Goal: Information Seeking & Learning: Learn about a topic

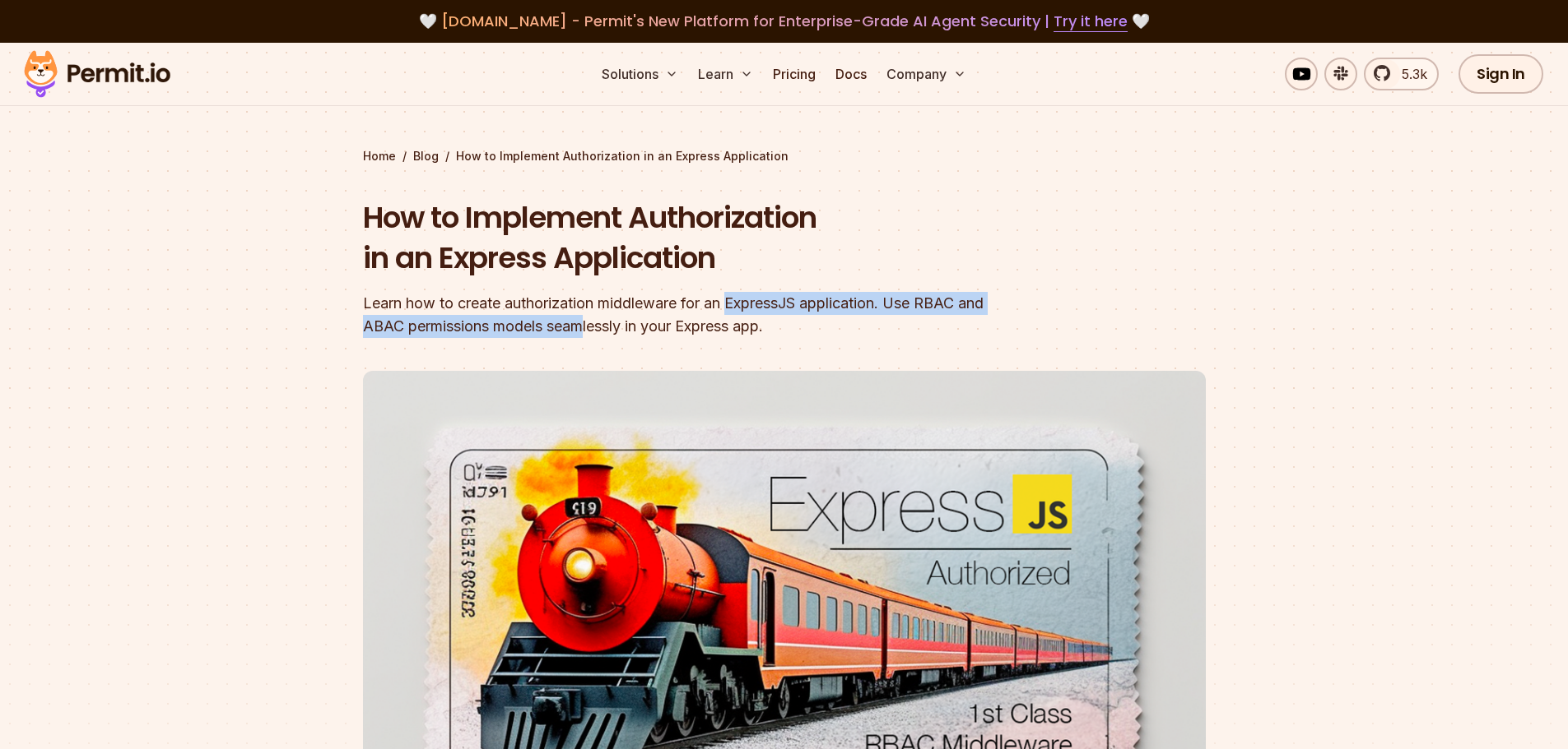
click at [616, 321] on div "Learn how to create authorization middleware for an ExpressJS application. Use …" at bounding box center [679, 315] width 632 height 46
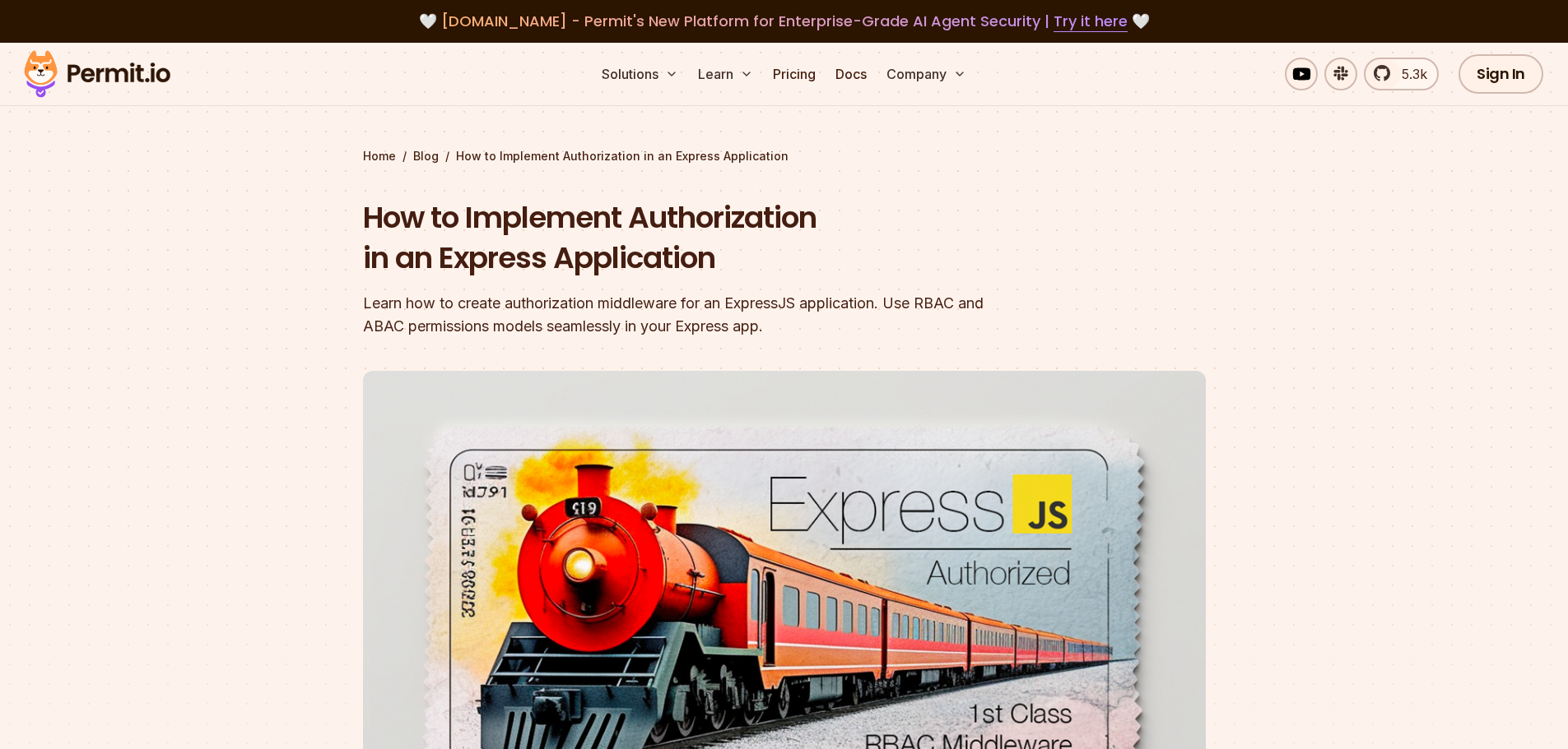
click at [640, 326] on div "Learn how to create authorization middleware for an ExpressJS application. Use …" at bounding box center [679, 315] width 632 height 46
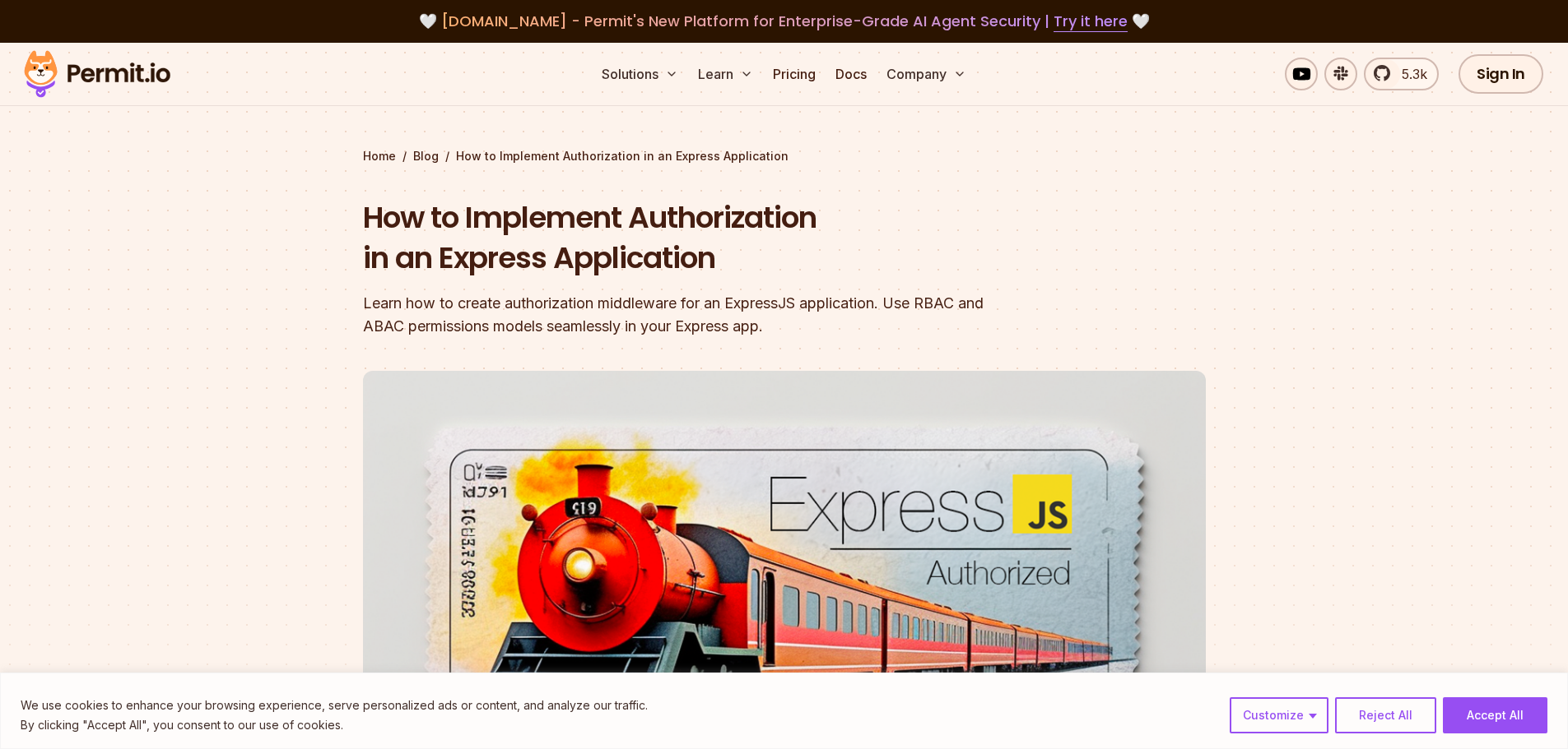
click at [943, 305] on div "Learn how to create authorization middleware for an ExpressJS application. Use …" at bounding box center [679, 315] width 632 height 46
click at [411, 332] on div "Learn how to create authorization middleware for an ExpressJS application. Use …" at bounding box center [679, 315] width 632 height 46
click at [415, 332] on div "Learn how to create authorization middleware for an ExpressJS application. Use …" at bounding box center [679, 315] width 632 height 46
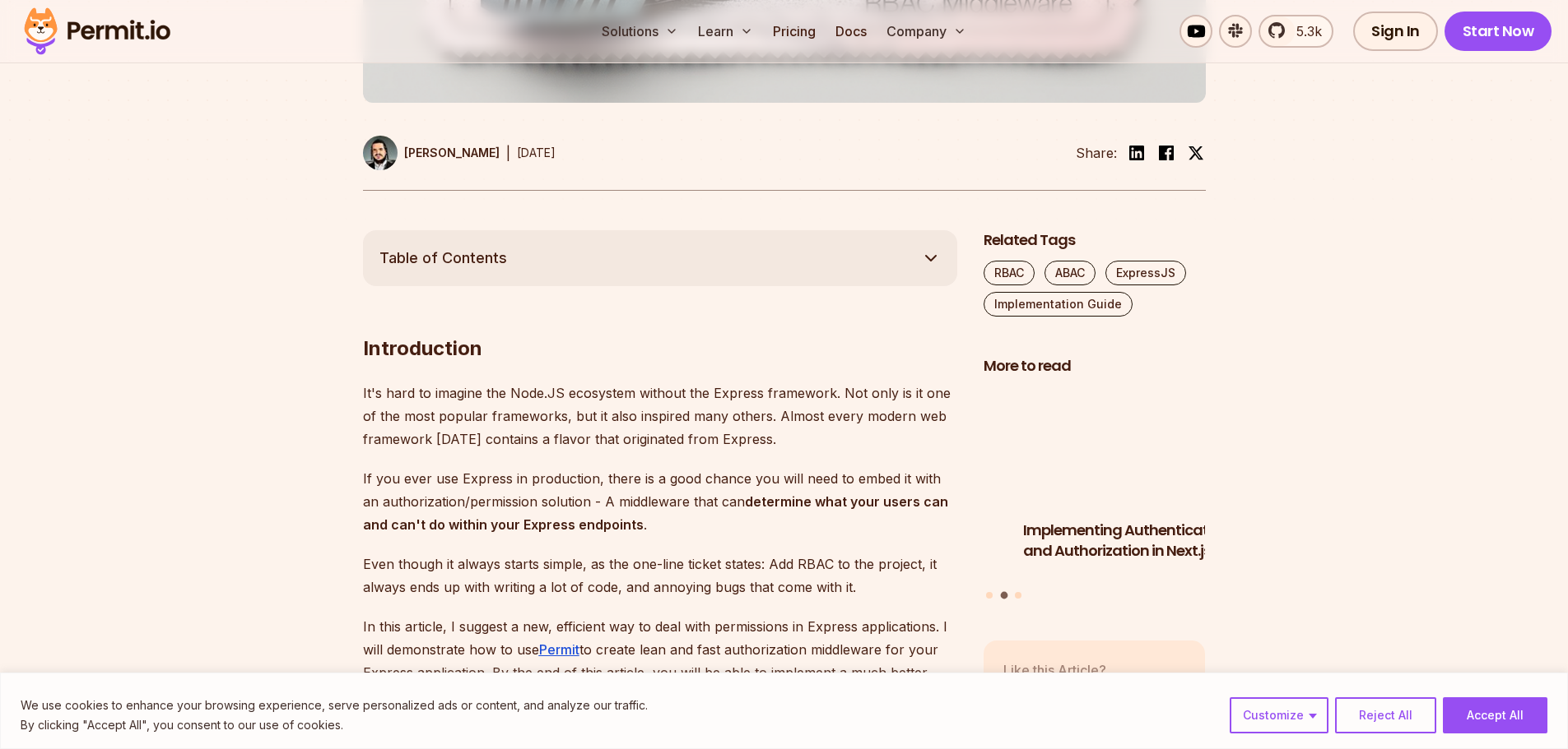
scroll to position [822, 0]
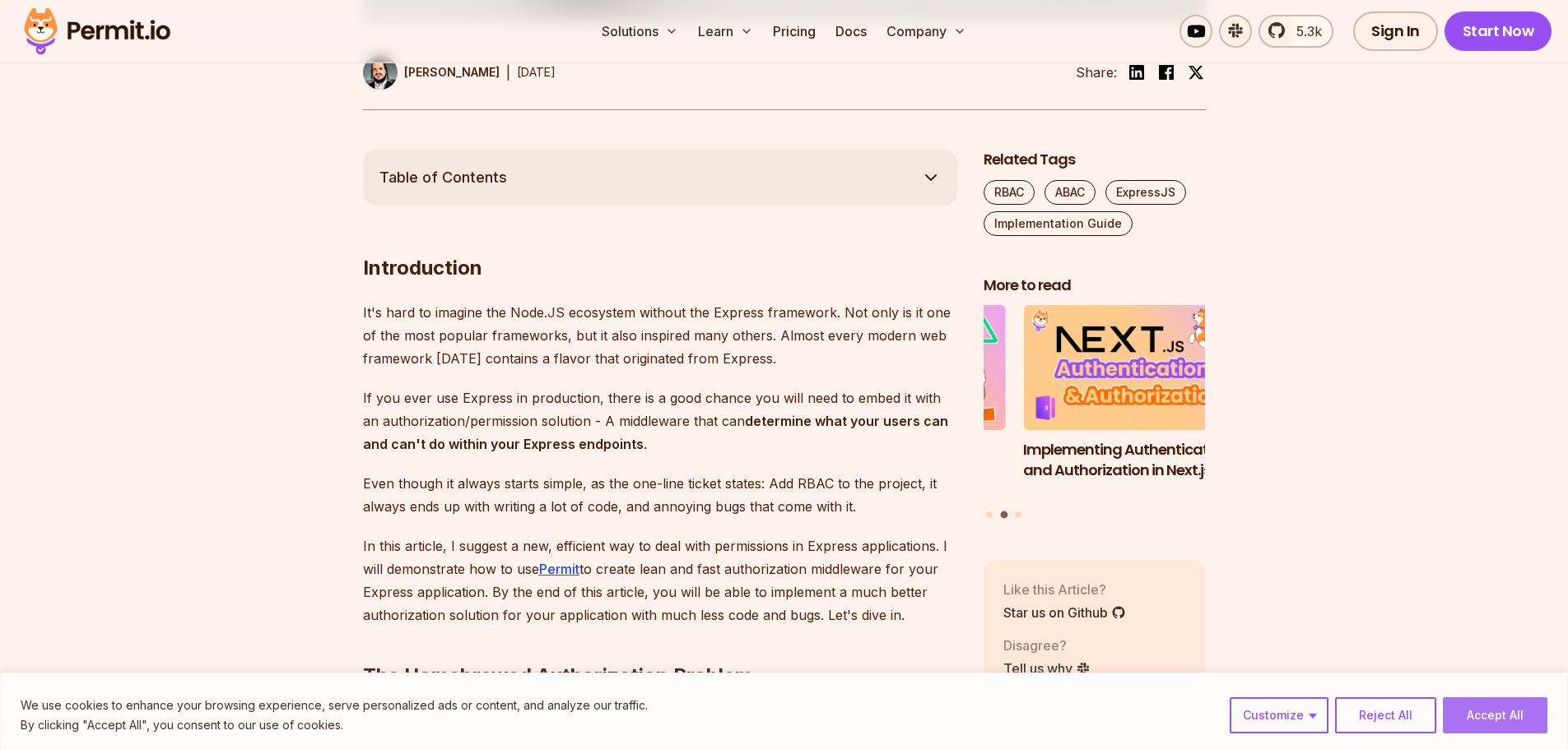
click at [1486, 719] on button "Accept All" at bounding box center [1495, 715] width 104 height 36
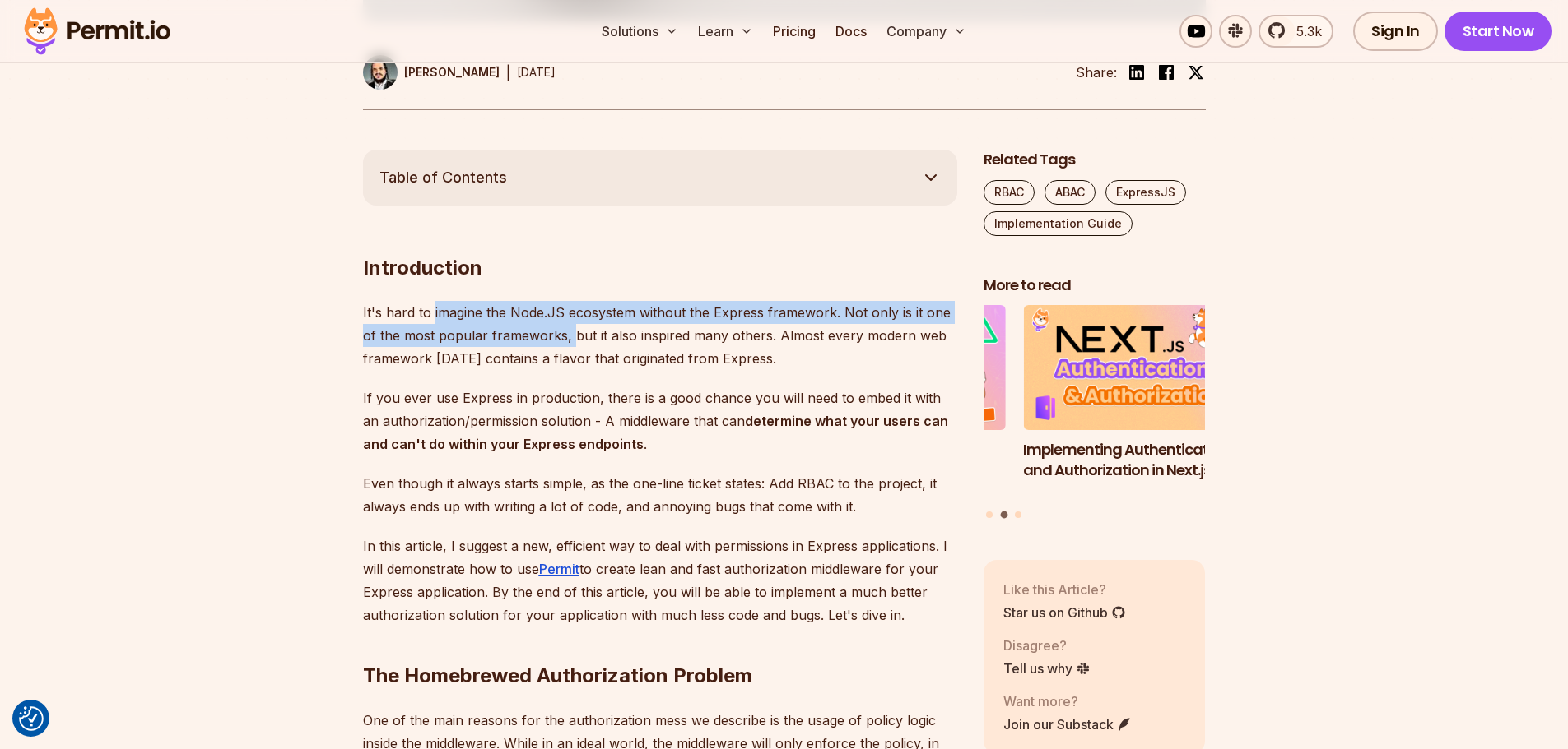
drag, startPoint x: 452, startPoint y: 322, endPoint x: 626, endPoint y: 343, distance: 175.3
click at [589, 343] on p "It's hard to imagine the Node.JS ecosystem without the Express framework. Not o…" at bounding box center [660, 336] width 595 height 69
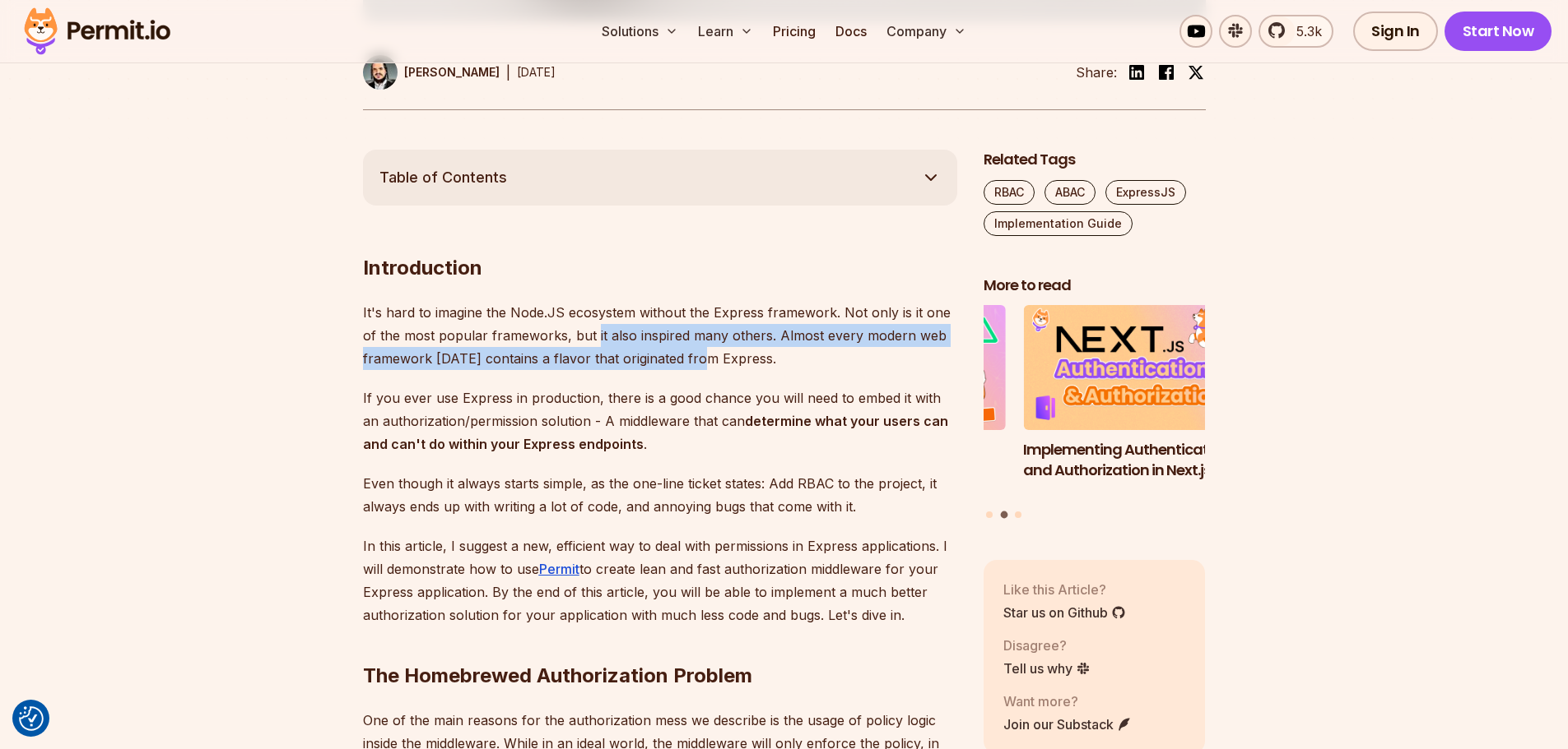
drag, startPoint x: 700, startPoint y: 366, endPoint x: 575, endPoint y: 328, distance: 130.6
click at [579, 330] on p "It's hard to imagine the Node.JS ecosystem without the Express framework. Not o…" at bounding box center [660, 336] width 595 height 69
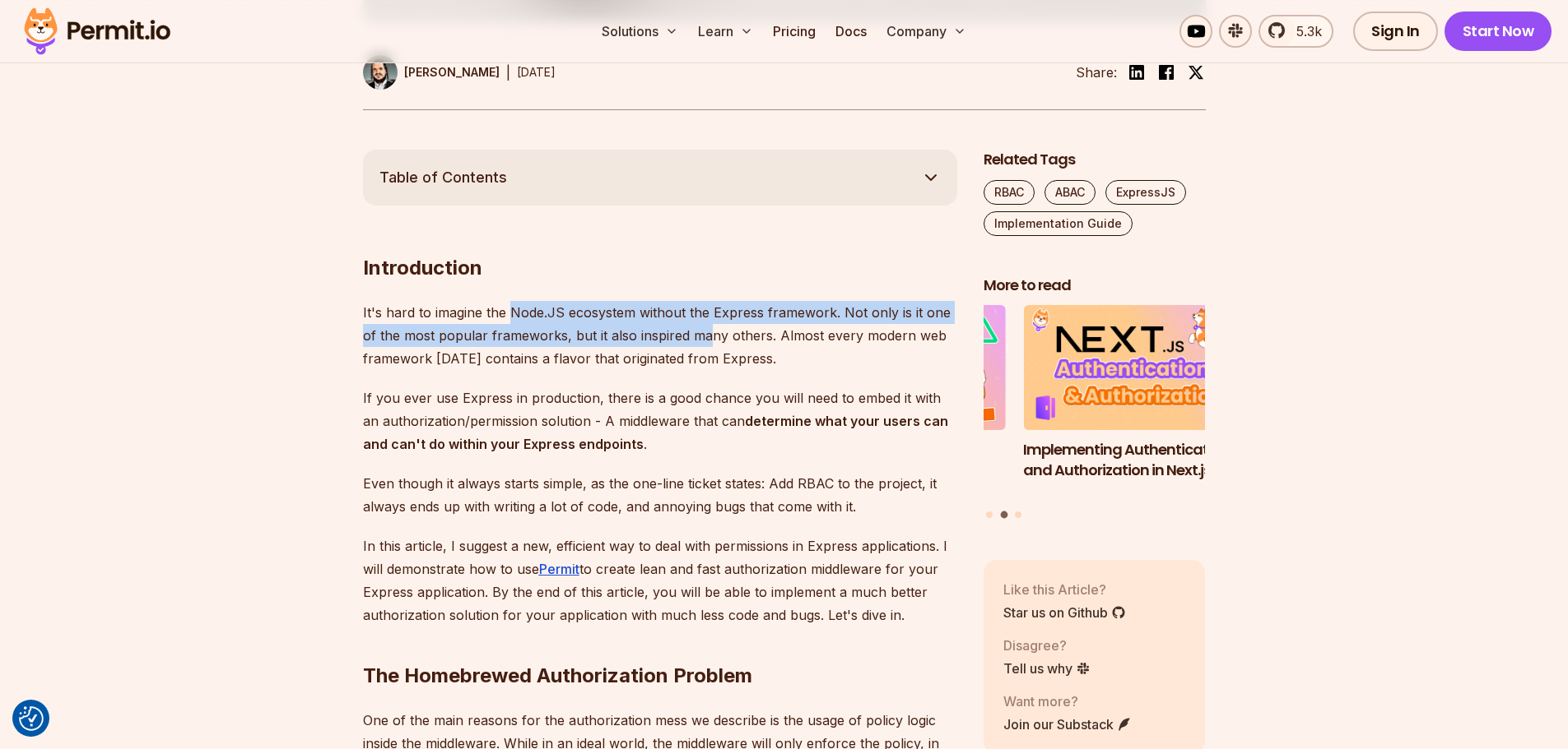
drag, startPoint x: 582, startPoint y: 324, endPoint x: 760, endPoint y: 360, distance: 181.6
click at [733, 343] on p "It's hard to imagine the Node.JS ecosystem without the Express framework. Not o…" at bounding box center [660, 336] width 595 height 69
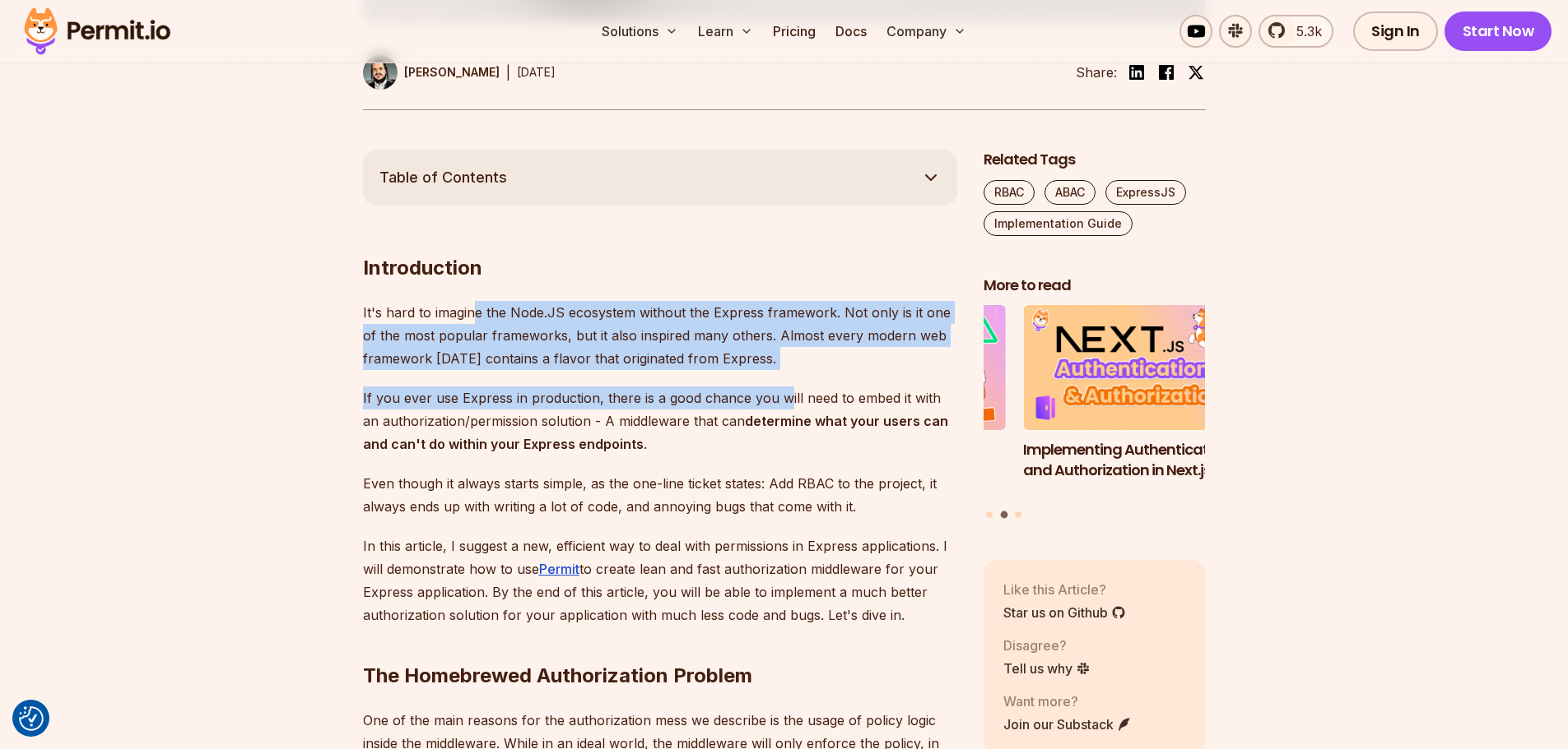
drag, startPoint x: 705, startPoint y: 347, endPoint x: 437, endPoint y: 311, distance: 270.4
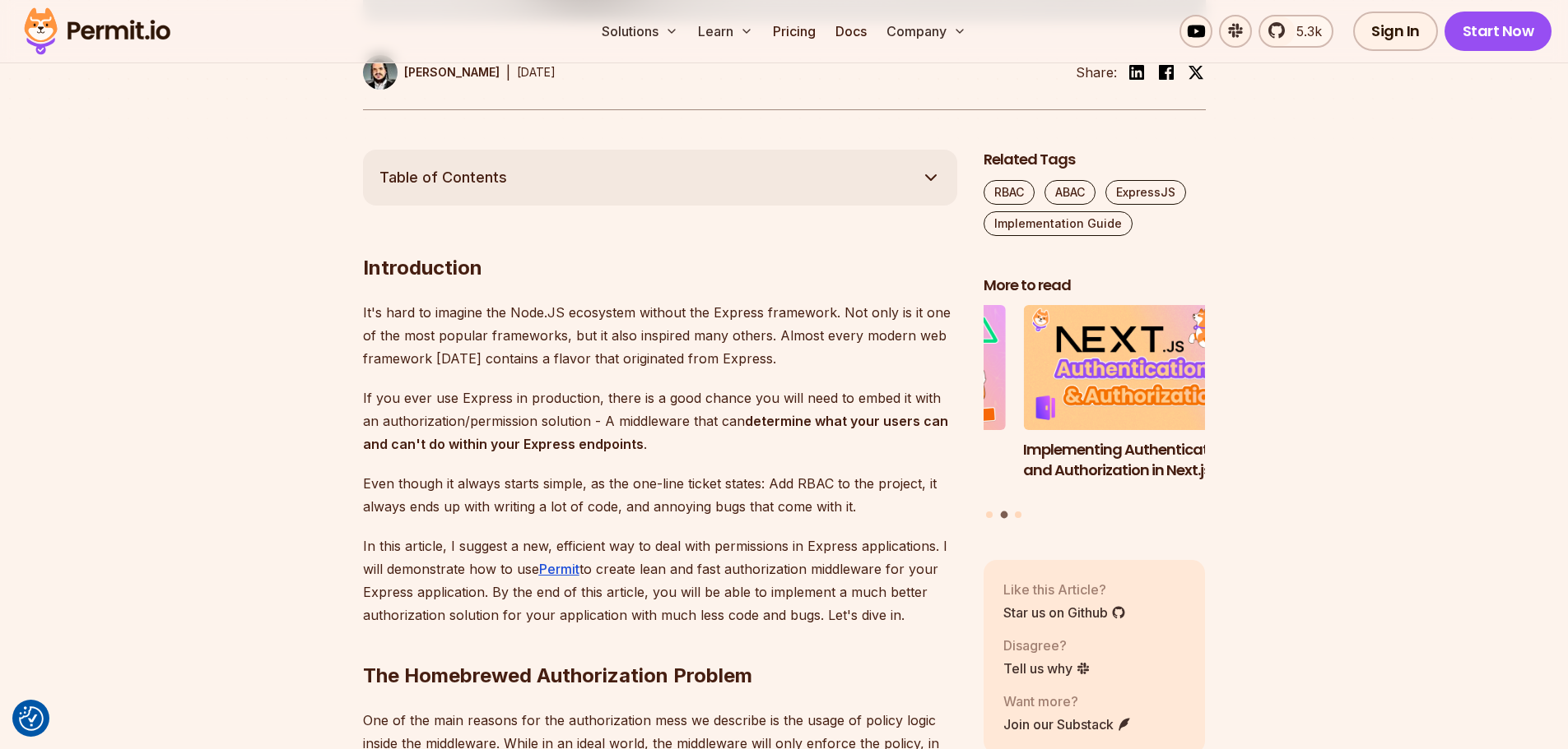
drag, startPoint x: 425, startPoint y: 311, endPoint x: 364, endPoint y: 311, distance: 61.0
click at [424, 311] on p "It's hard to imagine the Node.JS ecosystem without the Express framework. Not o…" at bounding box center [660, 336] width 595 height 69
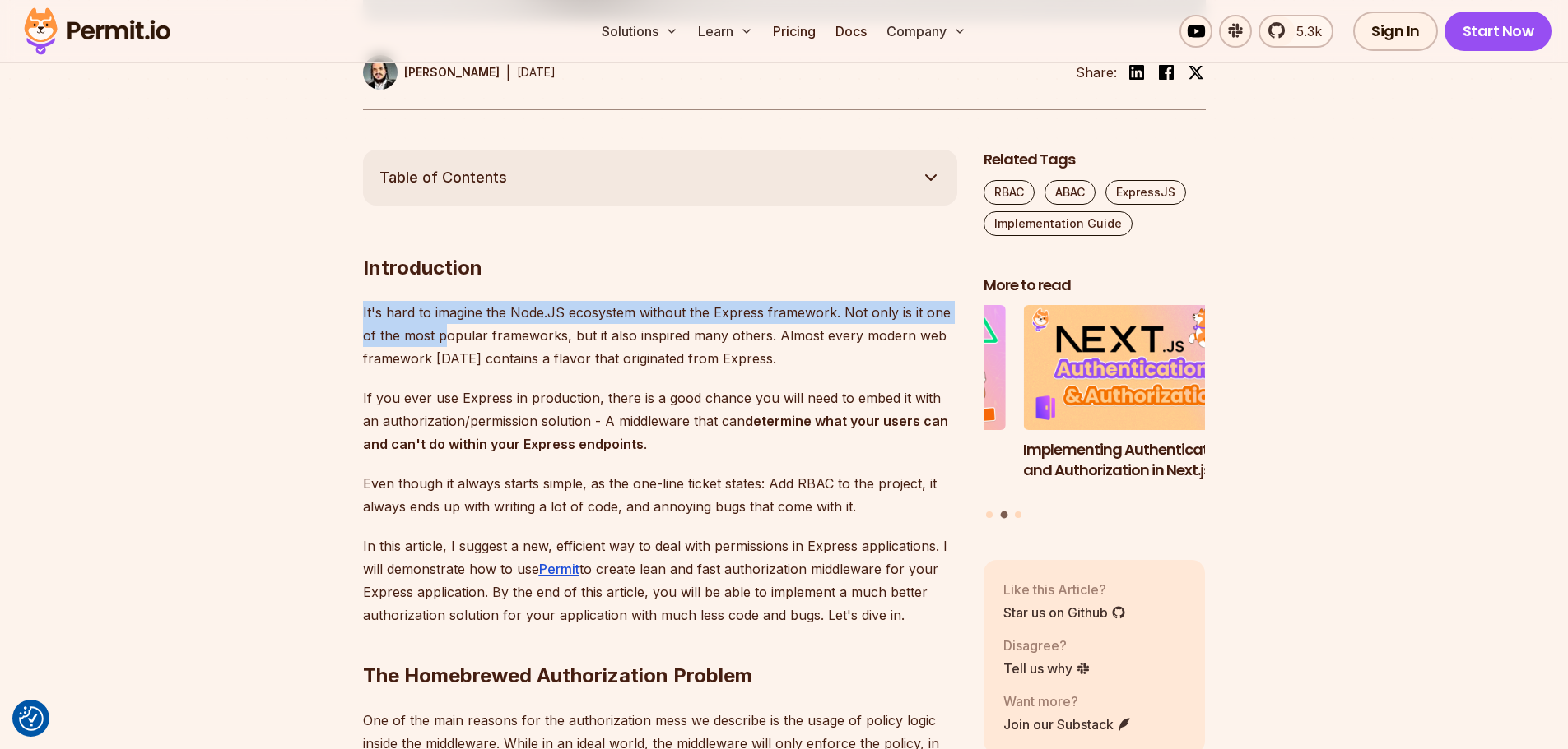
drag, startPoint x: 398, startPoint y: 340, endPoint x: 497, endPoint y: 343, distance: 99.0
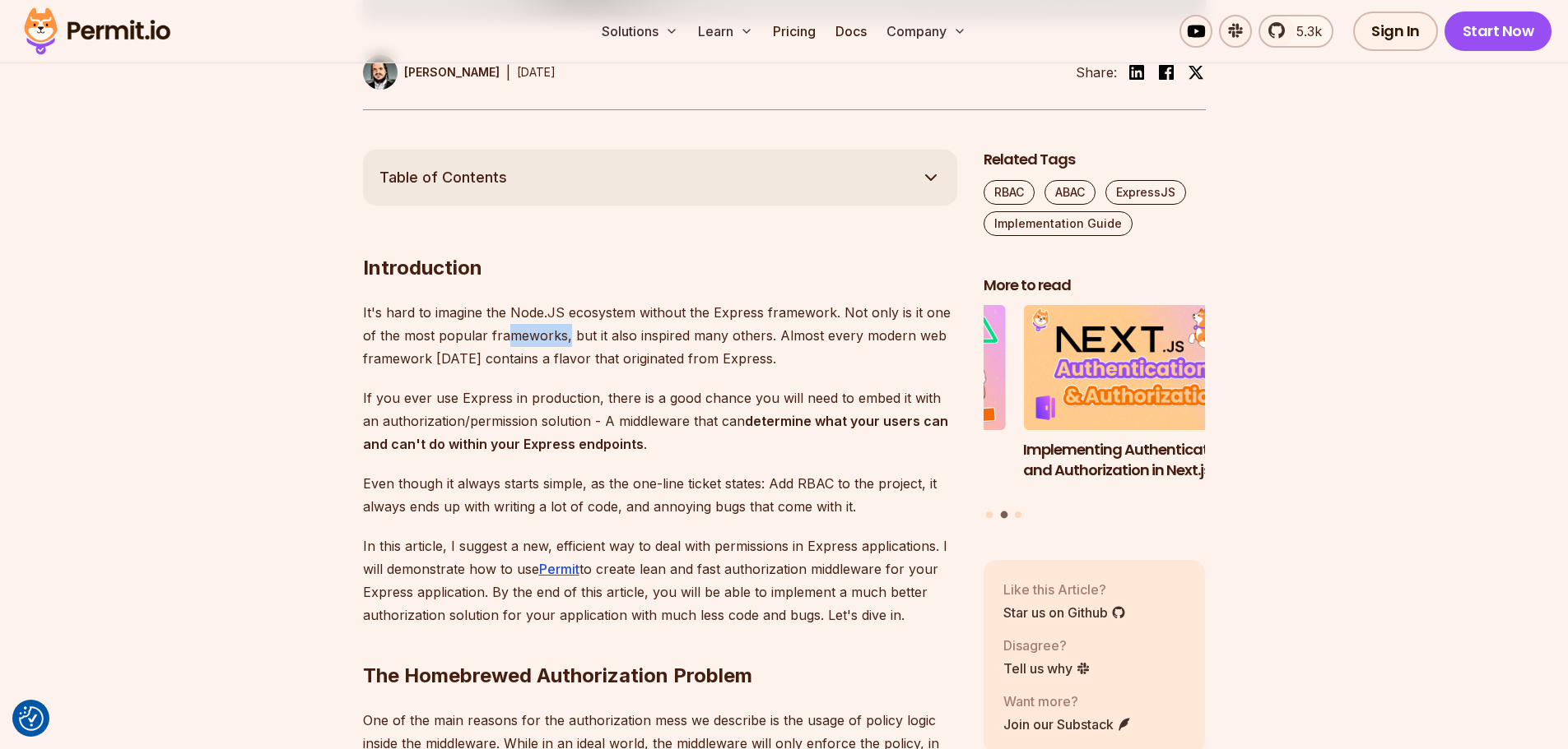
click at [492, 336] on p "It's hard to imagine the Node.JS ecosystem without the Express framework. Not o…" at bounding box center [660, 336] width 595 height 69
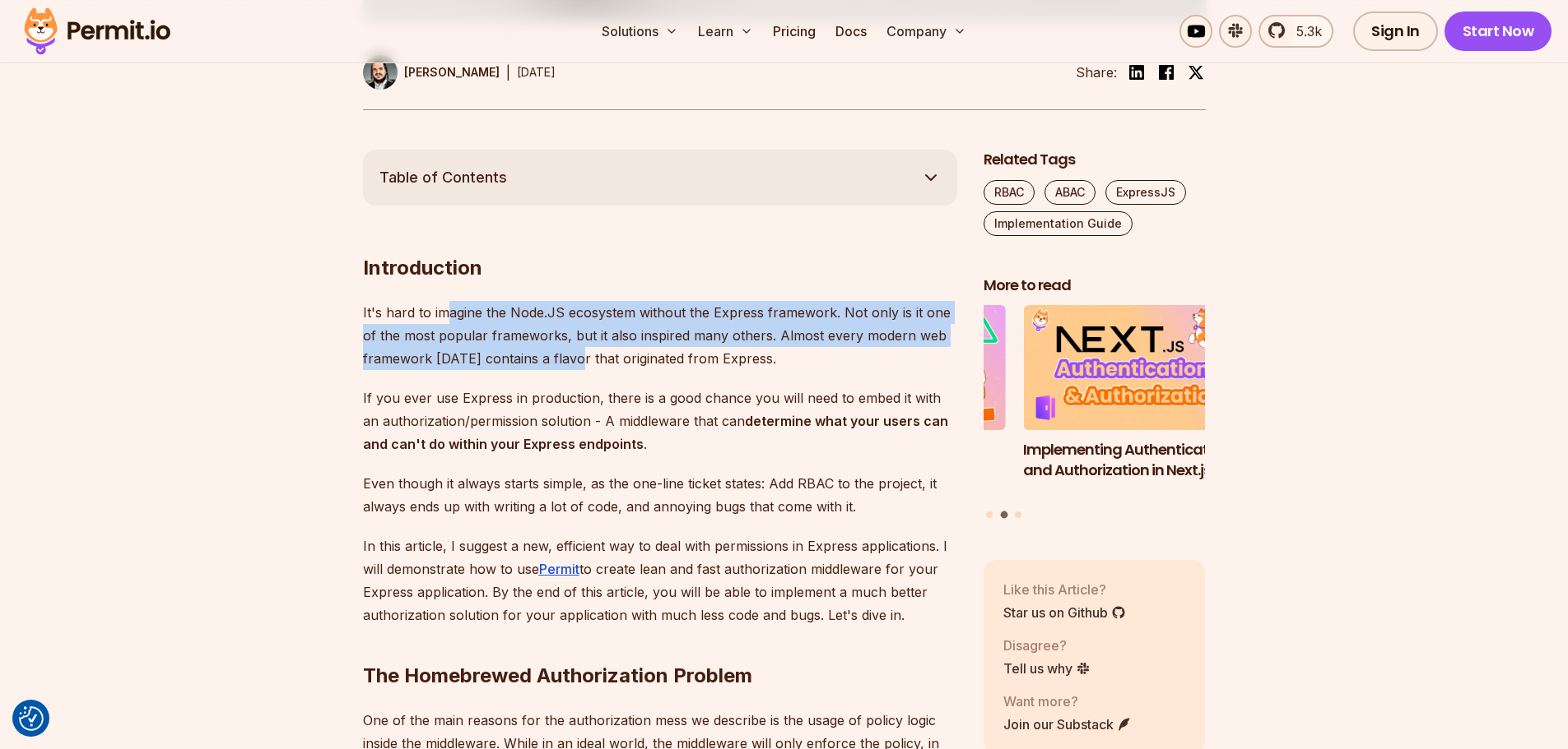
click at [628, 362] on p "It's hard to imagine the Node.JS ecosystem without the Express framework. Not o…" at bounding box center [660, 336] width 595 height 69
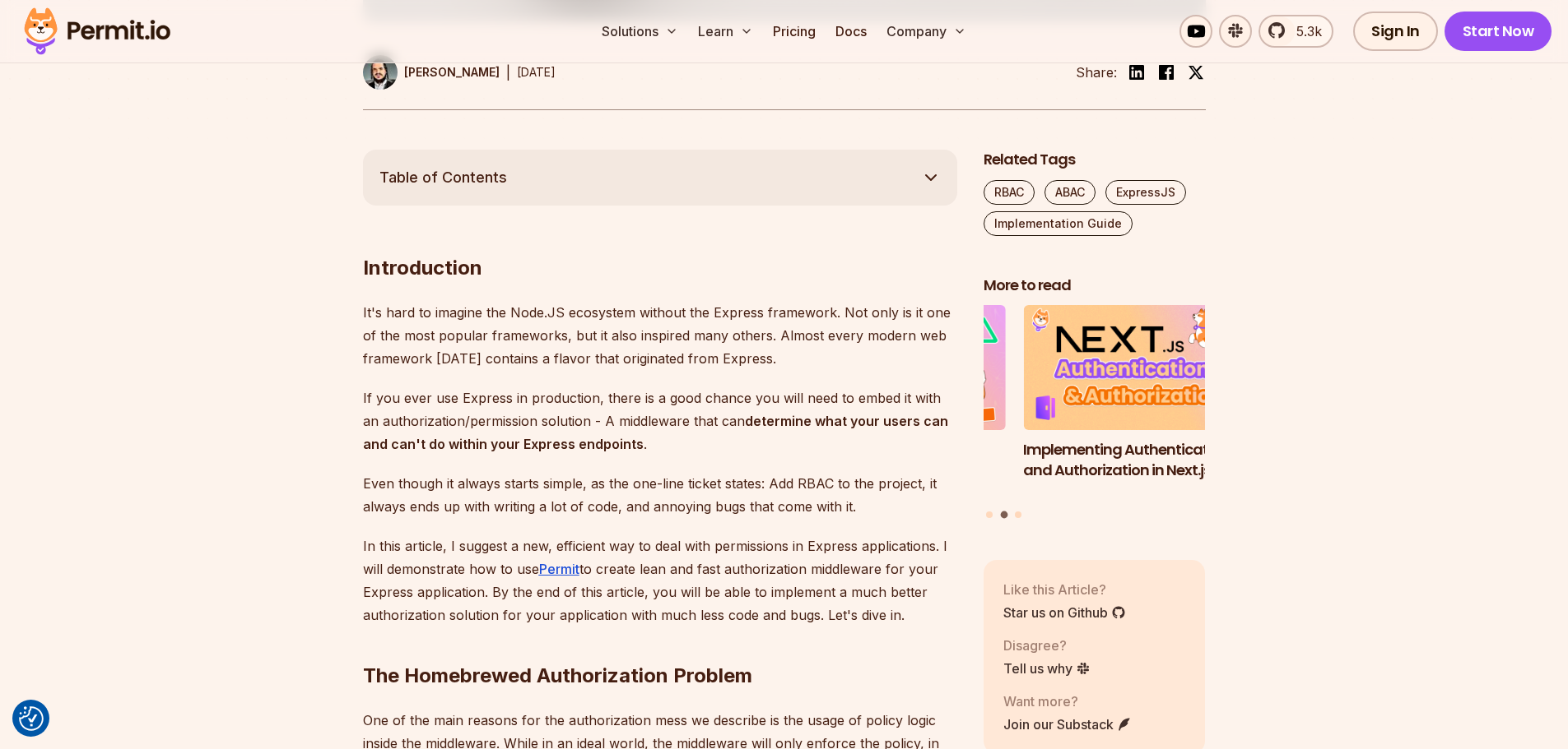
click at [699, 366] on p "It's hard to imagine the Node.JS ecosystem without the Express framework. Not o…" at bounding box center [660, 336] width 595 height 69
drag, startPoint x: 745, startPoint y: 359, endPoint x: 618, endPoint y: 333, distance: 129.6
click at [618, 333] on p "It's hard to imagine the Node.JS ecosystem without the Express framework. Not o…" at bounding box center [660, 336] width 595 height 69
click at [593, 326] on p "It's hard to imagine the Node.JS ecosystem without the Express framework. Not o…" at bounding box center [660, 336] width 595 height 69
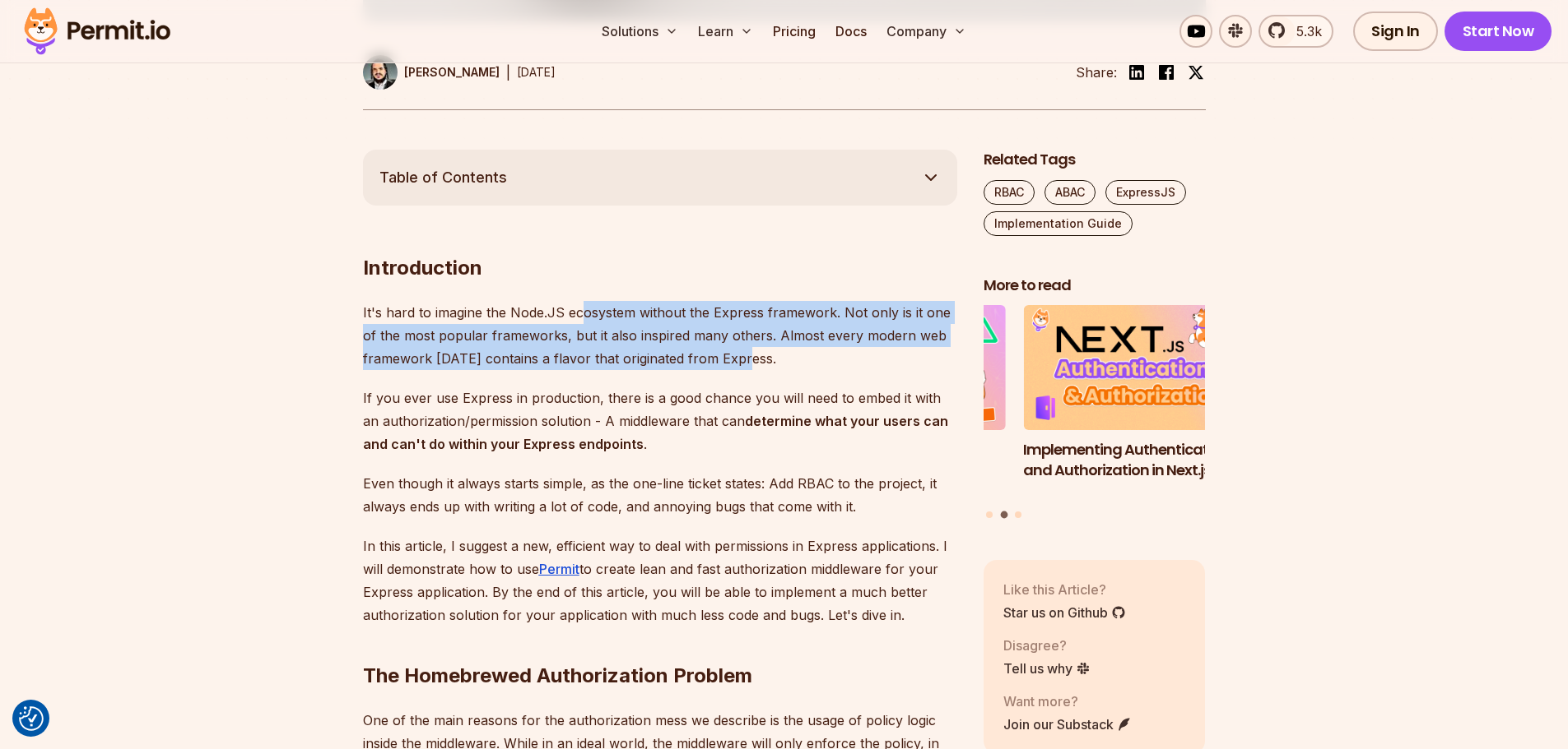
drag, startPoint x: 605, startPoint y: 318, endPoint x: 762, endPoint y: 370, distance: 165.4
click at [741, 361] on p "It's hard to imagine the Node.JS ecosystem without the Express framework. Not o…" at bounding box center [660, 336] width 595 height 69
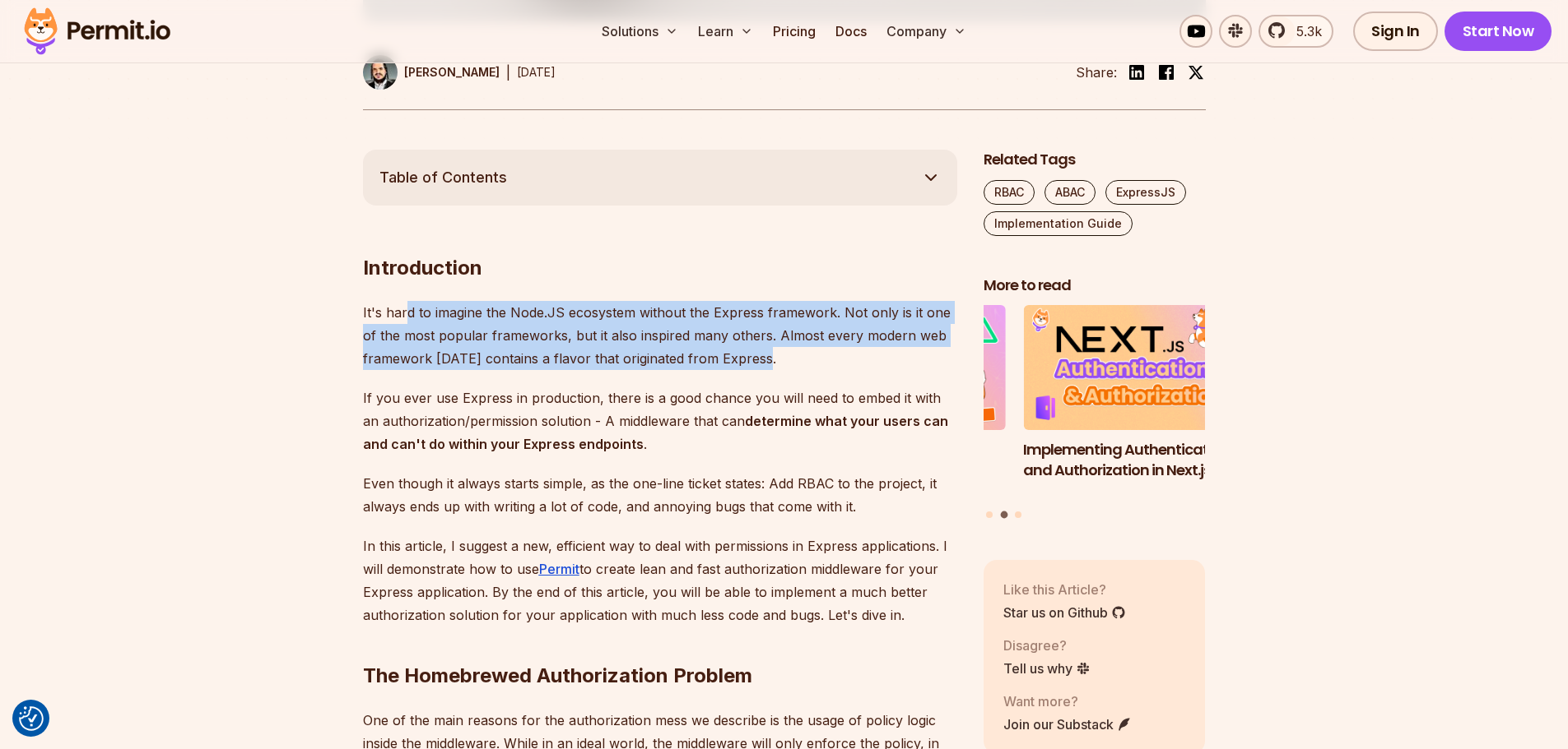
drag, startPoint x: 562, startPoint y: 337, endPoint x: 399, endPoint y: 316, distance: 164.3
click at [403, 316] on p "It's hard to imagine the Node.JS ecosystem without the Express framework. Not o…" at bounding box center [660, 336] width 595 height 69
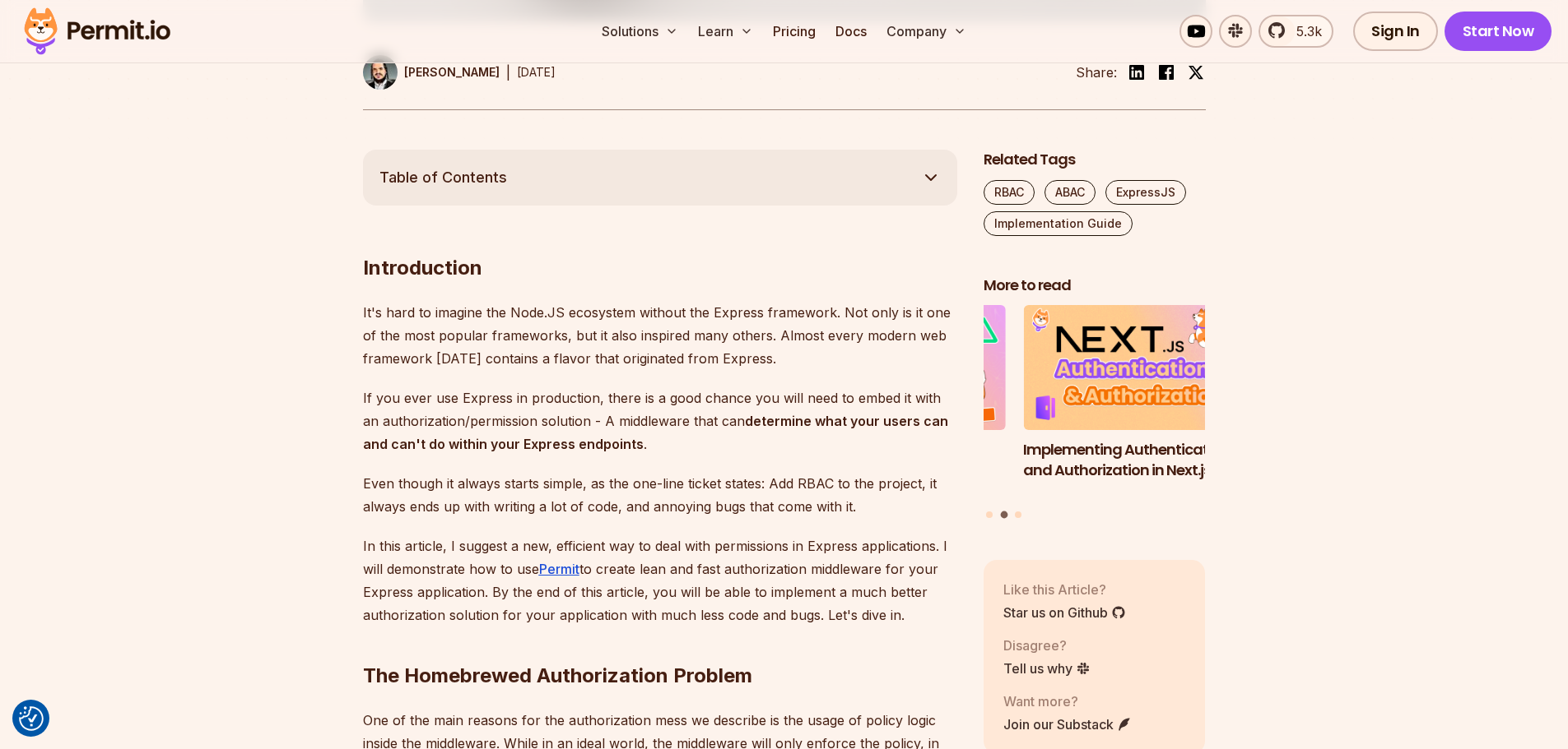
click at [367, 315] on p "It's hard to imagine the Node.JS ecosystem without the Express framework. Not o…" at bounding box center [660, 336] width 595 height 69
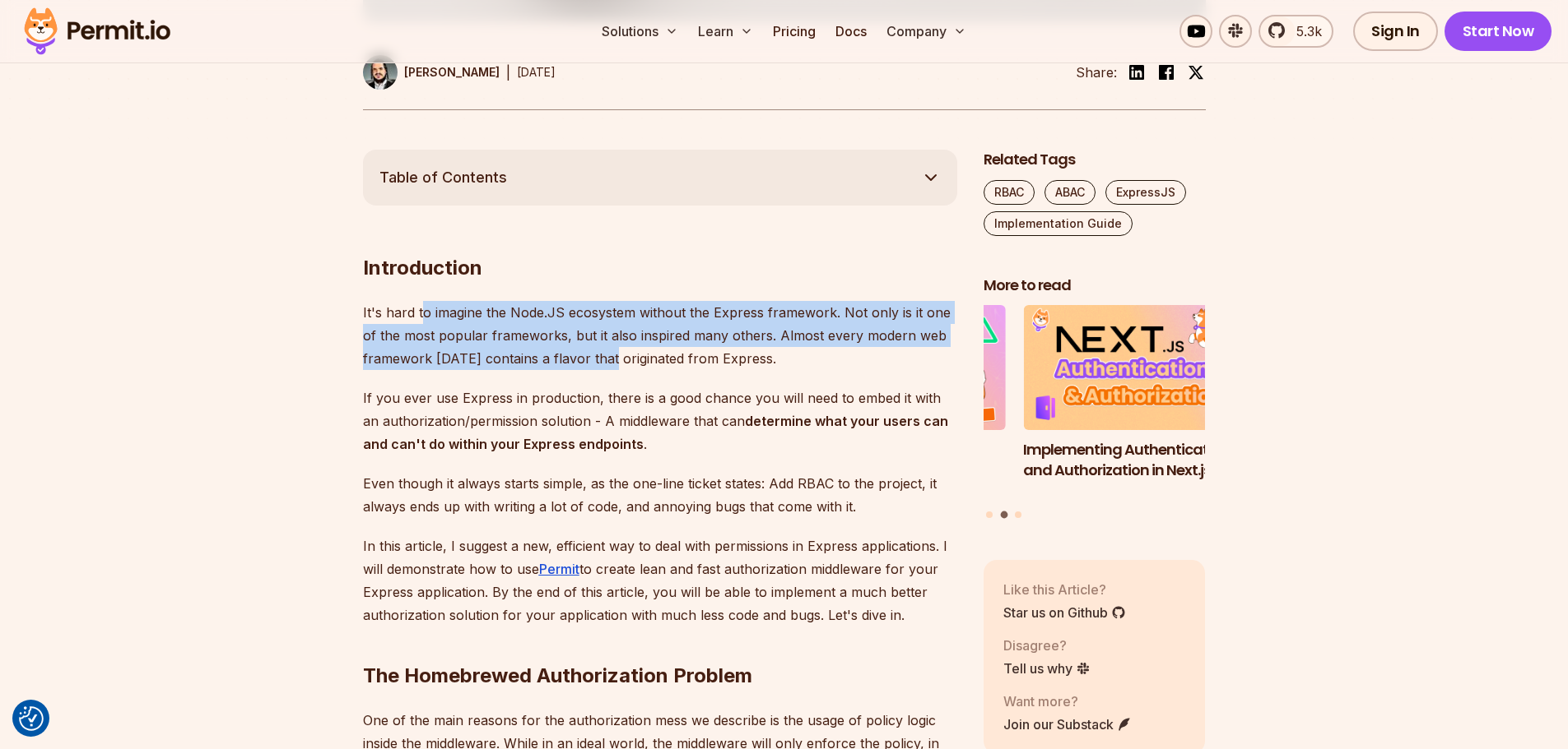
drag, startPoint x: 427, startPoint y: 312, endPoint x: 614, endPoint y: 360, distance: 193.1
click at [609, 360] on p "It's hard to imagine the Node.JS ecosystem without the Express framework. Not o…" at bounding box center [660, 336] width 595 height 69
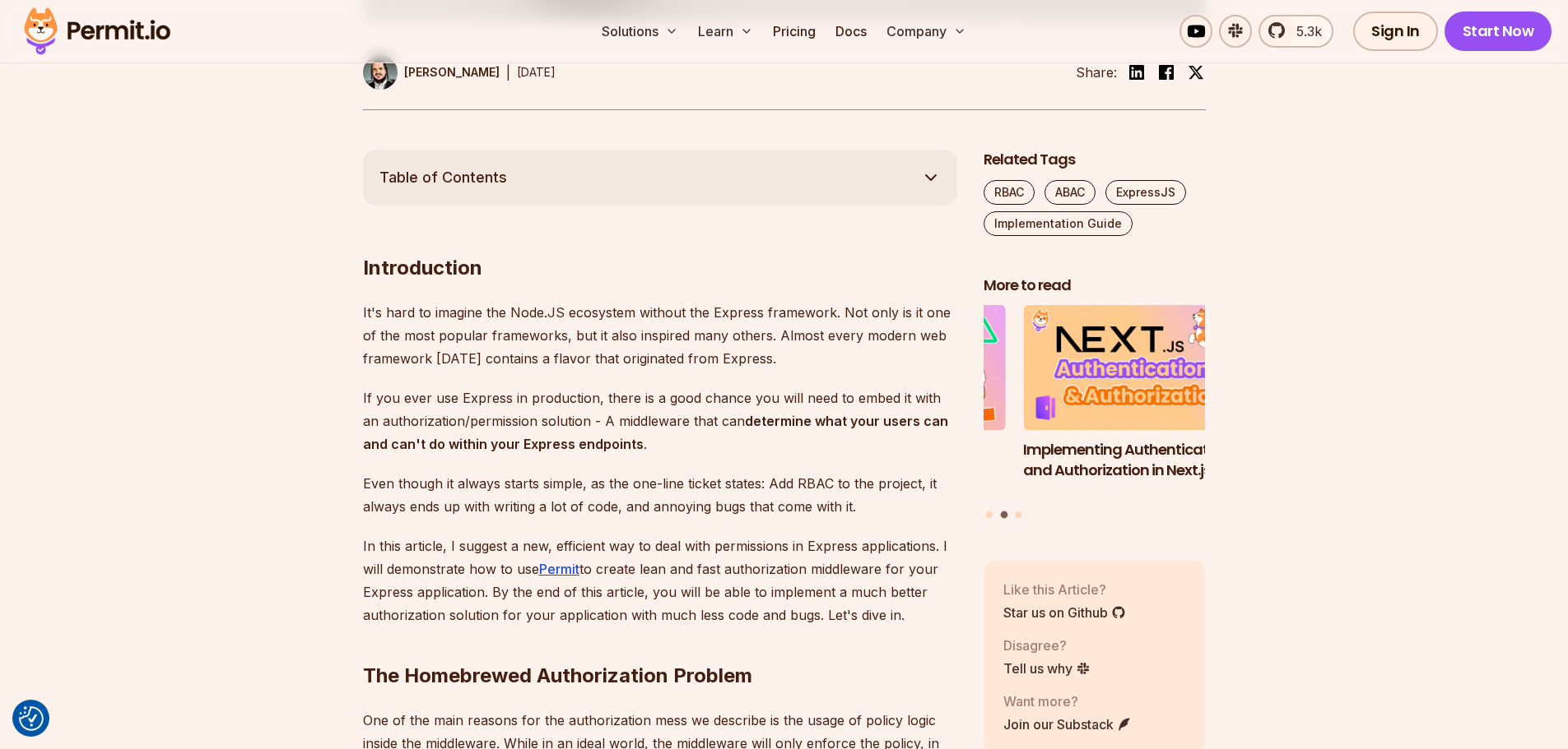
click at [667, 359] on p "It's hard to imagine the Node.JS ecosystem without the Express framework. Not o…" at bounding box center [660, 336] width 595 height 69
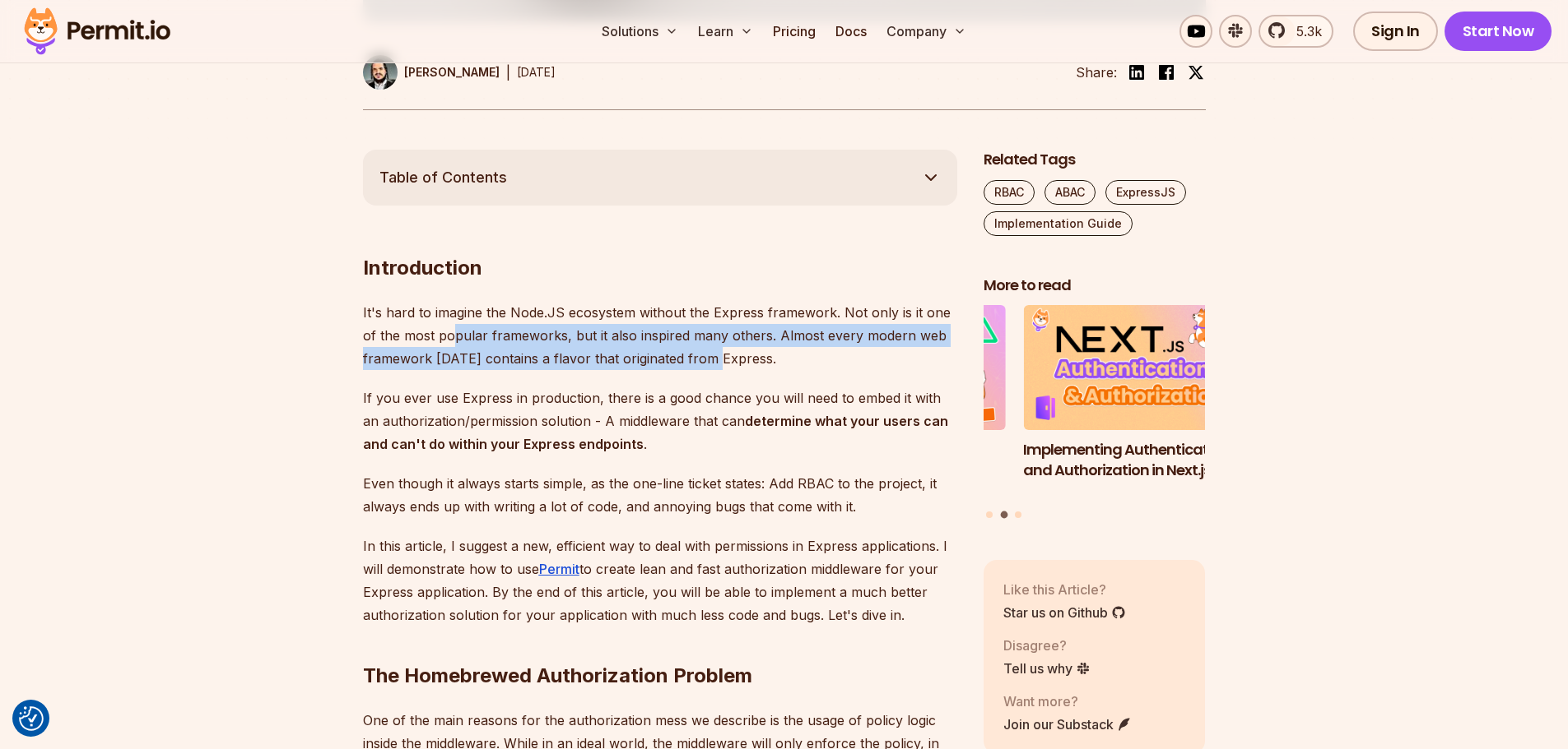
drag, startPoint x: 541, startPoint y: 342, endPoint x: 454, endPoint y: 331, distance: 87.7
click at [454, 331] on p "It's hard to imagine the Node.JS ecosystem without the Express framework. Not o…" at bounding box center [660, 336] width 595 height 69
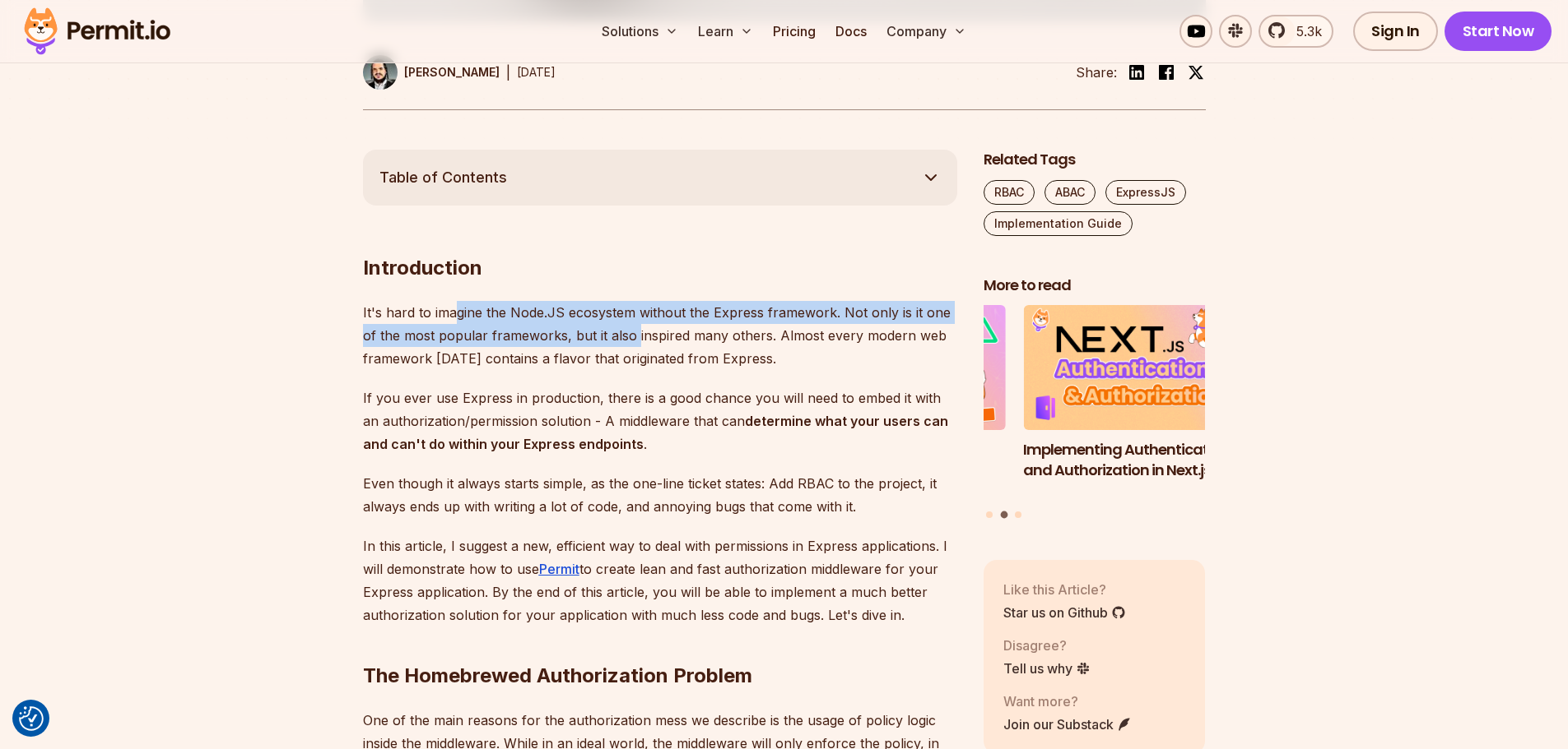
drag, startPoint x: 655, startPoint y: 348, endPoint x: 686, endPoint y: 348, distance: 31.0
click at [670, 348] on p "It's hard to imagine the Node.JS ecosystem without the Express framework. Not o…" at bounding box center [660, 336] width 595 height 69
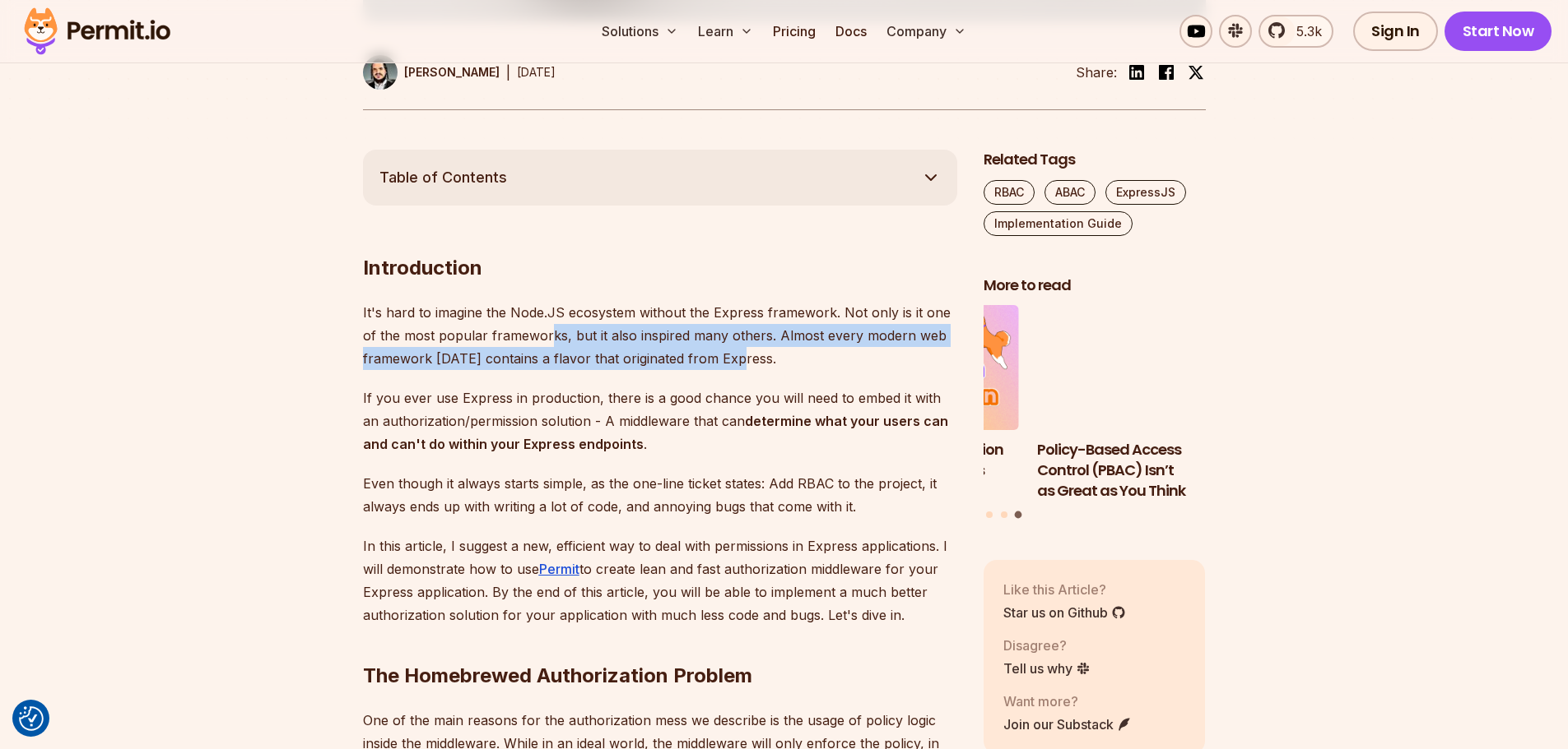
drag, startPoint x: 669, startPoint y: 353, endPoint x: 517, endPoint y: 336, distance: 152.9
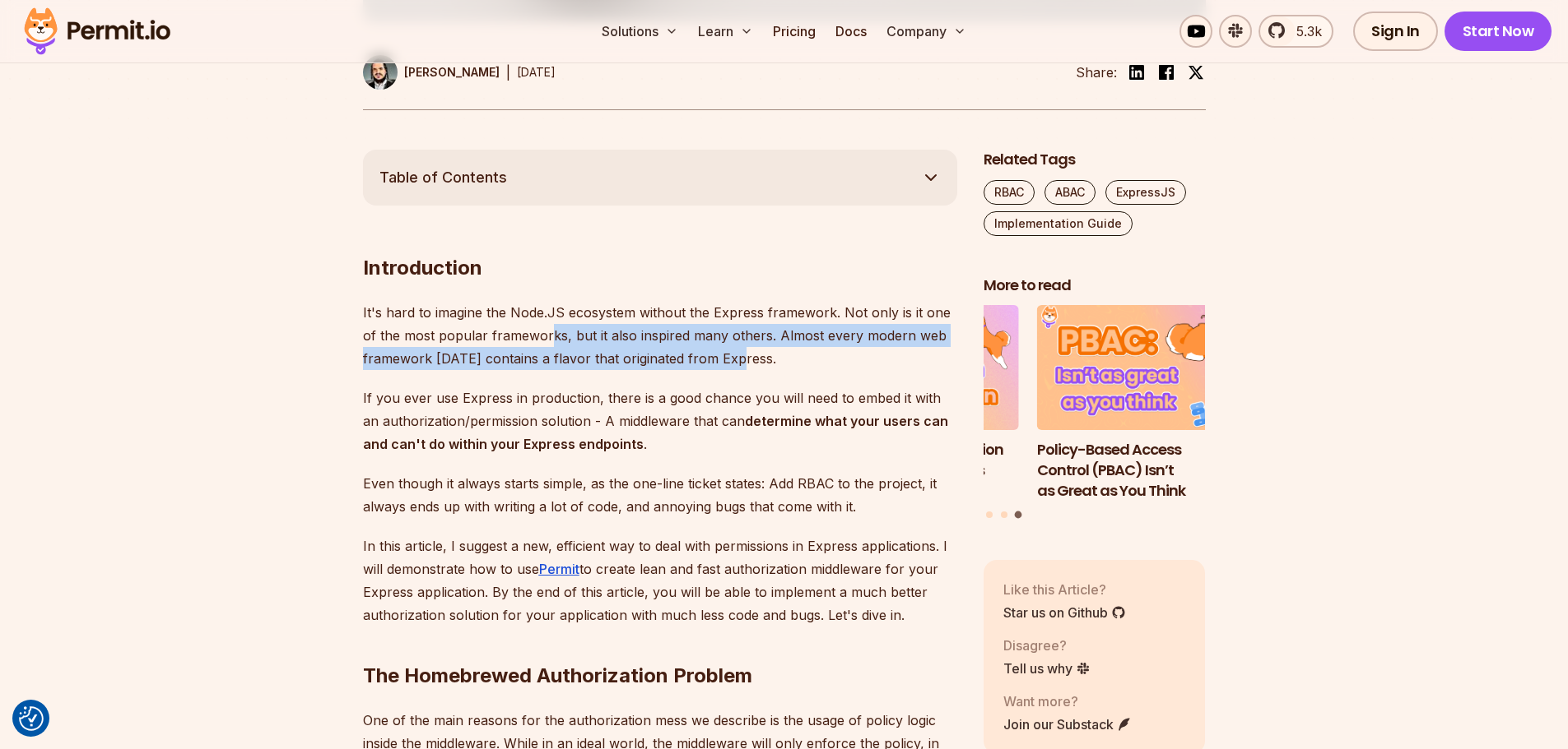
click at [534, 342] on p "It's hard to imagine the Node.JS ecosystem without the Express framework. Not o…" at bounding box center [660, 336] width 595 height 69
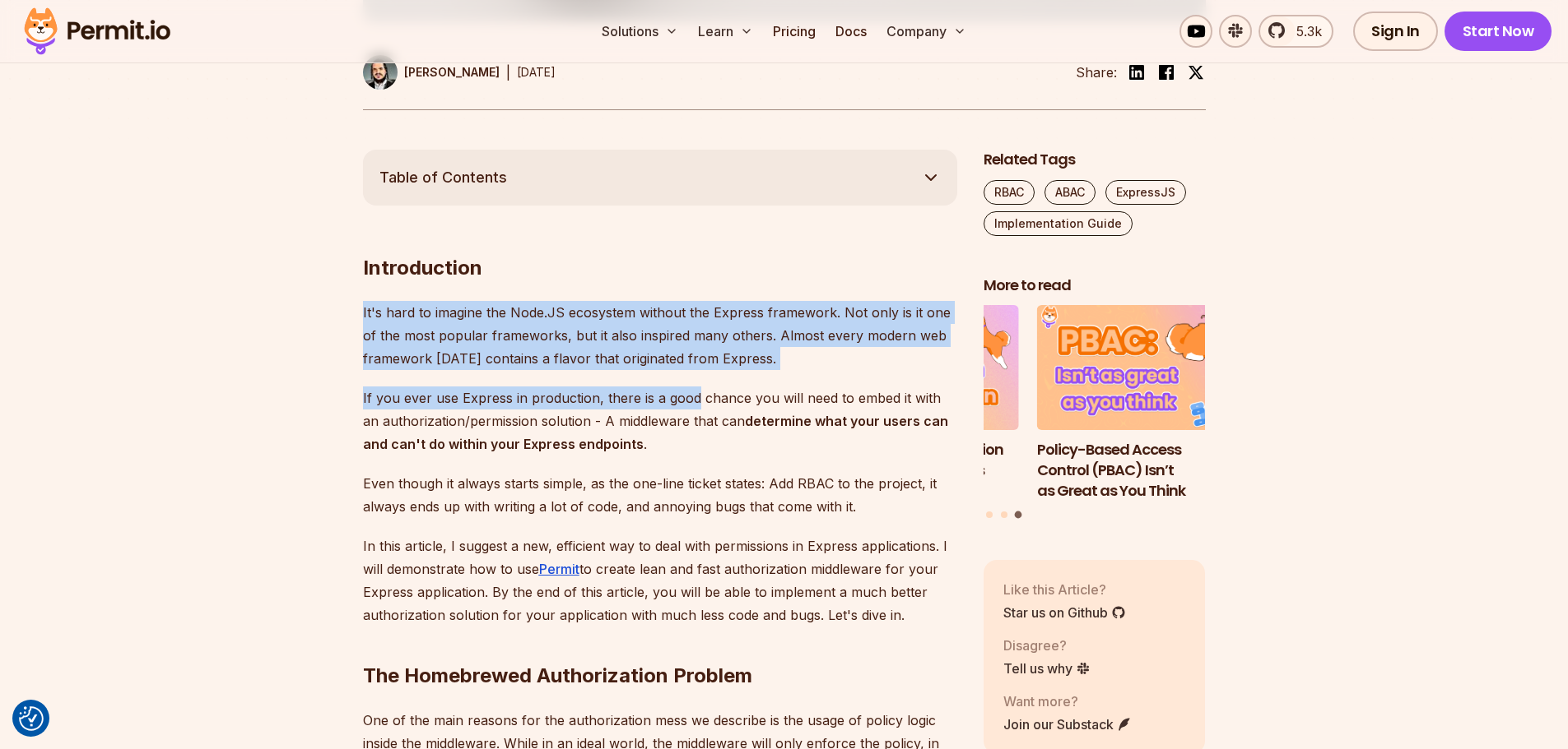
drag, startPoint x: 362, startPoint y: 311, endPoint x: 701, endPoint y: 390, distance: 348.1
click at [484, 399] on p "If you ever use Express in production, there is a good chance you will need to …" at bounding box center [660, 421] width 595 height 69
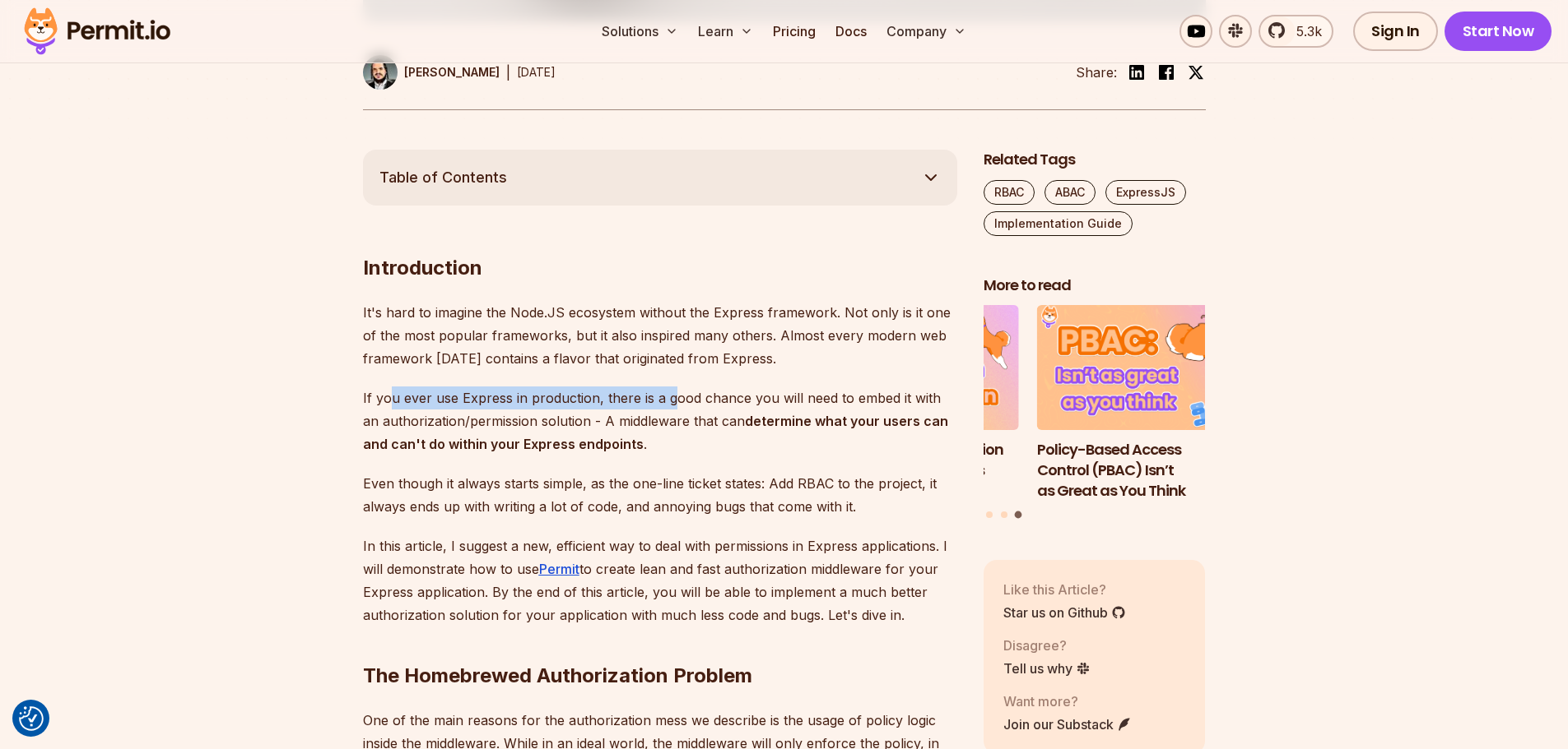
drag, startPoint x: 392, startPoint y: 400, endPoint x: 673, endPoint y: 406, distance: 281.1
click at [673, 406] on p "If you ever use Express in production, there is a good chance you will need to …" at bounding box center [660, 421] width 595 height 69
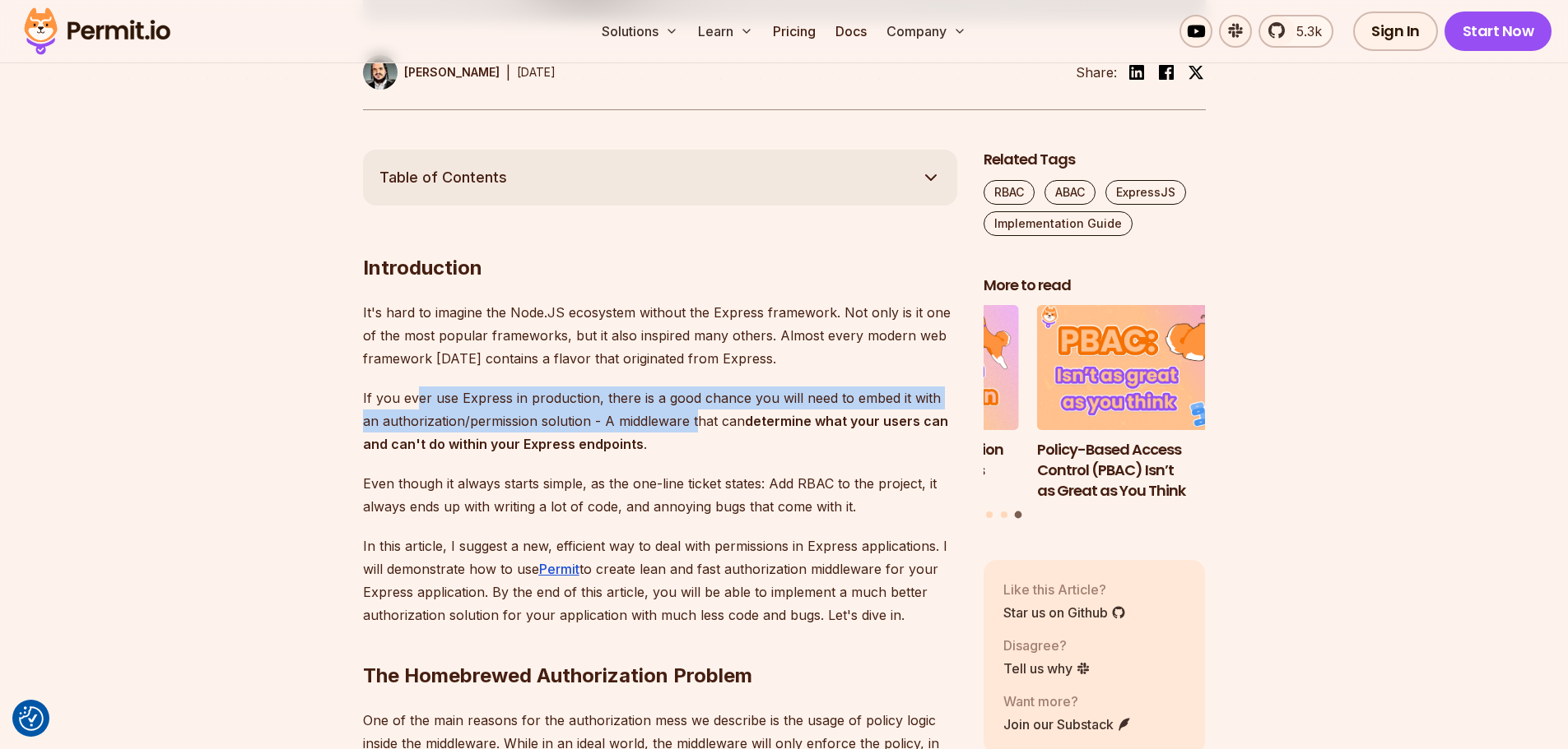
drag, startPoint x: 659, startPoint y: 426, endPoint x: 404, endPoint y: 384, distance: 258.4
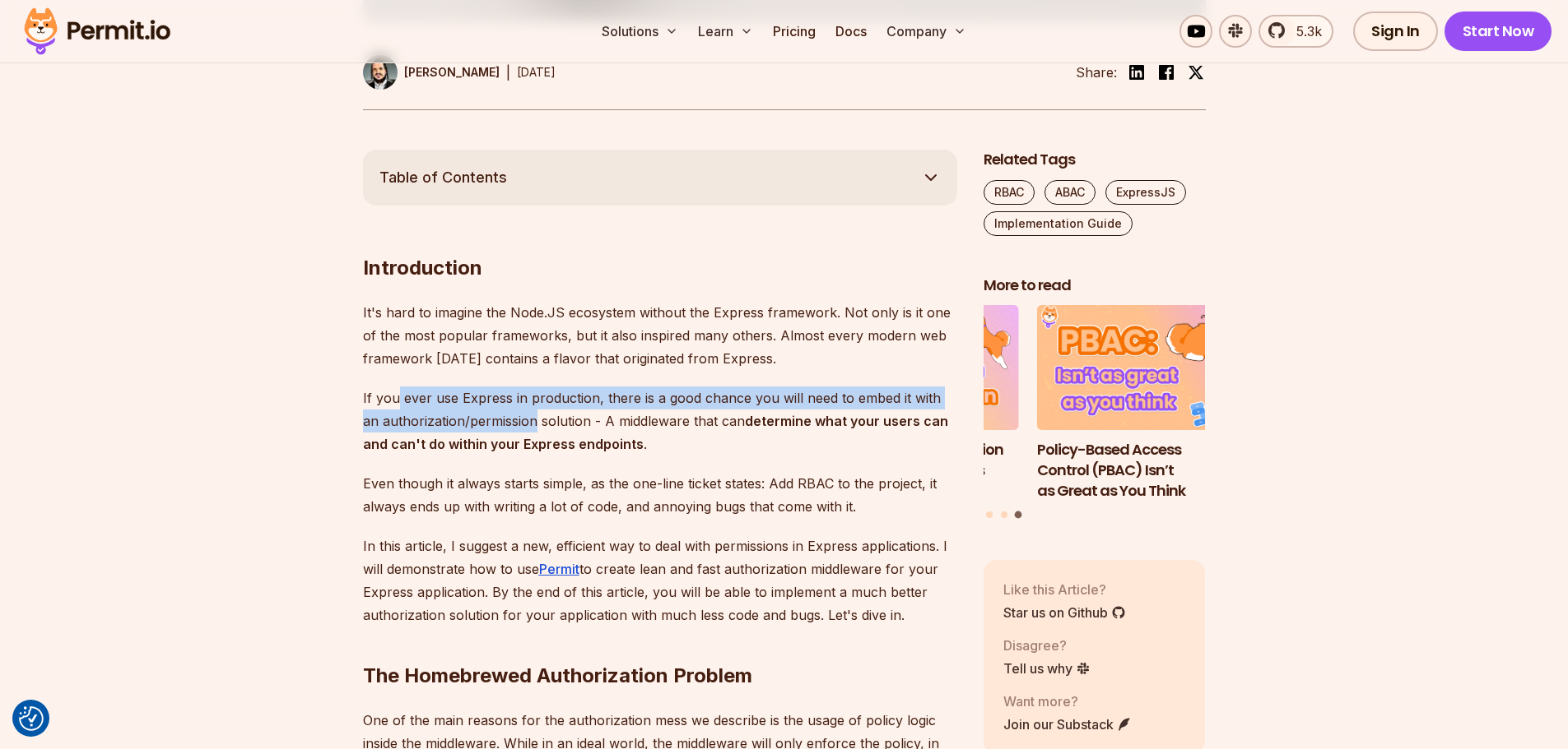
drag, startPoint x: 400, startPoint y: 400, endPoint x: 593, endPoint y: 426, distance: 194.7
click at [554, 426] on p "If you ever use Express in production, there is a good chance you will need to …" at bounding box center [660, 421] width 595 height 69
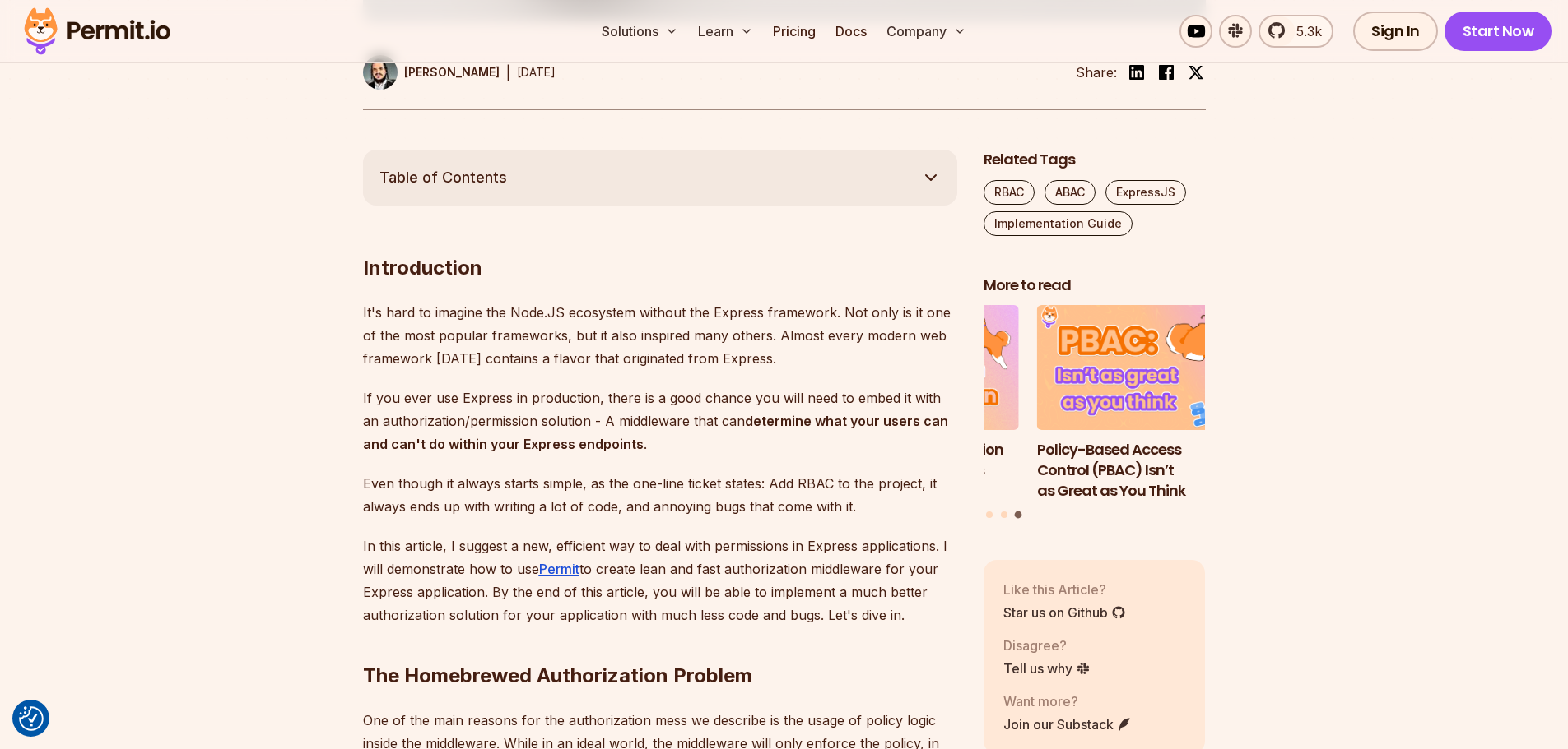
click at [637, 421] on p "If you ever use Express in production, there is a good chance you will need to …" at bounding box center [660, 421] width 595 height 69
drag, startPoint x: 681, startPoint y: 409, endPoint x: 542, endPoint y: 401, distance: 139.2
click at [547, 405] on p "If you ever use Express in production, there is a good chance you will need to …" at bounding box center [660, 421] width 595 height 69
click at [541, 398] on p "If you ever use Express in production, there is a good chance you will need to …" at bounding box center [660, 421] width 595 height 69
drag, startPoint x: 467, startPoint y: 417, endPoint x: 702, endPoint y: 428, distance: 235.3
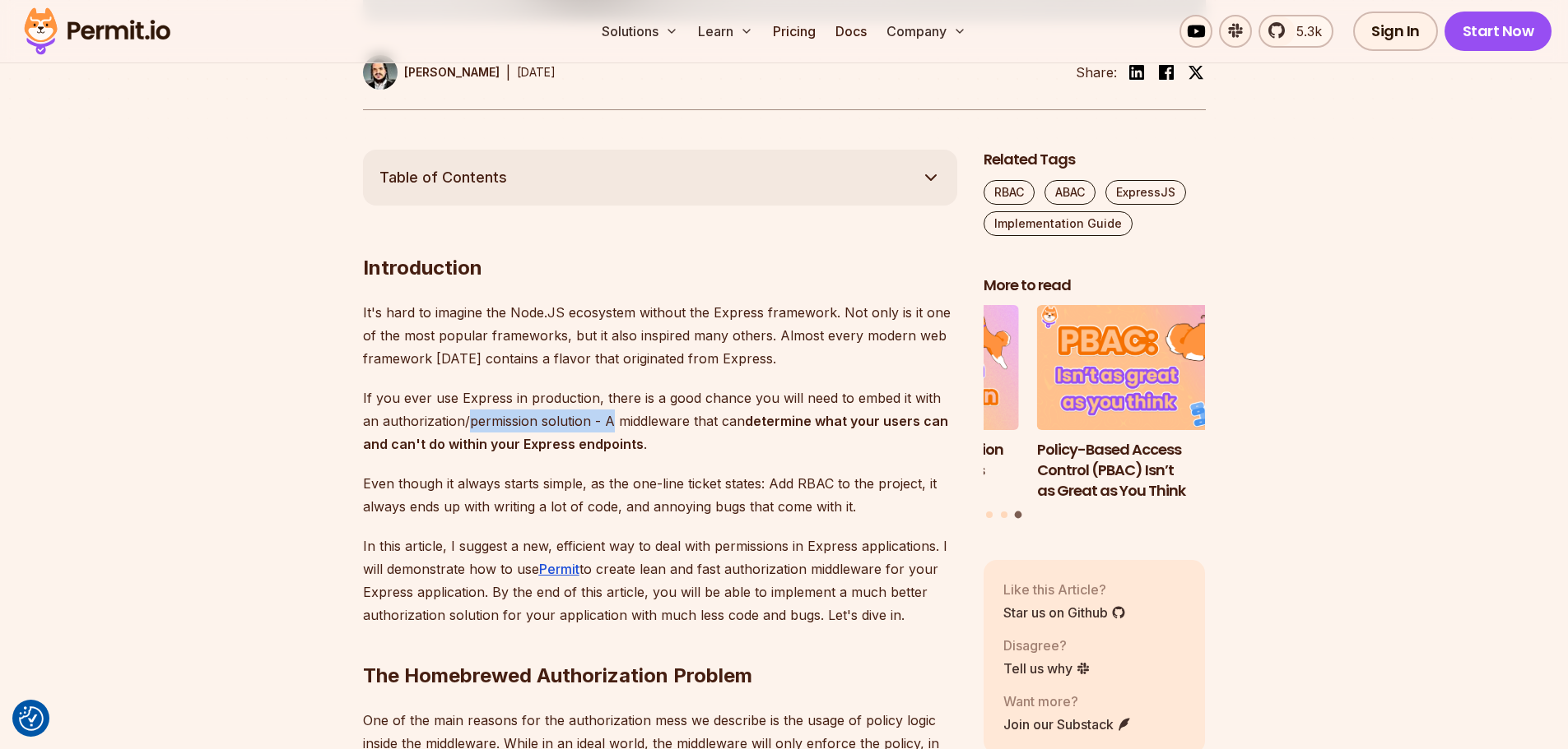
click at [696, 428] on p "If you ever use Express in production, there is a good chance you will need to …" at bounding box center [660, 421] width 595 height 69
click at [703, 428] on p "If you ever use Express in production, there is a good chance you will need to …" at bounding box center [660, 421] width 595 height 69
drag, startPoint x: 744, startPoint y: 420, endPoint x: 445, endPoint y: 418, distance: 299.0
click at [534, 421] on p "If you ever use Express in production, there is a good chance you will need to …" at bounding box center [660, 421] width 595 height 69
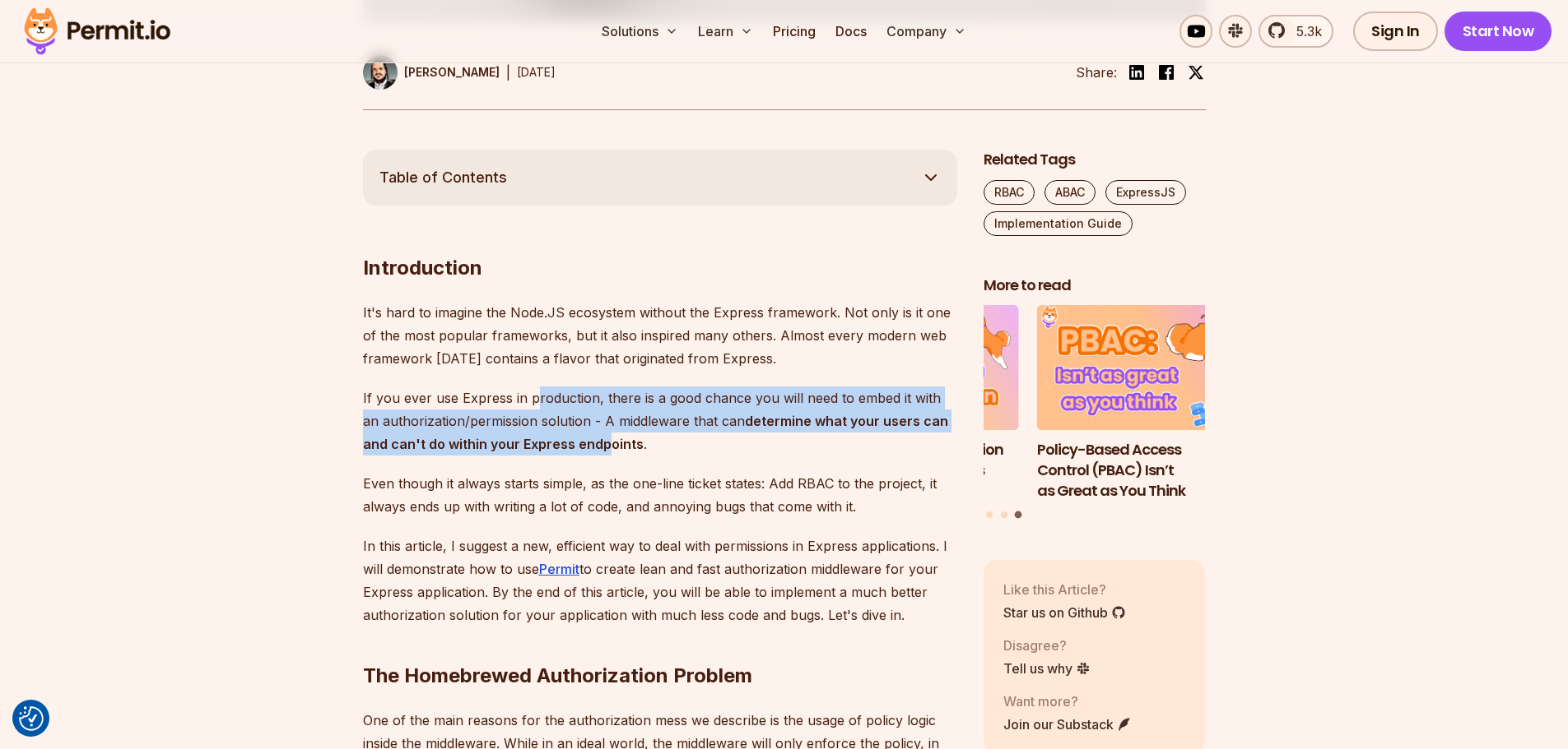
drag, startPoint x: 589, startPoint y: 435, endPoint x: 533, endPoint y: 402, distance: 65.0
click at [533, 402] on p "If you ever use Express in production, there is a good chance you will need to …" at bounding box center [660, 421] width 595 height 69
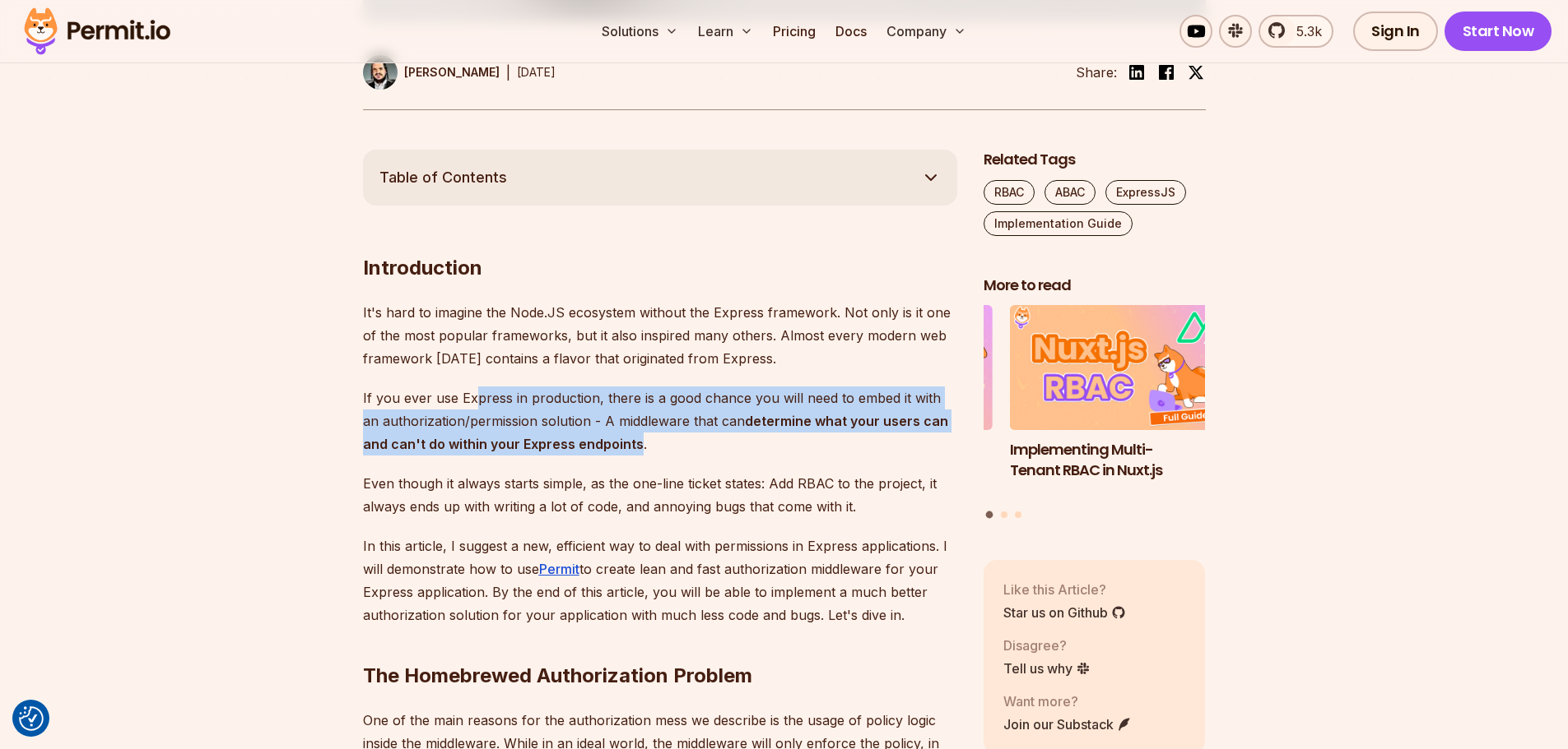
drag, startPoint x: 488, startPoint y: 396, endPoint x: 608, endPoint y: 438, distance: 127.1
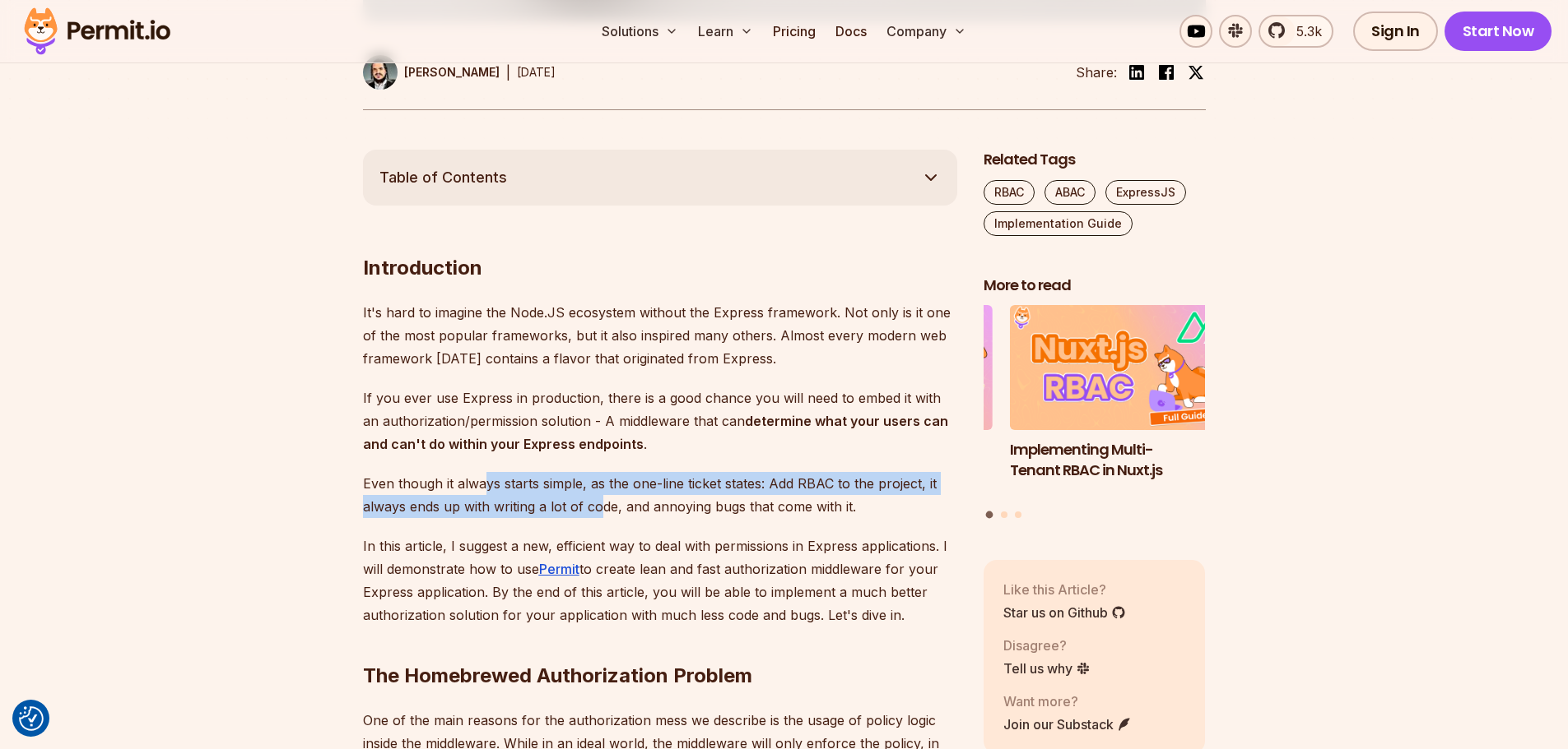
drag, startPoint x: 483, startPoint y: 475, endPoint x: 632, endPoint y: 506, distance: 152.2
click at [618, 511] on p "Even though it always starts simple, as the one-line ticket states: Add RBAC to…" at bounding box center [660, 495] width 595 height 46
drag, startPoint x: 713, startPoint y: 499, endPoint x: 605, endPoint y: 483, distance: 109.2
click at [606, 483] on p "Even though it always starts simple, as the one-line ticket states: Add RBAC to…" at bounding box center [660, 495] width 595 height 46
drag, startPoint x: 583, startPoint y: 486, endPoint x: 735, endPoint y: 497, distance: 152.4
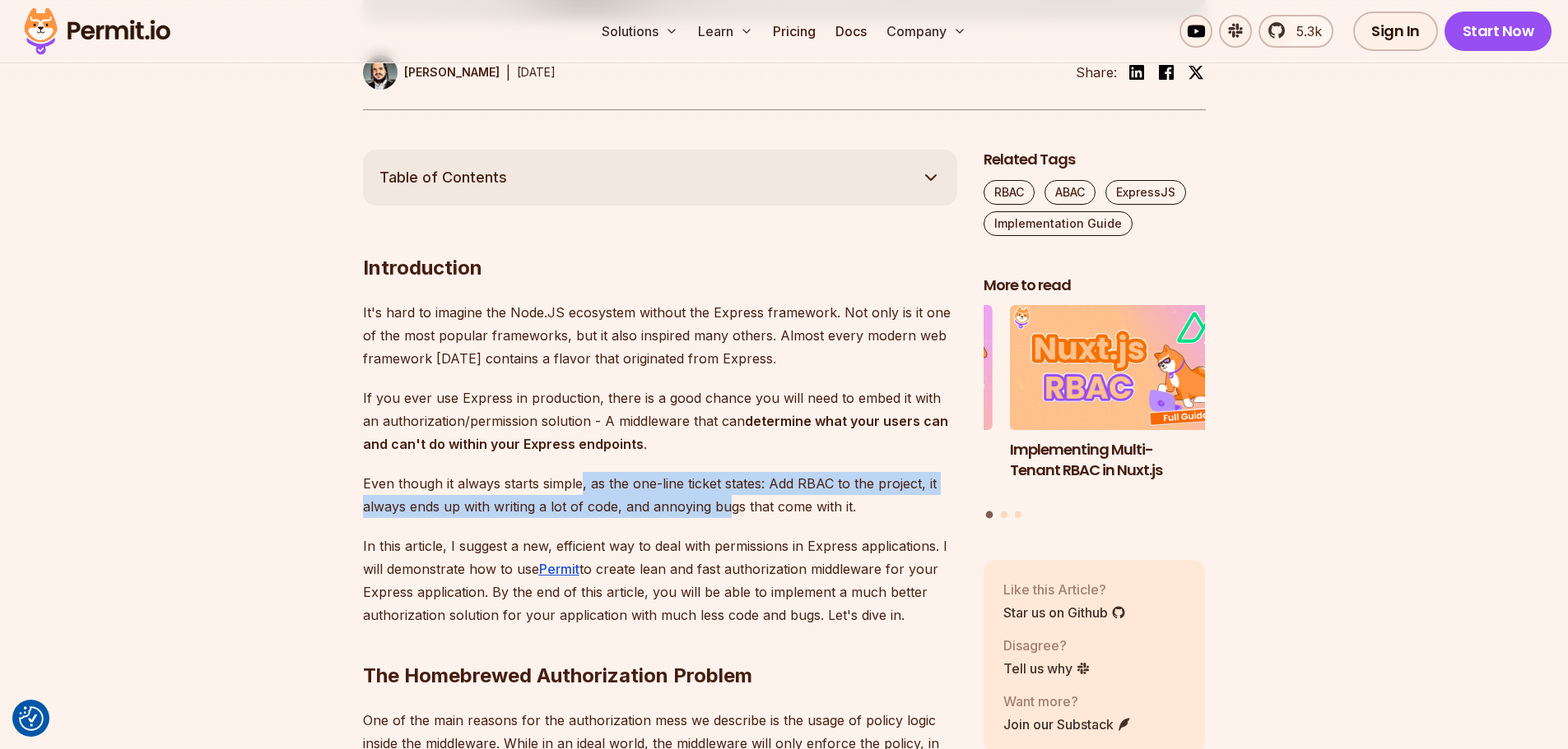
click at [733, 497] on p "Even though it always starts simple, as the one-line ticket states: Add RBAC to…" at bounding box center [660, 495] width 595 height 46
drag, startPoint x: 756, startPoint y: 497, endPoint x: 667, endPoint y: 476, distance: 91.4
click at [667, 476] on p "Even though it always starts simple, as the one-line ticket states: Add RBAC to…" at bounding box center [660, 495] width 595 height 46
drag, startPoint x: 703, startPoint y: 497, endPoint x: 724, endPoint y: 502, distance: 21.6
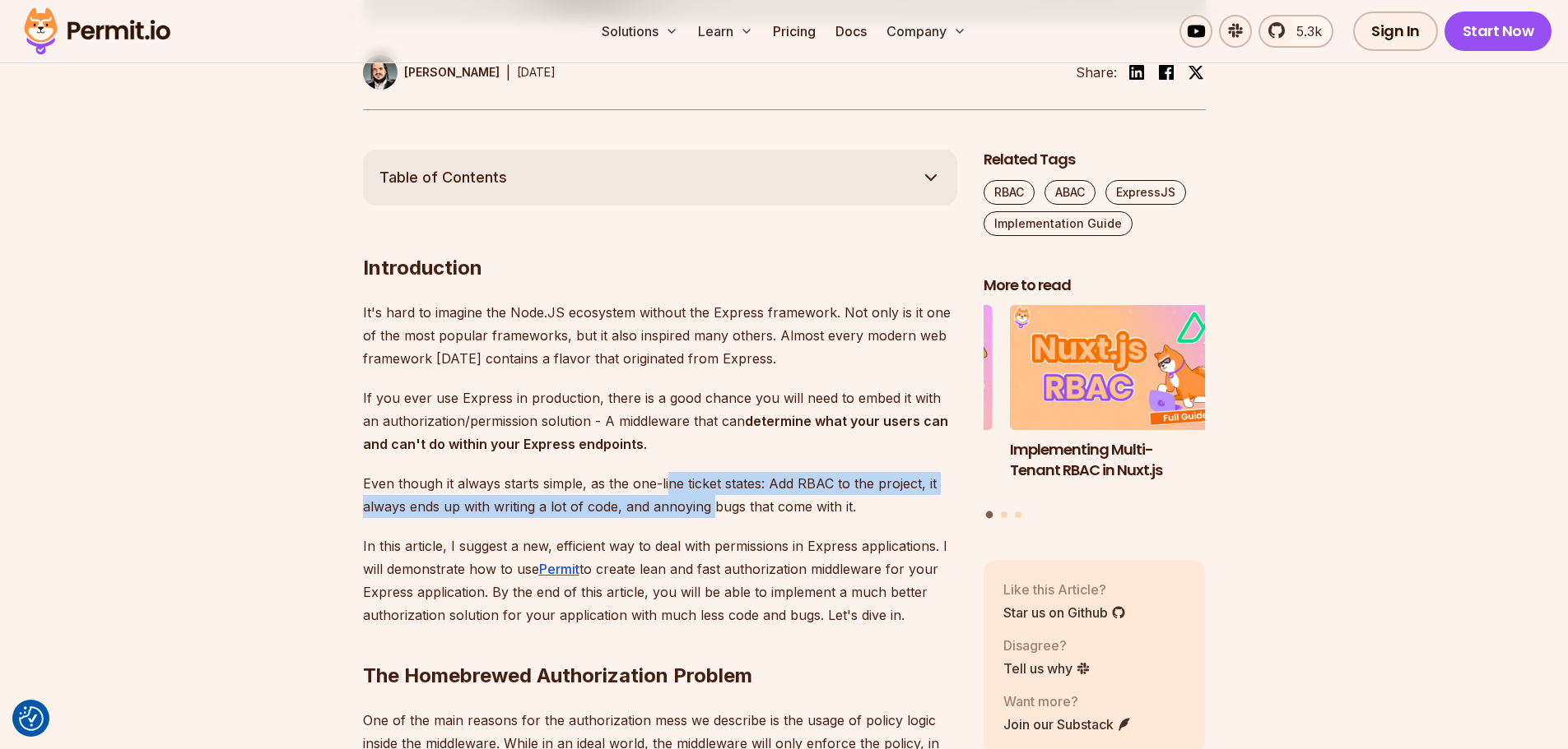
click at [724, 502] on p "Even though it always starts simple, as the one-line ticket states: Add RBAC to…" at bounding box center [660, 495] width 595 height 46
click at [725, 502] on p "Even though it always starts simple, as the one-line ticket states: Add RBAC to…" at bounding box center [660, 495] width 595 height 46
drag, startPoint x: 607, startPoint y: 460, endPoint x: 531, endPoint y: 458, distance: 76.0
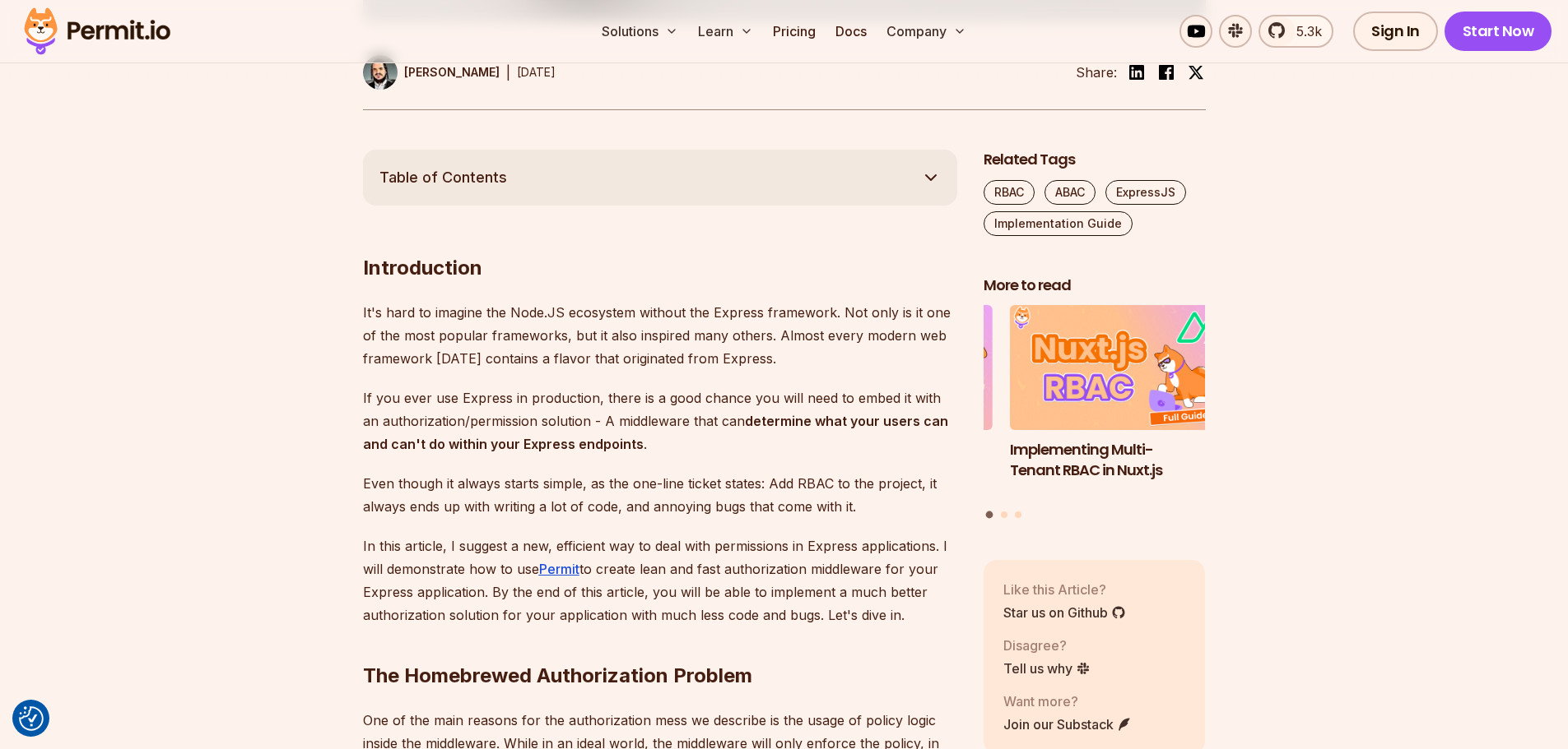
drag, startPoint x: 426, startPoint y: 459, endPoint x: 398, endPoint y: 465, distance: 28.6
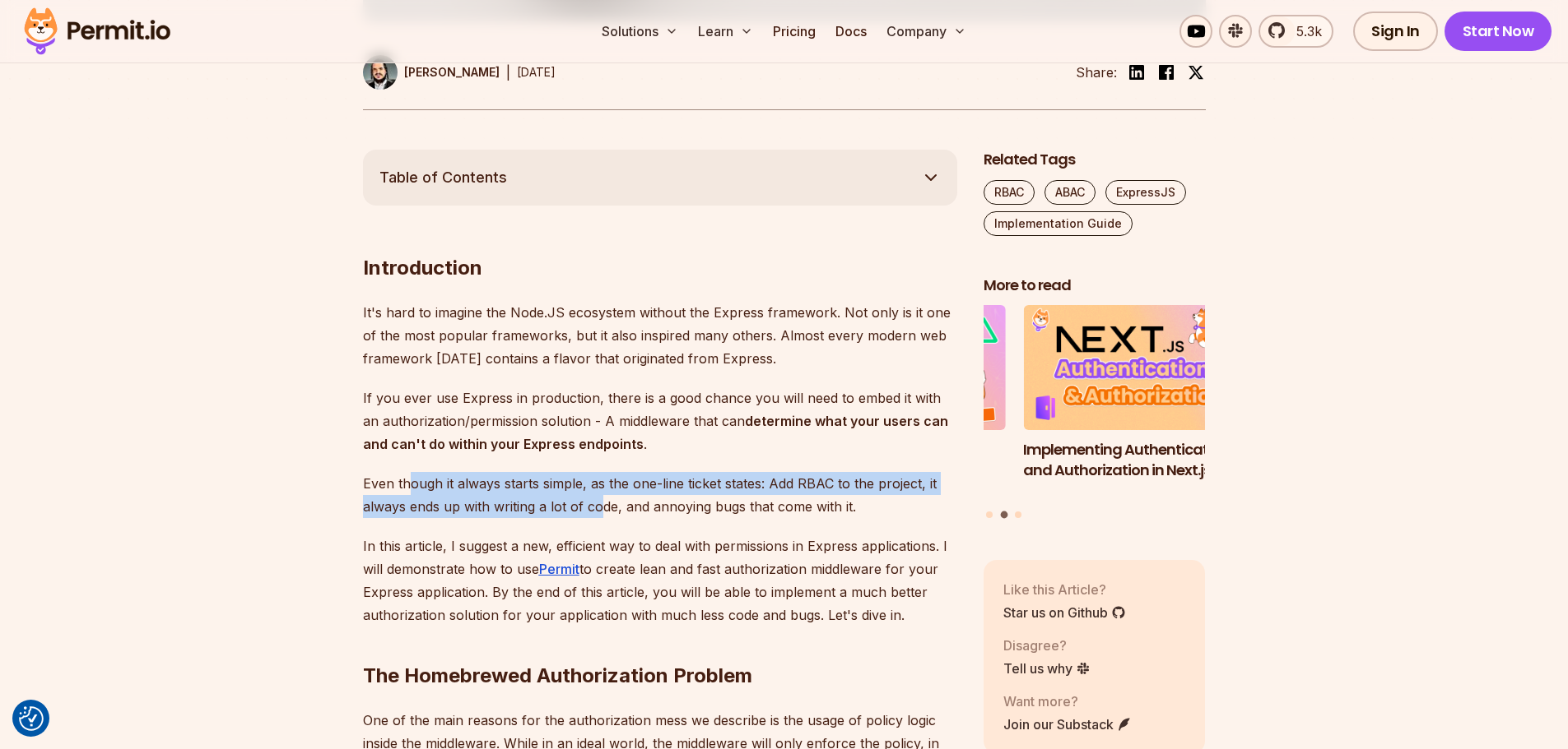
drag, startPoint x: 430, startPoint y: 493, endPoint x: 659, endPoint y: 502, distance: 229.2
click at [627, 500] on p "Even though it always starts simple, as the one-line ticket states: Add RBAC to…" at bounding box center [660, 495] width 595 height 46
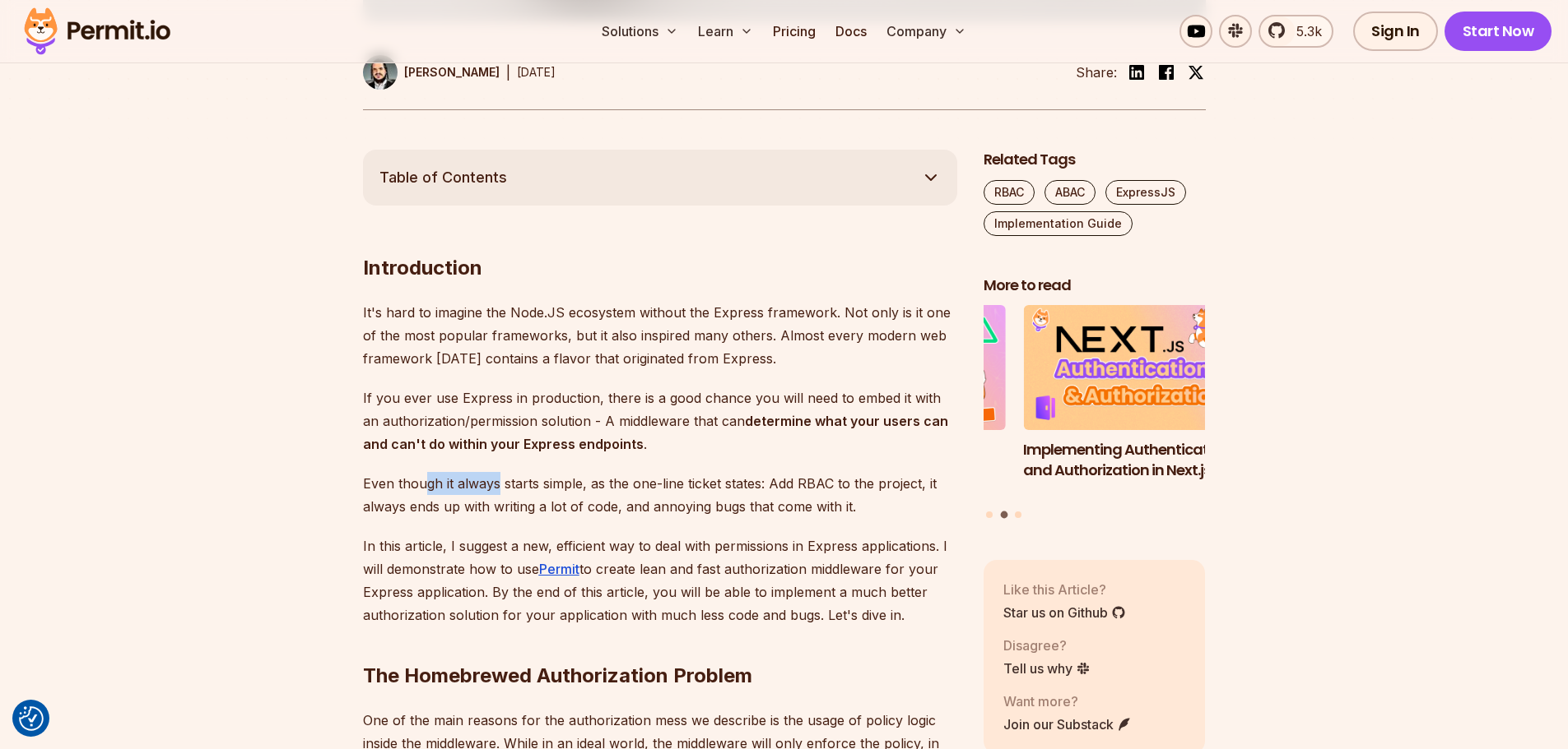
drag
click at [646, 506] on p "Even though it always starts simple, as the one-line ticket states: Add RBAC to…" at bounding box center [660, 495] width 595 height 46
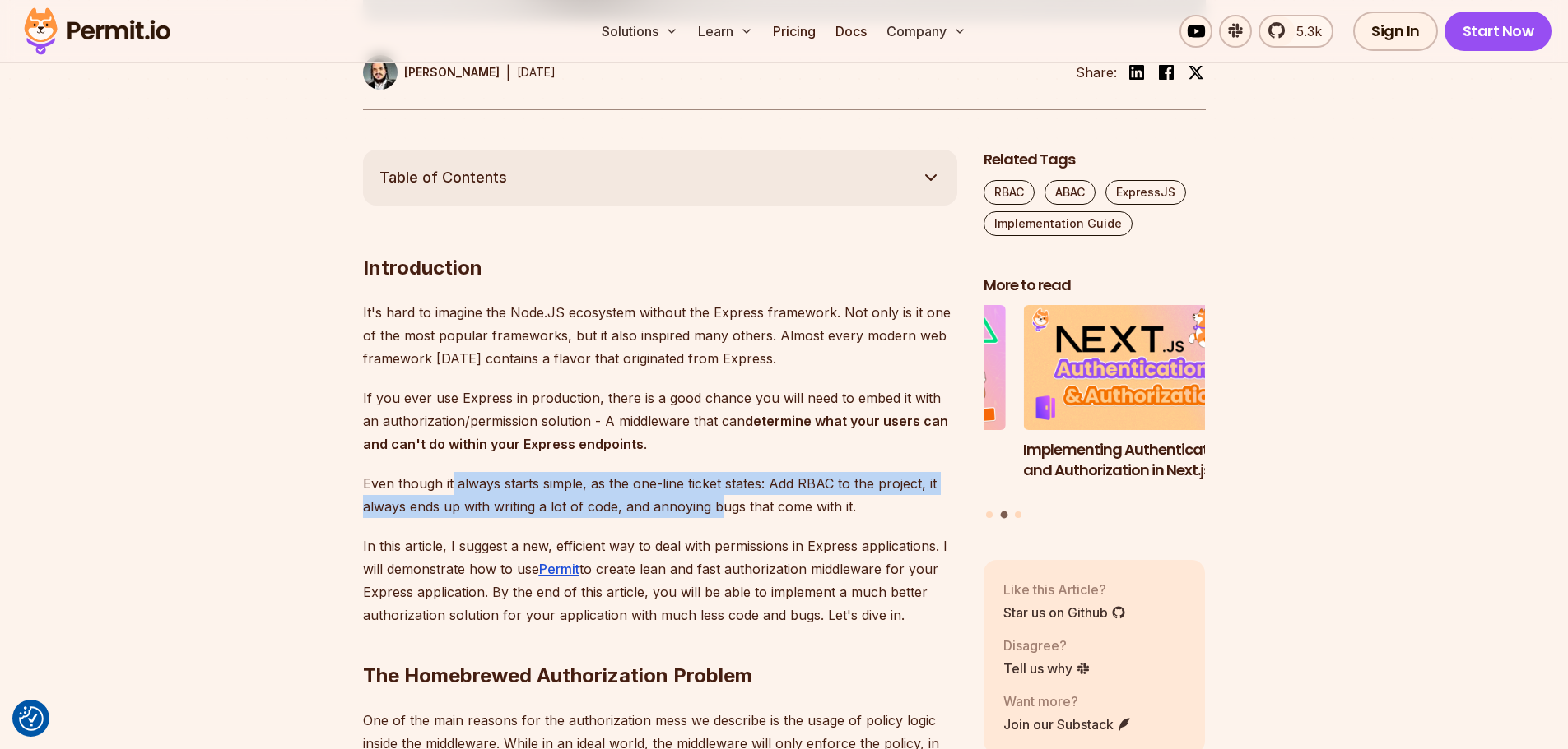
click at [451, 483] on p "Even though it always starts simple, as the one-line ticket states: Add RBAC to…" at bounding box center [660, 495] width 595 height 46
click at [760, 517] on p "Even though it always starts simple, as the one-line ticket states: Add RBAC to…" at bounding box center [660, 495] width 595 height 46
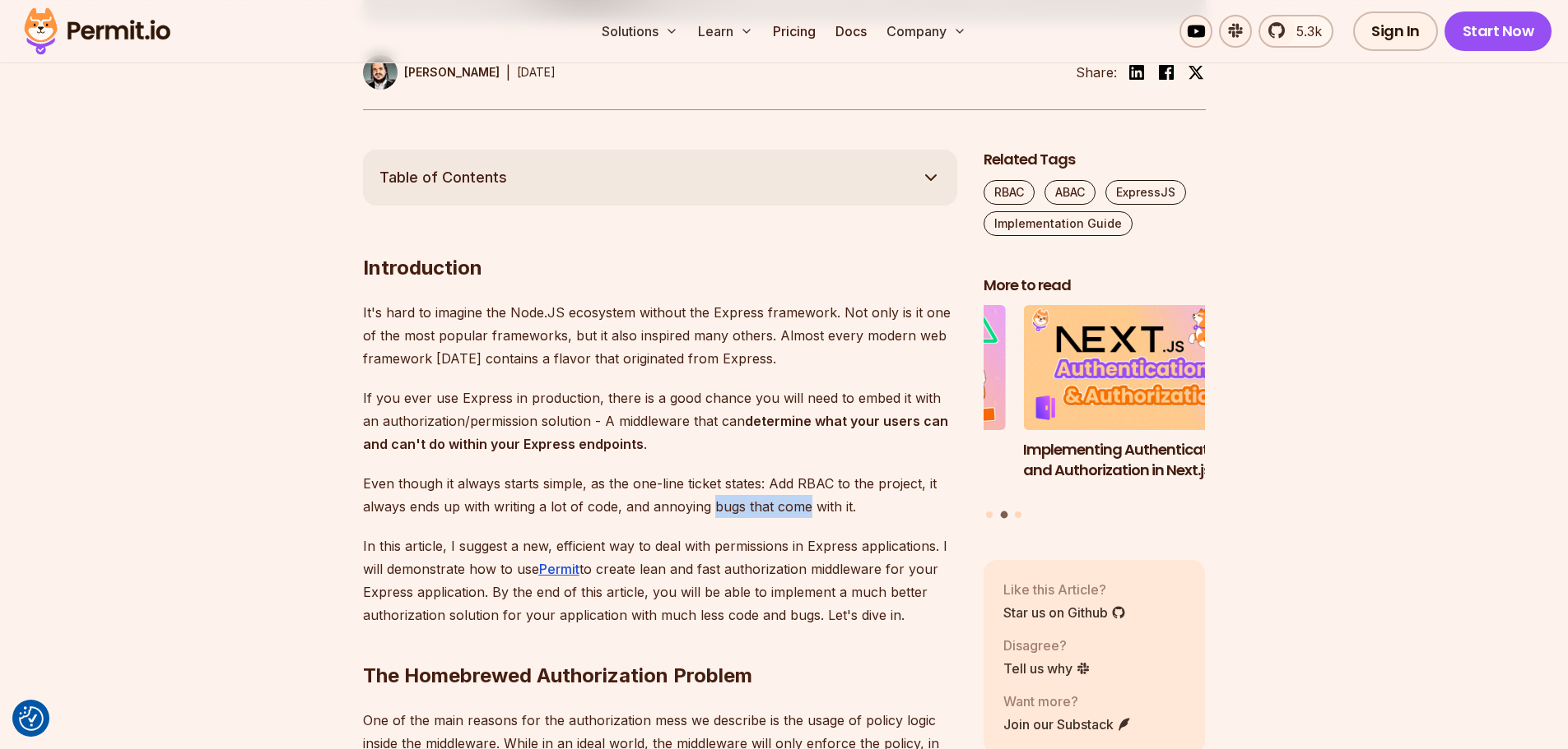
click at [621, 494] on p "Even though it always starts simple, as the one-line ticket states: Add RBAC to…" at bounding box center [660, 495] width 595 height 46
click at [751, 546] on p "In this article, I suggest a new, efficient way to deal with permissions in Exp…" at bounding box center [660, 580] width 595 height 92
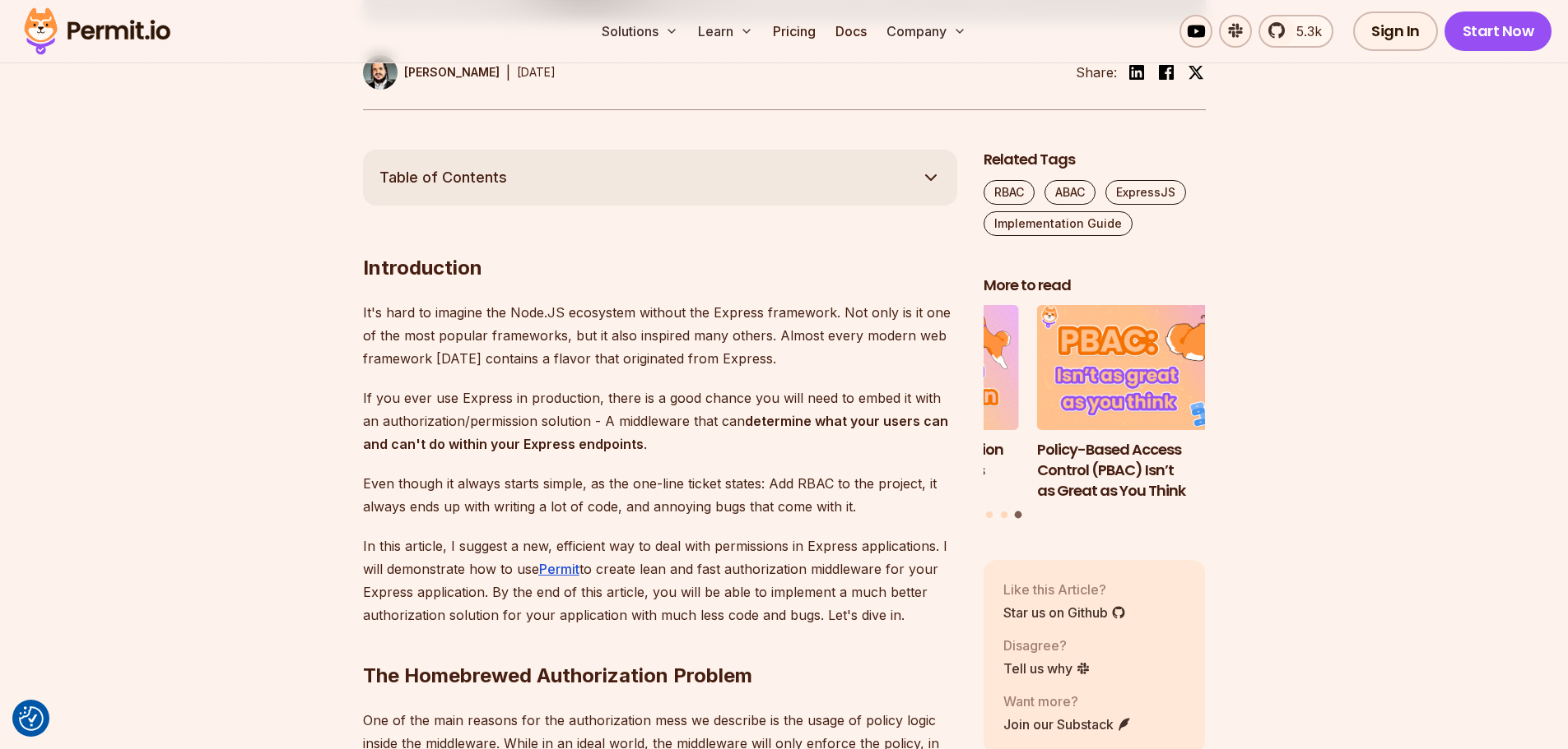
click at [644, 434] on p "If you ever use Express in production, there is a good chance you will need to …" at bounding box center [660, 421] width 595 height 69
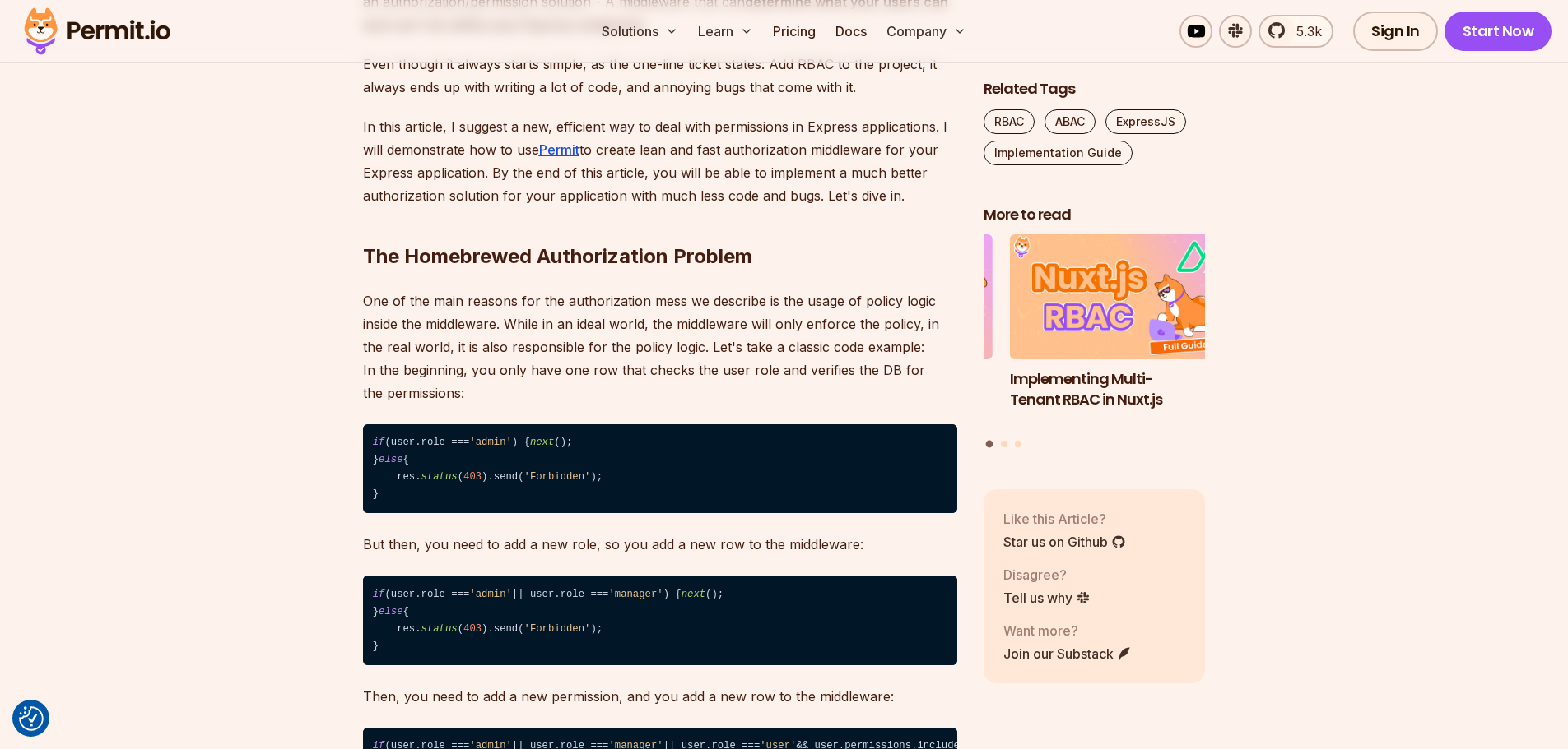
scroll to position [1398, 0]
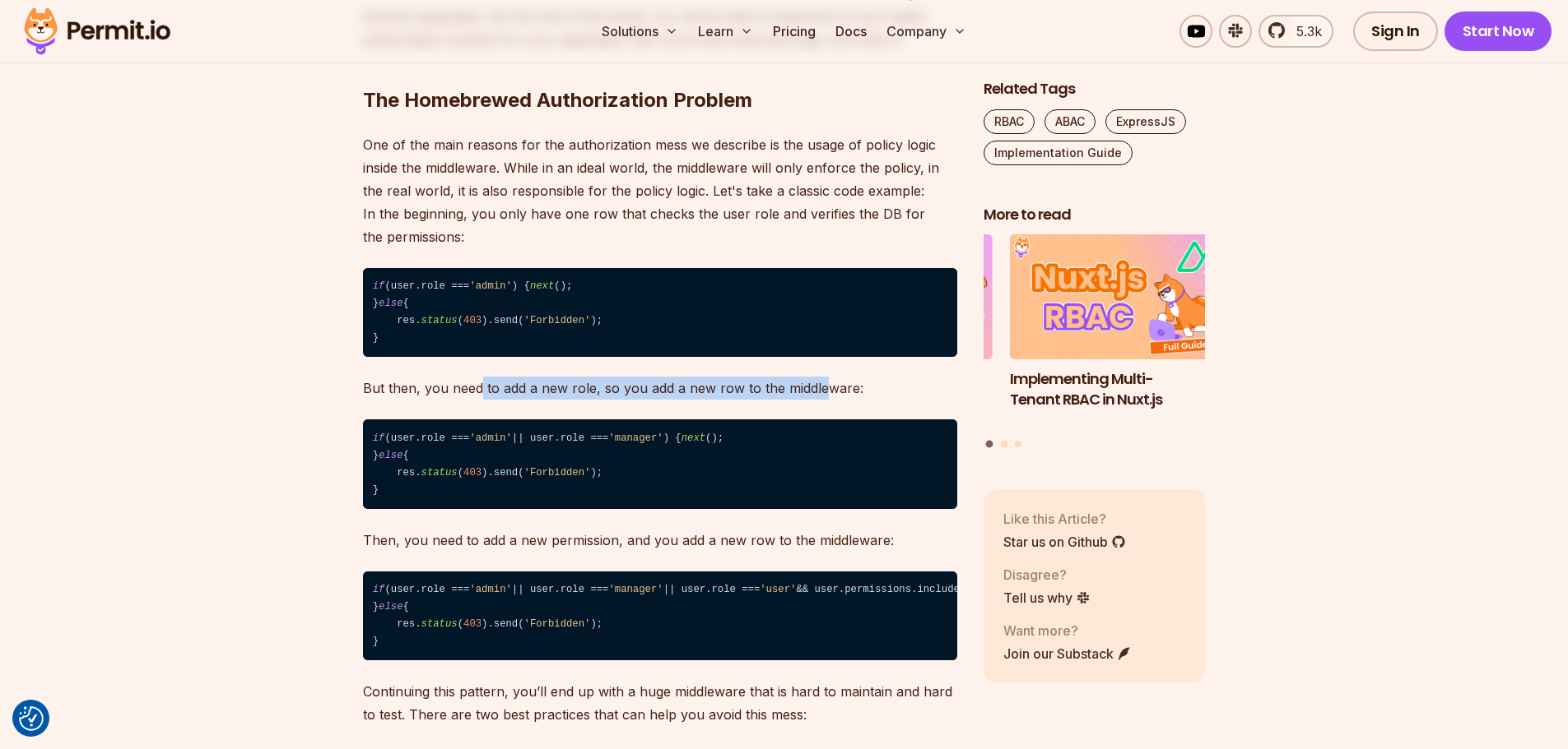
drag, startPoint x: 481, startPoint y: 401, endPoint x: 815, endPoint y: 414, distance: 334.3
click at [815, 400] on p "But then, you need to add a new role, so you add a new row to the middleware:" at bounding box center [660, 388] width 595 height 23
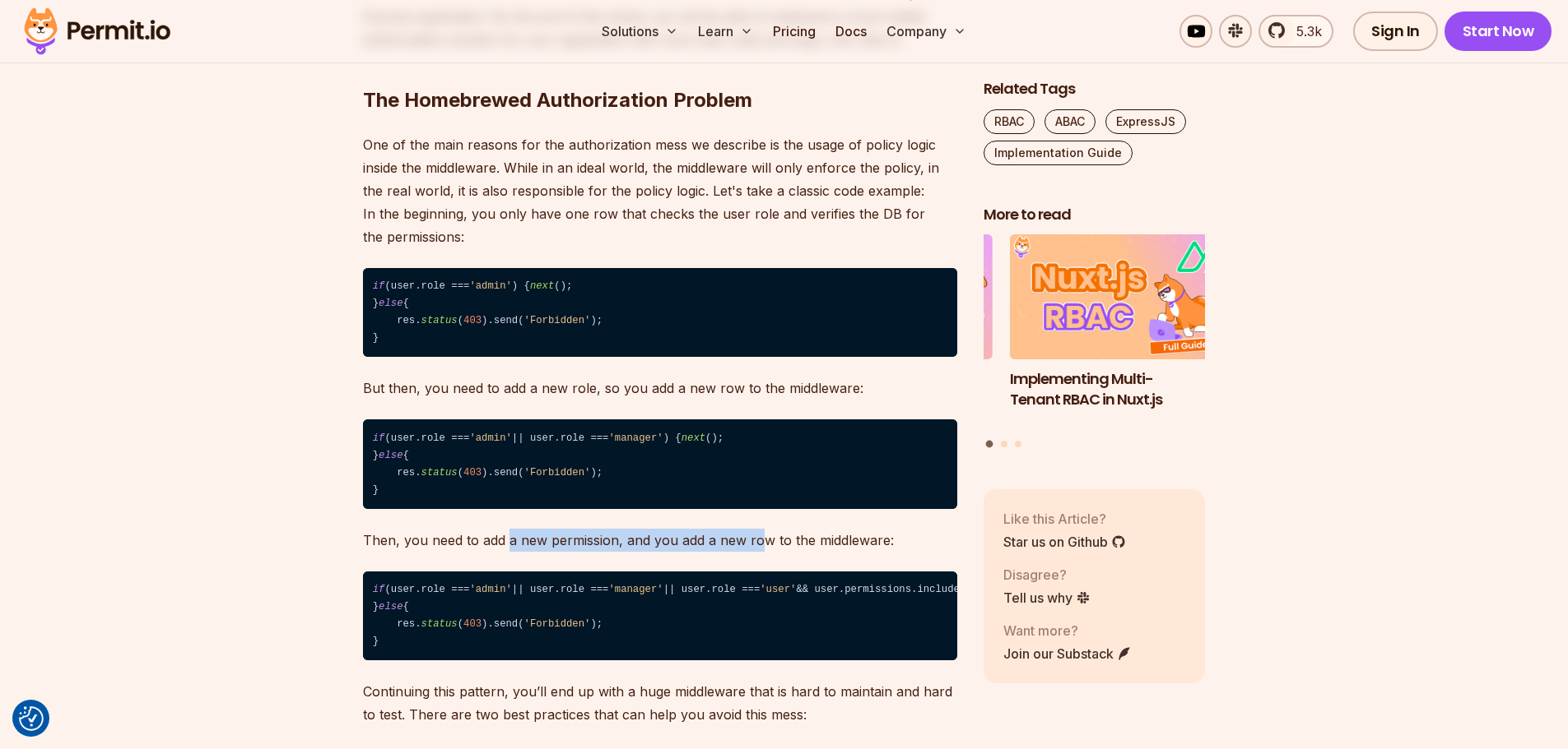
drag, startPoint x: 509, startPoint y: 566, endPoint x: 793, endPoint y: 574, distance: 284.1
click at [771, 552] on p "Then, you need to add a new permission, and you add a new row to the middleware:" at bounding box center [660, 539] width 595 height 23
drag, startPoint x: 831, startPoint y: 576, endPoint x: 786, endPoint y: 579, distance: 45.1
click at [797, 552] on p "Then, you need to add a new permission, and you add a new row to the middleware:" at bounding box center [660, 539] width 595 height 23
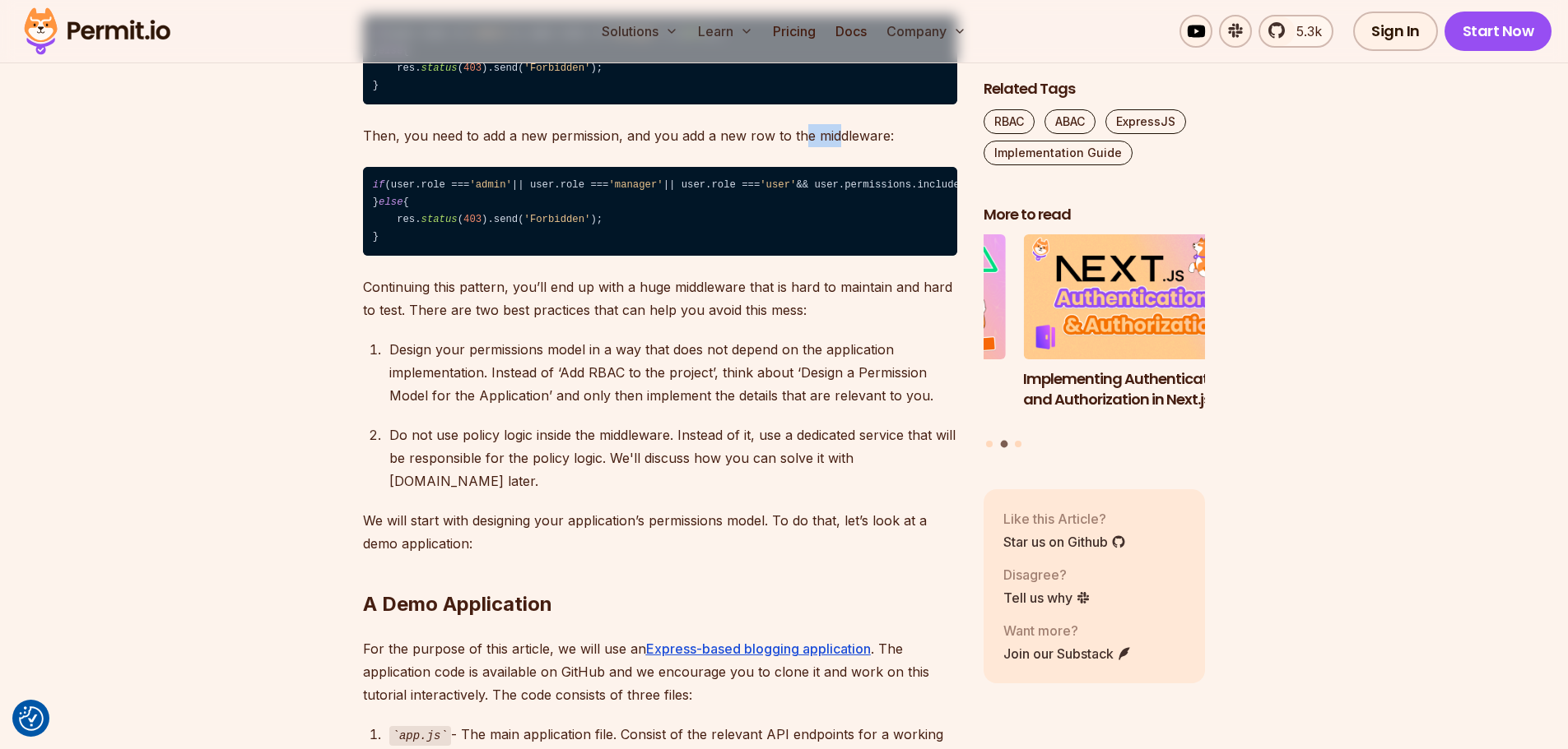
scroll to position [1809, 0]
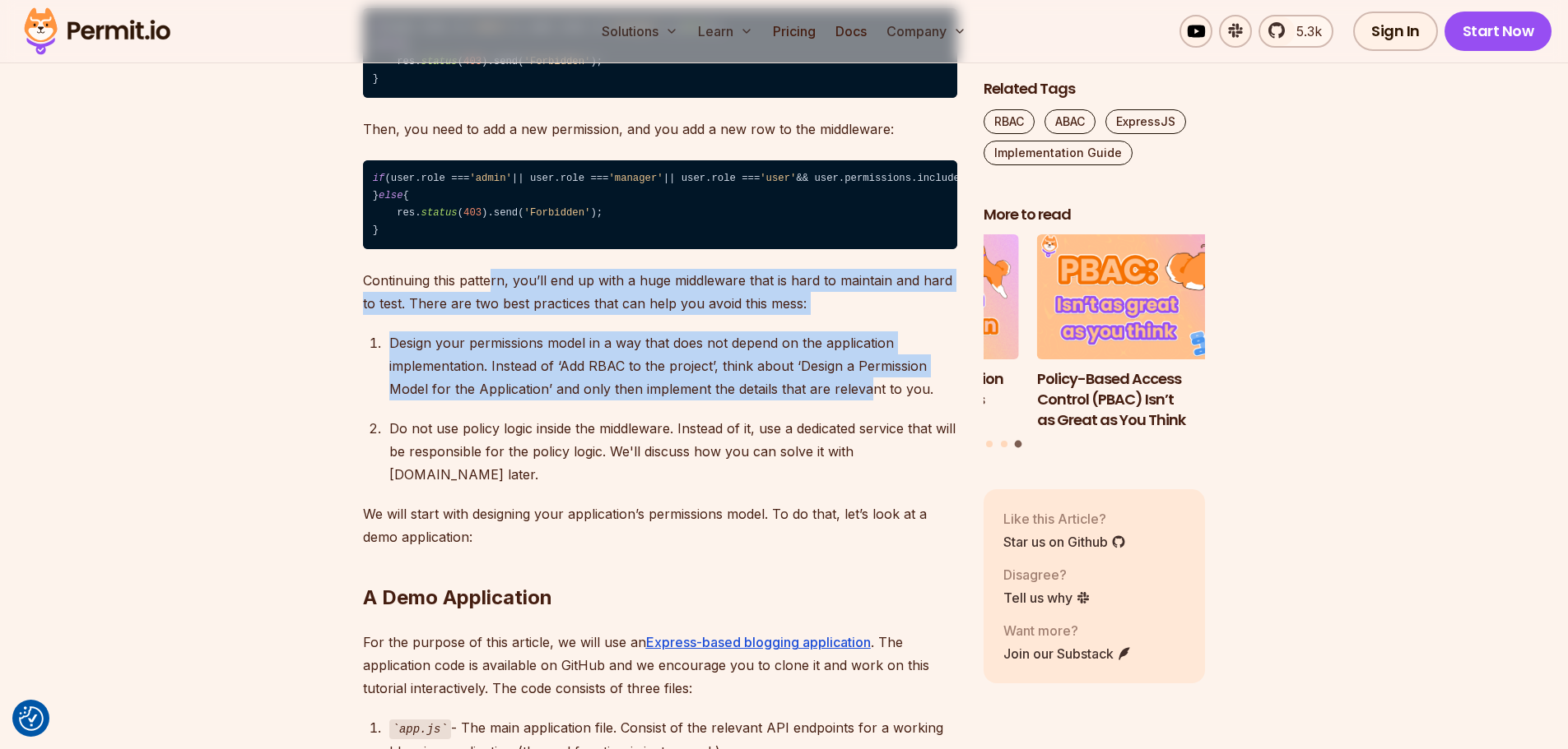
drag, startPoint x: 489, startPoint y: 348, endPoint x: 861, endPoint y: 459, distance: 388.2
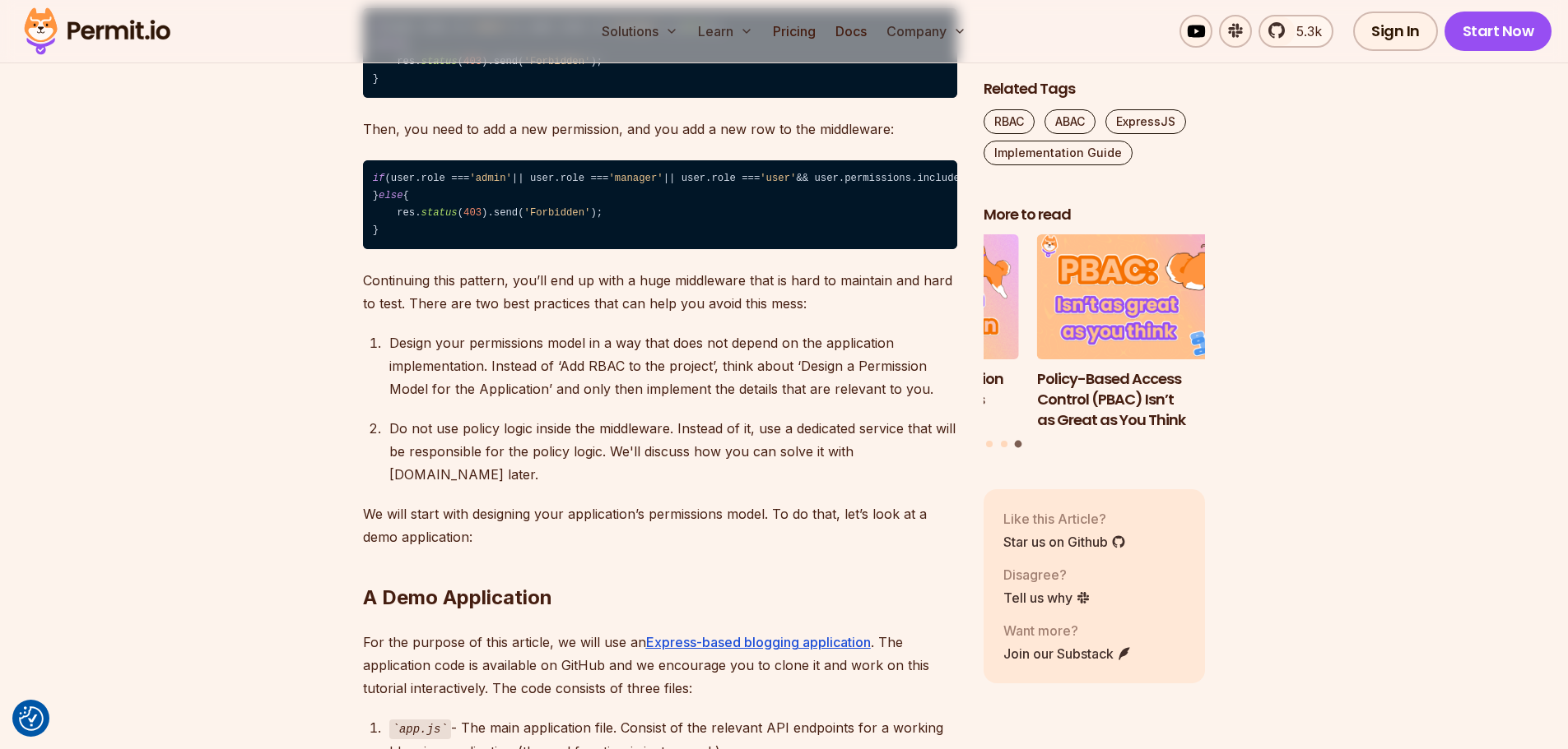
drag, startPoint x: 614, startPoint y: 473, endPoint x: 405, endPoint y: 481, distance: 209.2
click at [405, 481] on ol "Design your permissions model in a way that does not depend on the application …" at bounding box center [660, 409] width 595 height 155
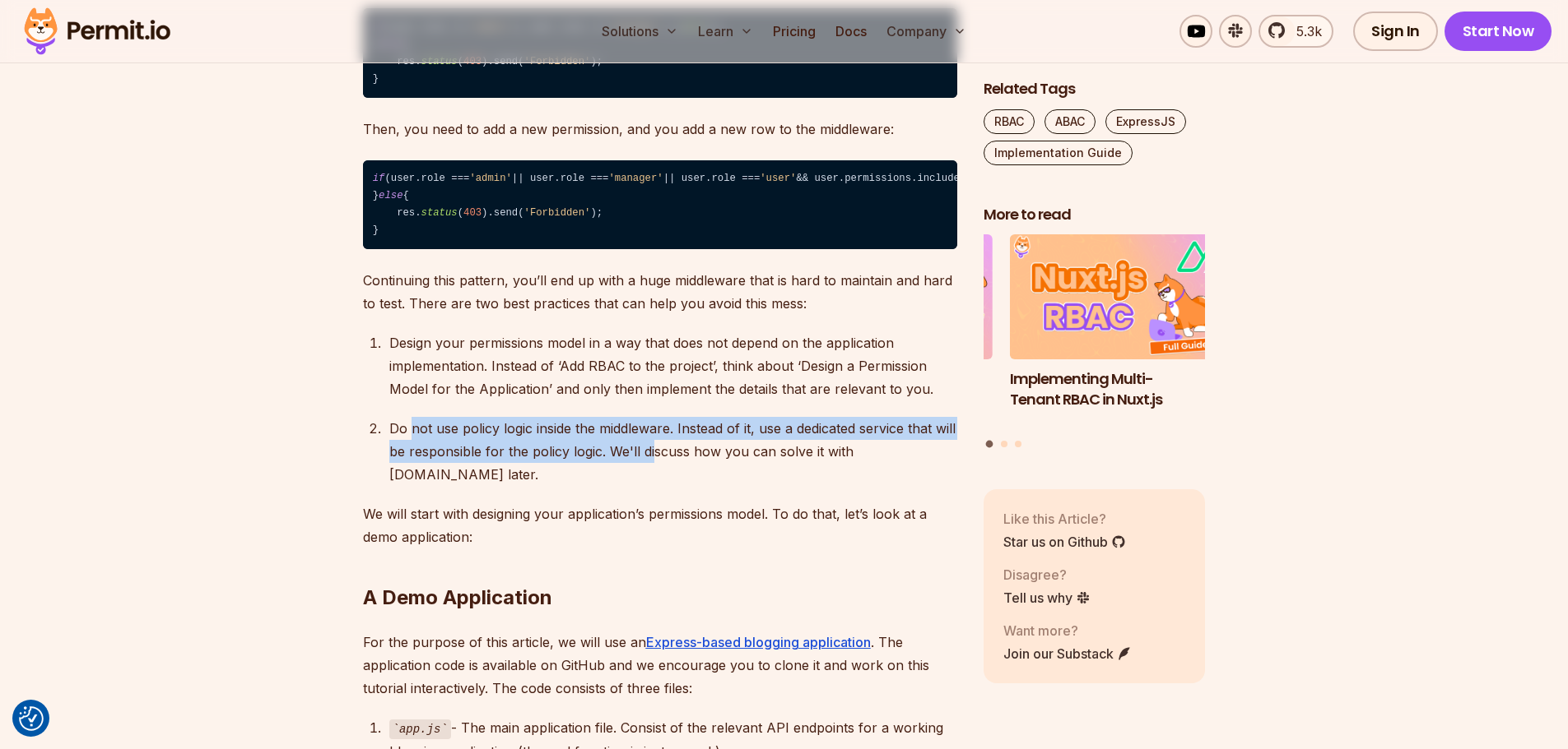
drag, startPoint x: 416, startPoint y: 493, endPoint x: 761, endPoint y: 524, distance: 346.4
click at [712, 486] on p "Do not use policy logic inside the middleware. Instead of it, use a dedicated s…" at bounding box center [673, 451] width 568 height 69
drag, startPoint x: 776, startPoint y: 525, endPoint x: 697, endPoint y: 500, distance: 82.9
click at [697, 486] on p "Do not use policy logic inside the middleware. Instead of it, use a dedicated s…" at bounding box center [673, 451] width 568 height 69
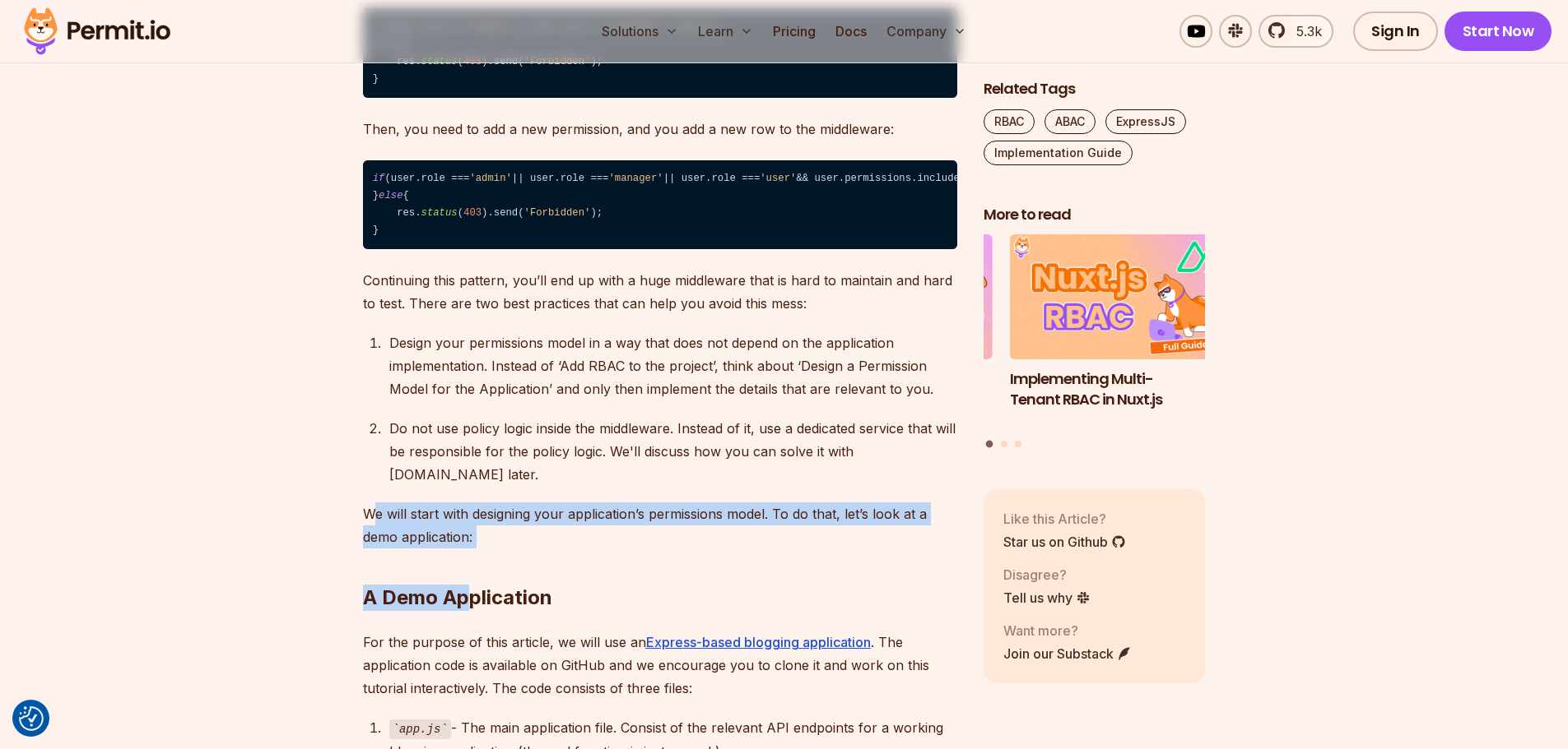
drag, startPoint x: 474, startPoint y: 601, endPoint x: 375, endPoint y: 585, distance: 100.3
click at [375, 549] on p "We will start with designing your application’s permissions model. To do that, …" at bounding box center [660, 525] width 595 height 46
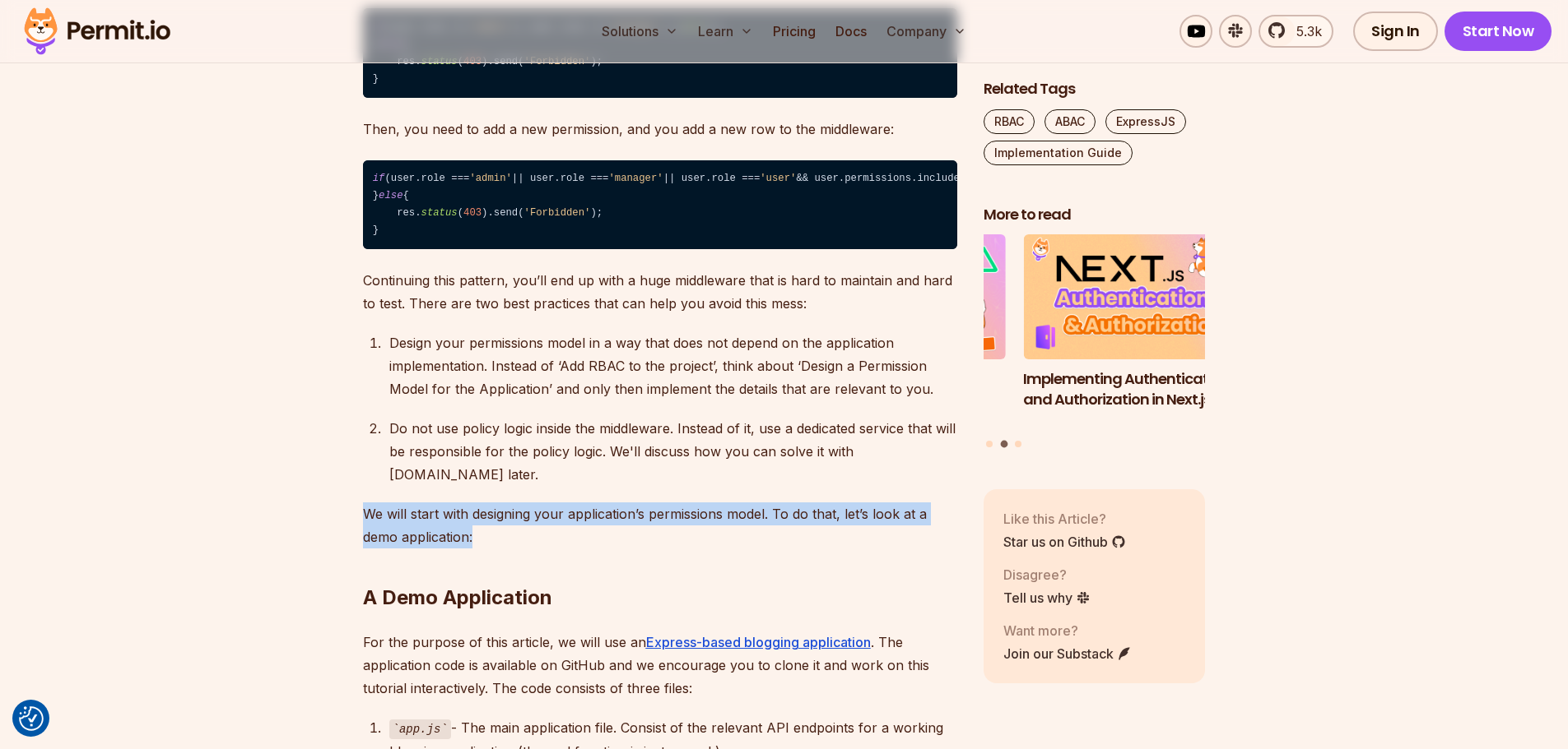
drag, startPoint x: 366, startPoint y: 578, endPoint x: 472, endPoint y: 596, distance: 107.5
click at [472, 549] on p "We will start with designing your application’s permissions model. To do that, …" at bounding box center [660, 525] width 595 height 46
click at [472, 549] on p "We will start with designing your application’s permissions model. To do that, …" at bounding box center [660, 525] width 595 height 46
drag, startPoint x: 467, startPoint y: 600, endPoint x: 356, endPoint y: 576, distance: 113.6
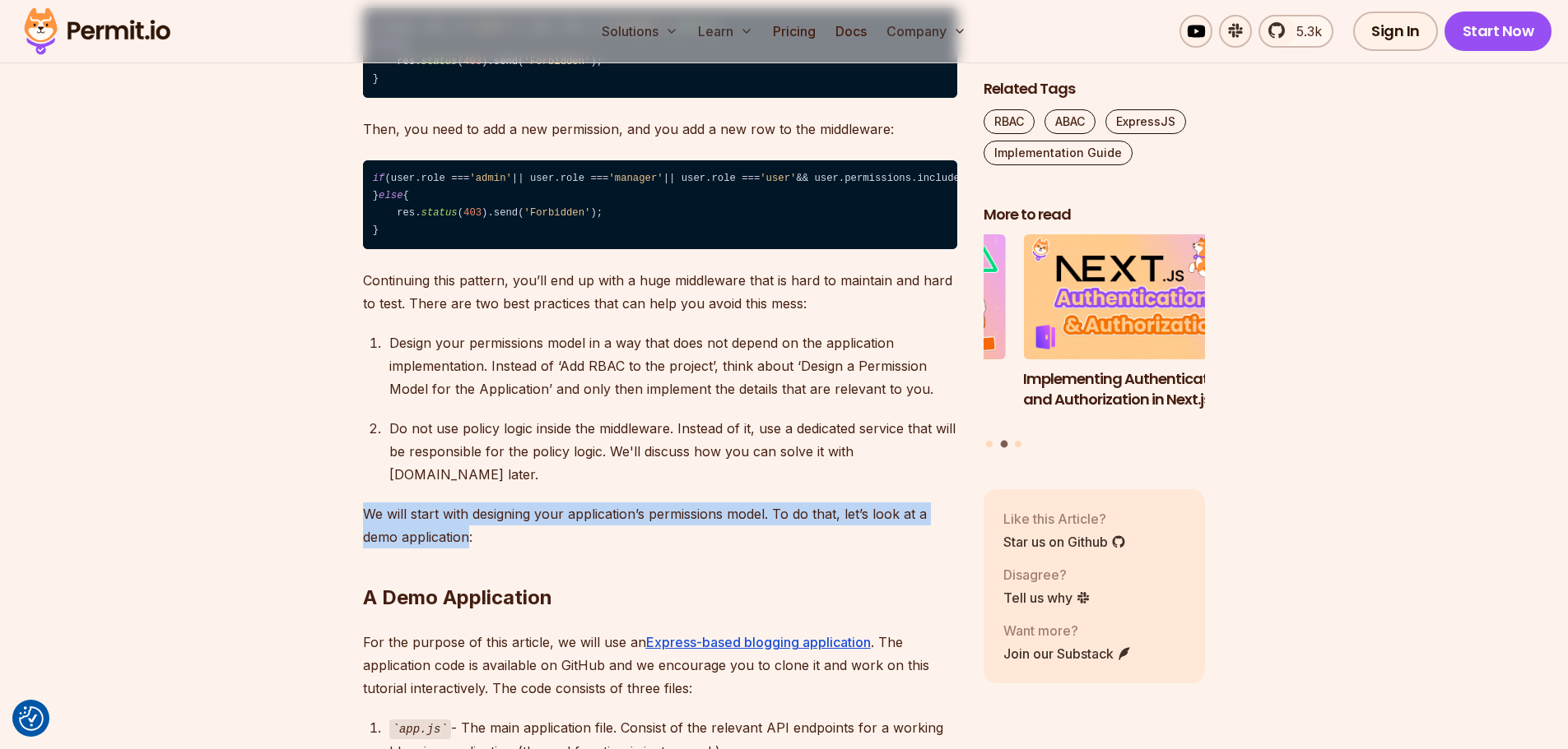
click at [375, 549] on p "We will start with designing your application’s permissions model. To do that, …" at bounding box center [660, 525] width 595 height 46
click at [365, 549] on p "We will start with designing your application’s permissions model. To do that, …" at bounding box center [660, 525] width 595 height 46
drag, startPoint x: 363, startPoint y: 576, endPoint x: 469, endPoint y: 597, distance: 108.1
click at [469, 549] on p "We will start with designing your application’s permissions model. To do that, …" at bounding box center [660, 525] width 595 height 46
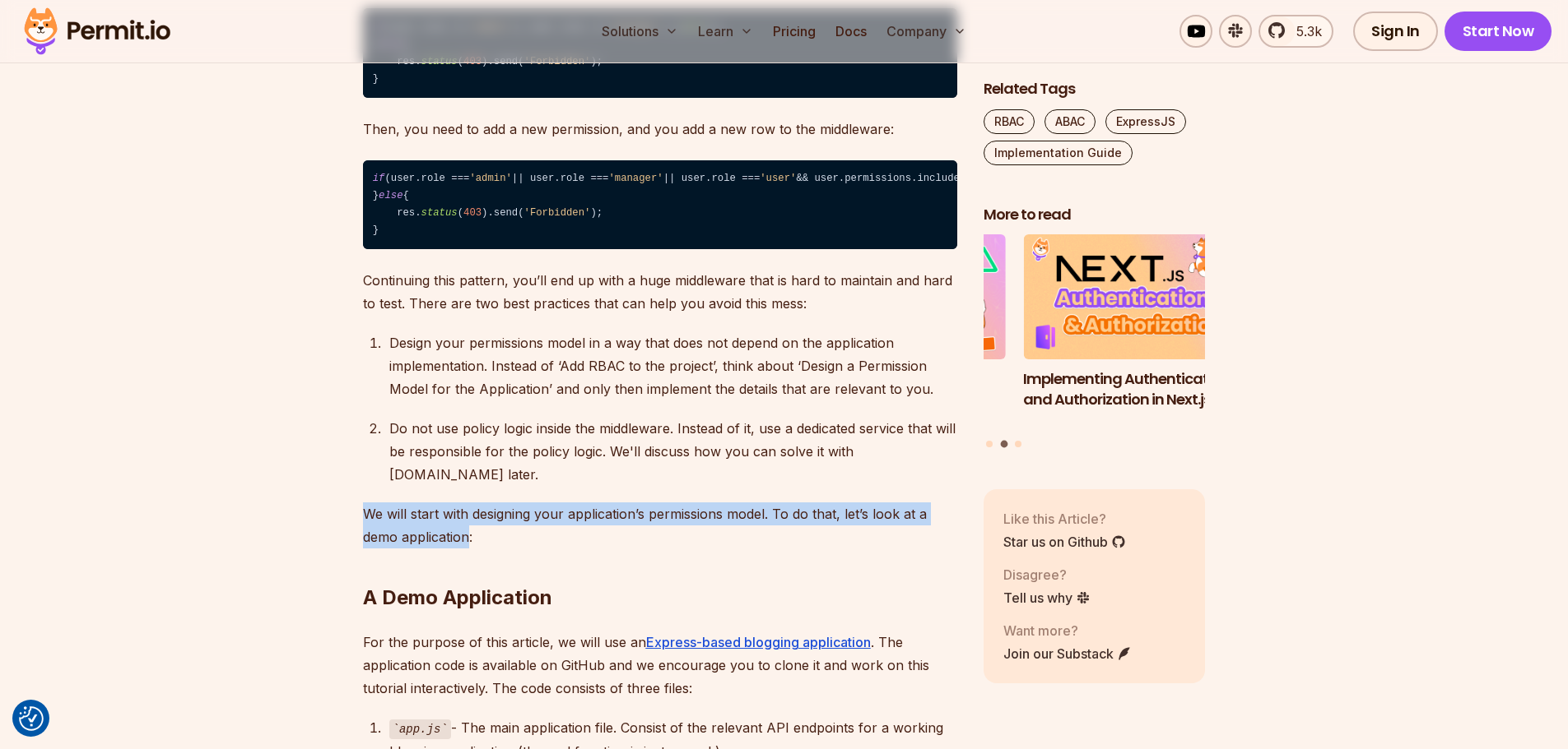
drag, startPoint x: 468, startPoint y: 601, endPoint x: 366, endPoint y: 582, distance: 103.8
click at [366, 549] on p "We will start with designing your application’s permissions model. To do that, …" at bounding box center [660, 525] width 595 height 46
click at [365, 549] on p "We will start with designing your application’s permissions model. To do that, …" at bounding box center [660, 525] width 595 height 46
click at [363, 549] on p "We will start with designing your application’s permissions model. To do that, …" at bounding box center [660, 525] width 595 height 46
drag, startPoint x: 363, startPoint y: 575, endPoint x: 485, endPoint y: 595, distance: 123.6
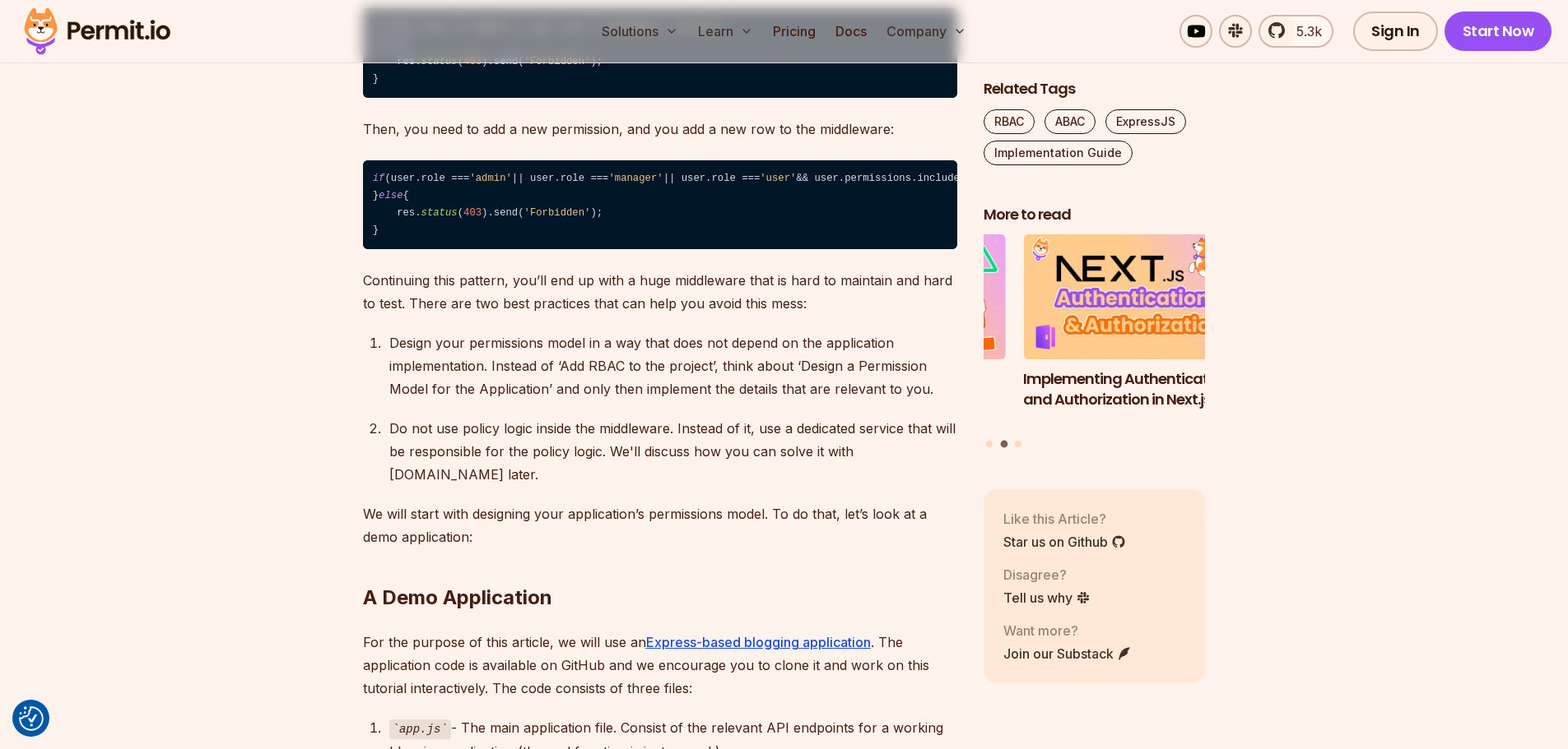
click at [486, 596] on h2 "A Demo Application" at bounding box center [660, 565] width 595 height 92
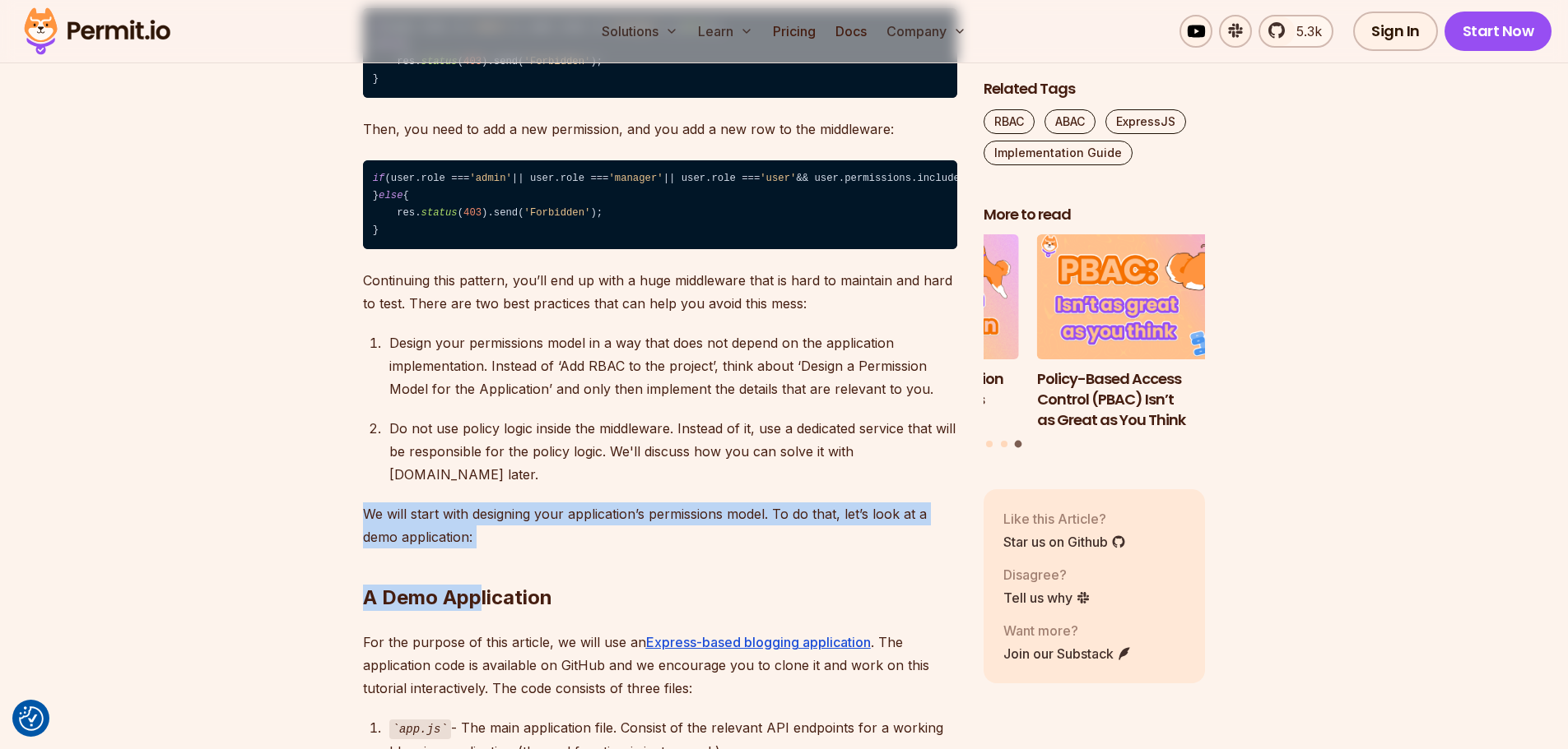
drag, startPoint x: 478, startPoint y: 599, endPoint x: 365, endPoint y: 582, distance: 114.3
click at [365, 549] on p "We will start with designing your application’s permissions model. To do that, …" at bounding box center [660, 525] width 595 height 46
drag, startPoint x: 368, startPoint y: 577, endPoint x: 467, endPoint y: 597, distance: 101.0
click at [467, 549] on p "We will start with designing your application’s permissions model. To do that, …" at bounding box center [660, 525] width 595 height 46
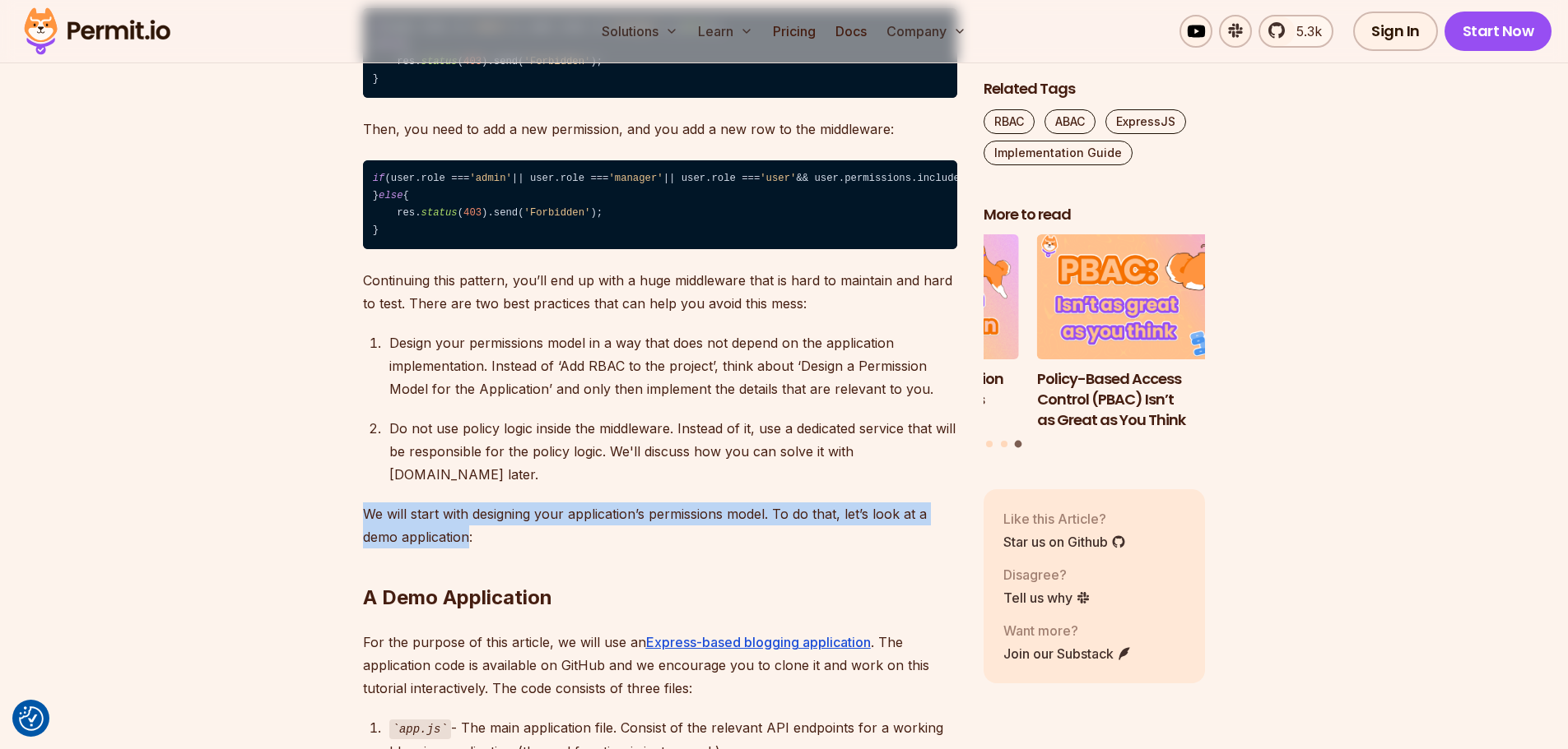
click at [467, 549] on p "We will start with designing your application’s permissions model. To do that, …" at bounding box center [660, 525] width 595 height 46
drag, startPoint x: 468, startPoint y: 598, endPoint x: 368, endPoint y: 577, distance: 102.2
click at [368, 549] on p "We will start with designing your application’s permissions model. To do that, …" at bounding box center [660, 525] width 595 height 46
click at [367, 549] on p "We will start with designing your application’s permissions model. To do that, …" at bounding box center [660, 525] width 595 height 46
drag, startPoint x: 367, startPoint y: 573, endPoint x: 471, endPoint y: 598, distance: 107.0
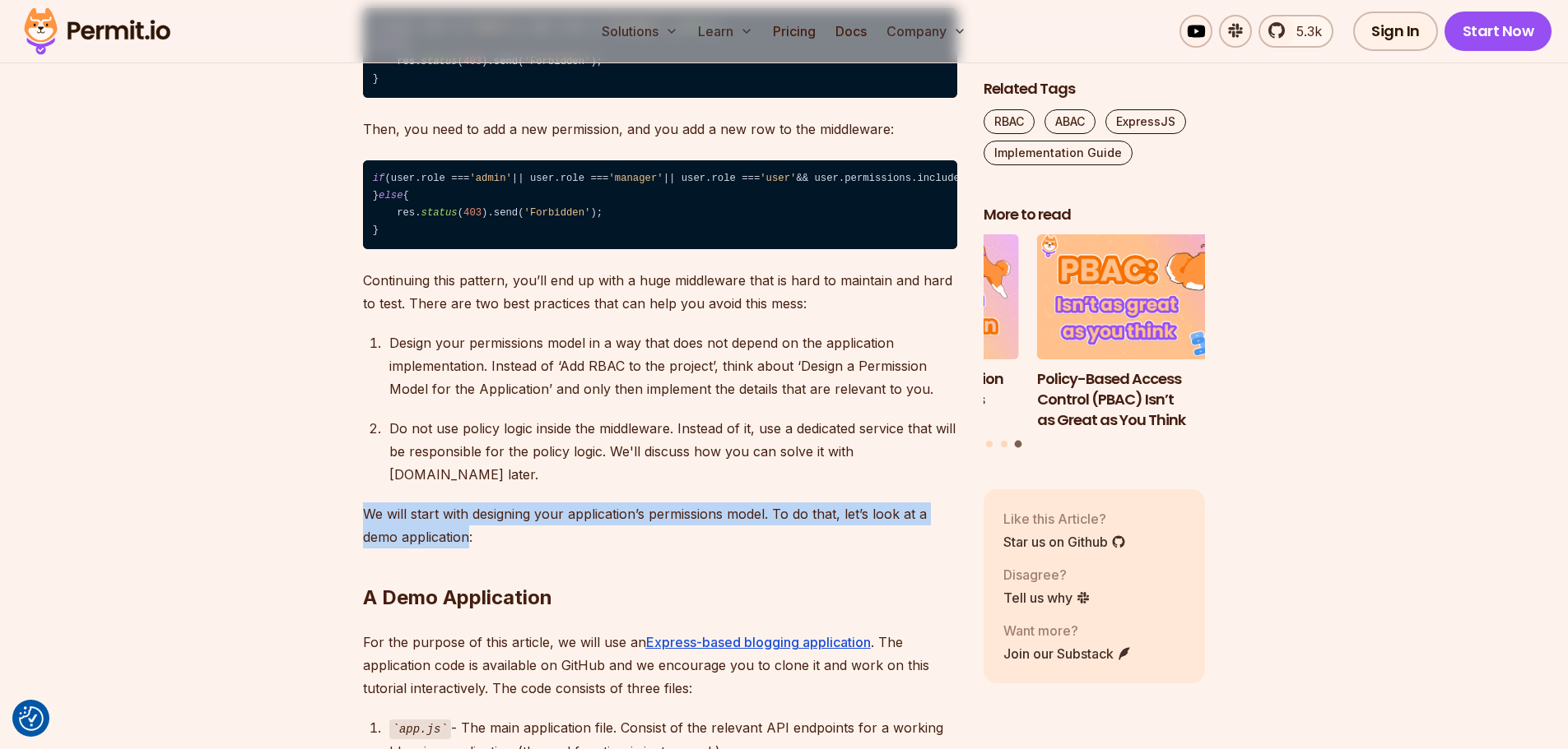
click at [471, 549] on p "We will start with designing your application’s permissions model. To do that, …" at bounding box center [660, 525] width 595 height 46
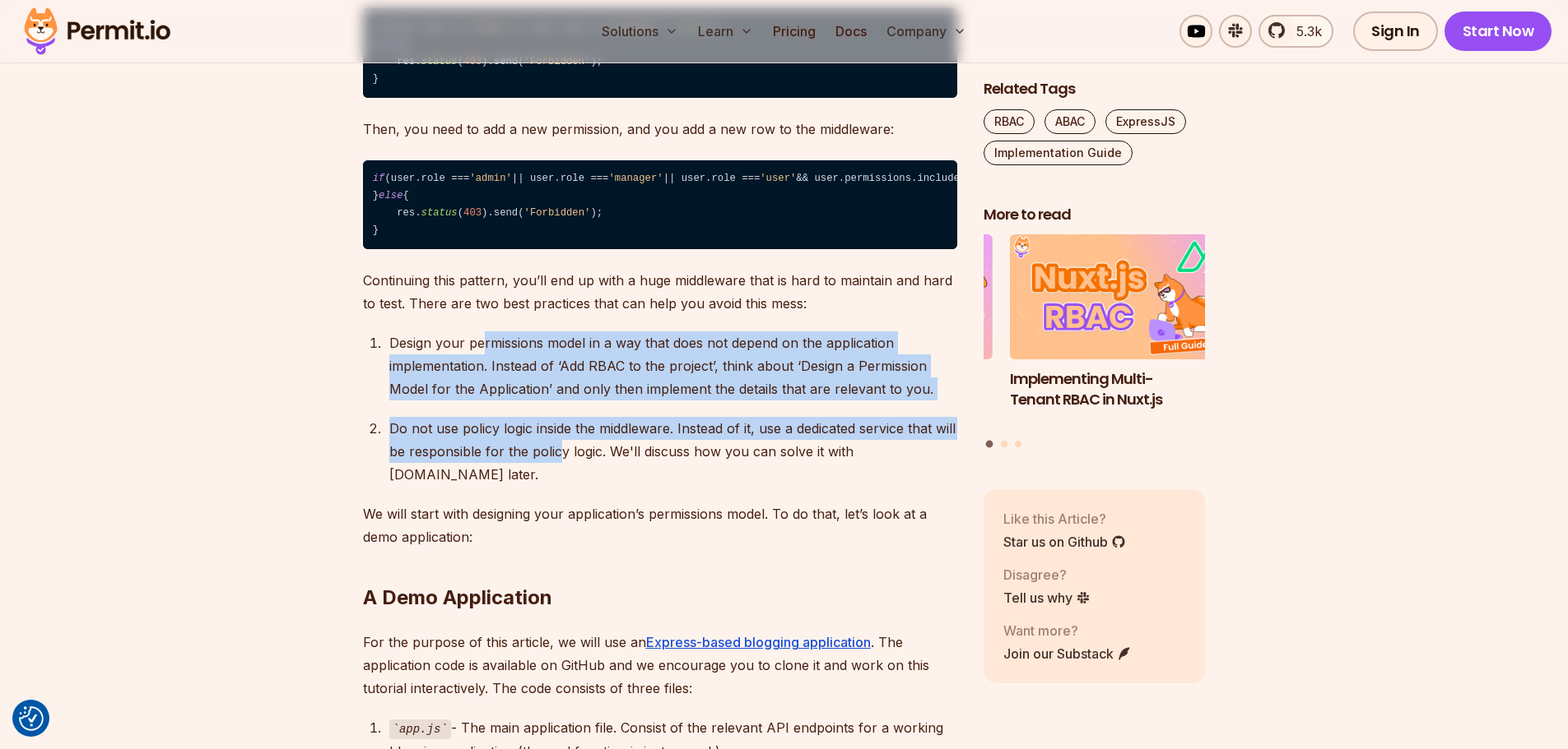
drag, startPoint x: 484, startPoint y: 406, endPoint x: 613, endPoint y: 527, distance: 176.9
click at [613, 486] on ol "Design your permissions model in a way that does not depend on the application …" at bounding box center [660, 409] width 595 height 155
click at [613, 486] on p "Do not use policy logic inside the middleware. Instead of it, use a dedicated s…" at bounding box center [673, 451] width 568 height 69
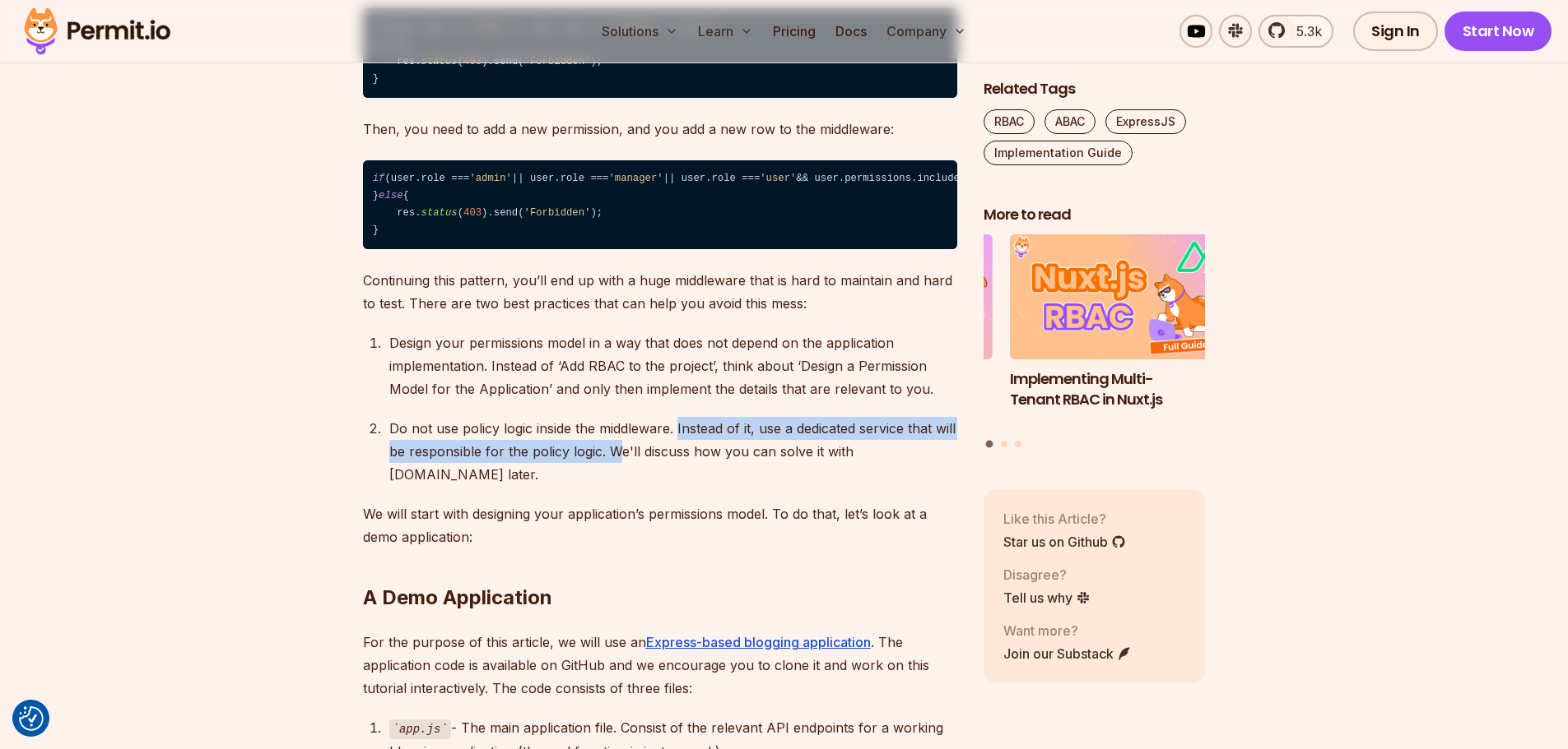
drag, startPoint x: 669, startPoint y: 523, endPoint x: 677, endPoint y: 496, distance: 28.2
click at [677, 486] on p "Do not use policy logic inside the middleware. Instead of it, use a dedicated s…" at bounding box center [673, 451] width 568 height 69
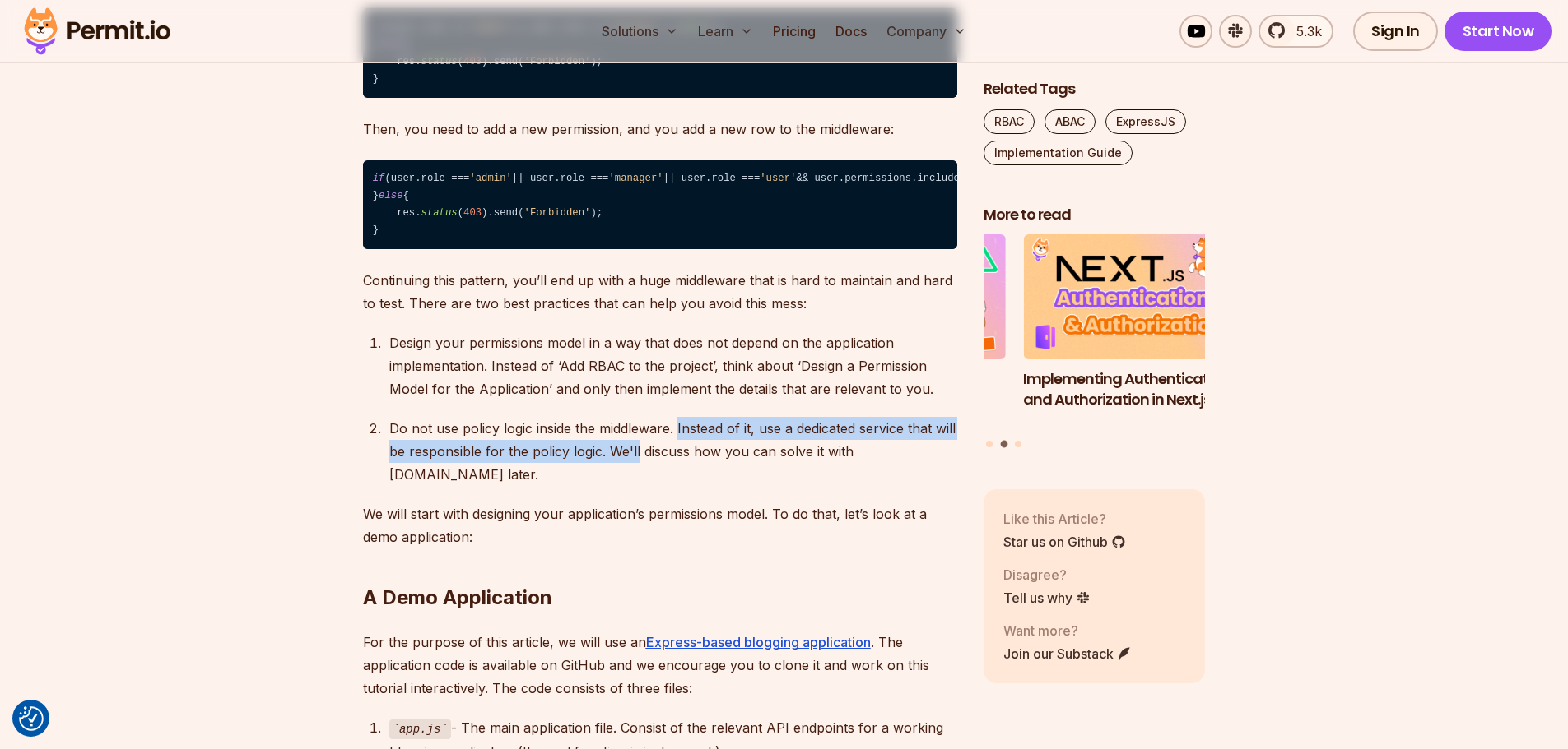
drag, startPoint x: 678, startPoint y: 495, endPoint x: 680, endPoint y: 519, distance: 24.1
click at [680, 486] on p "Do not use policy logic inside the middleware. Instead of it, use a dedicated s…" at bounding box center [673, 451] width 568 height 69
drag, startPoint x: 685, startPoint y: 502, endPoint x: 685, endPoint y: 523, distance: 21.0
click at [685, 486] on p "Do not use policy logic inside the middleware. Instead of it, use a dedicated s…" at bounding box center [673, 451] width 568 height 69
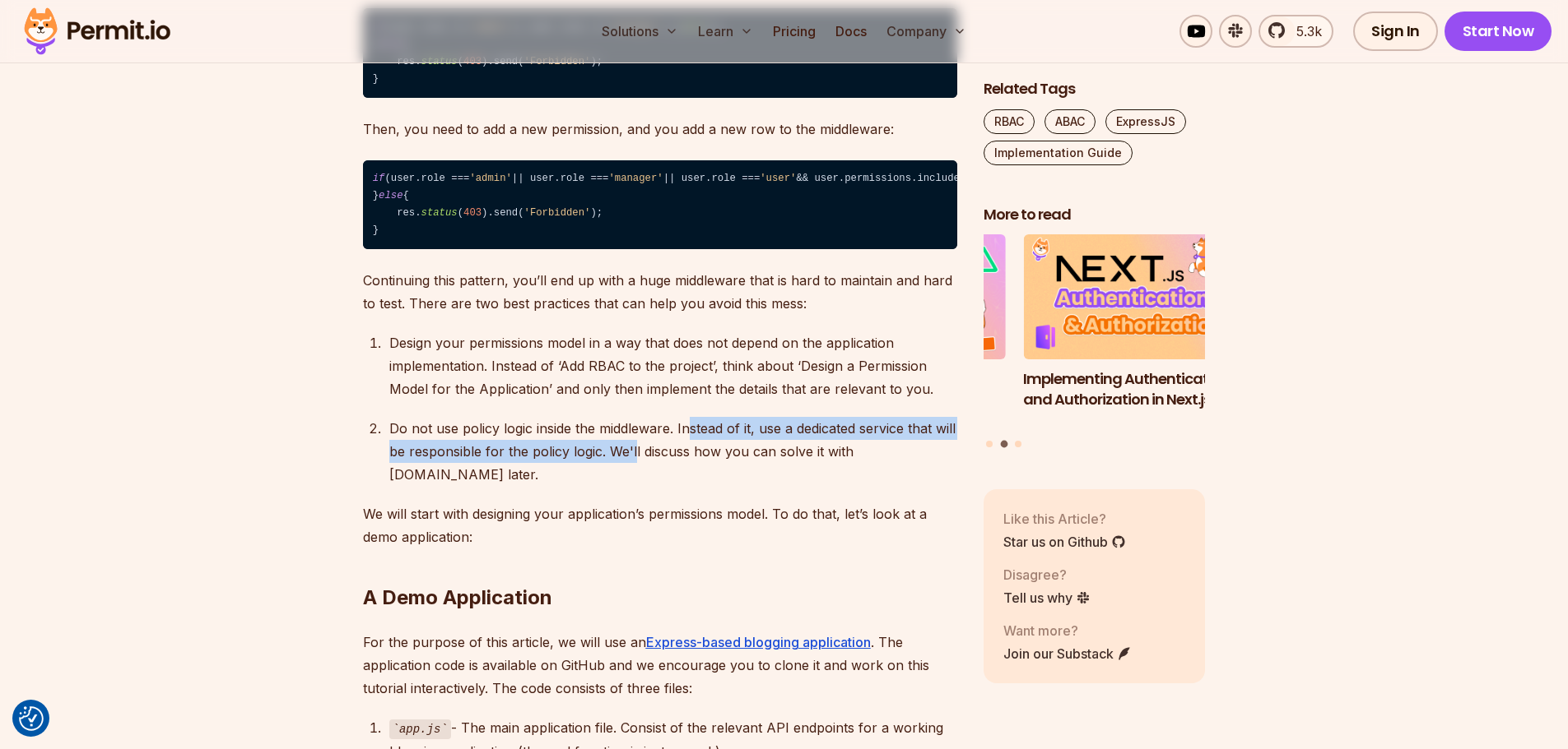
click at [685, 486] on p "Do not use policy logic inside the middleware. Instead of it, use a dedicated s…" at bounding box center [673, 451] width 568 height 69
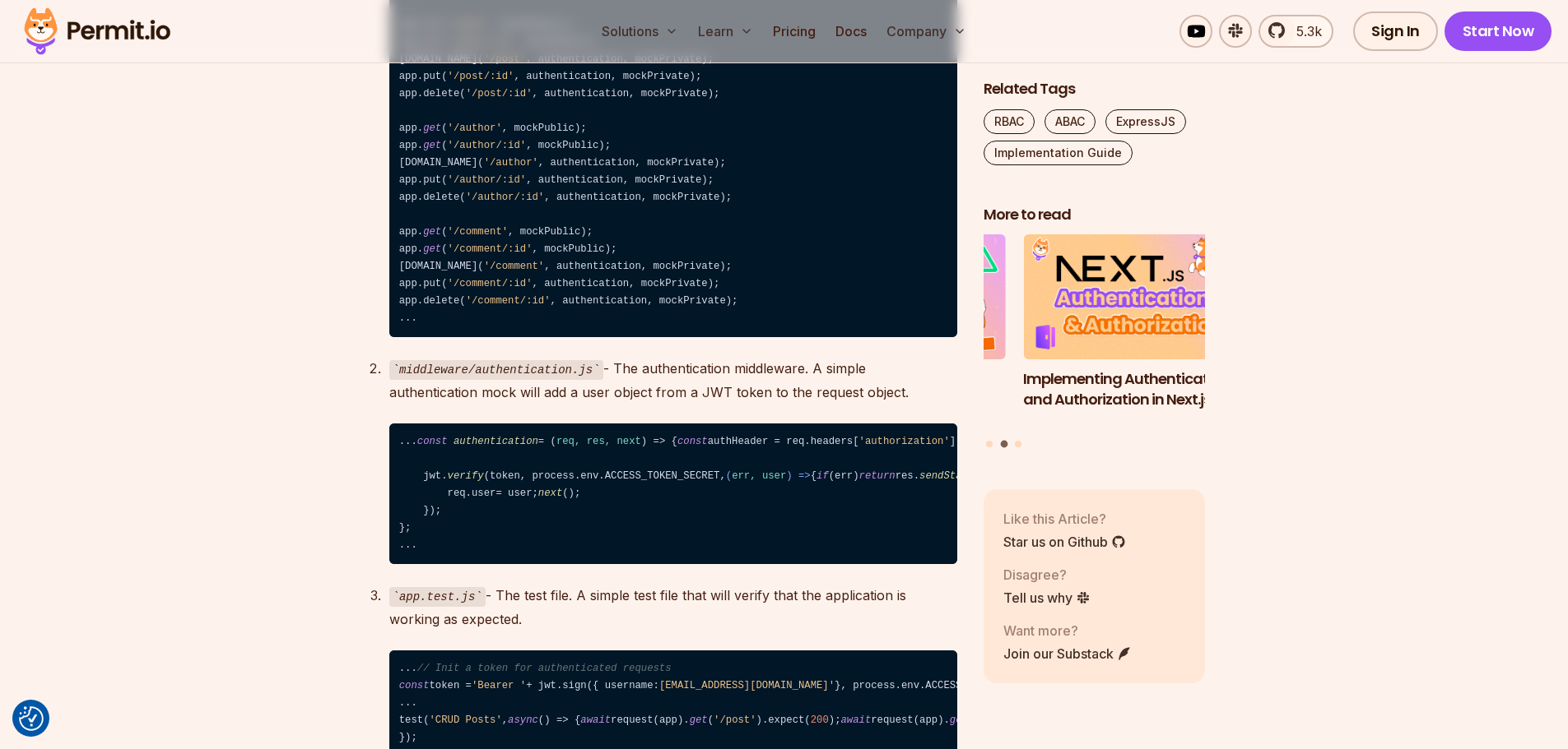
scroll to position [2632, 0]
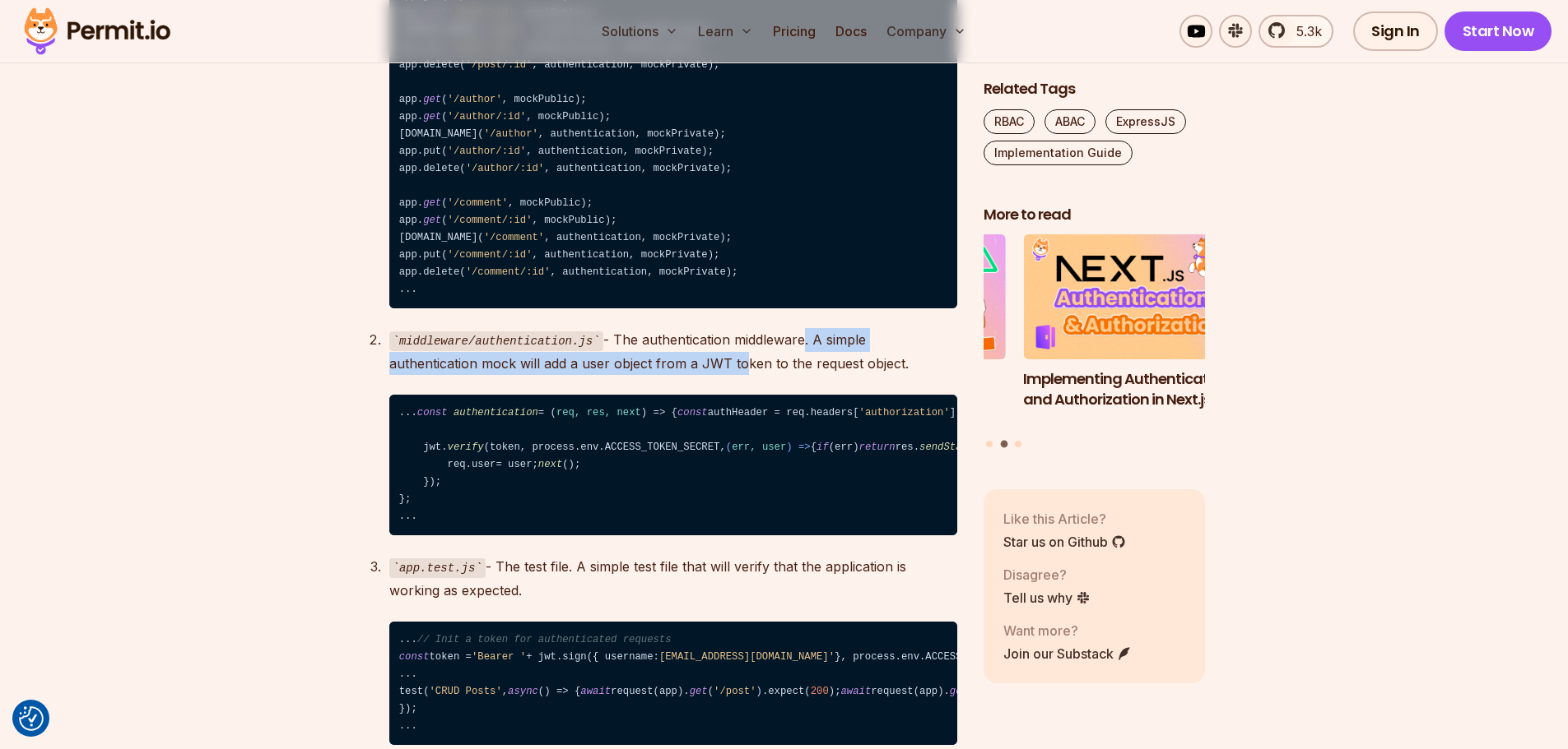
drag, startPoint x: 647, startPoint y: 418, endPoint x: 781, endPoint y: 414, distance: 134.1
click at [781, 375] on p "middleware/authentication.js - The authentication middleware. A simple authenti…" at bounding box center [673, 352] width 568 height 47
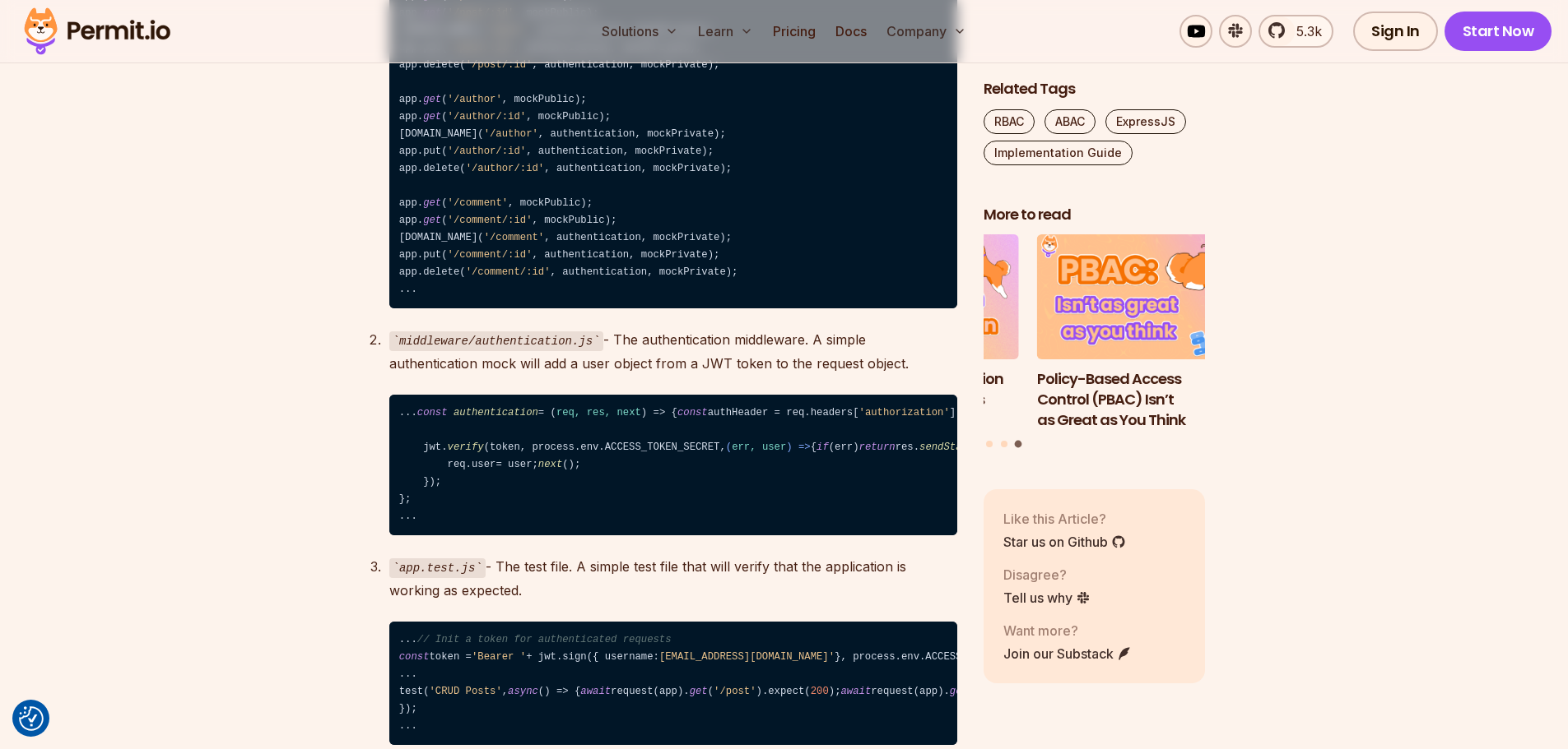
click at [751, 375] on p "middleware/authentication.js - The authentication middleware. A simple authenti…" at bounding box center [673, 352] width 568 height 47
drag, startPoint x: 732, startPoint y: 434, endPoint x: 423, endPoint y: 430, distance: 309.0
click at [423, 375] on p "middleware/authentication.js - The authentication middleware. A simple authenti…" at bounding box center [673, 352] width 568 height 47
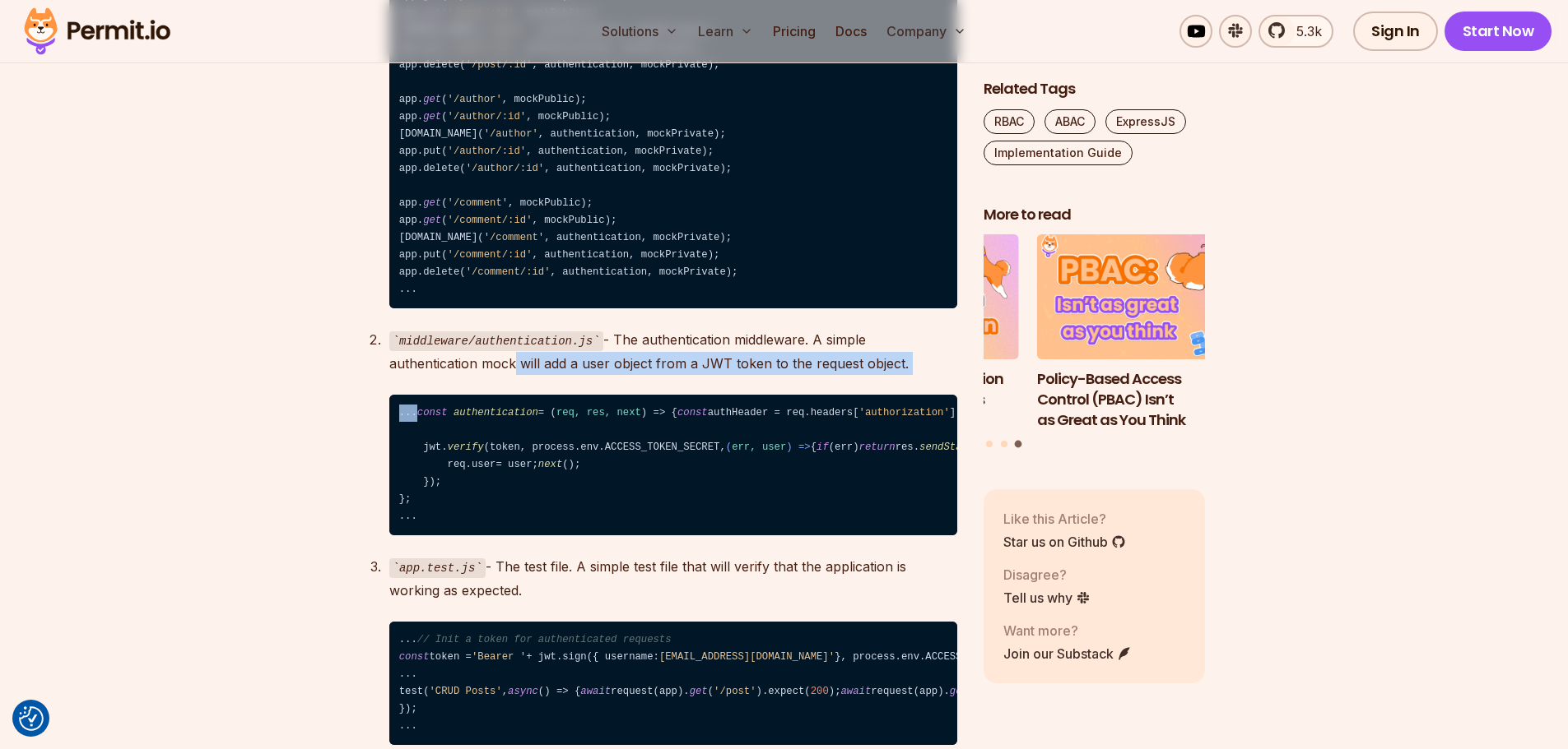
drag, startPoint x: 415, startPoint y: 428, endPoint x: 613, endPoint y: 443, distance: 198.6
click at [598, 443] on div "middleware/authentication.js - The authentication middleware. A simple authenti…" at bounding box center [673, 432] width 568 height 207
click at [636, 375] on p "middleware/authentication.js - The authentication middleware. A simple authenti…" at bounding box center [673, 352] width 568 height 47
click at [706, 375] on p "middleware/authentication.js - The authentication middleware. A simple authenti…" at bounding box center [673, 352] width 568 height 47
drag, startPoint x: 746, startPoint y: 419, endPoint x: 595, endPoint y: 434, distance: 151.7
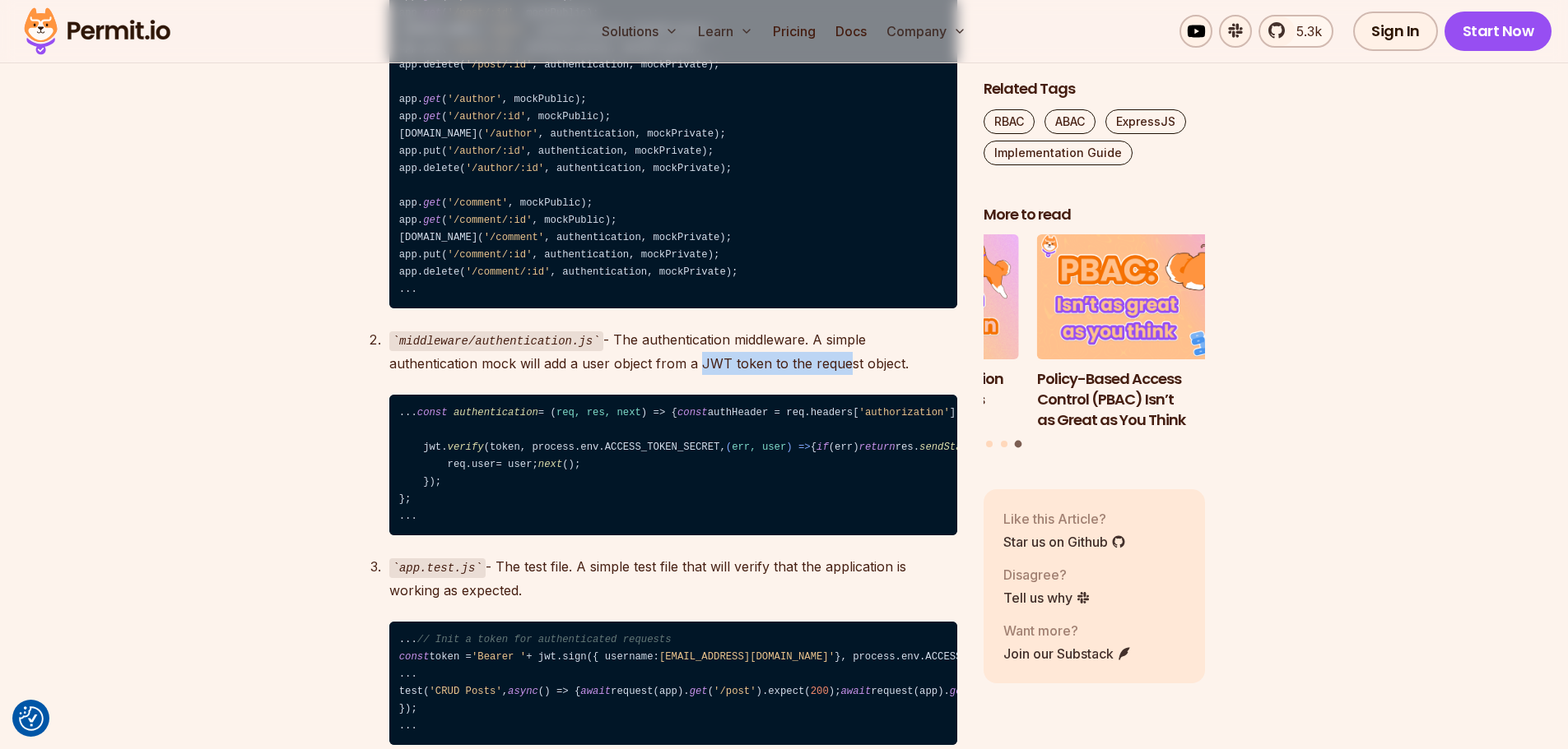
click at [597, 375] on p "middleware/authentication.js - The authentication middleware. A simple authenti…" at bounding box center [673, 352] width 568 height 47
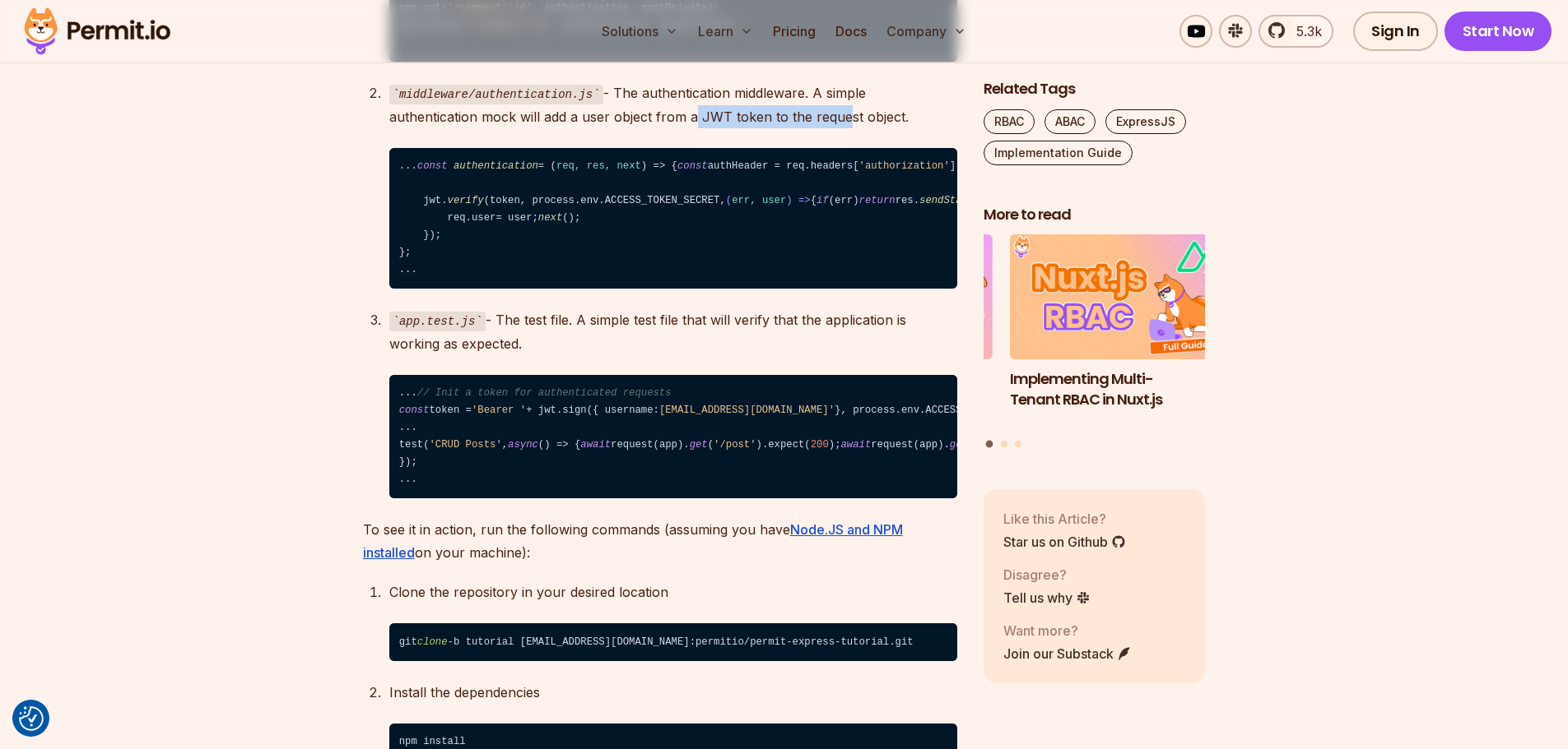
scroll to position [2961, 0]
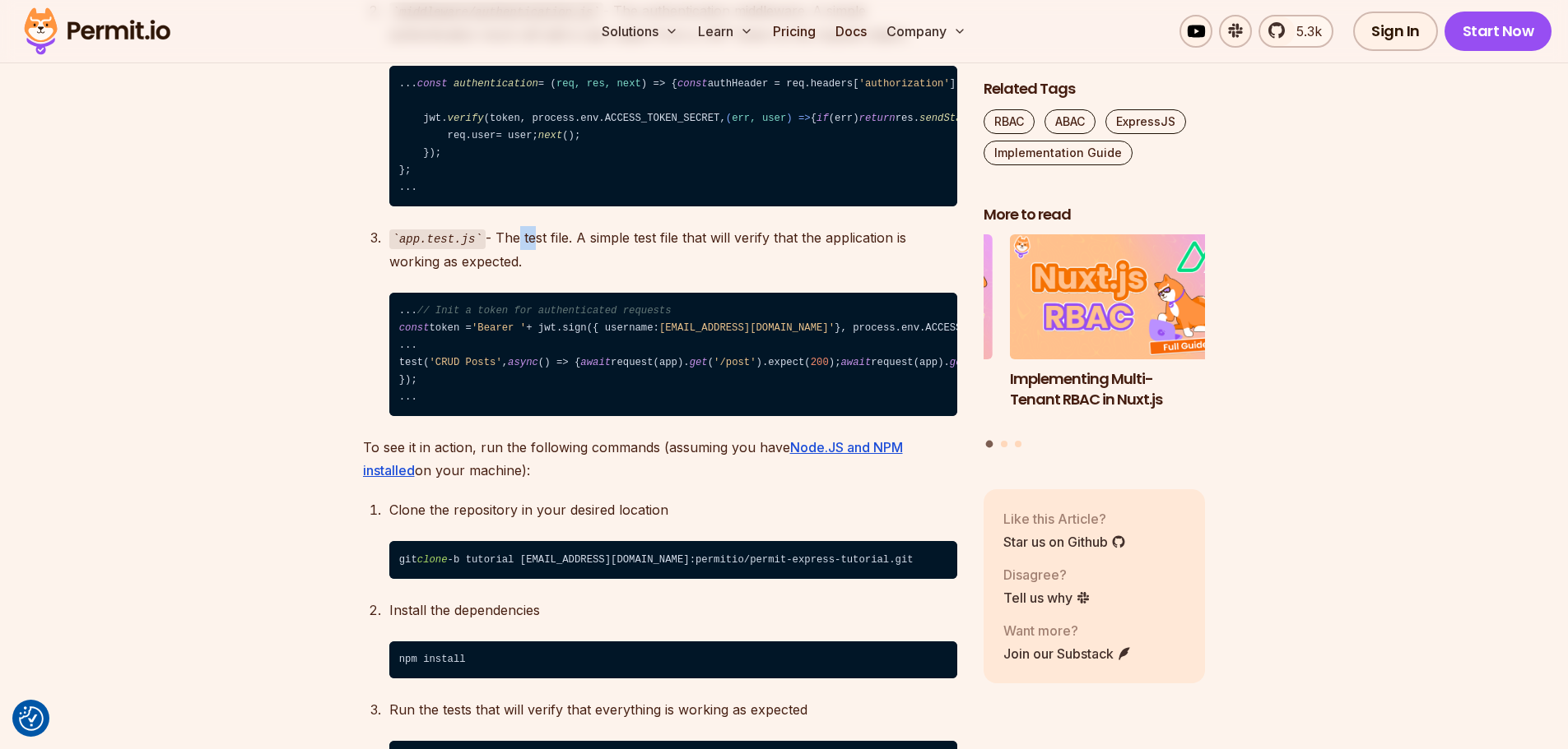
drag, startPoint x: 508, startPoint y: 399, endPoint x: 535, endPoint y: 422, distance: 35.5
click at [529, 273] on p "app.test.js - The test file. A simple test file that will verify that the appli…" at bounding box center [673, 250] width 568 height 47
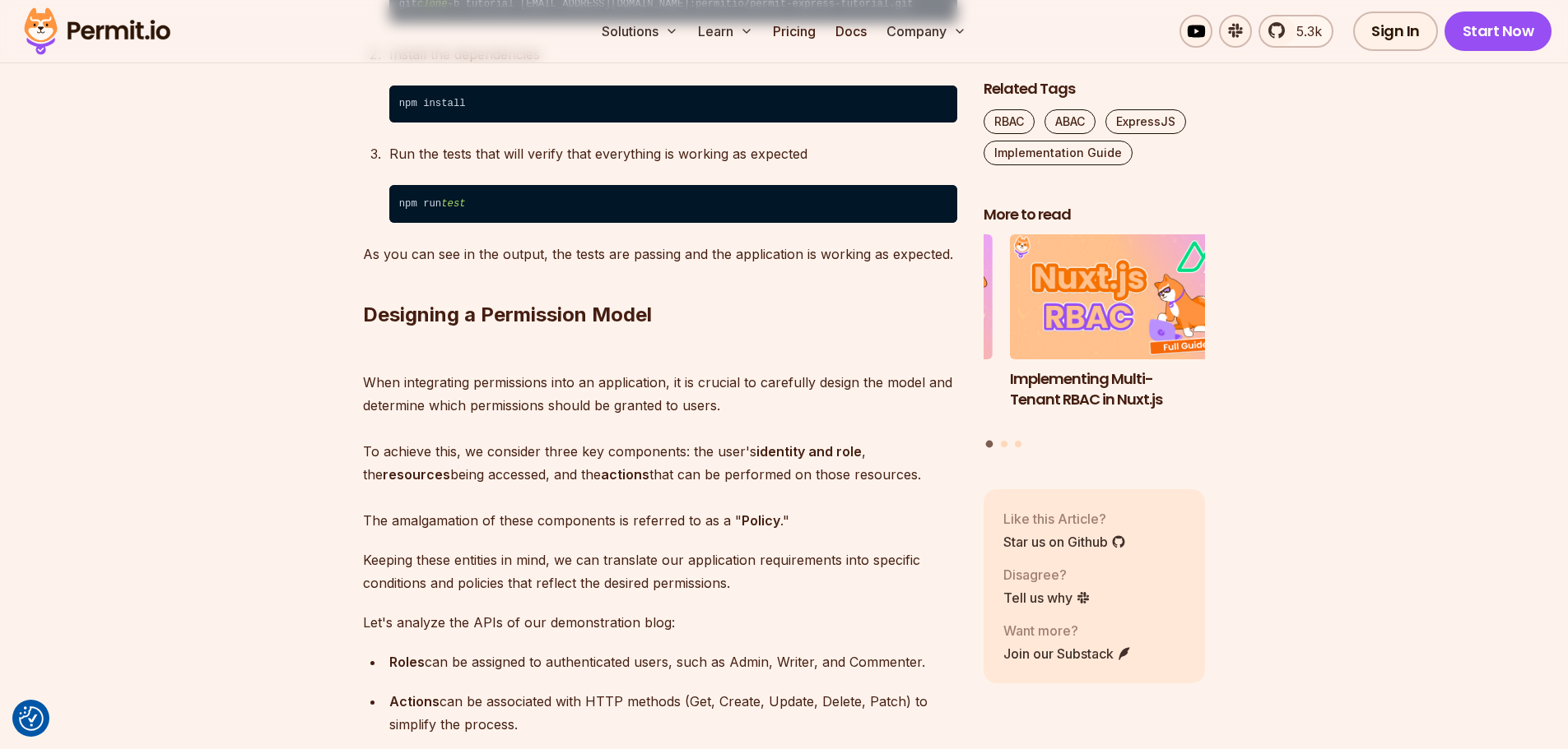
scroll to position [3536, 0]
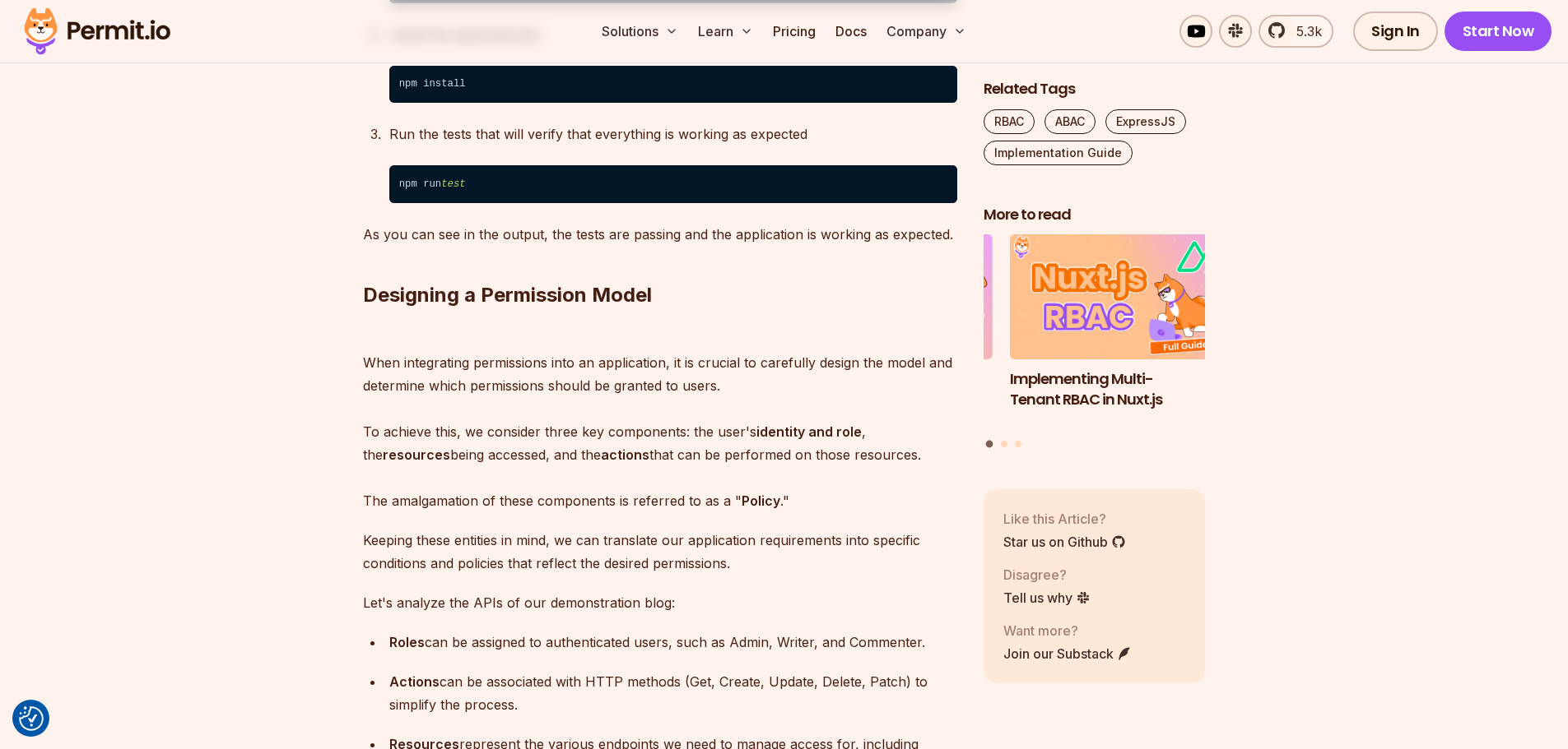
drag, startPoint x: 600, startPoint y: 341, endPoint x: 746, endPoint y: 343, distance: 146.0
drag, startPoint x: 782, startPoint y: 336, endPoint x: 601, endPoint y: 336, distance: 181.0
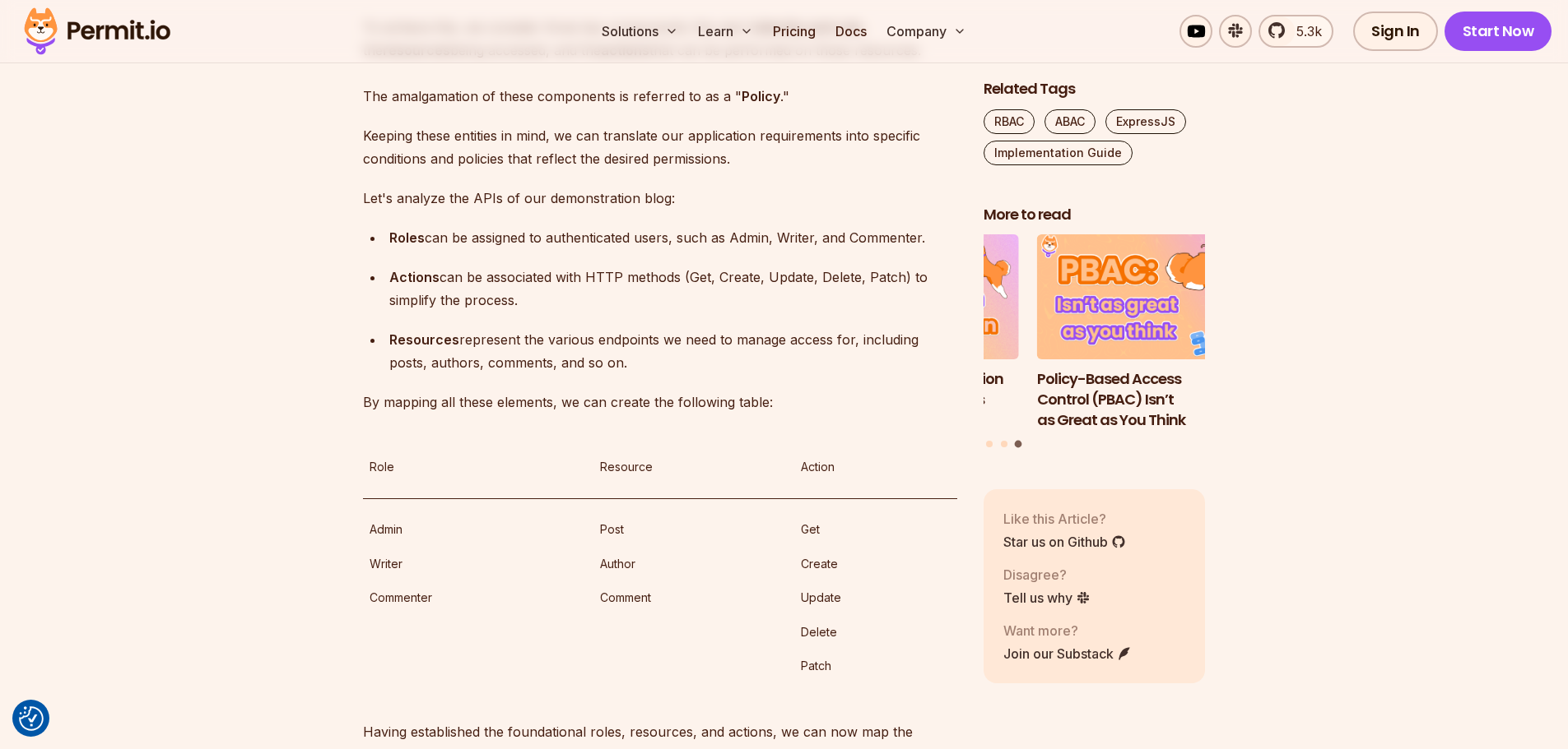
scroll to position [3948, 0]
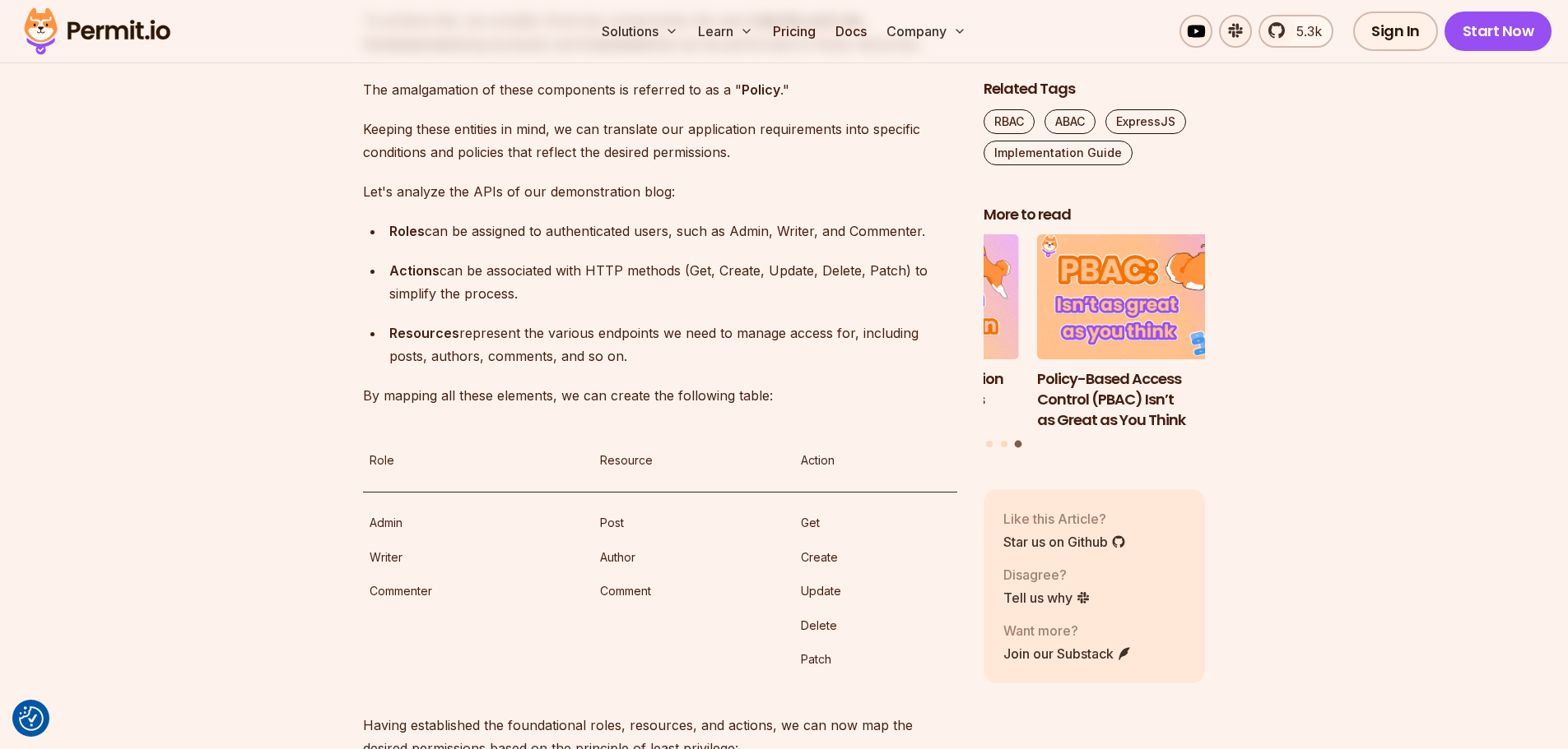
drag, startPoint x: 504, startPoint y: 305, endPoint x: 576, endPoint y: 358, distance: 89.4
click at [557, 101] on p "When integrating permissions into an application, it is crucial to carefully de…" at bounding box center [660, 8] width 595 height 184
click at [617, 101] on p "When integrating permissions into an application, it is crucial to carefully de…" at bounding box center [660, 8] width 595 height 184
drag, startPoint x: 678, startPoint y: 371, endPoint x: 648, endPoint y: 350, distance: 36.6
click at [650, 101] on p "When integrating permissions into an application, it is crucial to carefully de…" at bounding box center [660, 8] width 595 height 184
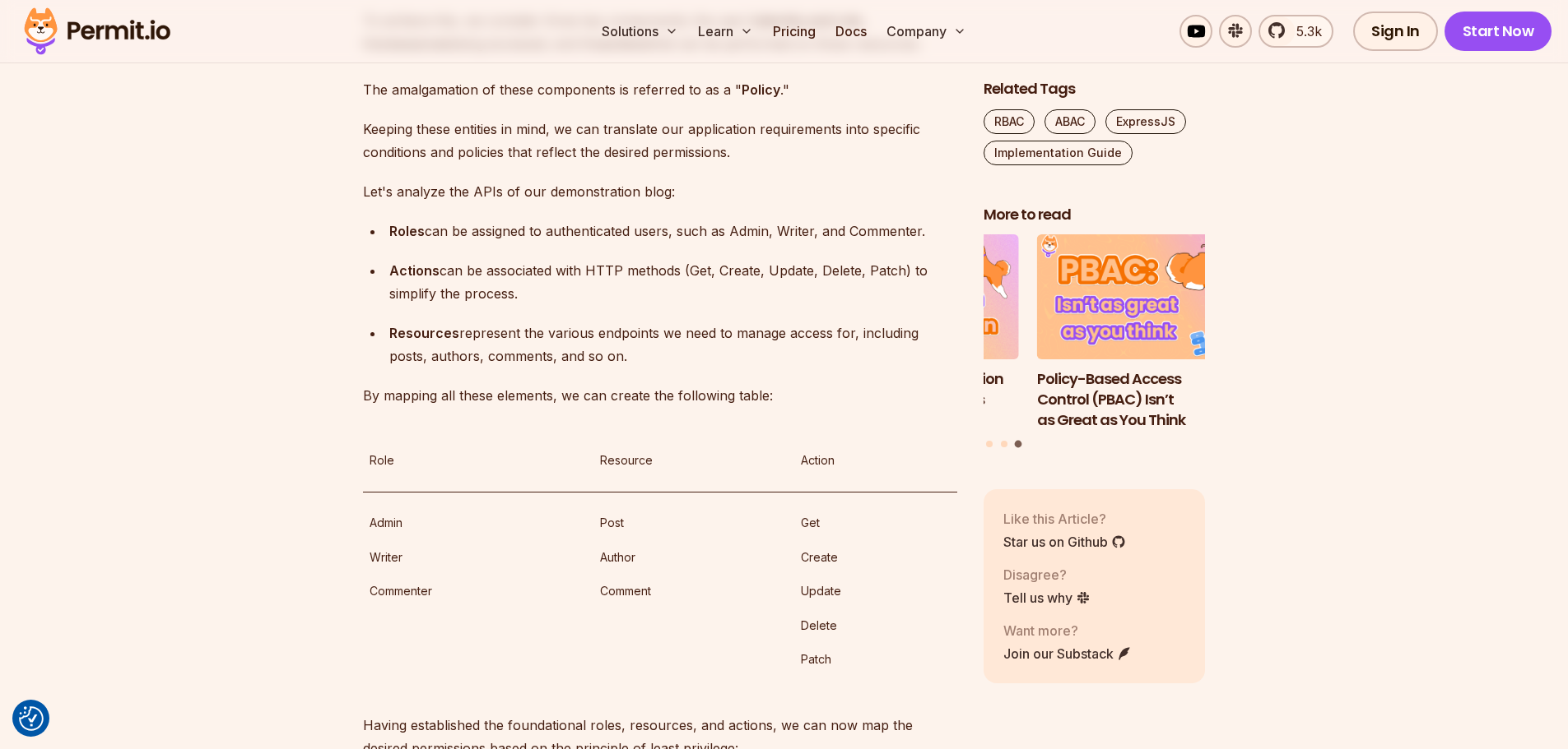
drag, startPoint x: 624, startPoint y: 320, endPoint x: 602, endPoint y: 314, distance: 22.8
click at [623, 101] on p "When integrating permissions into an application, it is crucial to carefully de…" at bounding box center [660, 8] width 595 height 184
click at [601, 101] on p "When integrating permissions into an application, it is crucial to carefully de…" at bounding box center [660, 8] width 595 height 184
click at [638, 101] on p "When integrating permissions into an application, it is crucial to carefully de…" at bounding box center [660, 8] width 595 height 184
drag, startPoint x: 510, startPoint y: 336, endPoint x: 408, endPoint y: 314, distance: 104.3
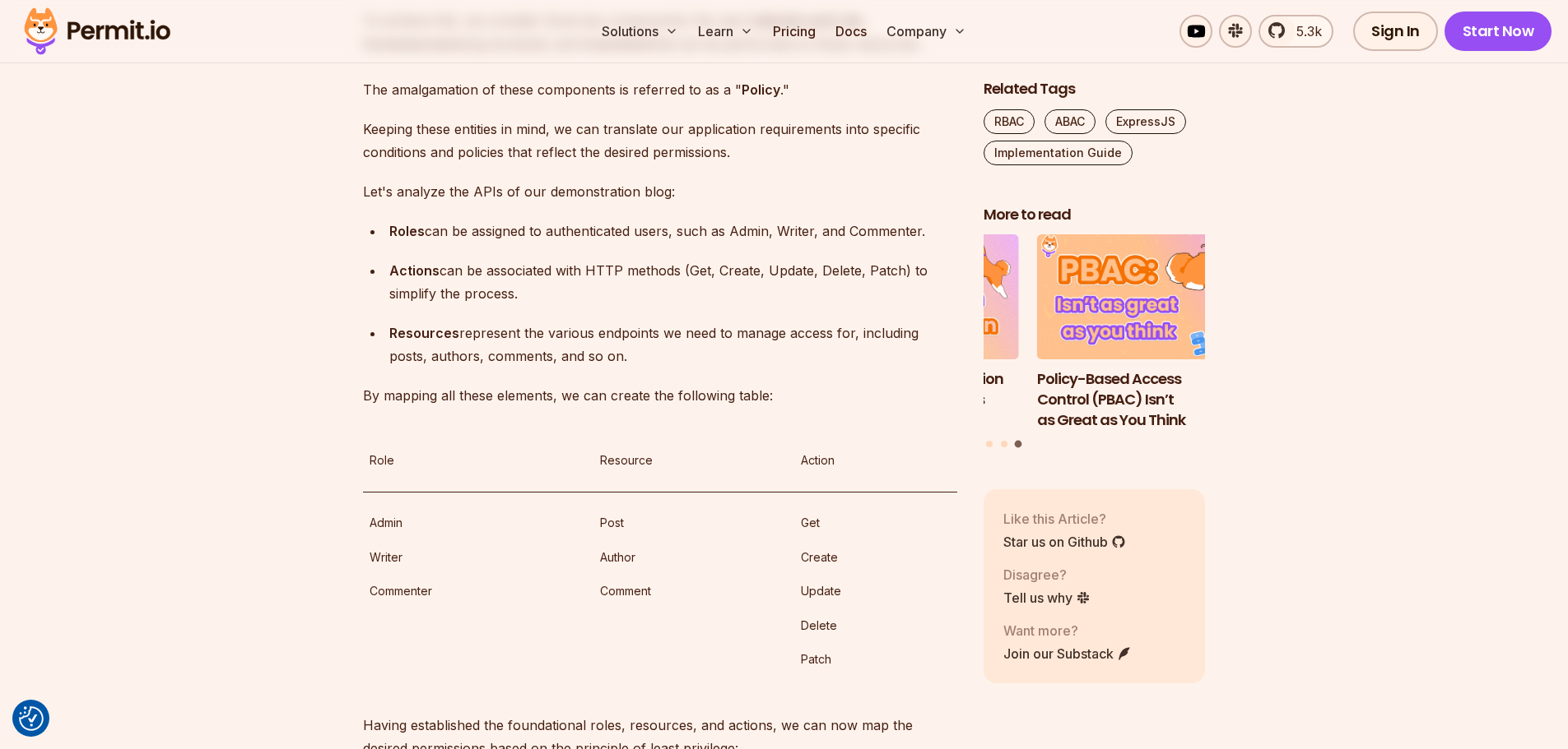
click at [453, 101] on p "When integrating permissions into an application, it is crucial to carefully de…" at bounding box center [660, 8] width 595 height 184
drag, startPoint x: 403, startPoint y: 311, endPoint x: 656, endPoint y: 335, distance: 254.1
click at [653, 101] on p "When integrating permissions into an application, it is crucial to carefully de…" at bounding box center [660, 8] width 595 height 184
click at [664, 101] on p "When integrating permissions into an application, it is crucial to carefully de…" at bounding box center [660, 8] width 595 height 184
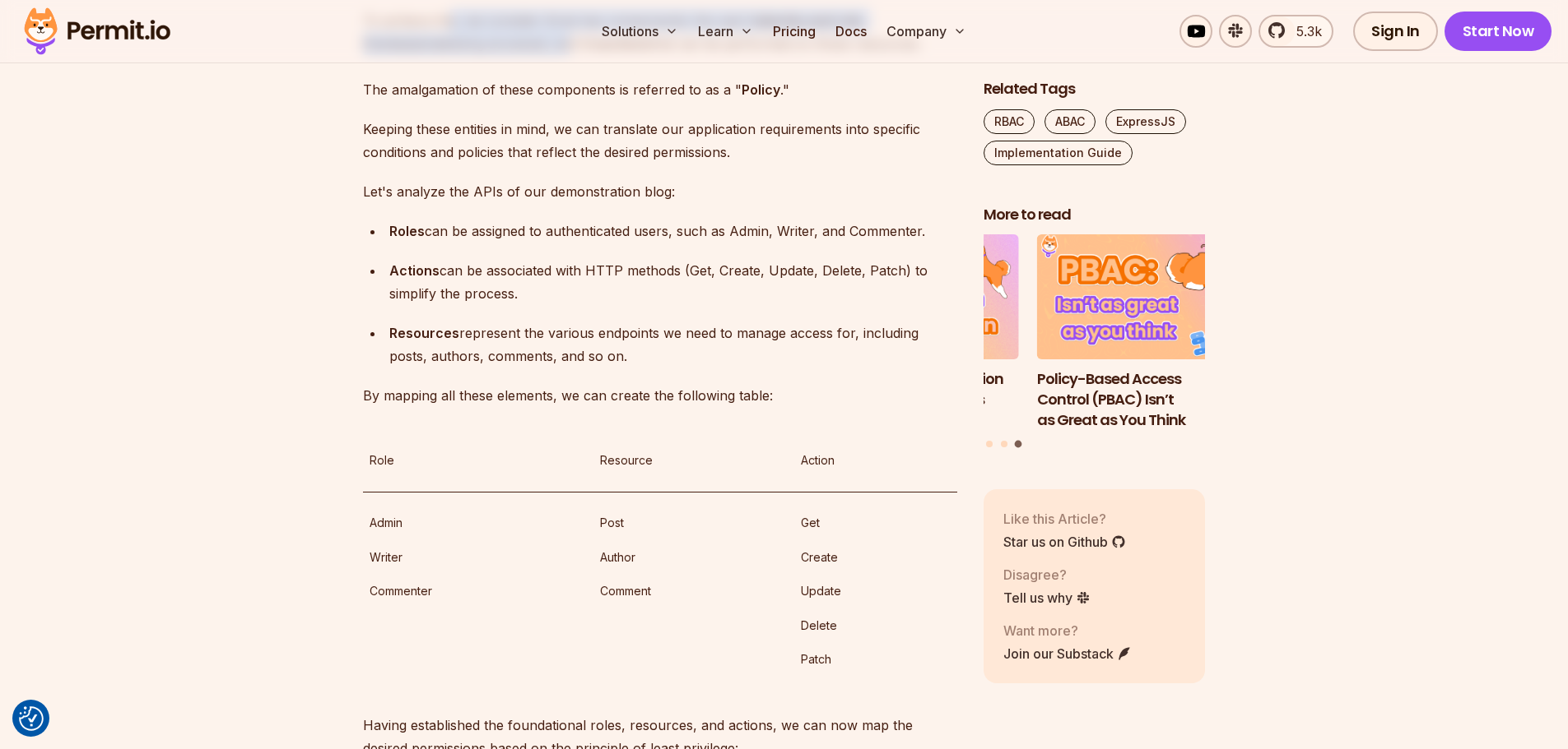
drag, startPoint x: 451, startPoint y: 376, endPoint x: 485, endPoint y: 395, distance: 38.9
click at [480, 101] on p "When integrating permissions into an application, it is crucial to carefully de…" at bounding box center [660, 8] width 595 height 184
drag, startPoint x: 563, startPoint y: 406, endPoint x: 483, endPoint y: 380, distance: 84.1
click at [483, 101] on p "When integrating permissions into an application, it is crucial to carefully de…" at bounding box center [660, 8] width 595 height 184
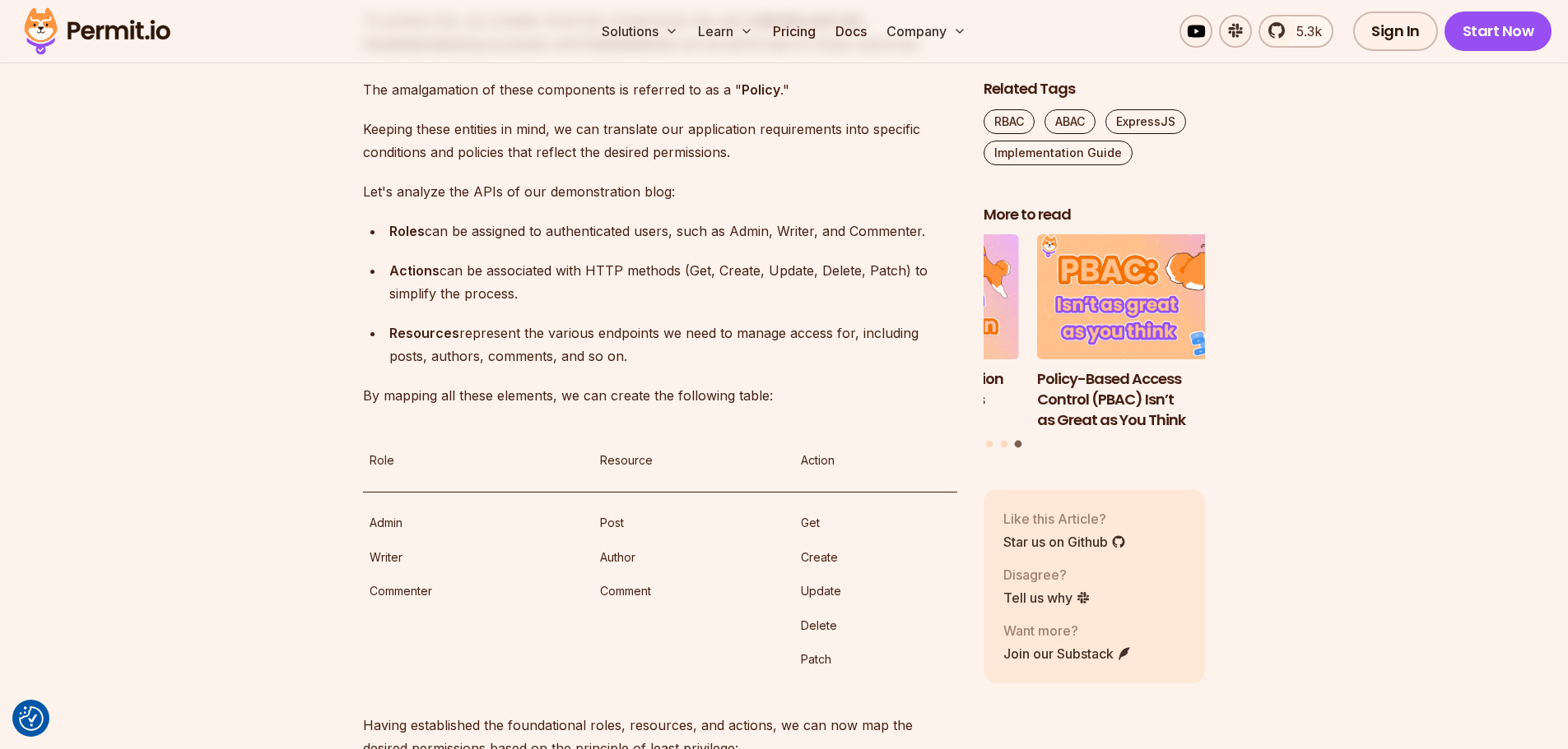
drag, startPoint x: 694, startPoint y: 417, endPoint x: 721, endPoint y: 408, distance: 28.5
click at [695, 101] on p "When integrating permissions into an application, it is crucial to carefully de…" at bounding box center [660, 8] width 595 height 184
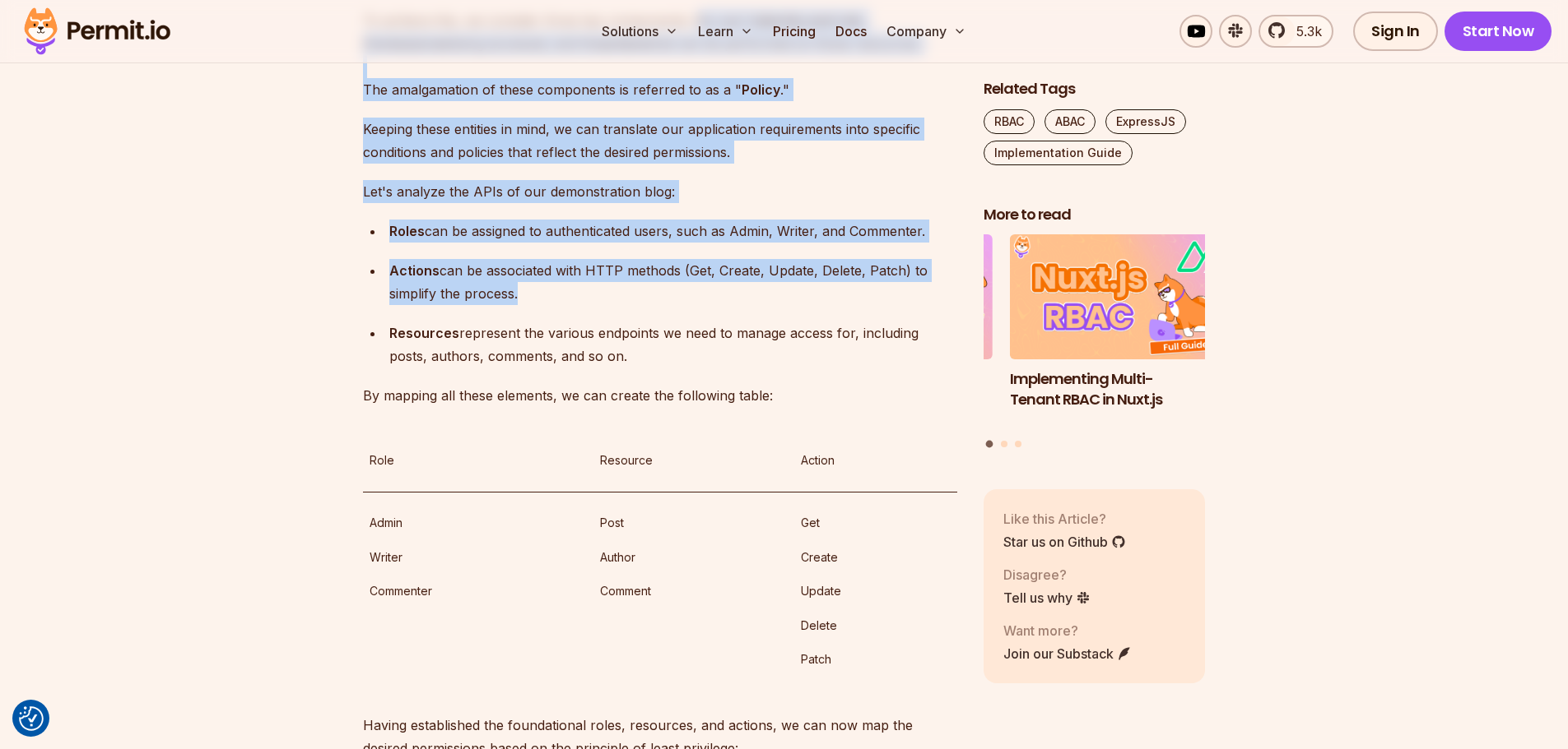
drag, startPoint x: 697, startPoint y: 380, endPoint x: 525, endPoint y: 644, distance: 315.1
click at [528, 305] on p "Actions can be associated with HTTP methods (Get, Create, Update, Delete, Patch…" at bounding box center [673, 282] width 568 height 46
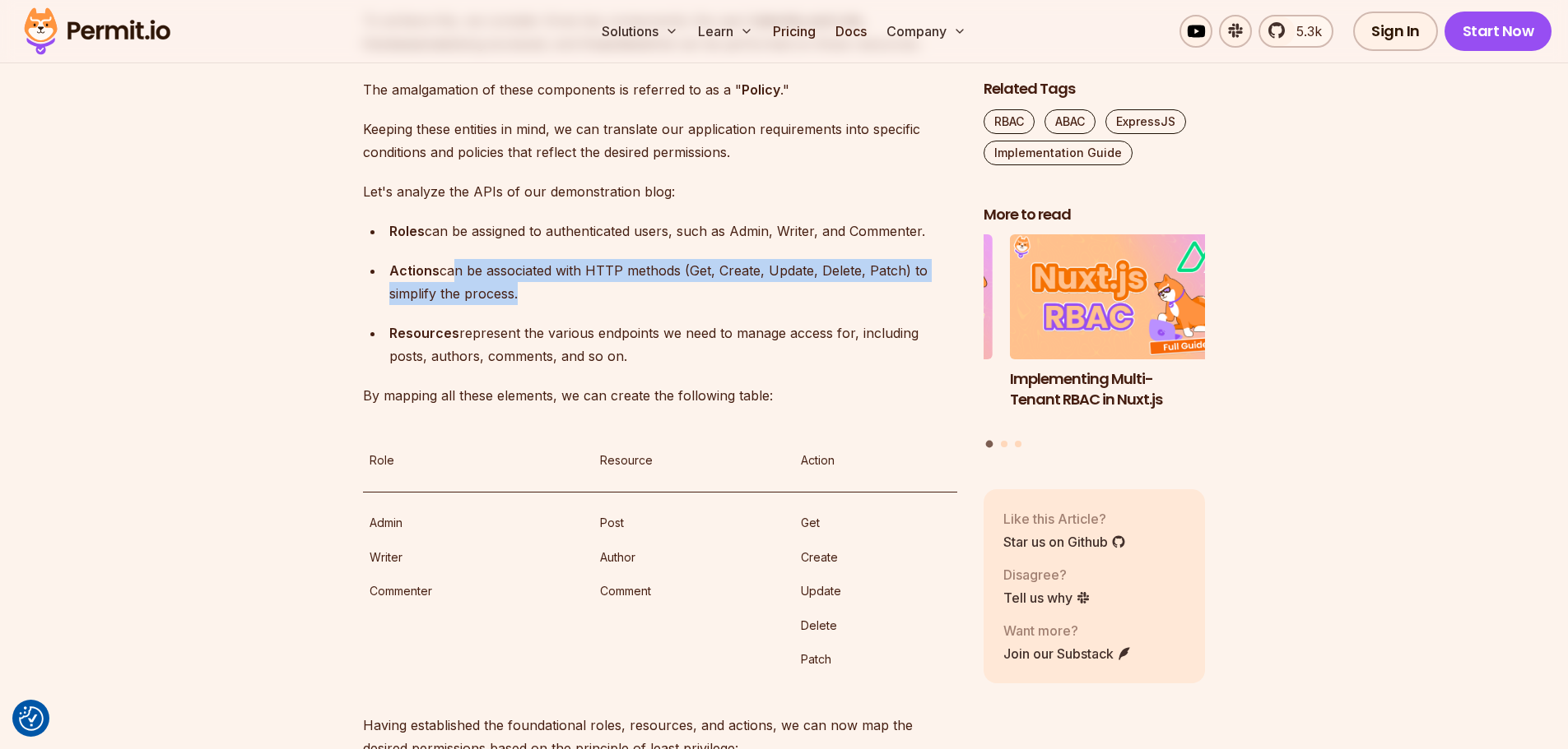
drag, startPoint x: 535, startPoint y: 640, endPoint x: 456, endPoint y: 612, distance: 83.8
click at [456, 305] on p "Actions can be associated with HTTP methods (Get, Create, Update, Delete, Patch…" at bounding box center [673, 282] width 568 height 46
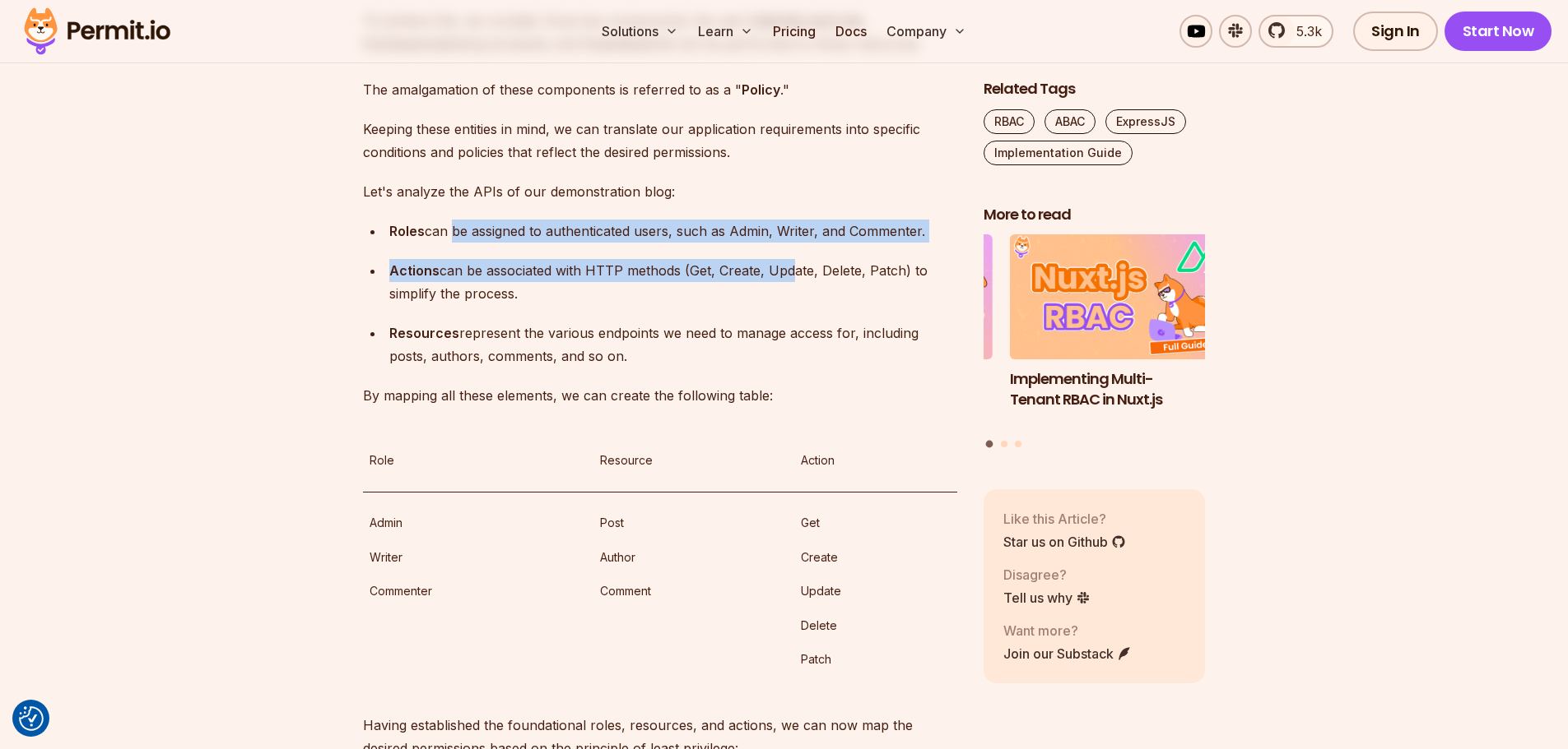
drag, startPoint x: 624, startPoint y: 602, endPoint x: 792, endPoint y: 614, distance: 168.4
click at [792, 368] on ul "Roles can be assigned to authenticated users, such as Admin, Writer, and Commen…" at bounding box center [660, 294] width 595 height 148
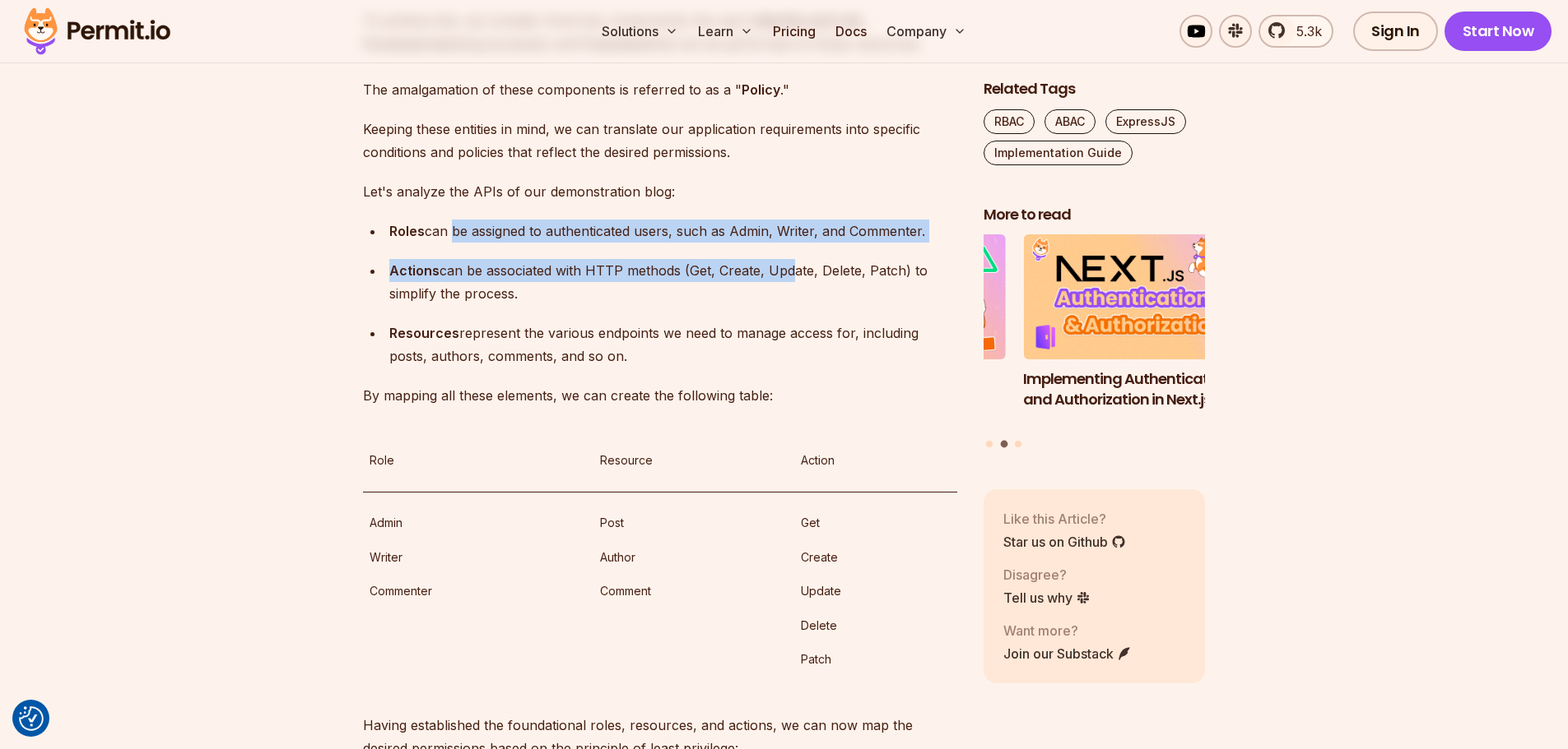
click at [802, 242] on p "Roles can be assigned to authenticated users, such as Admin, Writer, and Commen…" at bounding box center [673, 231] width 568 height 23
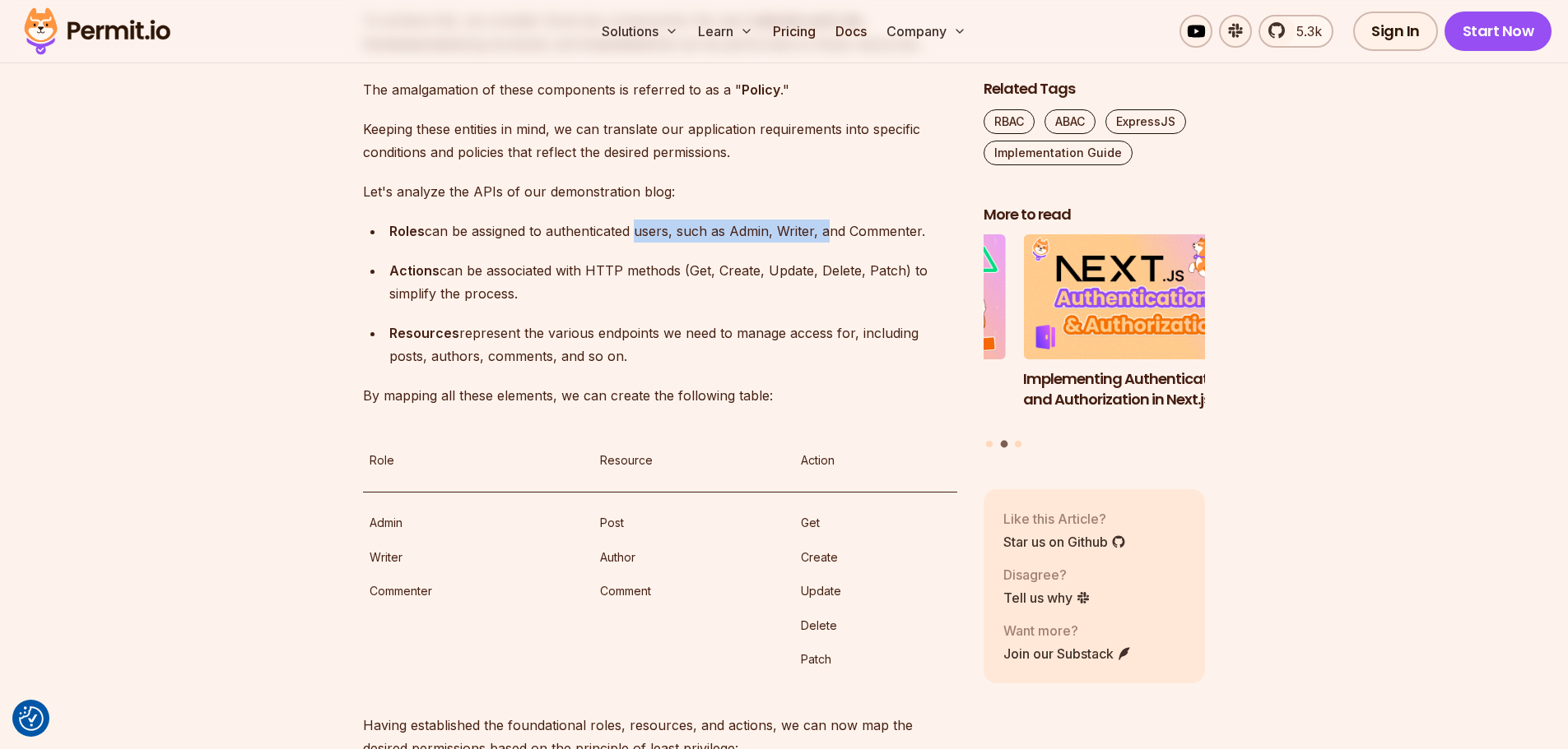
drag, startPoint x: 829, startPoint y: 573, endPoint x: 613, endPoint y: 577, distance: 216.0
click at [637, 242] on p "Roles can be assigned to authenticated users, such as Admin, Writer, and Commen…" at bounding box center [673, 231] width 568 height 23
click at [611, 242] on p "Roles can be assigned to authenticated users, such as Admin, Writer, and Commen…" at bounding box center [673, 231] width 568 height 23
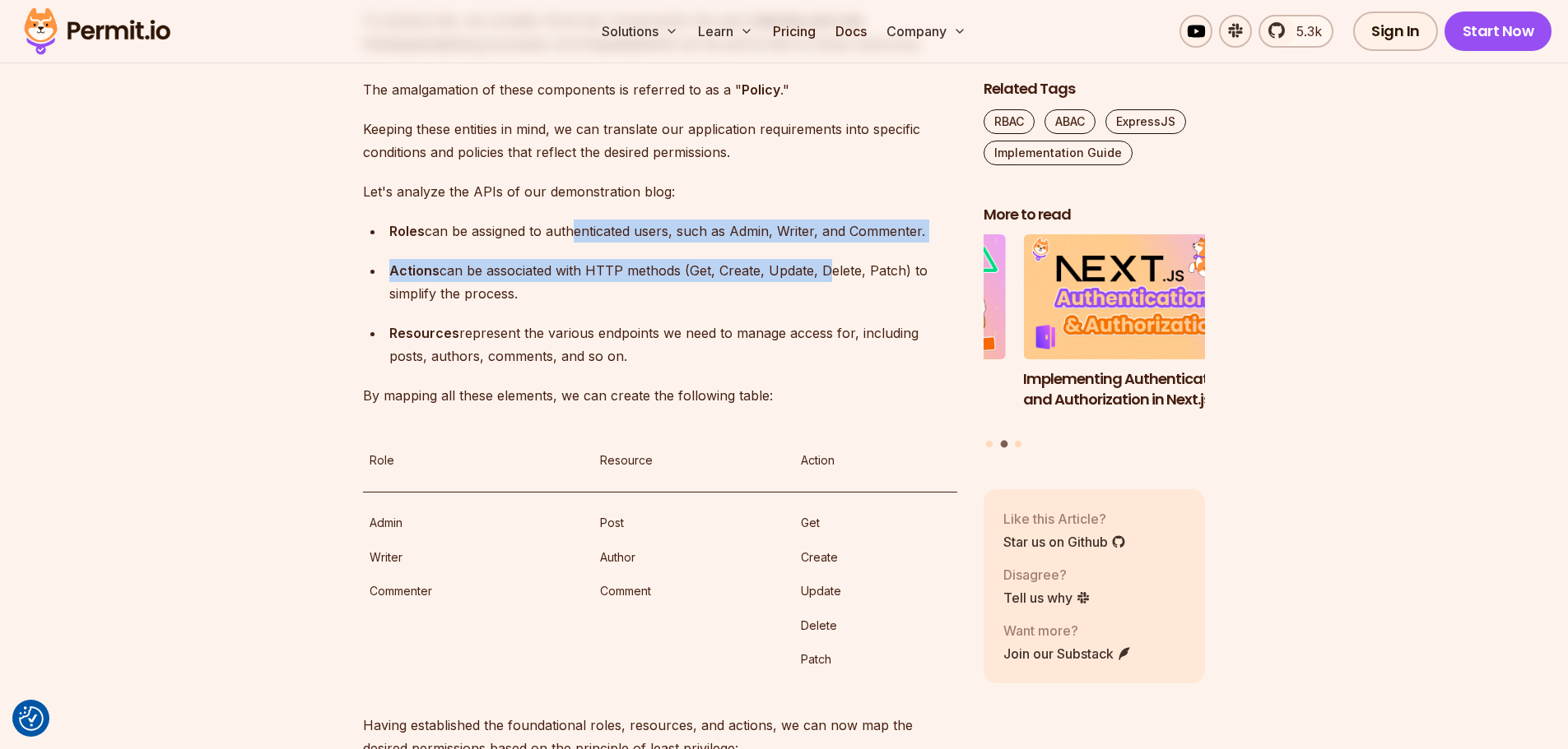
drag, startPoint x: 621, startPoint y: 584, endPoint x: 835, endPoint y: 614, distance: 216.1
click at [834, 368] on ul "Roles can be assigned to authenticated users, such as Admin, Writer, and Commen…" at bounding box center [660, 294] width 595 height 148
click at [844, 368] on ul "Roles can be assigned to authenticated users, such as Admin, Writer, and Commen…" at bounding box center [660, 294] width 595 height 148
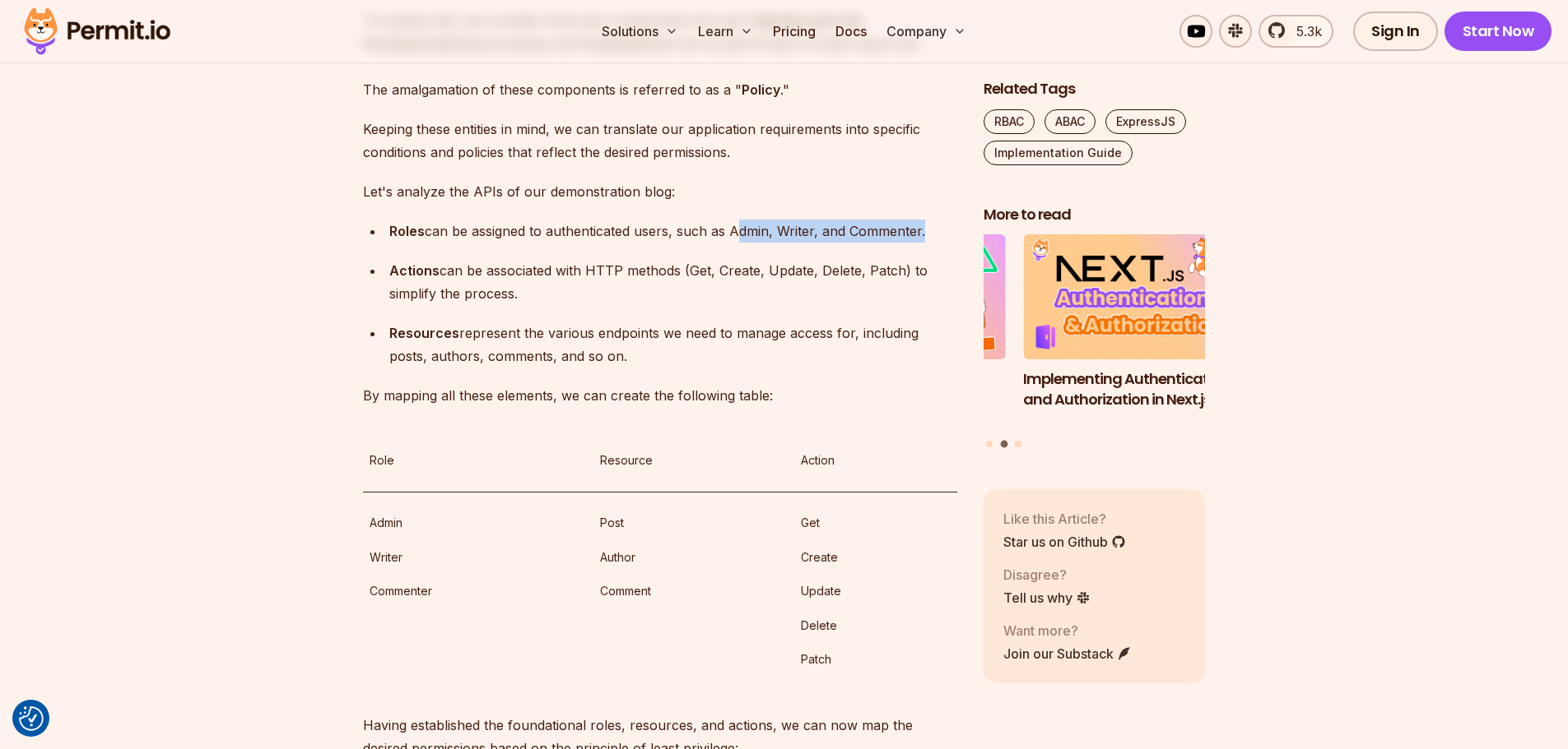
drag, startPoint x: 925, startPoint y: 586, endPoint x: 736, endPoint y: 582, distance: 189.0
click at [736, 242] on p "Roles can be assigned to authenticated users, such as Admin, Writer, and Commen…" at bounding box center [673, 231] width 568 height 23
drag, startPoint x: 733, startPoint y: 583, endPoint x: 921, endPoint y: 582, distance: 188.0
click at [921, 242] on p "Roles can be assigned to authenticated users, such as Admin, Writer, and Commen…" at bounding box center [673, 231] width 568 height 23
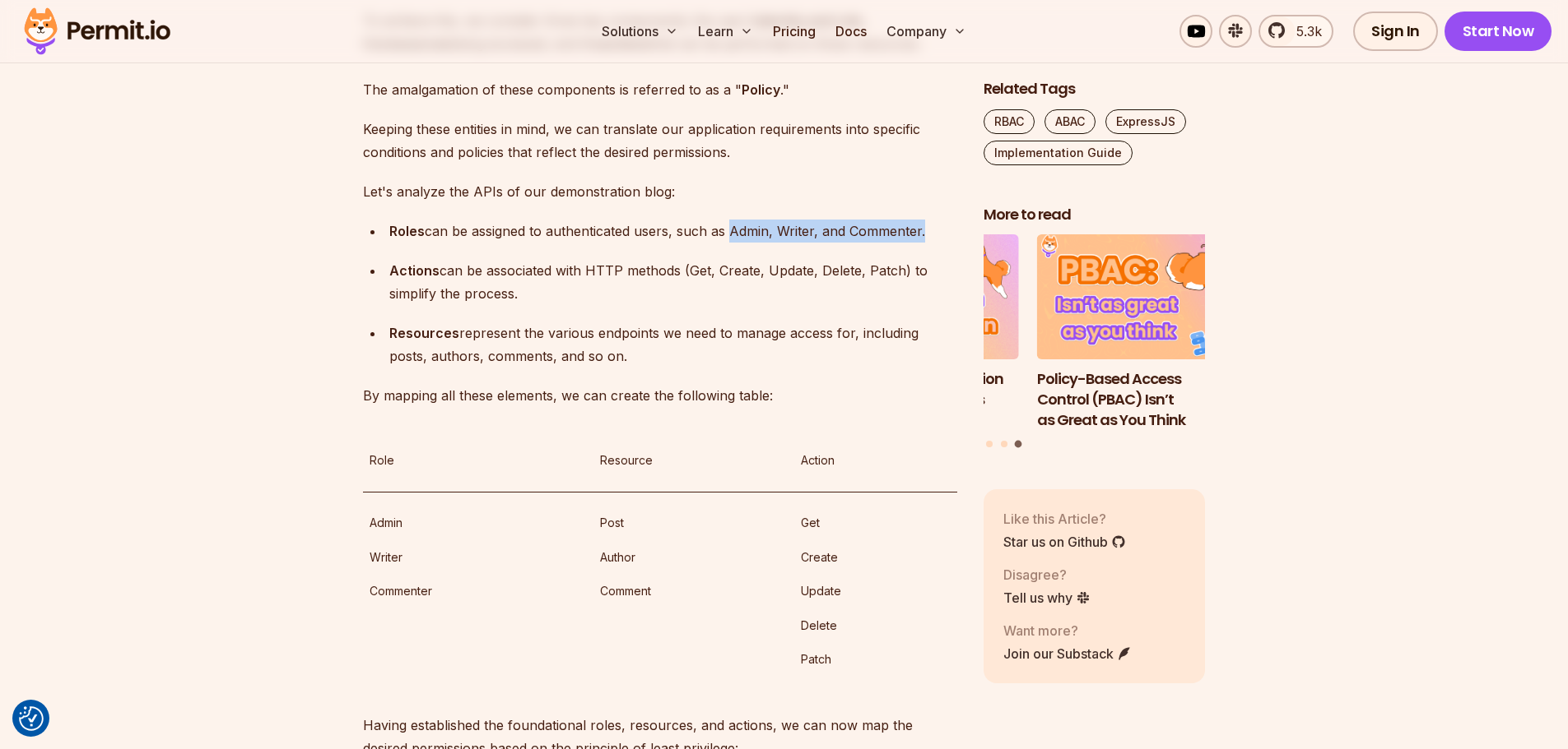
drag, startPoint x: 922, startPoint y: 581, endPoint x: 734, endPoint y: 581, distance: 188.0
click at [734, 242] on p "Roles can be assigned to authenticated users, such as Admin, Writer, and Commen…" at bounding box center [673, 231] width 568 height 23
drag, startPoint x: 734, startPoint y: 582, endPoint x: 911, endPoint y: 584, distance: 177.0
click at [911, 242] on p "Roles can be assigned to authenticated users, such as Admin, Writer, and Commen…" at bounding box center [673, 231] width 568 height 23
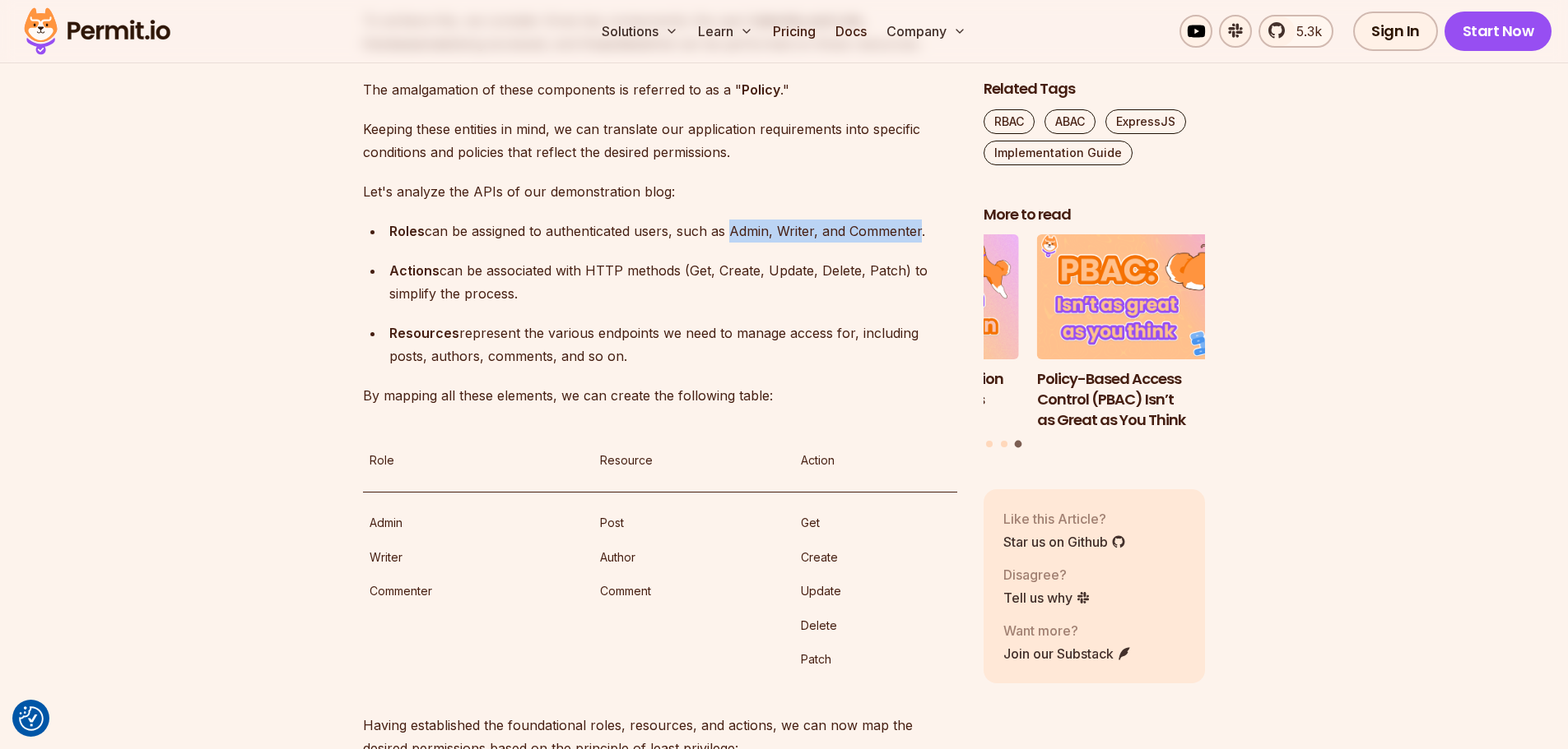
click at [911, 242] on p "Roles can be assigned to authenticated users, such as Admin, Writer, and Commen…" at bounding box center [673, 231] width 568 height 23
drag, startPoint x: 923, startPoint y: 582, endPoint x: 732, endPoint y: 582, distance: 191.0
click at [732, 242] on p "Roles can be assigned to authenticated users, such as Admin, Writer, and Commen…" at bounding box center [673, 231] width 568 height 23
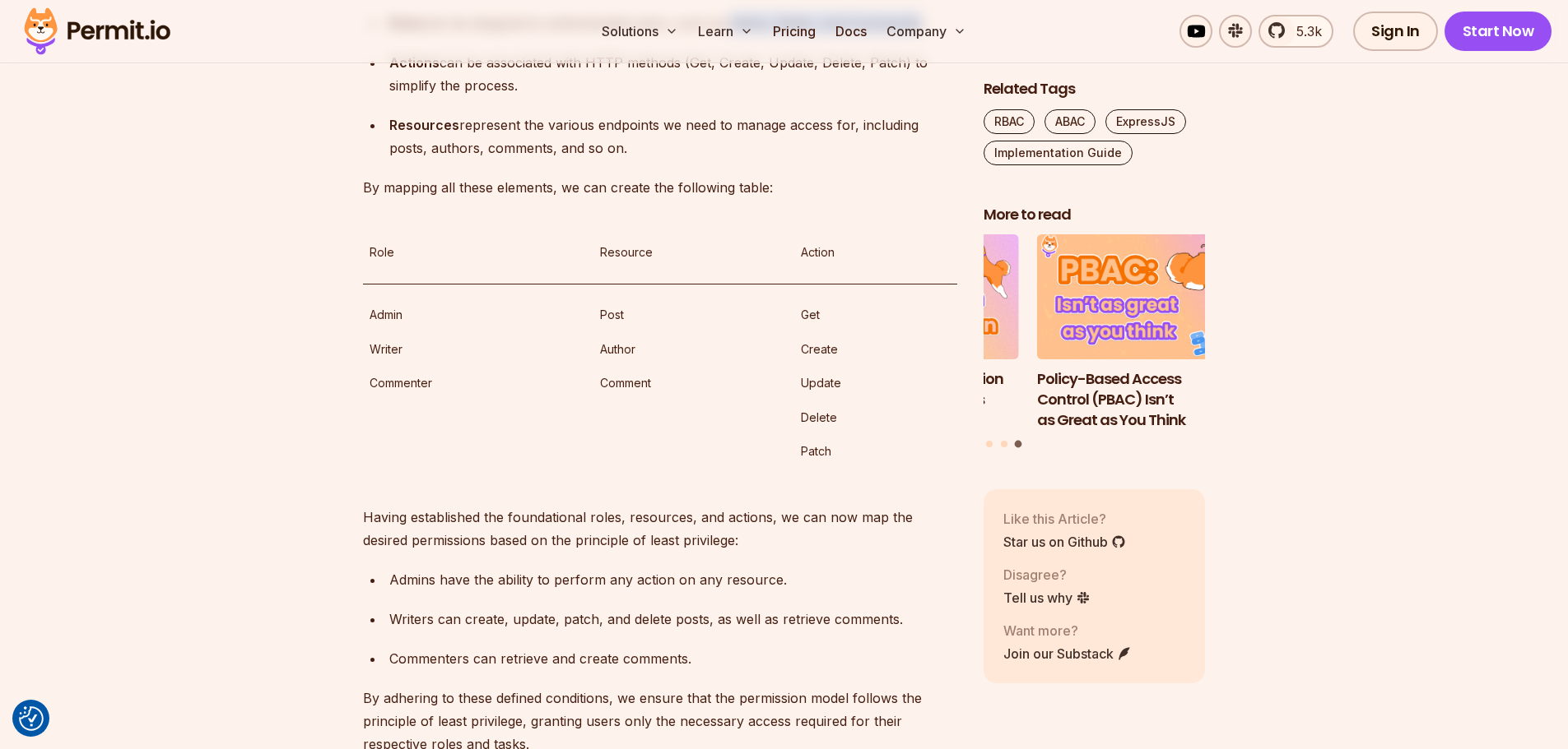
scroll to position [4194, 0]
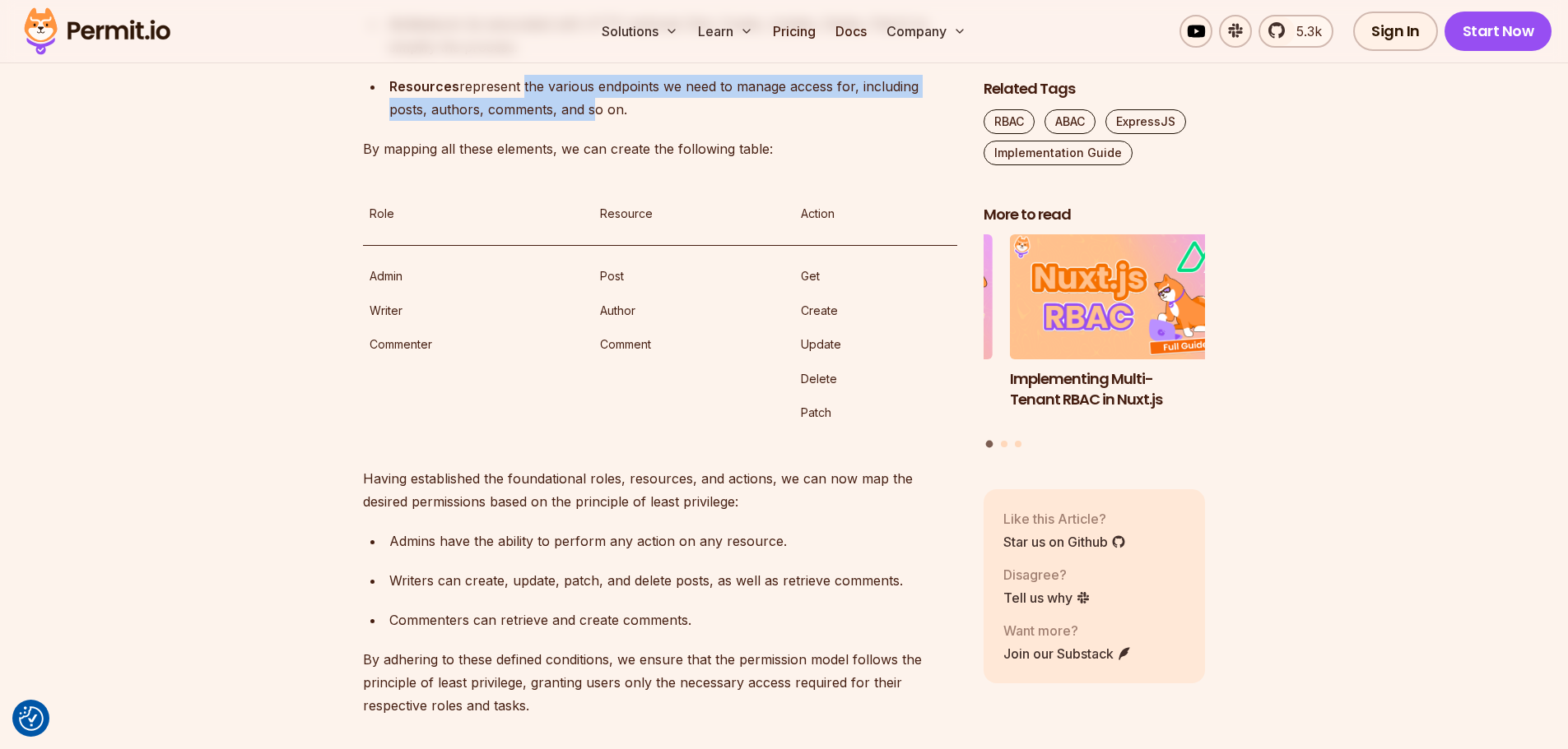
drag, startPoint x: 525, startPoint y: 449, endPoint x: 552, endPoint y: 467, distance: 32.4
click at [552, 121] on p "Resources represent the various endpoints we need to manage access for, includi…" at bounding box center [673, 98] width 568 height 46
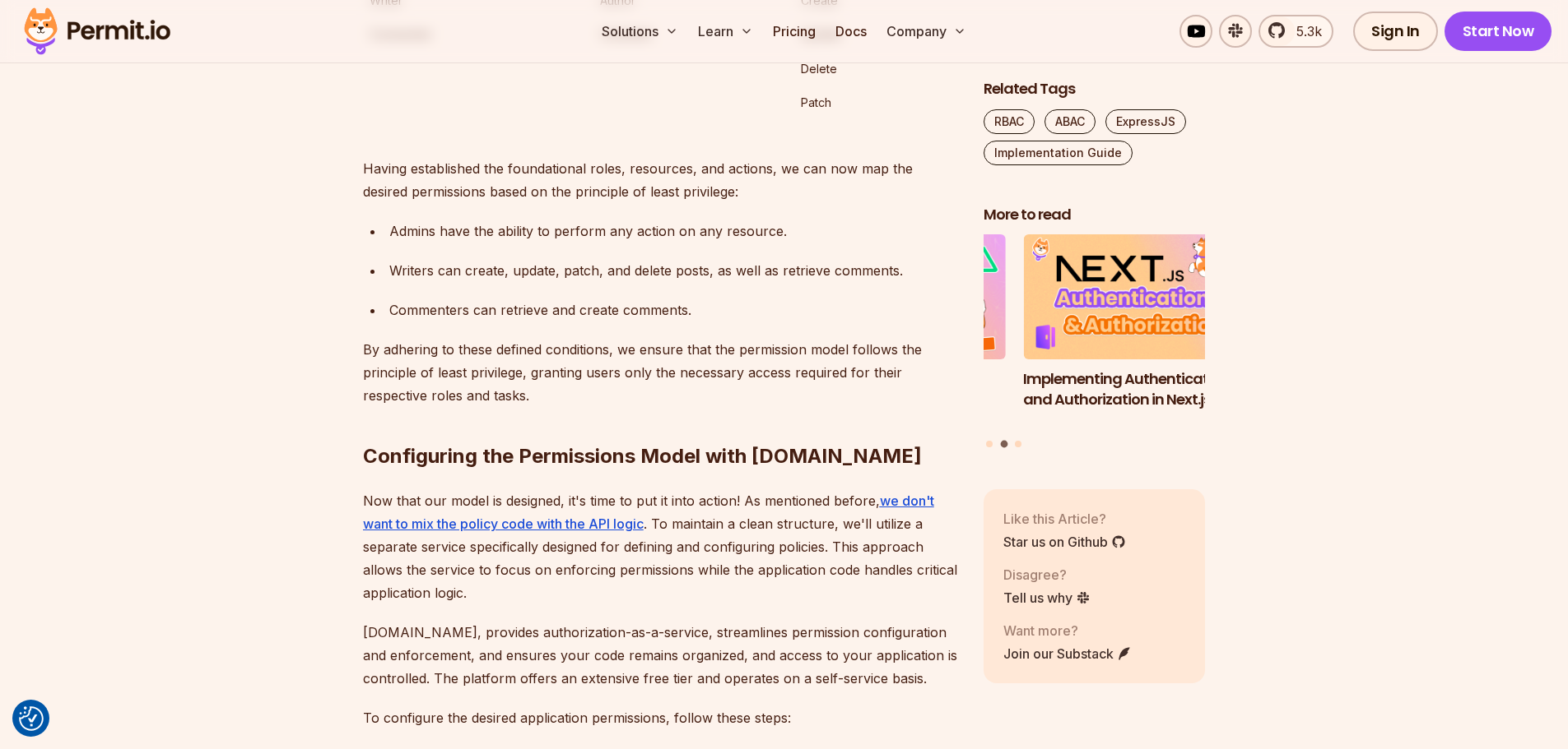
scroll to position [4606, 0]
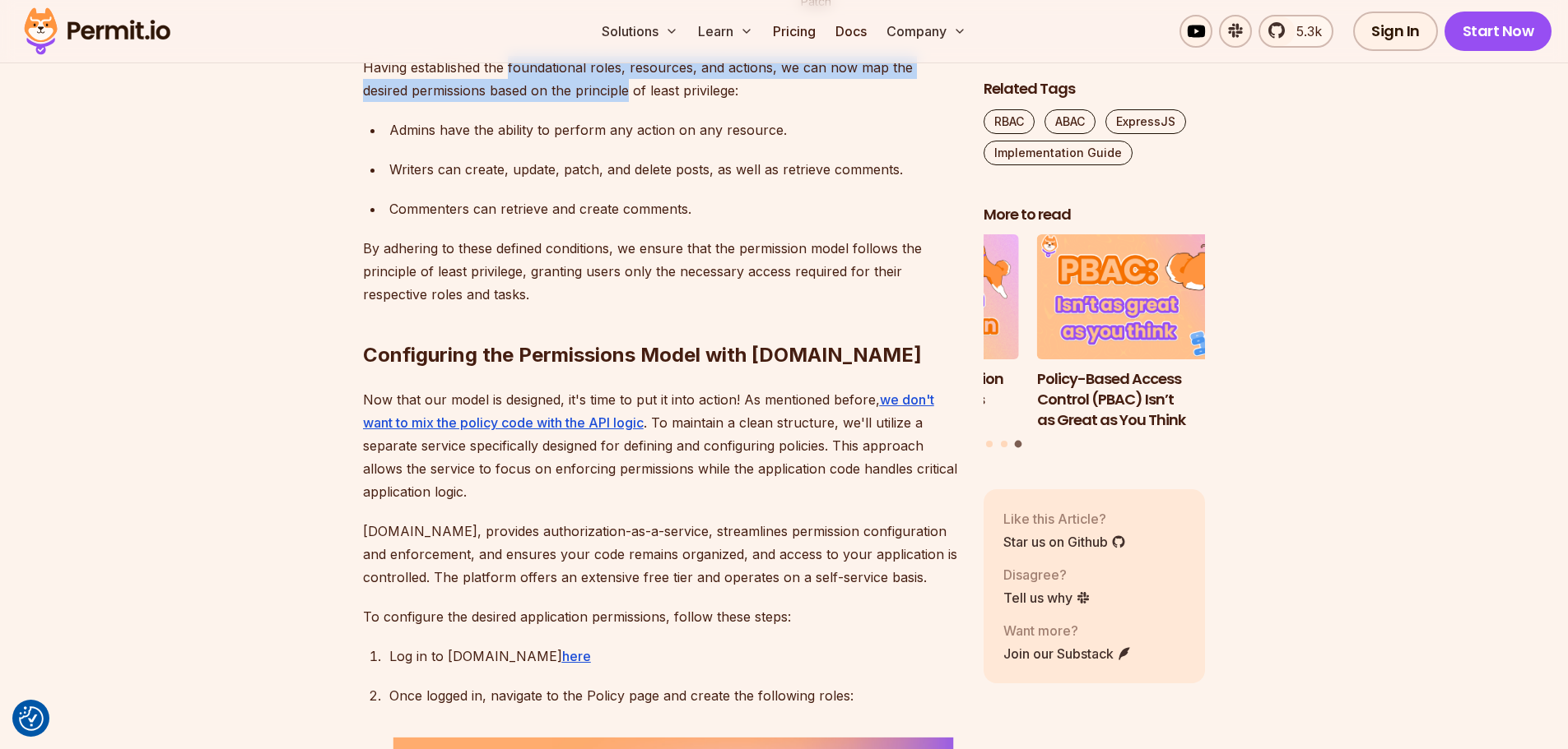
drag, startPoint x: 509, startPoint y: 420, endPoint x: 581, endPoint y: 445, distance: 76.2
click at [581, 102] on p "Having established the foundational roles, resources, and actions, we can now m…" at bounding box center [660, 78] width 595 height 46
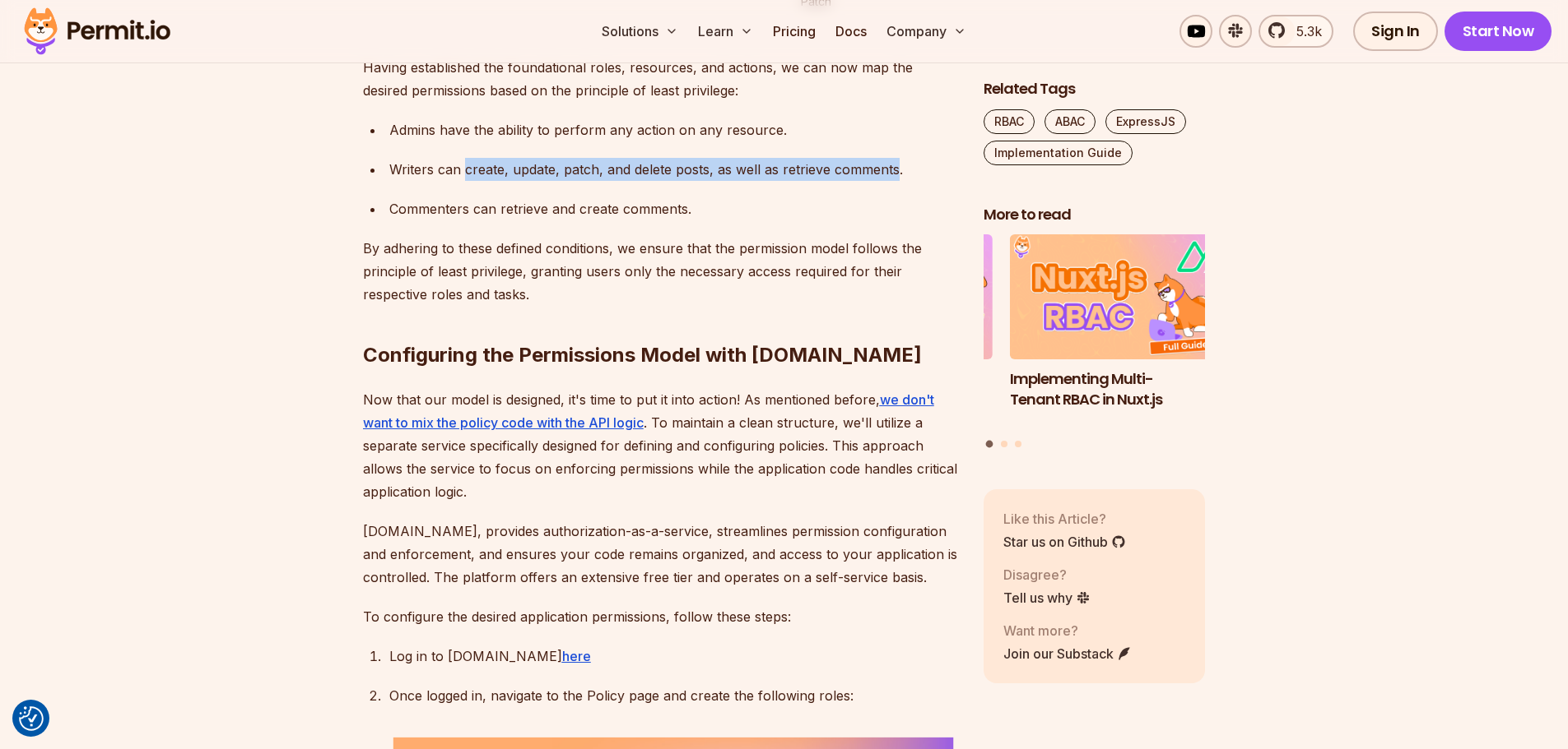
drag, startPoint x: 464, startPoint y: 522, endPoint x: 893, endPoint y: 523, distance: 429.0
click at [893, 181] on p "Writers can create, update, patch, and delete posts, as well as retrieve commen…" at bounding box center [673, 169] width 568 height 23
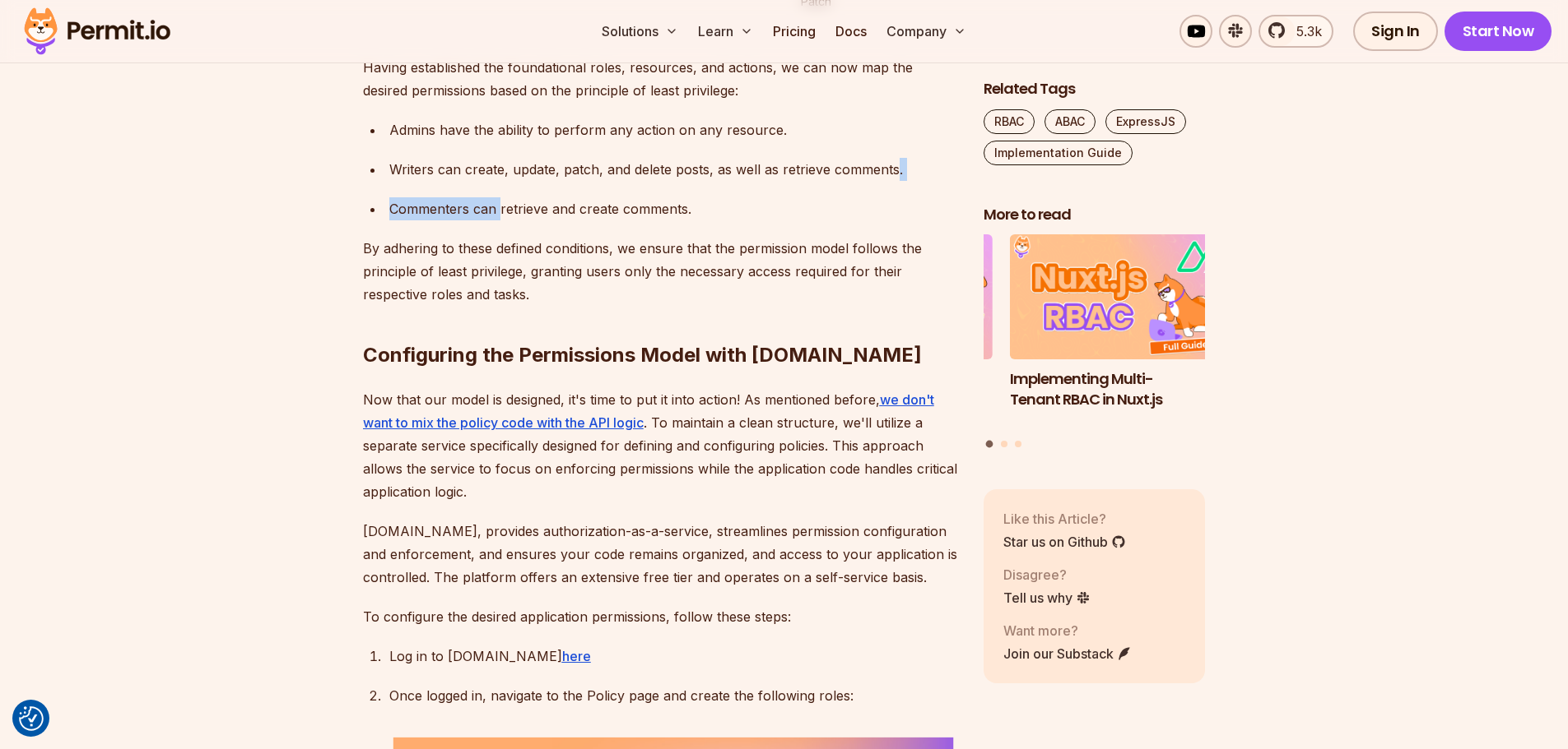
drag, startPoint x: 893, startPoint y: 521, endPoint x: 492, endPoint y: 550, distance: 402.0
click at [492, 220] on ul "Admins have the ability to perform any action on any resource. Writers can crea…" at bounding box center [660, 169] width 595 height 102
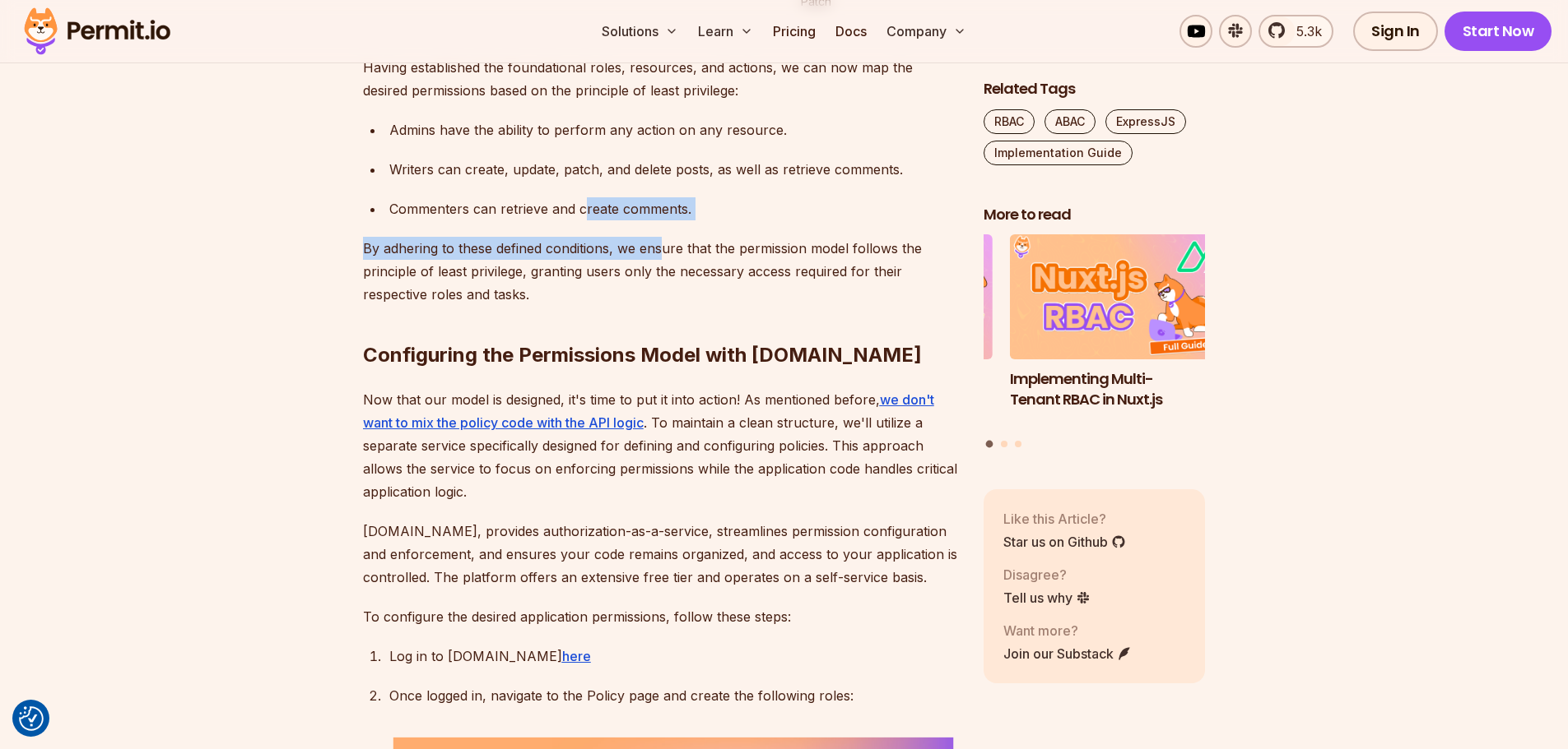
drag, startPoint x: 584, startPoint y: 566, endPoint x: 664, endPoint y: 576, distance: 80.6
drag, startPoint x: 685, startPoint y: 562, endPoint x: 715, endPoint y: 591, distance: 41.7
click at [686, 220] on p "Commenters can retrieve and create comments." at bounding box center [673, 209] width 568 height 23
drag, startPoint x: 723, startPoint y: 598, endPoint x: 552, endPoint y: 539, distance: 180.9
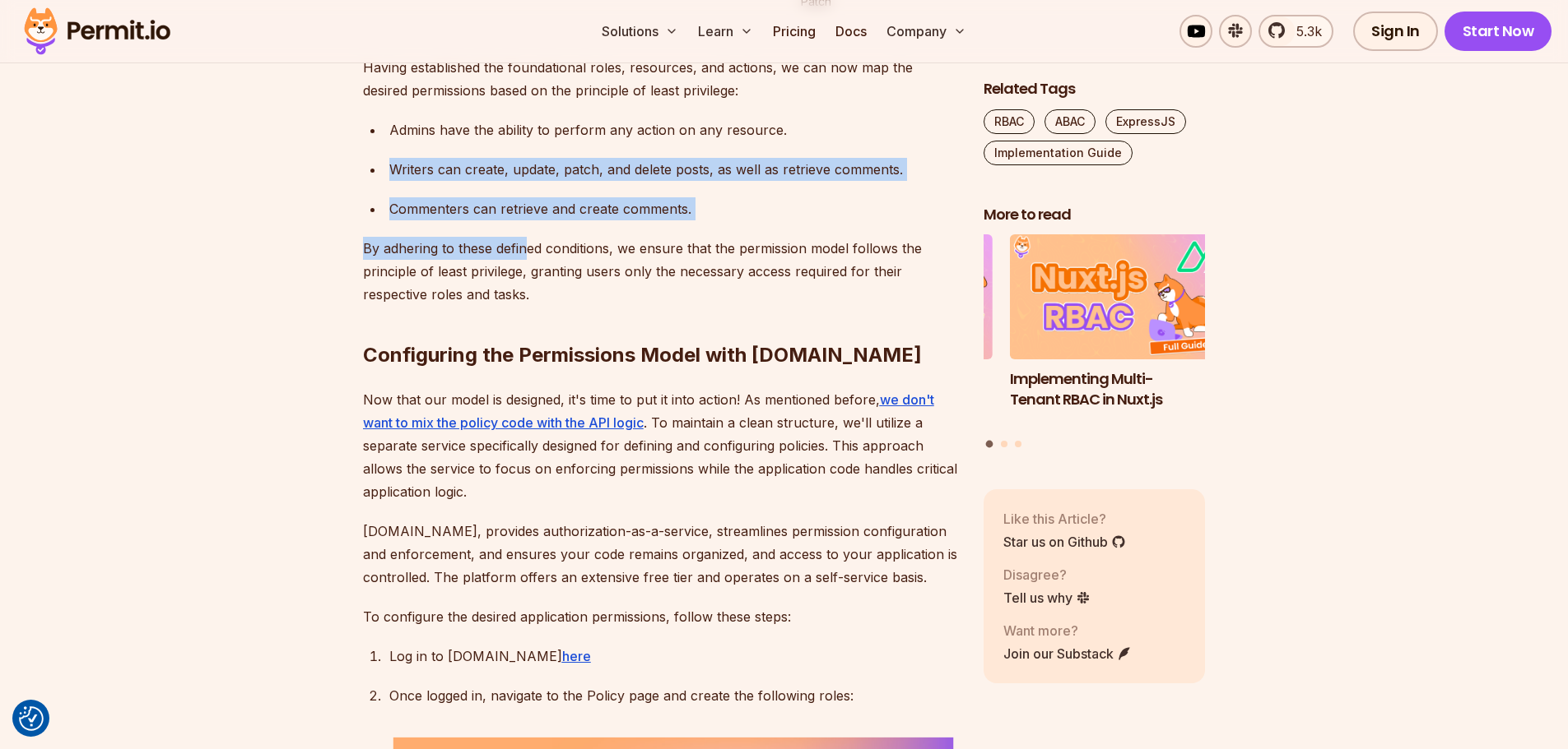
drag, startPoint x: 516, startPoint y: 566, endPoint x: 633, endPoint y: 626, distance: 131.5
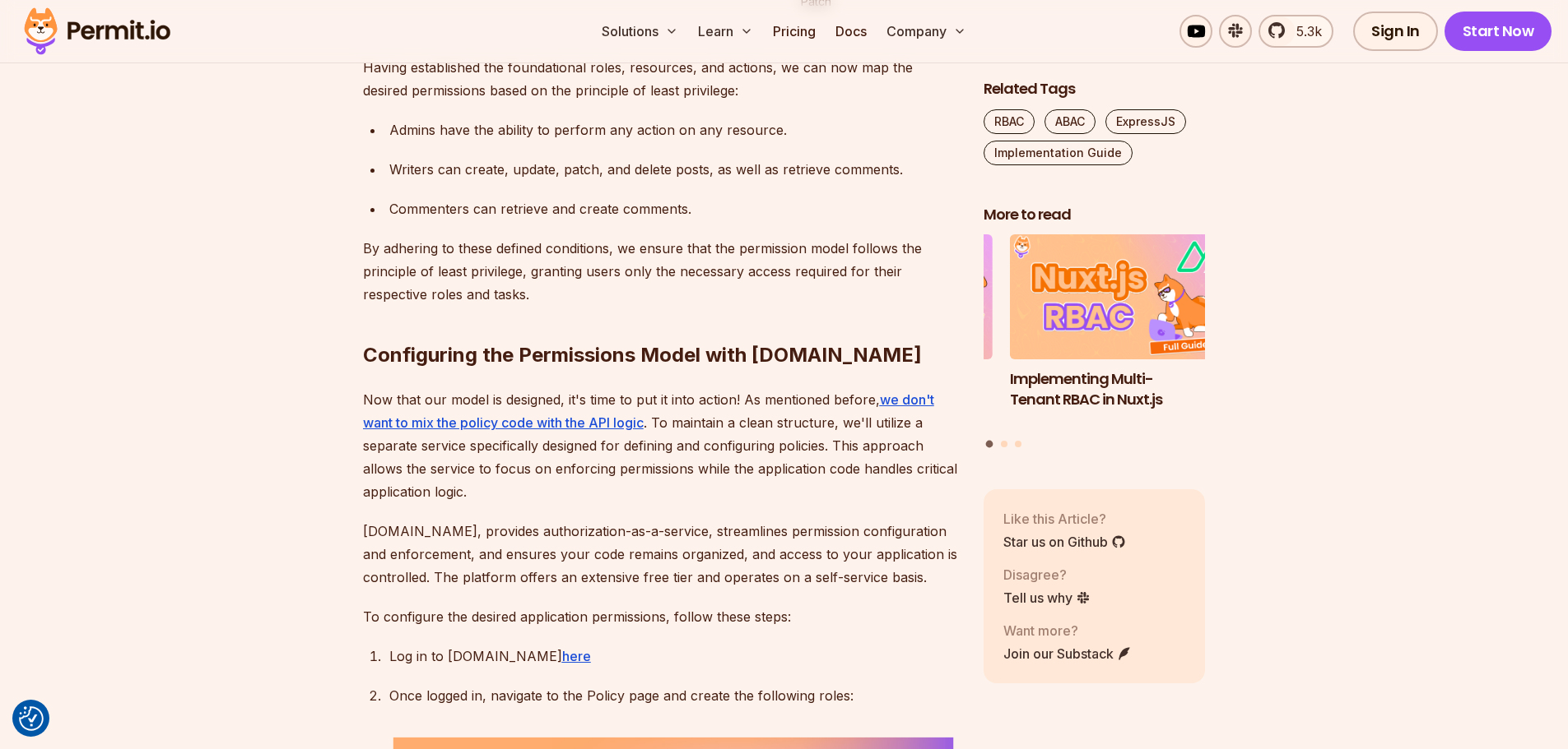
click at [669, 306] on p "By adhering to these defined conditions, we ensure that the permission model fo…" at bounding box center [660, 271] width 595 height 69
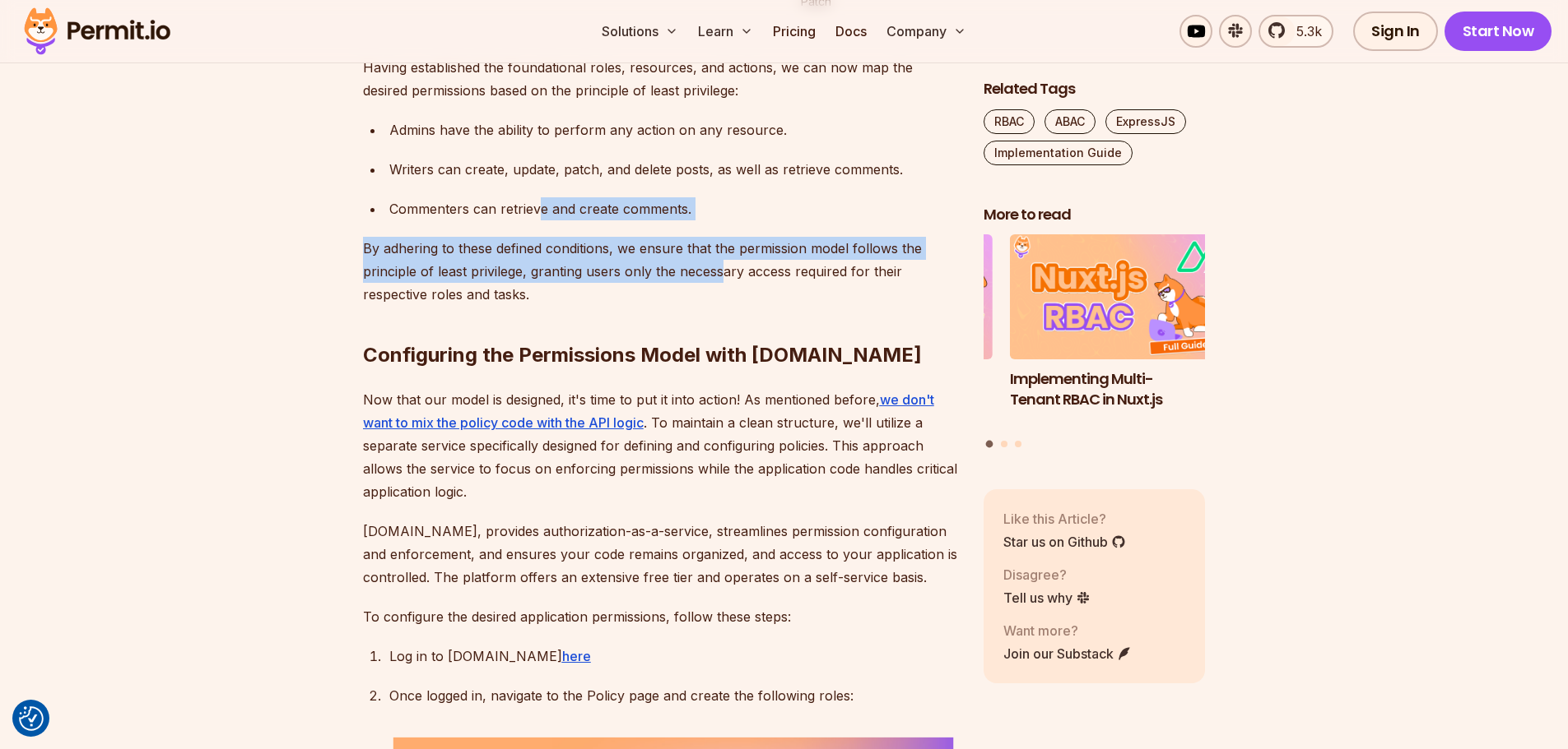
drag, startPoint x: 702, startPoint y: 620, endPoint x: 476, endPoint y: 535, distance: 241.5
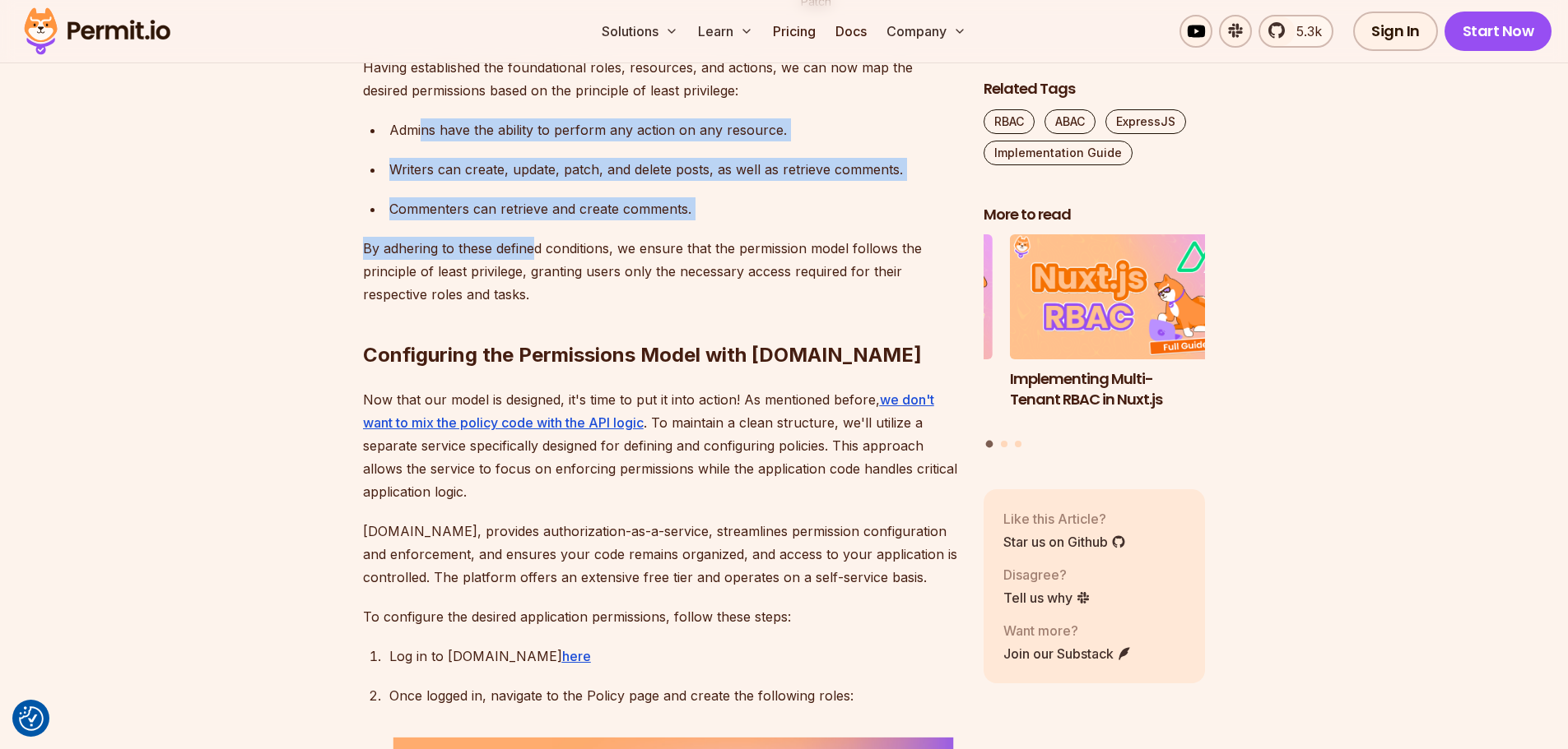
drag, startPoint x: 424, startPoint y: 476, endPoint x: 671, endPoint y: 652, distance: 303.3
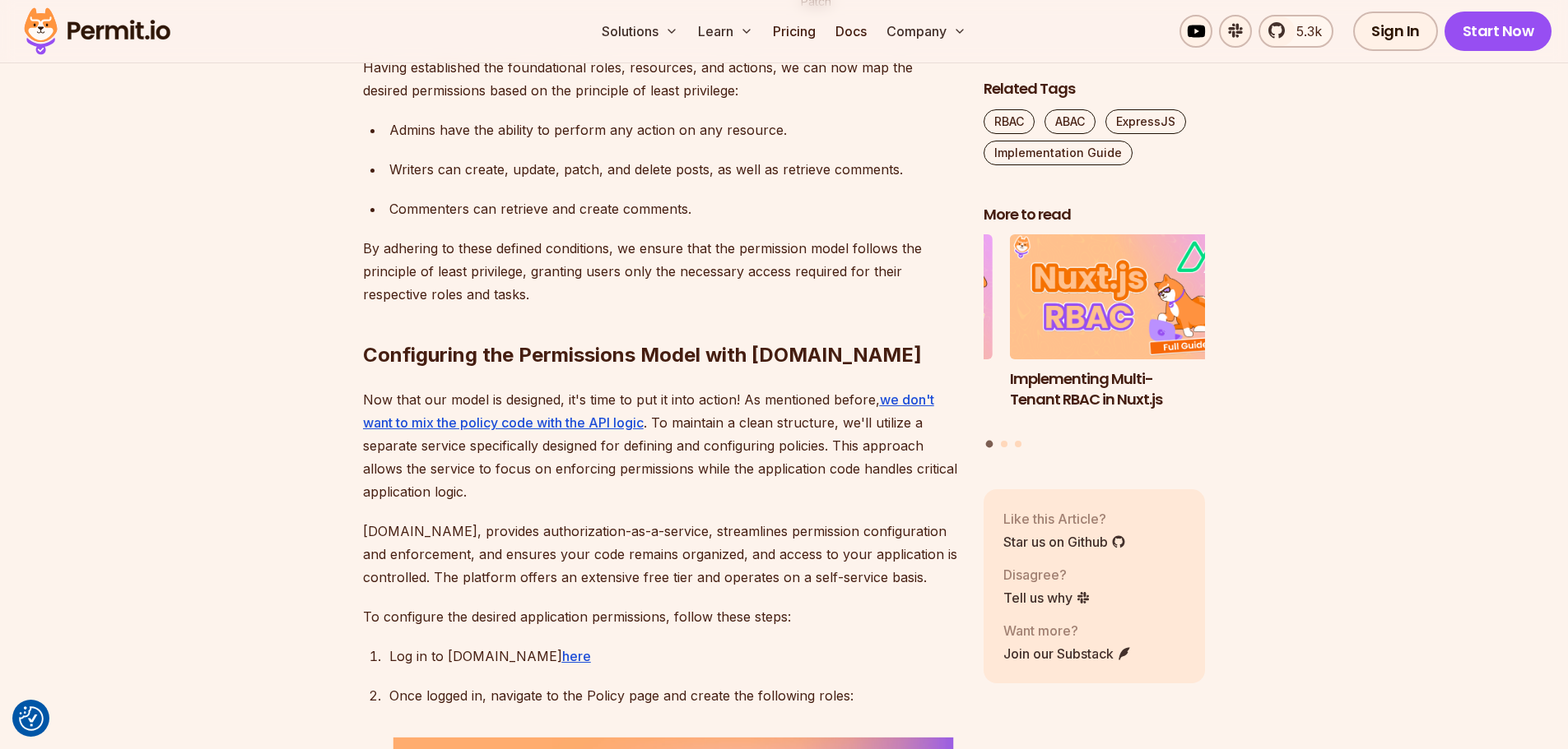
click at [799, 369] on h2 "Configuring the Permissions Model with Permit.io" at bounding box center [660, 321] width 595 height 92
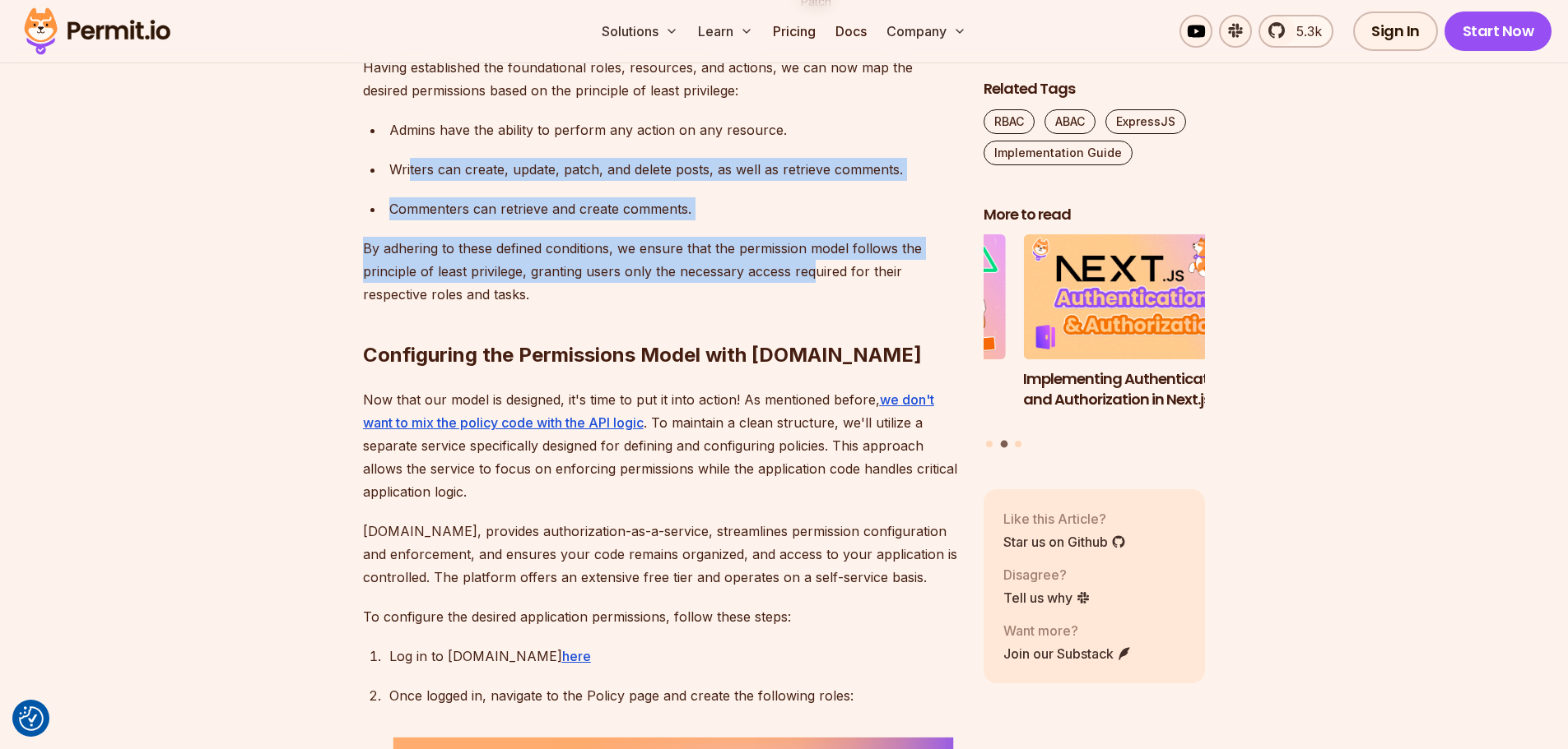
drag, startPoint x: 670, startPoint y: 642, endPoint x: 408, endPoint y: 515, distance: 291.2
drag, startPoint x: 408, startPoint y: 513, endPoint x: 400, endPoint y: 510, distance: 8.5
click at [407, 181] on p "Writers can create, update, patch, and delete posts, as well as retrieve commen…" at bounding box center [673, 169] width 568 height 23
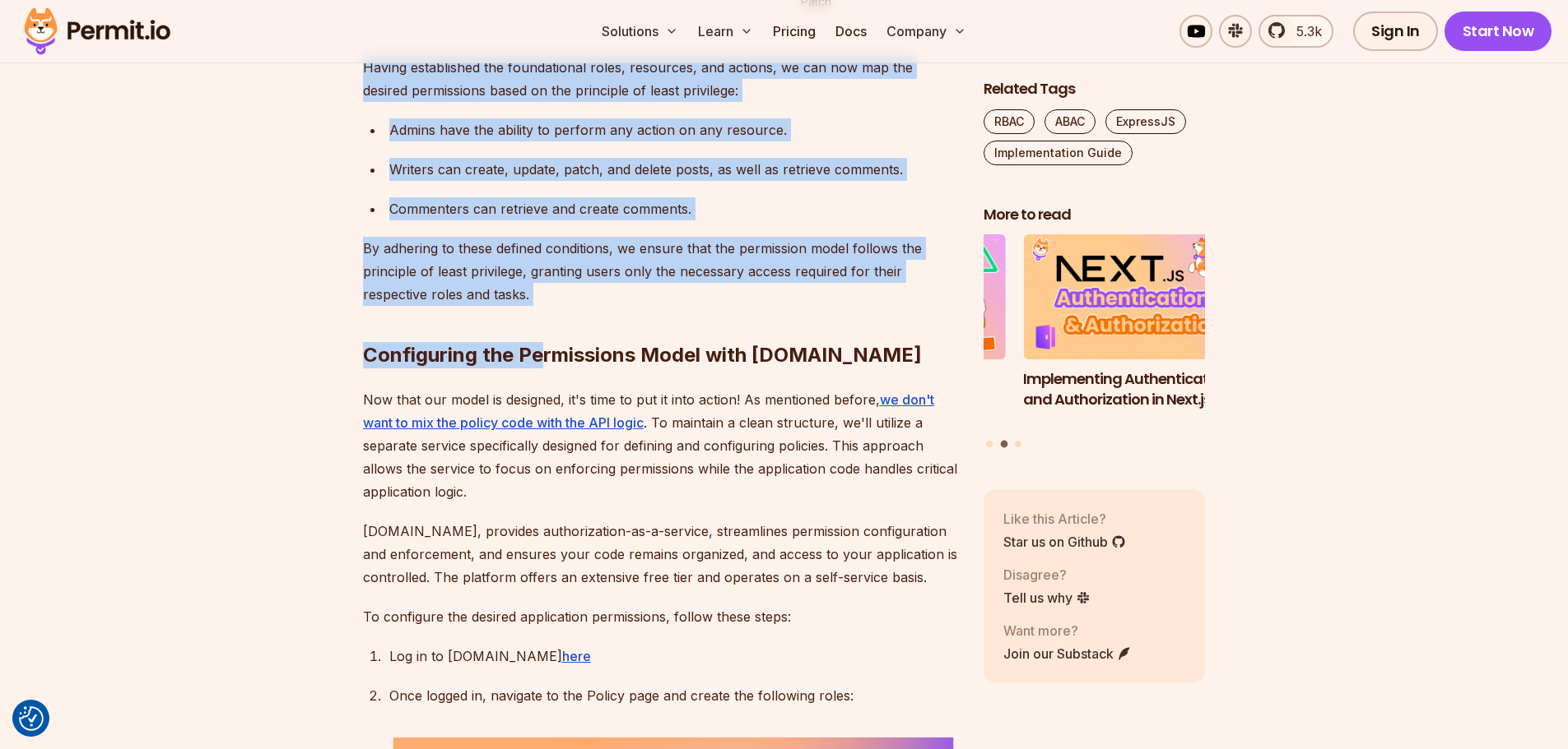
drag, startPoint x: 364, startPoint y: 420, endPoint x: 537, endPoint y: 641, distance: 280.7
click at [537, 369] on h2 "Configuring the Permissions Model with Permit.io" at bounding box center [660, 321] width 595 height 92
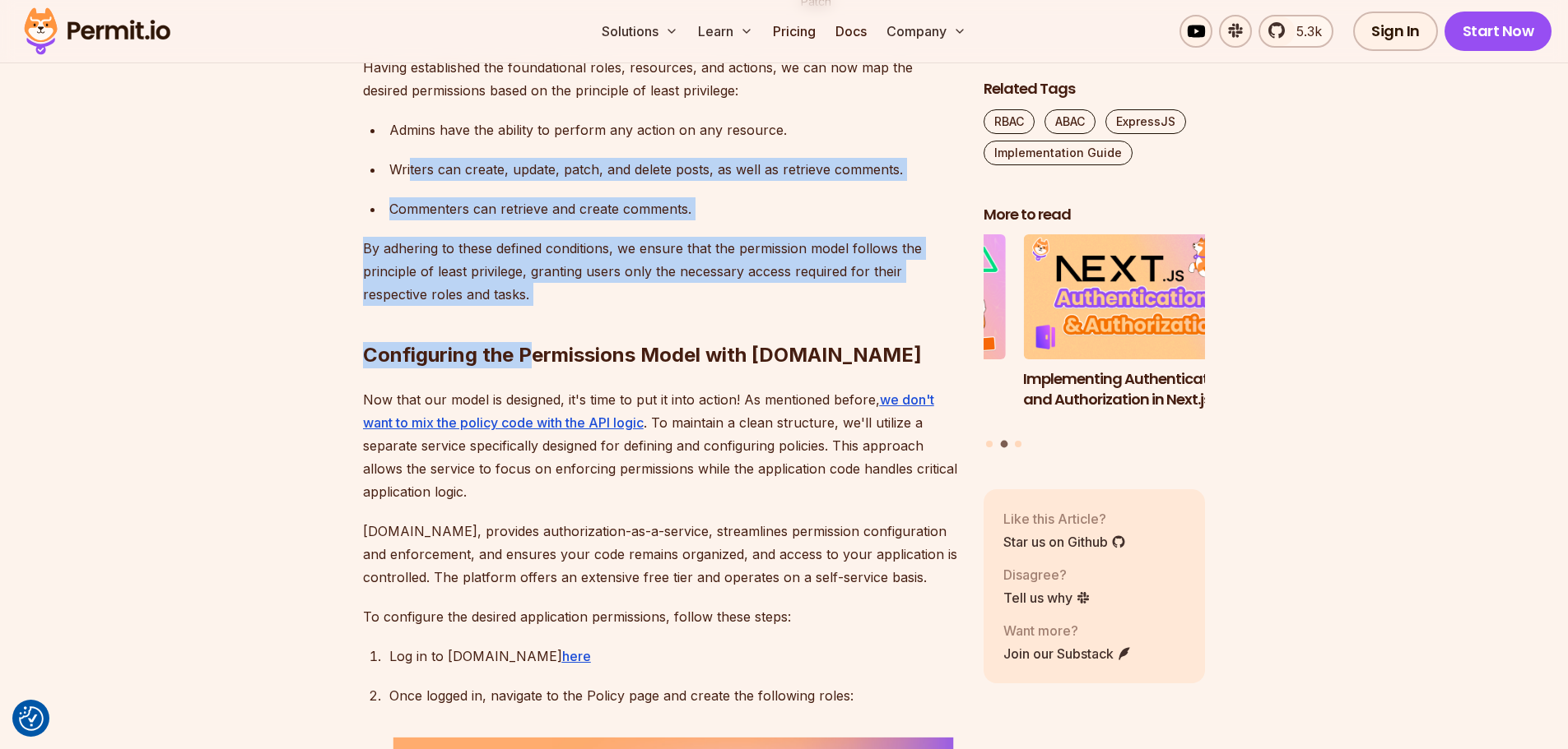
drag, startPoint x: 532, startPoint y: 645, endPoint x: 410, endPoint y: 514, distance: 179.0
click at [410, 181] on p "Writers can create, update, patch, and delete posts, as well as retrieve commen…" at bounding box center [673, 169] width 568 height 23
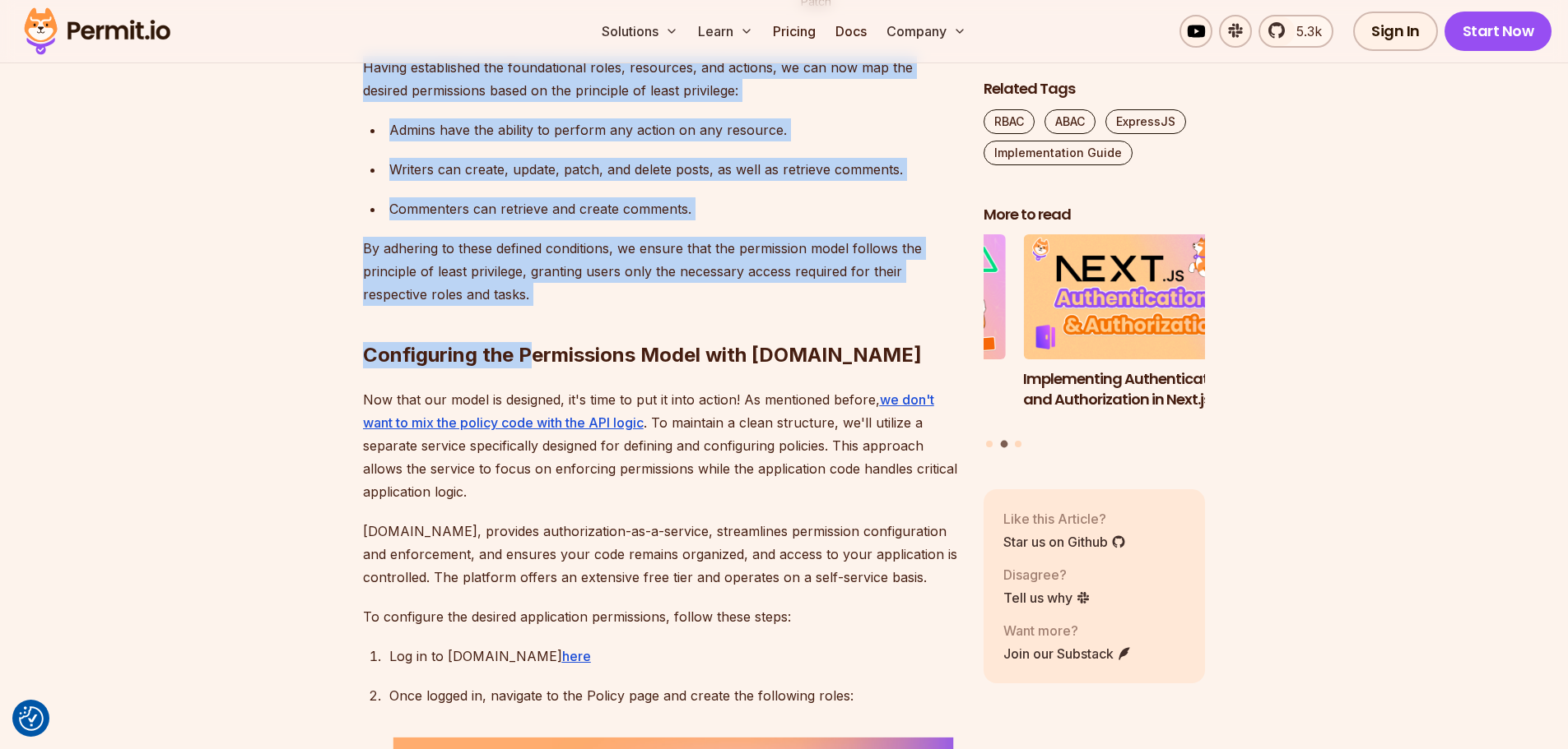
drag, startPoint x: 364, startPoint y: 421, endPoint x: 529, endPoint y: 645, distance: 278.2
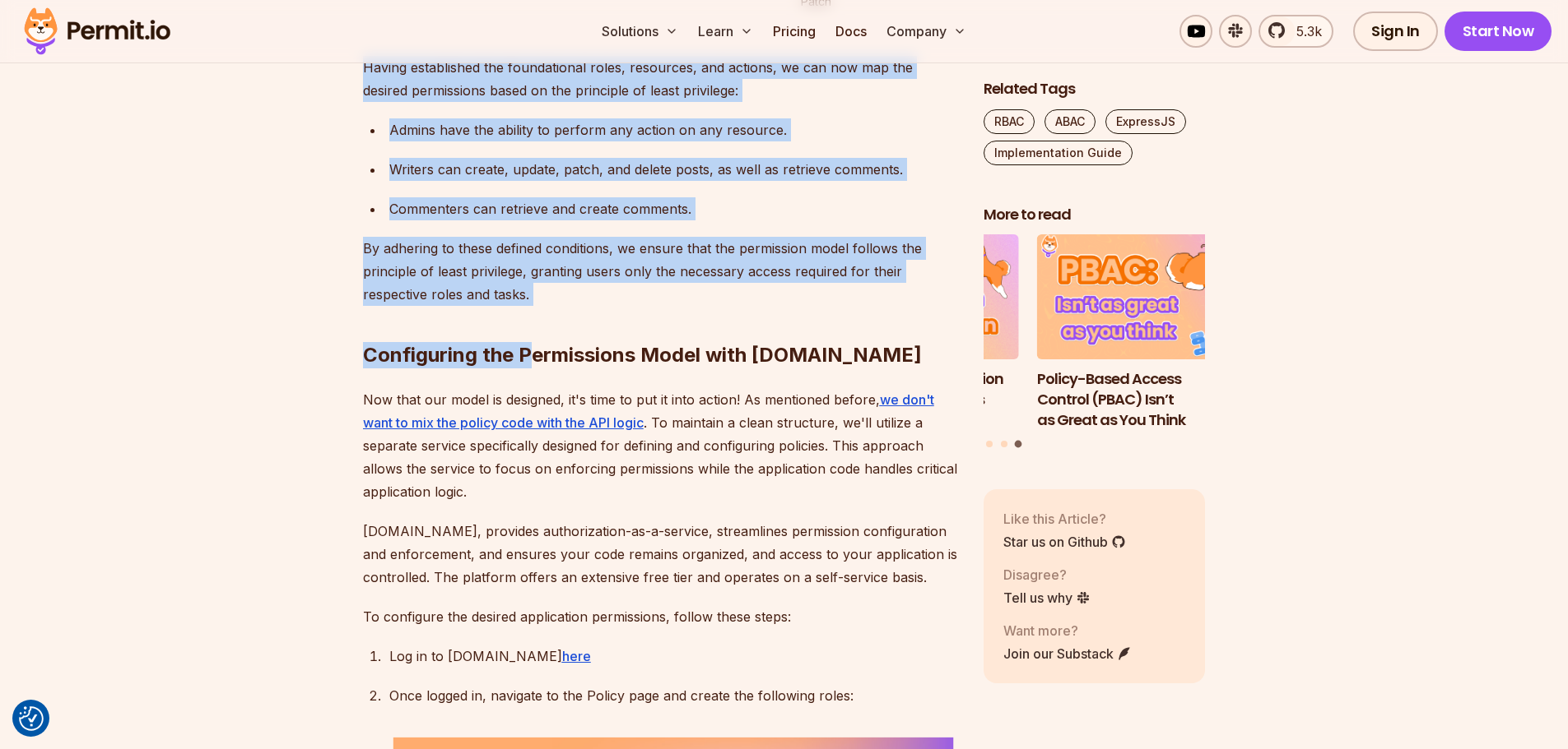
click at [529, 369] on h2 "Configuring the Permissions Model with Permit.io" at bounding box center [660, 321] width 595 height 92
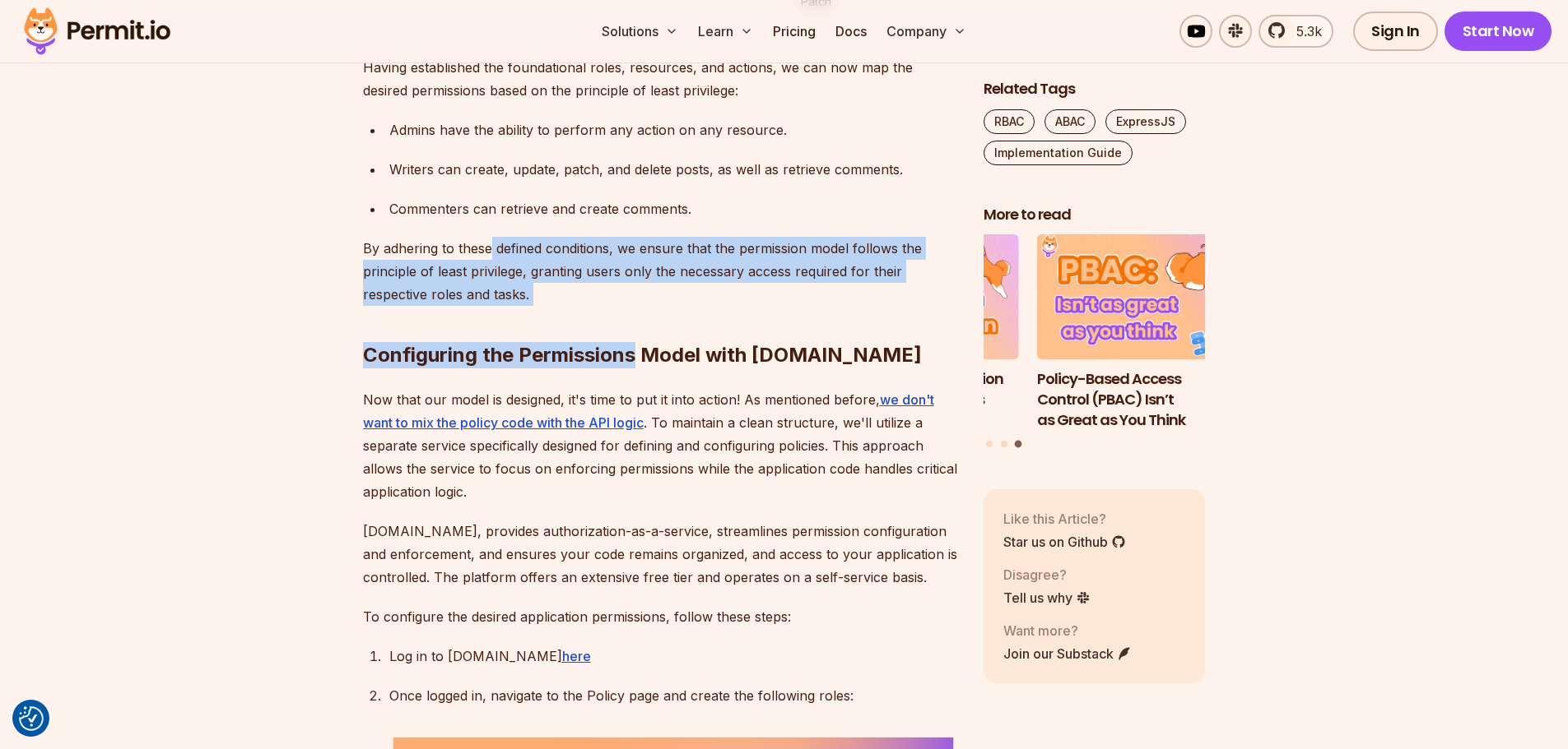
drag, startPoint x: 529, startPoint y: 647, endPoint x: 490, endPoint y: 597, distance: 63.4
click at [490, 306] on p "By adhering to these defined conditions, we ensure that the permission model fo…" at bounding box center [660, 271] width 595 height 69
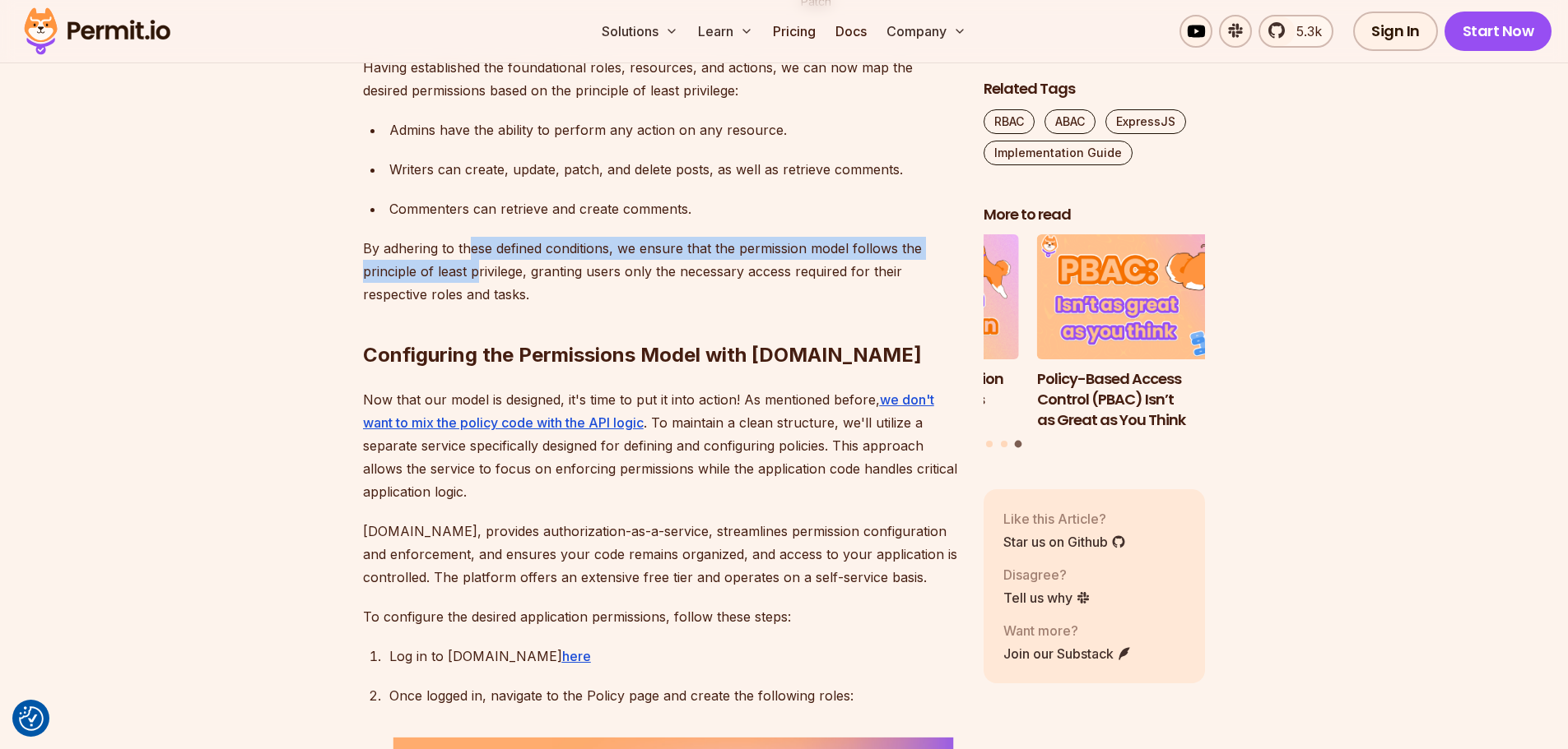
click at [488, 306] on p "By adhering to these defined conditions, we ensure that the permission model fo…" at bounding box center [660, 271] width 595 height 69
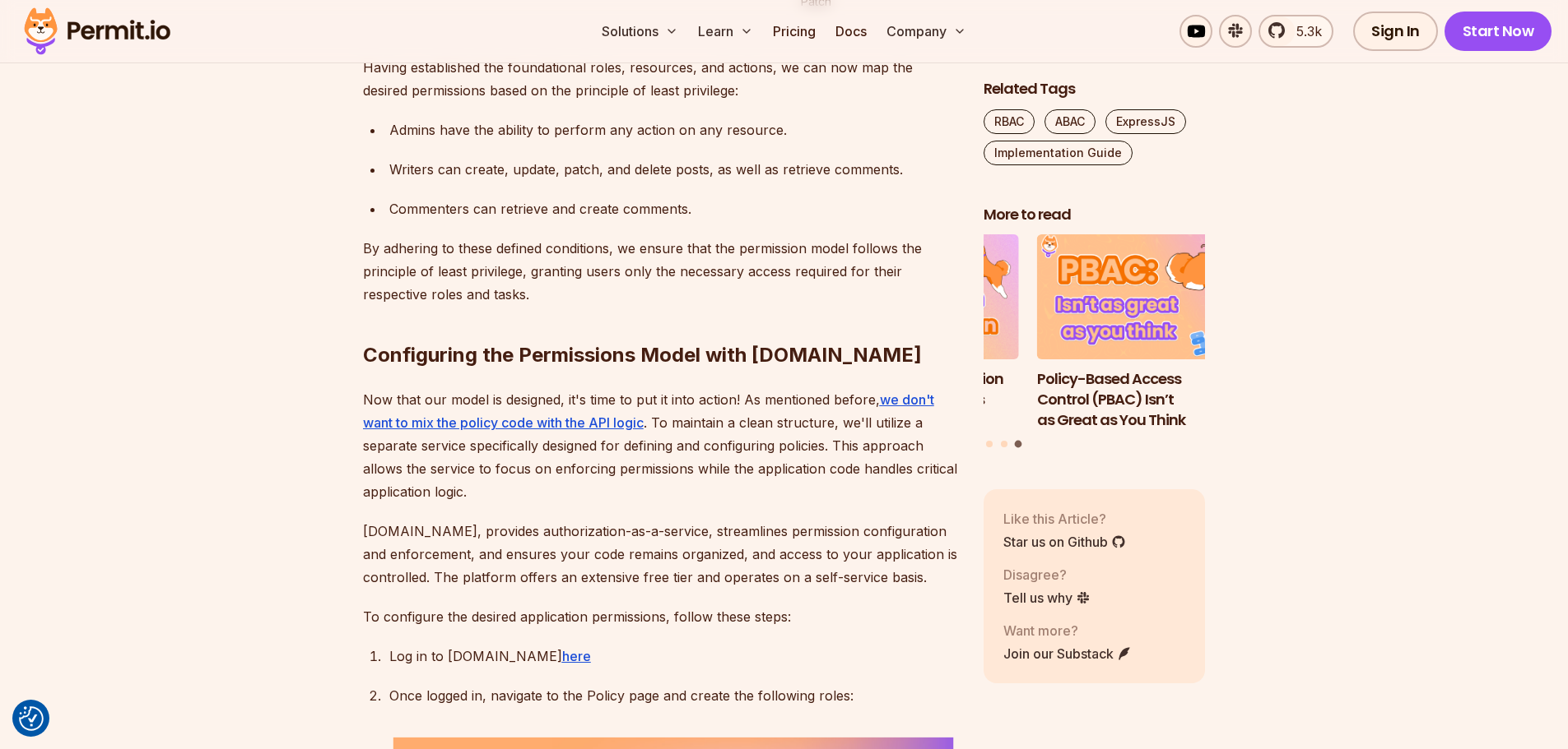
drag, startPoint x: 559, startPoint y: 654, endPoint x: 514, endPoint y: 647, distance: 45.5
click at [558, 369] on h2 "Configuring the Permissions Model with Permit.io" at bounding box center [660, 321] width 595 height 92
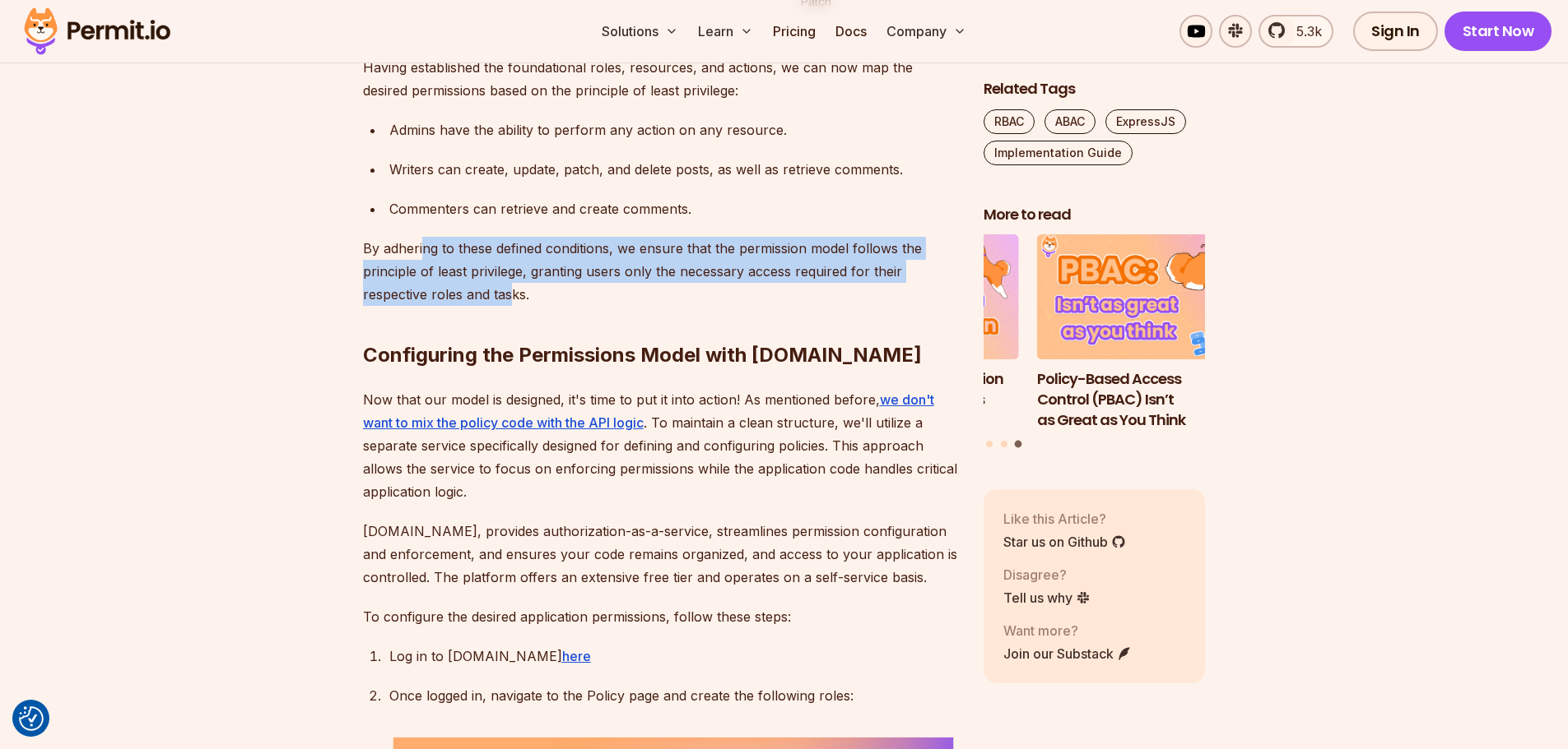
drag, startPoint x: 514, startPoint y: 647, endPoint x: 421, endPoint y: 591, distance: 108.6
click at [421, 306] on p "By adhering to these defined conditions, we ensure that the permission model fo…" at bounding box center [660, 271] width 595 height 69
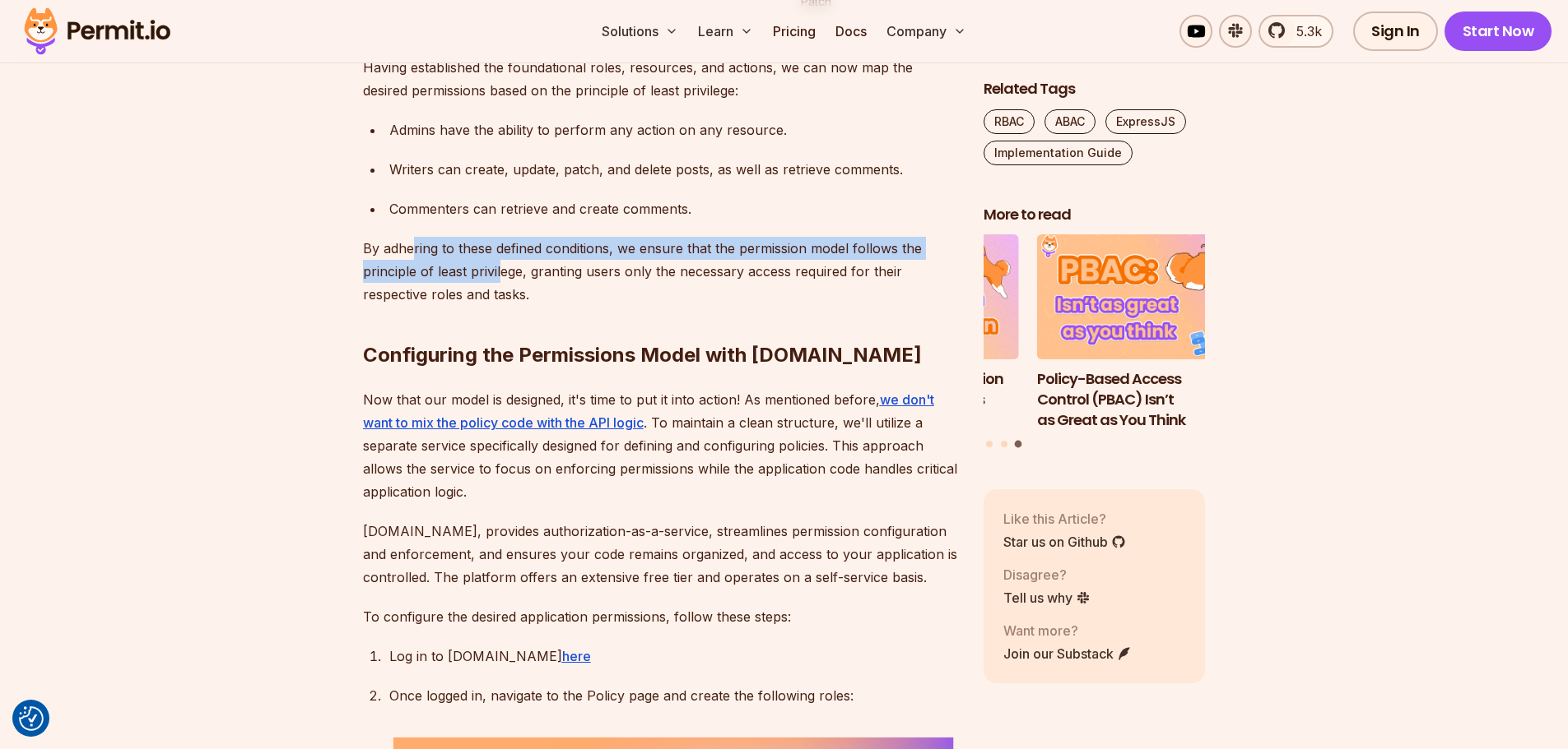
drag, startPoint x: 413, startPoint y: 608, endPoint x: 512, endPoint y: 633, distance: 102.1
click at [499, 306] on p "By adhering to these defined conditions, we ensure that the permission model fo…" at bounding box center [660, 271] width 595 height 69
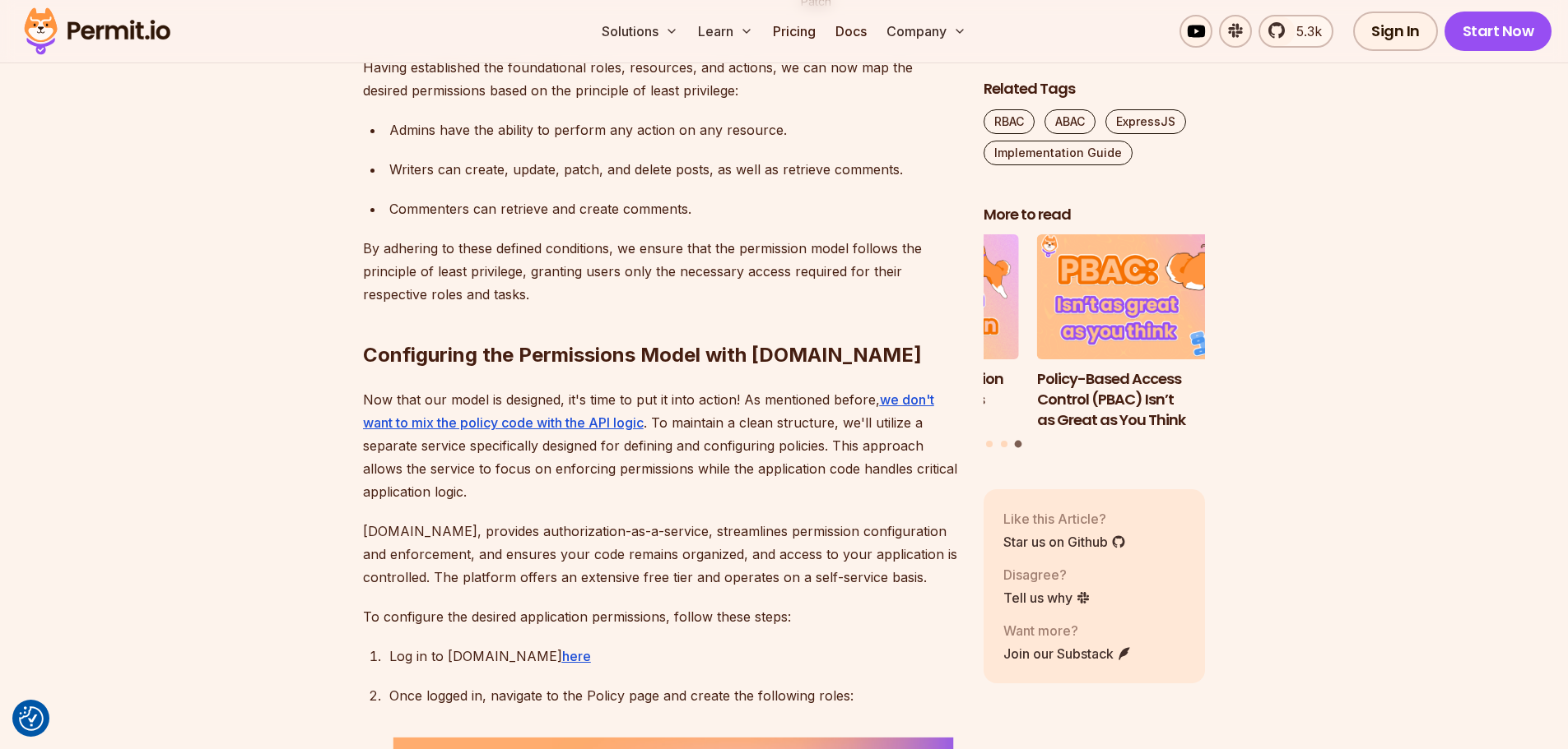
click at [512, 306] on p "By adhering to these defined conditions, we ensure that the permission model fo…" at bounding box center [660, 271] width 595 height 69
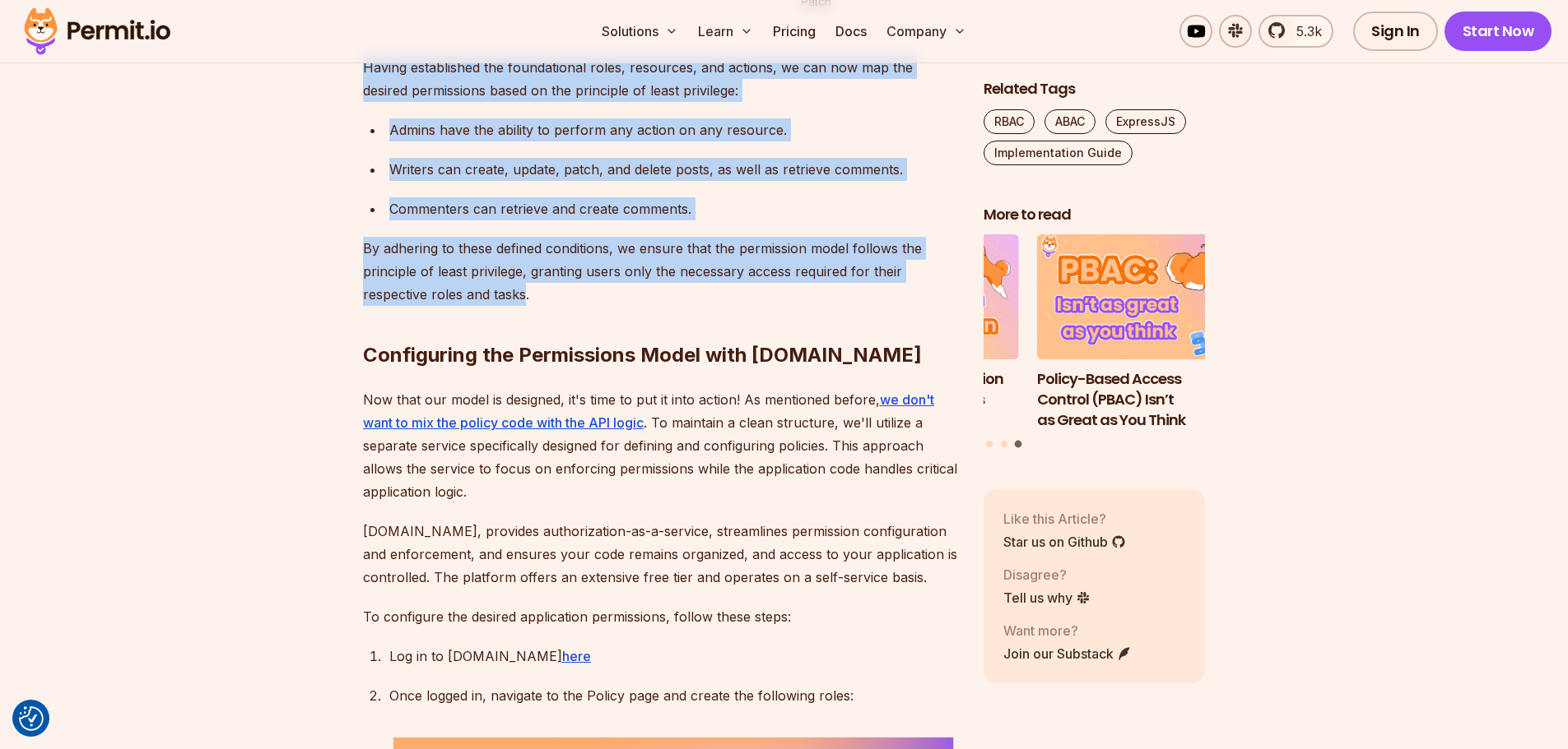
drag, startPoint x: 523, startPoint y: 647, endPoint x: 360, endPoint y: 422, distance: 277.8
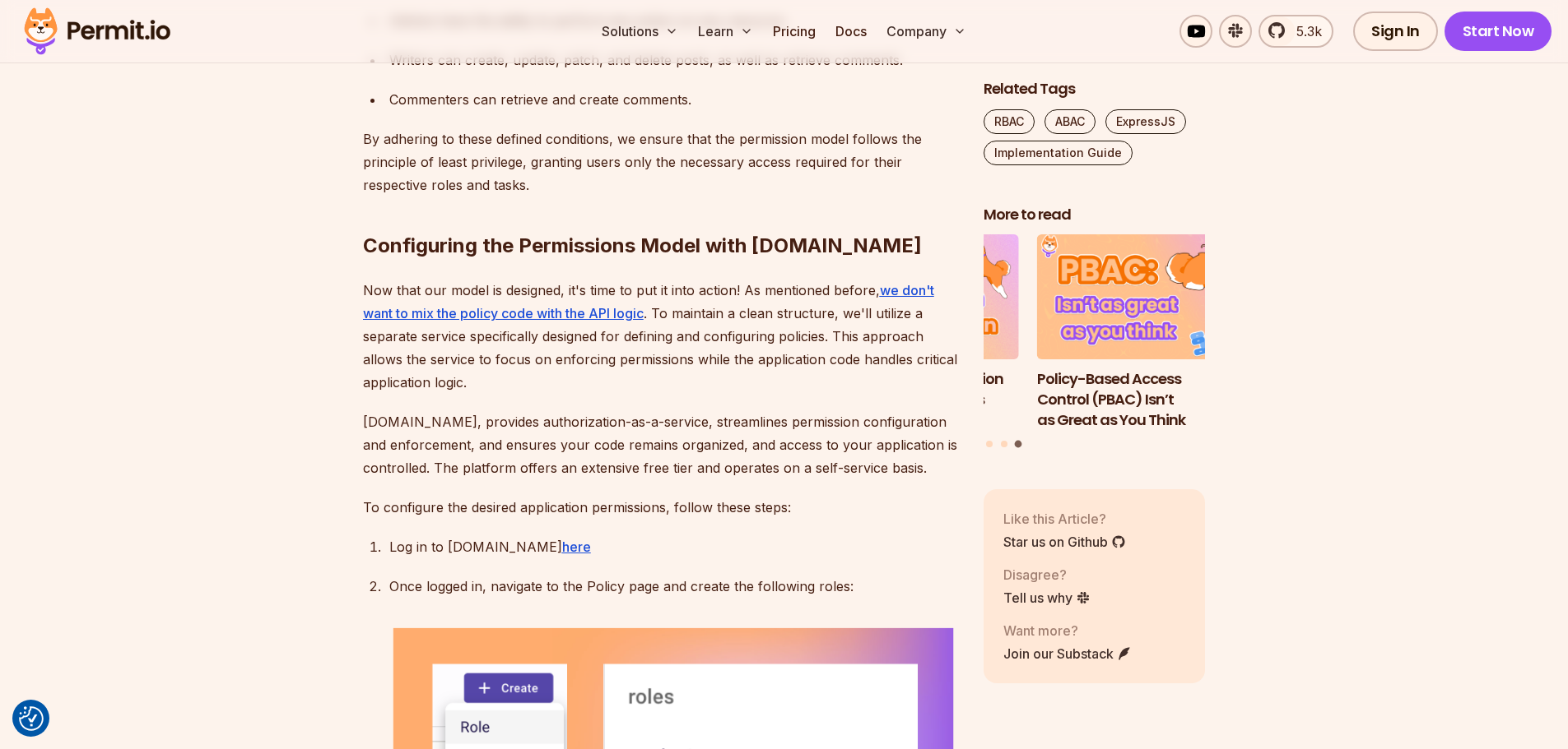
scroll to position [4853, 0]
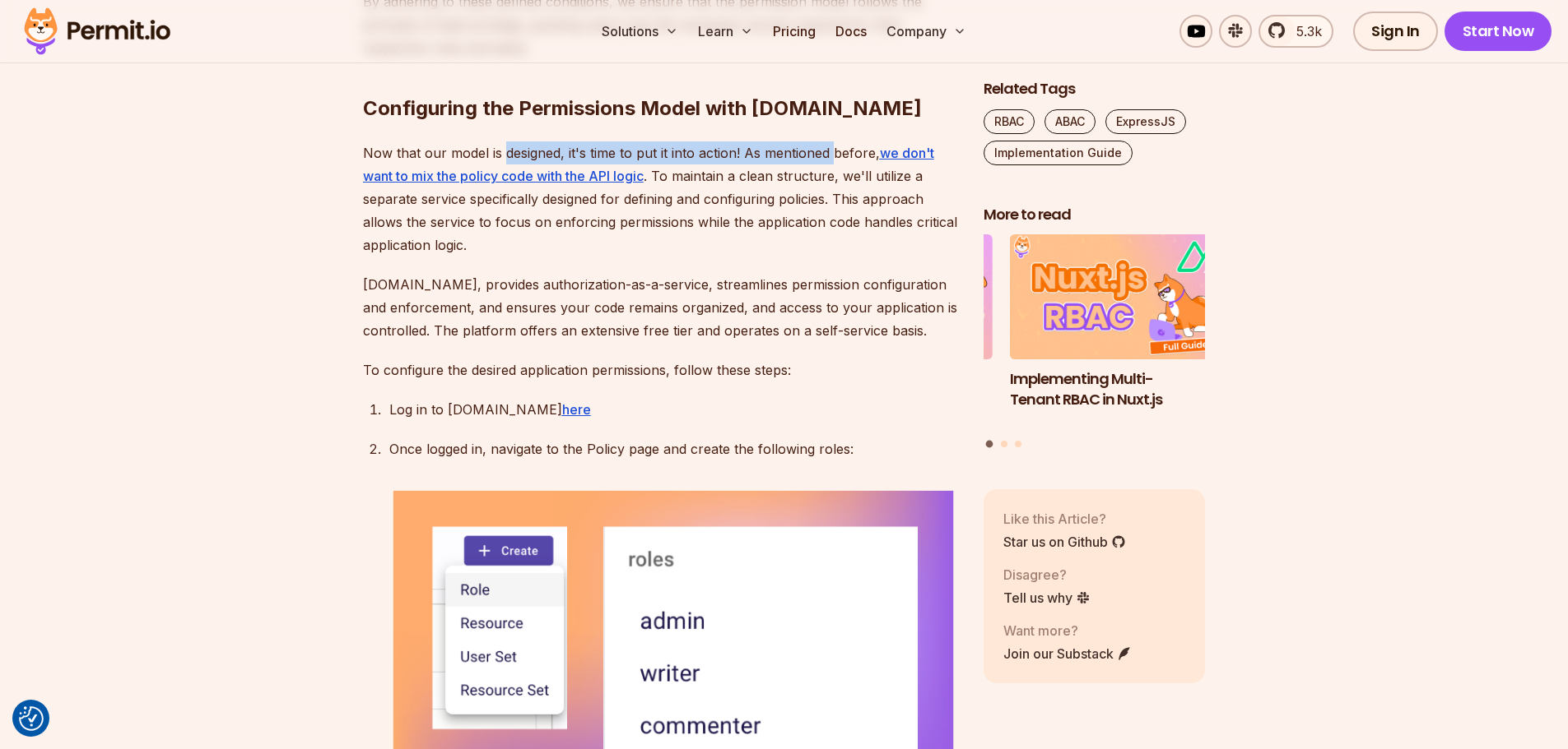
drag, startPoint x: 530, startPoint y: 501, endPoint x: 834, endPoint y: 506, distance: 304.0
click at [834, 257] on p "Now that our model is designed, it's time to put it into action! As mentioned b…" at bounding box center [660, 199] width 595 height 115
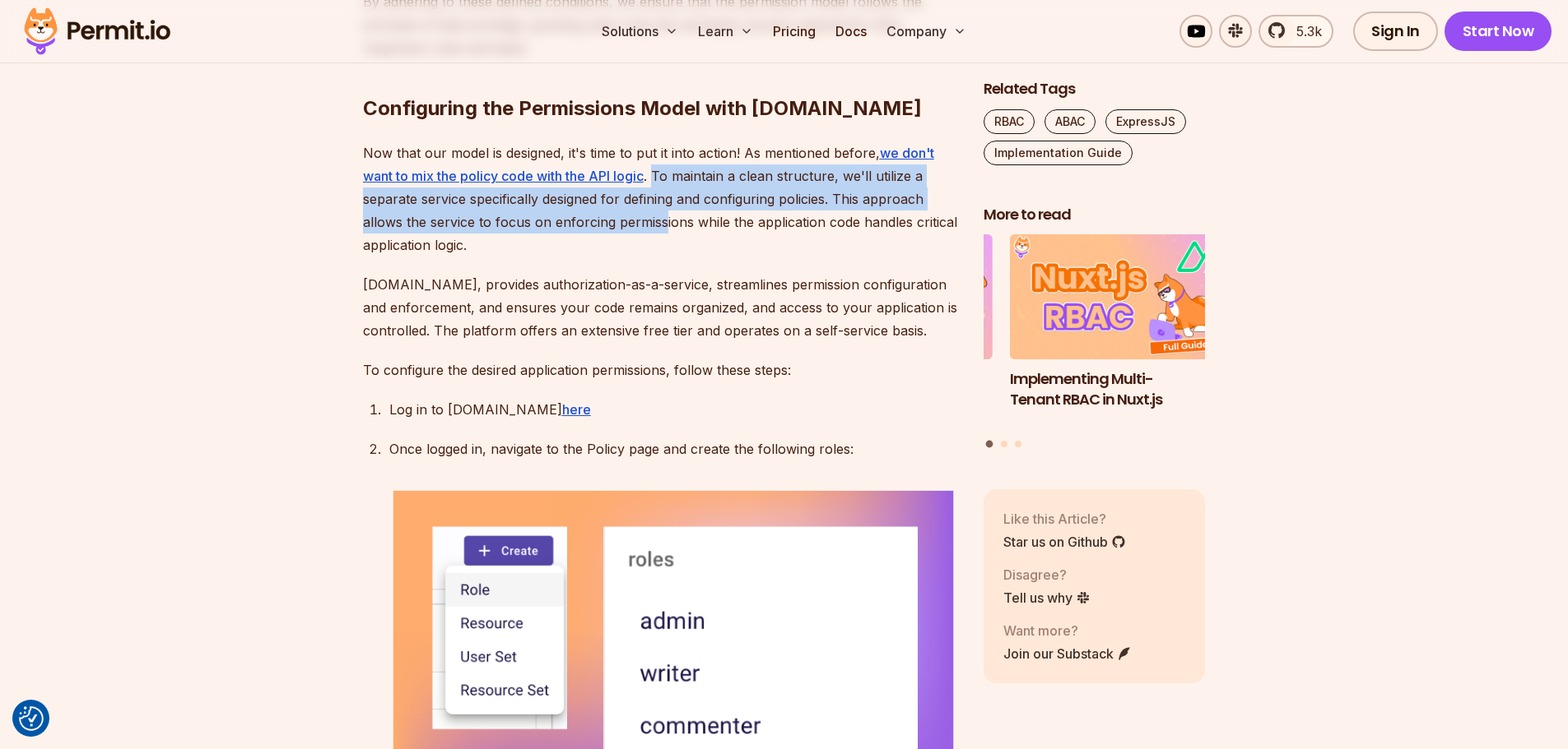
drag, startPoint x: 655, startPoint y: 529, endPoint x: 663, endPoint y: 569, distance: 40.8
click at [663, 257] on p "Now that our model is designed, it's time to put it into action! As mentioned b…" at bounding box center [660, 199] width 595 height 115
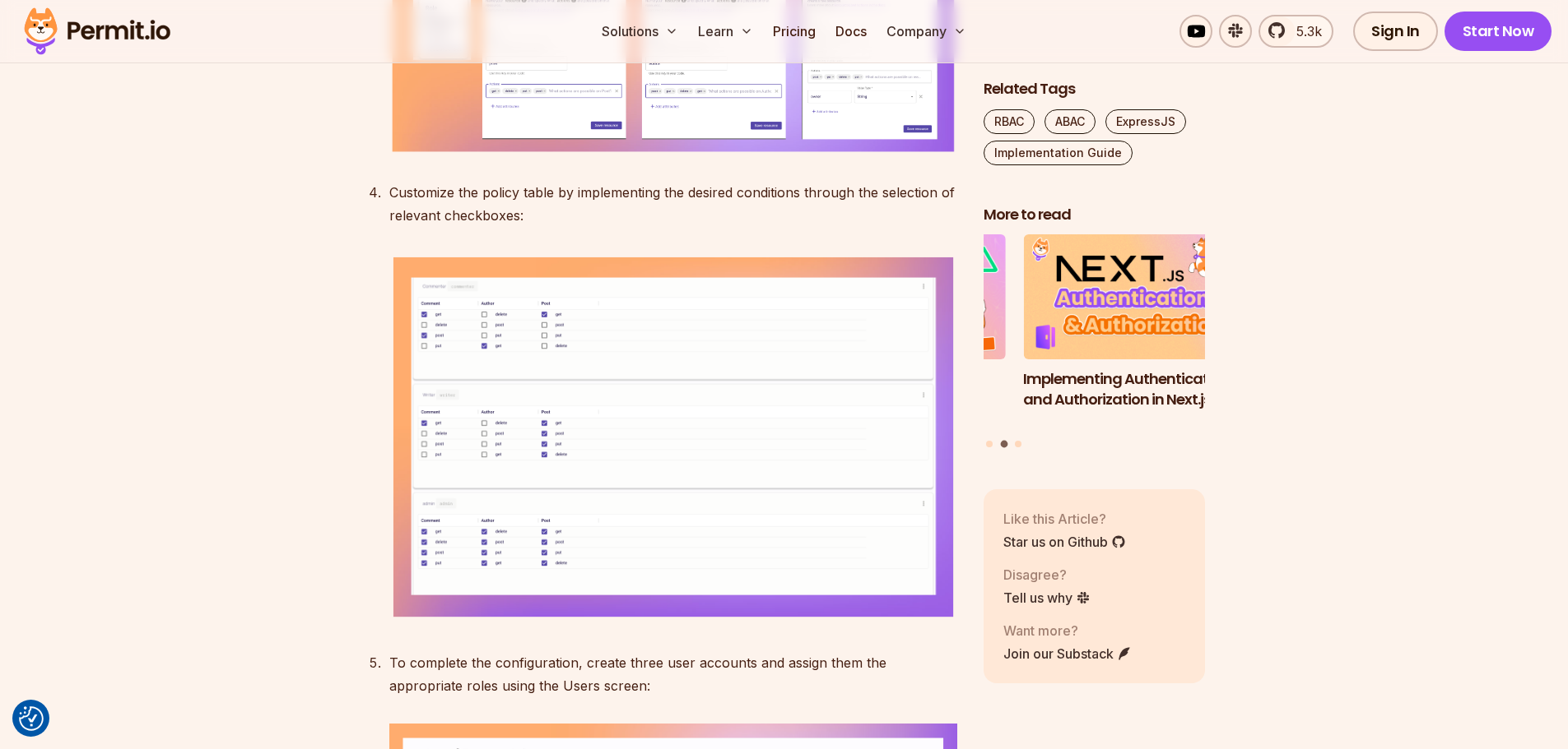
scroll to position [5840, 0]
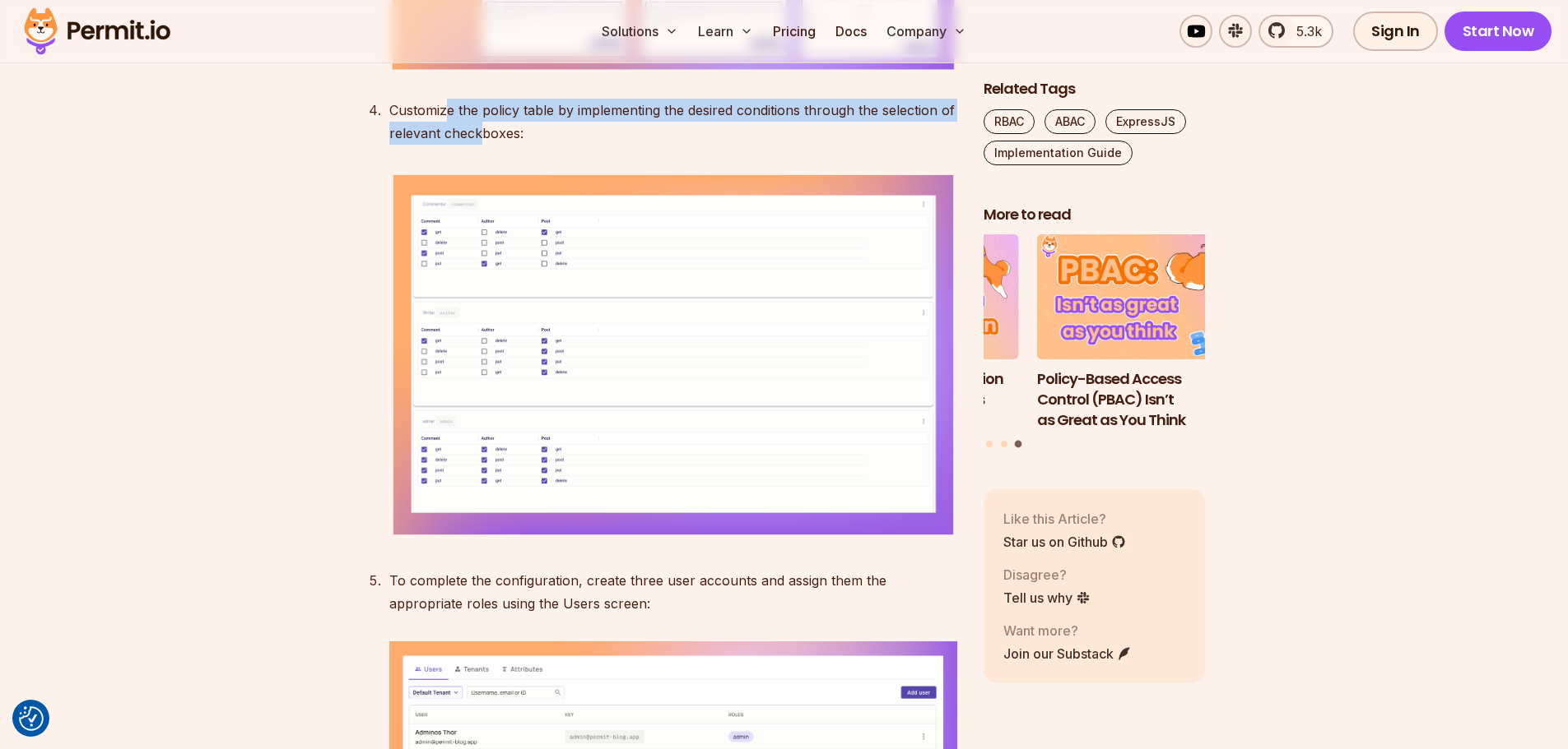
drag, startPoint x: 451, startPoint y: 462, endPoint x: 488, endPoint y: 493, distance: 48.3
click at [485, 145] on p "Customize the policy table by implementing the desired conditions through the s…" at bounding box center [673, 121] width 568 height 46
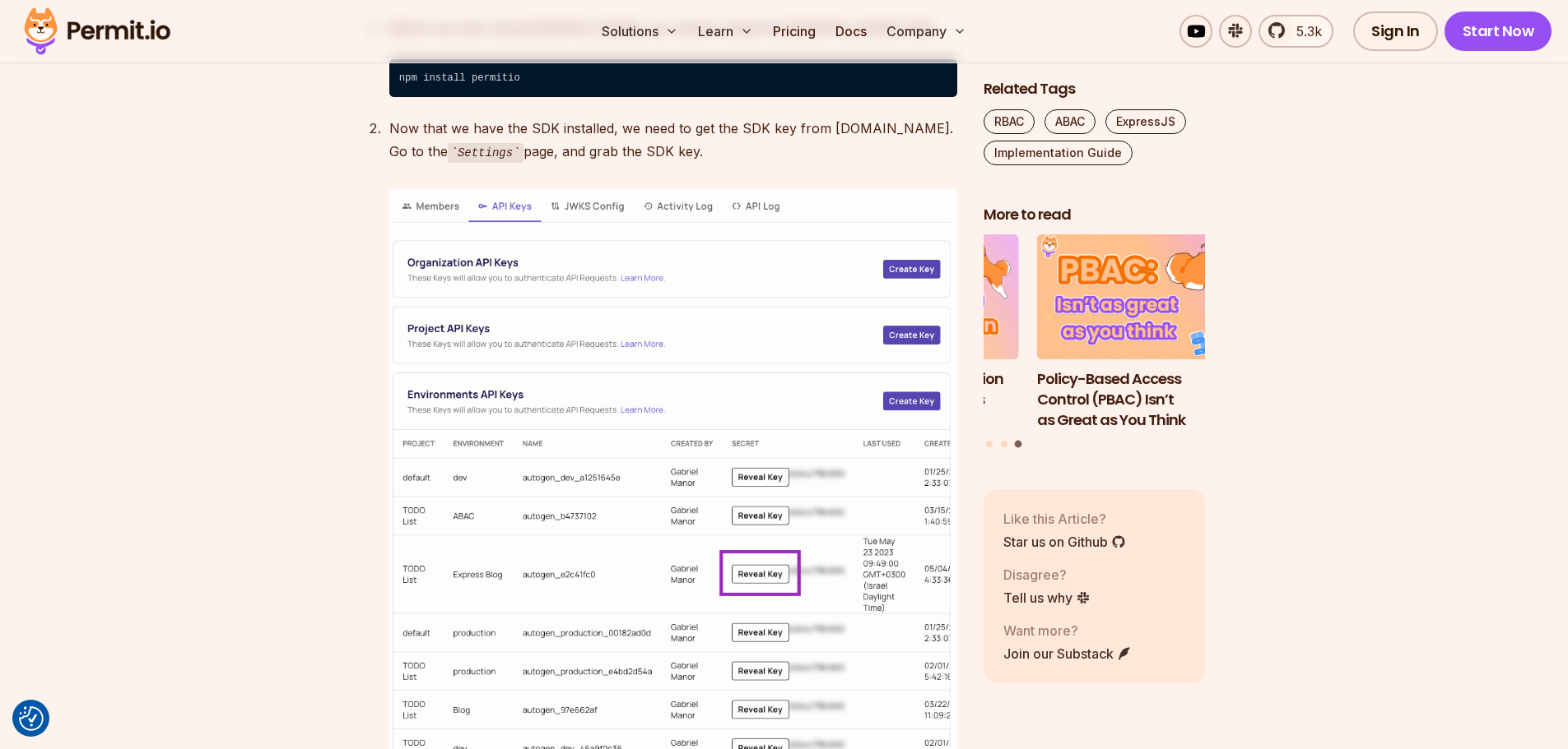
scroll to position [6991, 0]
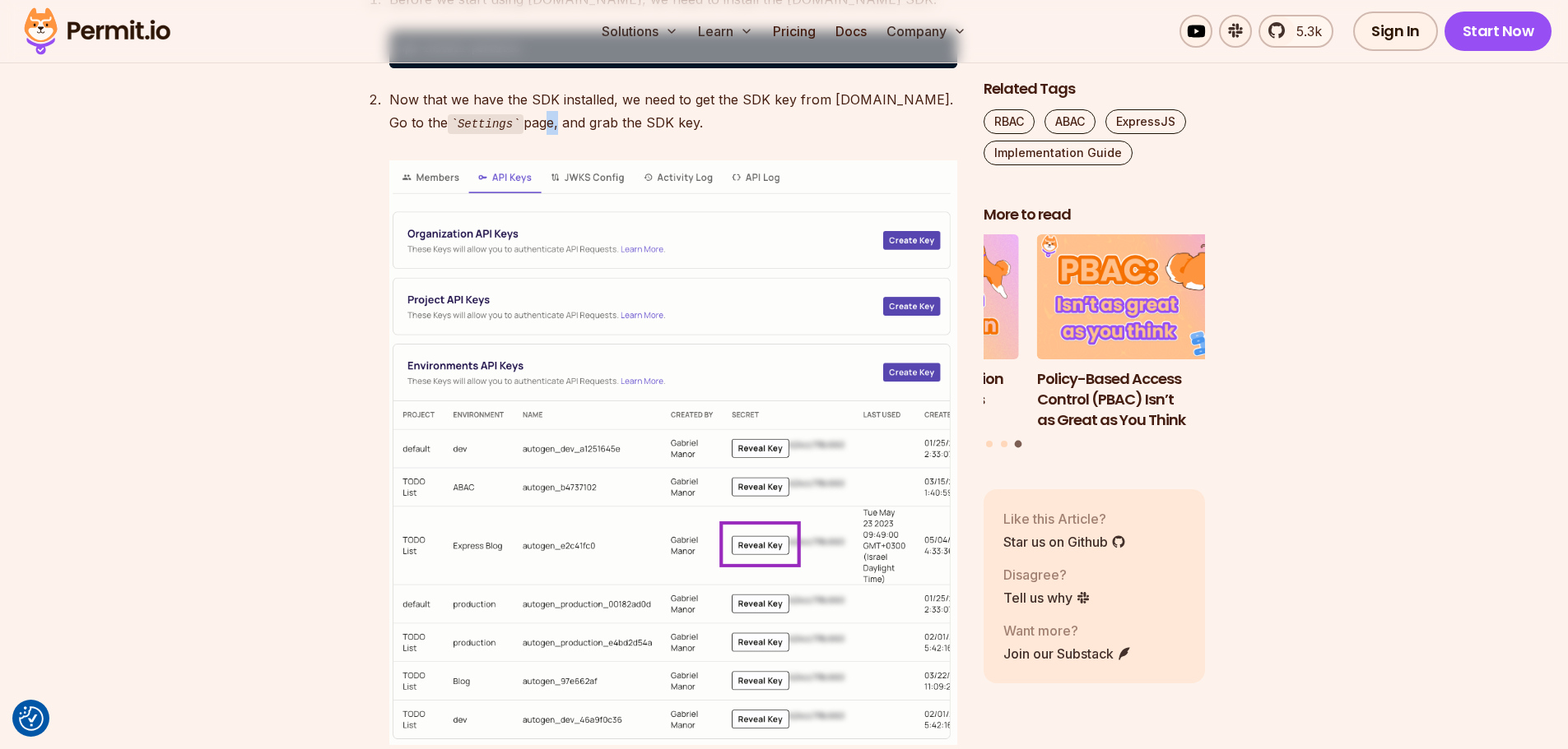
drag, startPoint x: 478, startPoint y: 443, endPoint x: 491, endPoint y: 452, distance: 15.8
click at [491, 135] on p "Now that we have the SDK installed, we need to get the SDK key from Permit.io. …" at bounding box center [673, 112] width 568 height 47
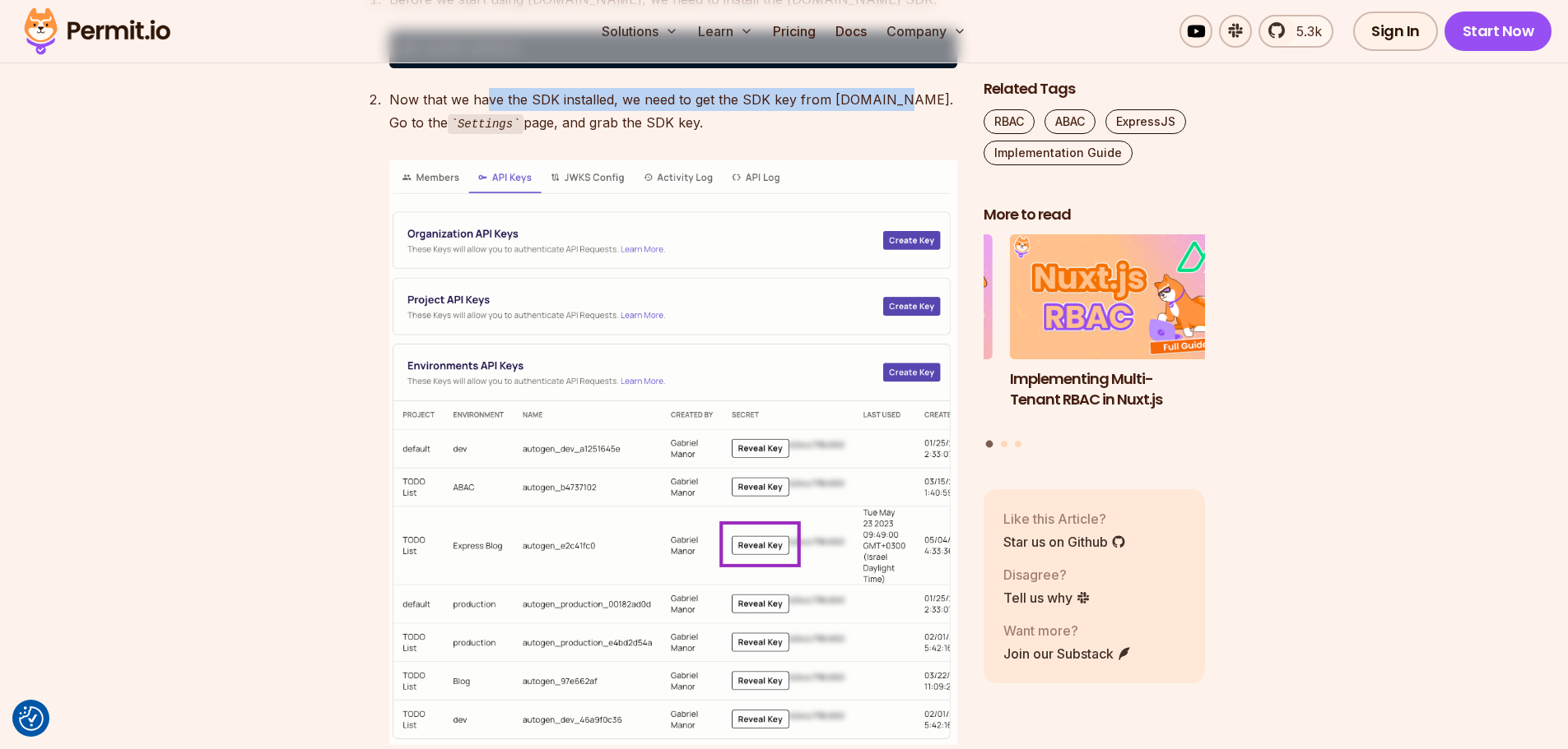
drag, startPoint x: 483, startPoint y: 425, endPoint x: 880, endPoint y: 433, distance: 397.1
click at [880, 135] on p "Now that we have the SDK installed, we need to get the SDK key from Permit.io. …" at bounding box center [673, 112] width 568 height 47
drag, startPoint x: 883, startPoint y: 431, endPoint x: 381, endPoint y: 425, distance: 502.0
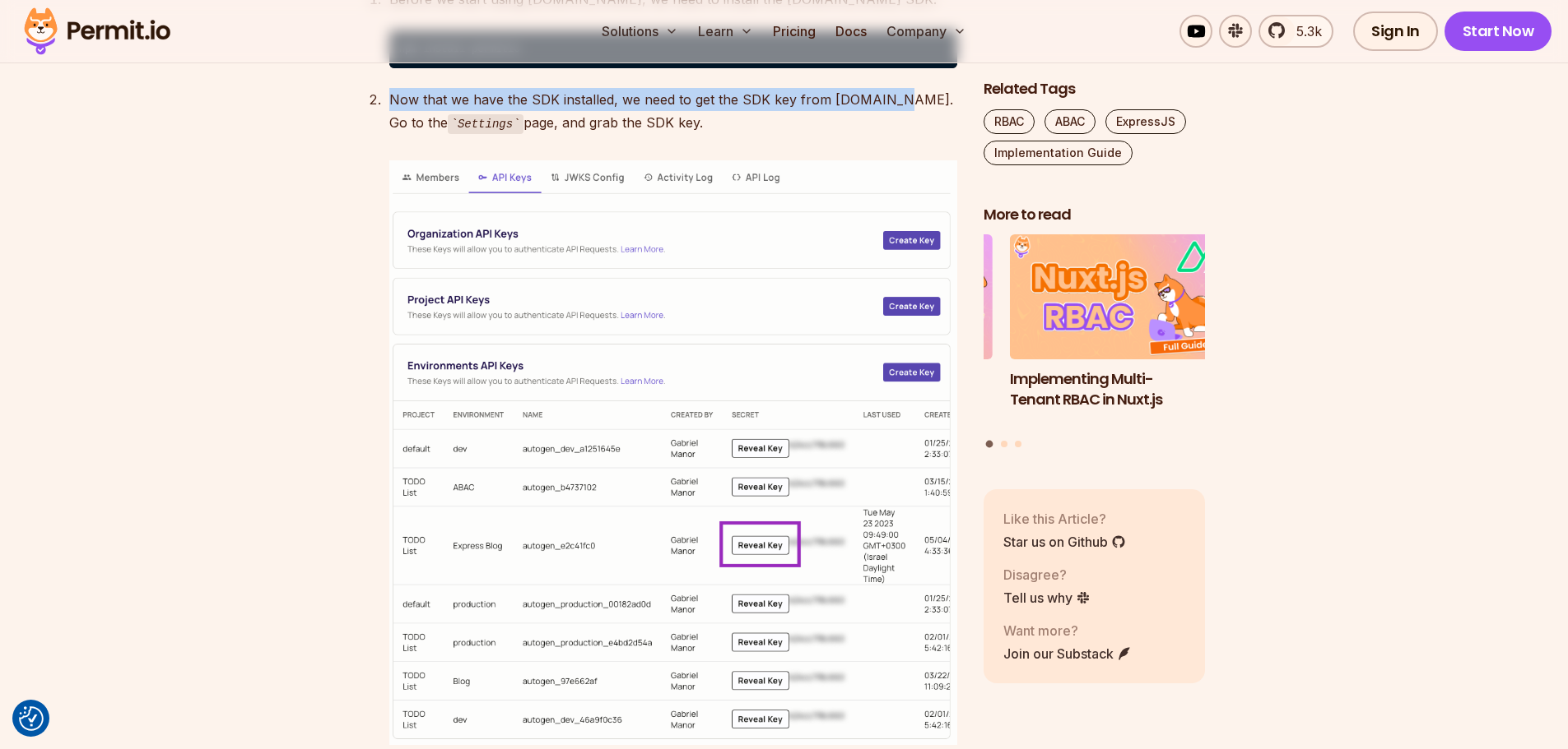
drag, startPoint x: 545, startPoint y: 449, endPoint x: 662, endPoint y: 449, distance: 117.0
click at [662, 135] on p "Now that we have the SDK installed, we need to get the SDK key from Permit.io. …" at bounding box center [673, 112] width 568 height 47
click at [671, 135] on p "Now that we have the SDK installed, we need to get the SDK key from Permit.io. …" at bounding box center [673, 112] width 568 height 47
drag, startPoint x: 648, startPoint y: 457, endPoint x: 312, endPoint y: 420, distance: 338.0
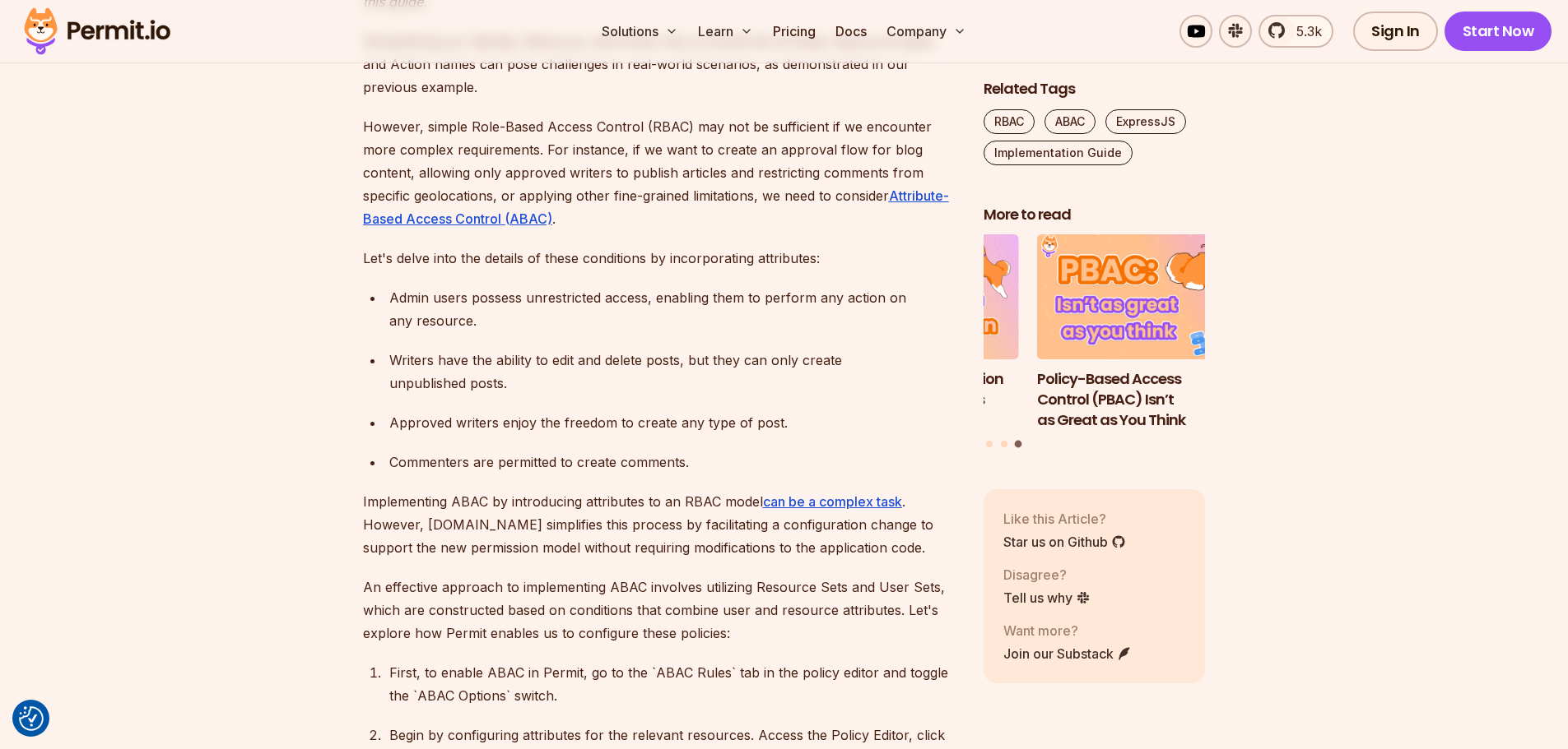
scroll to position [0, 0]
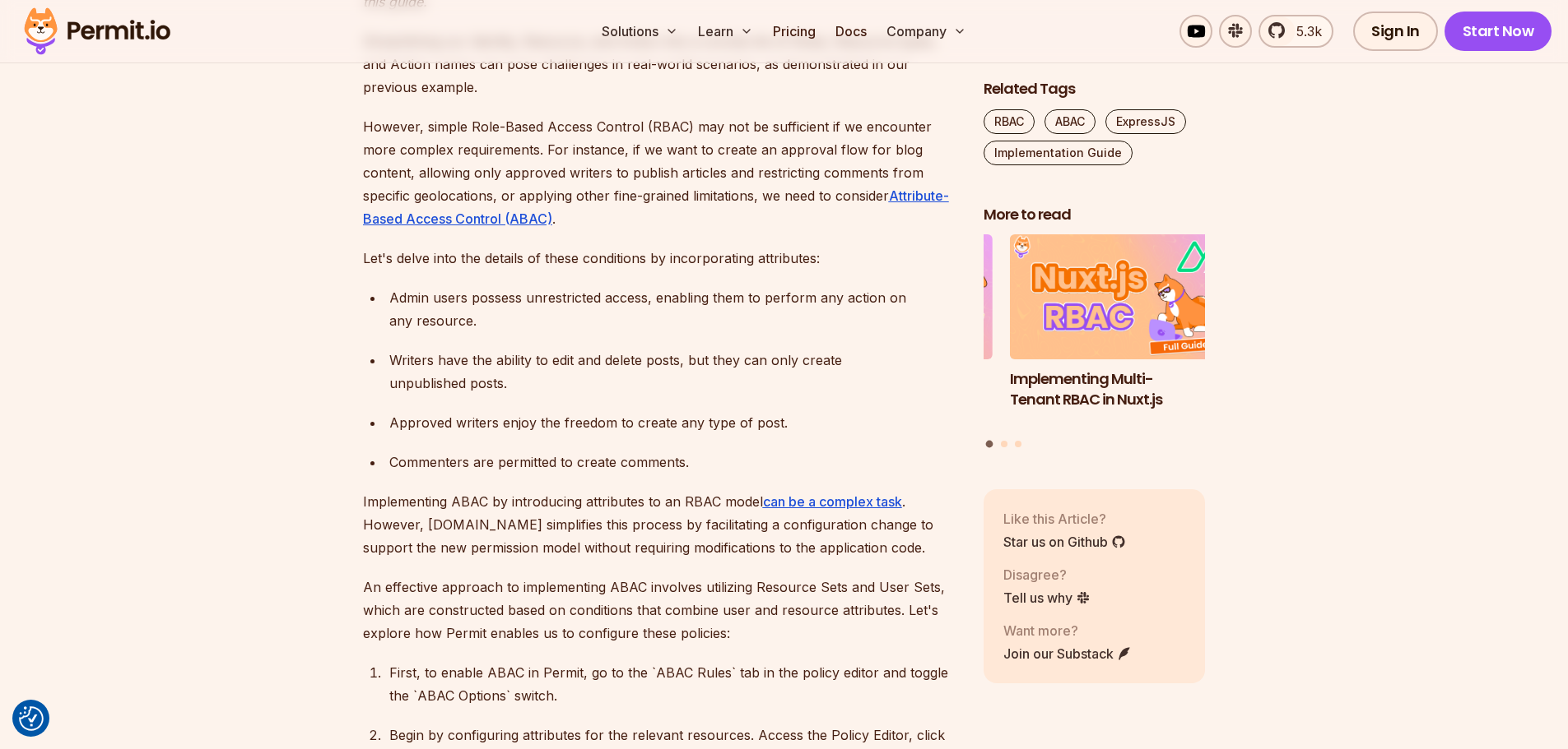
drag, startPoint x: 547, startPoint y: 486, endPoint x: 856, endPoint y: 576, distance: 321.8
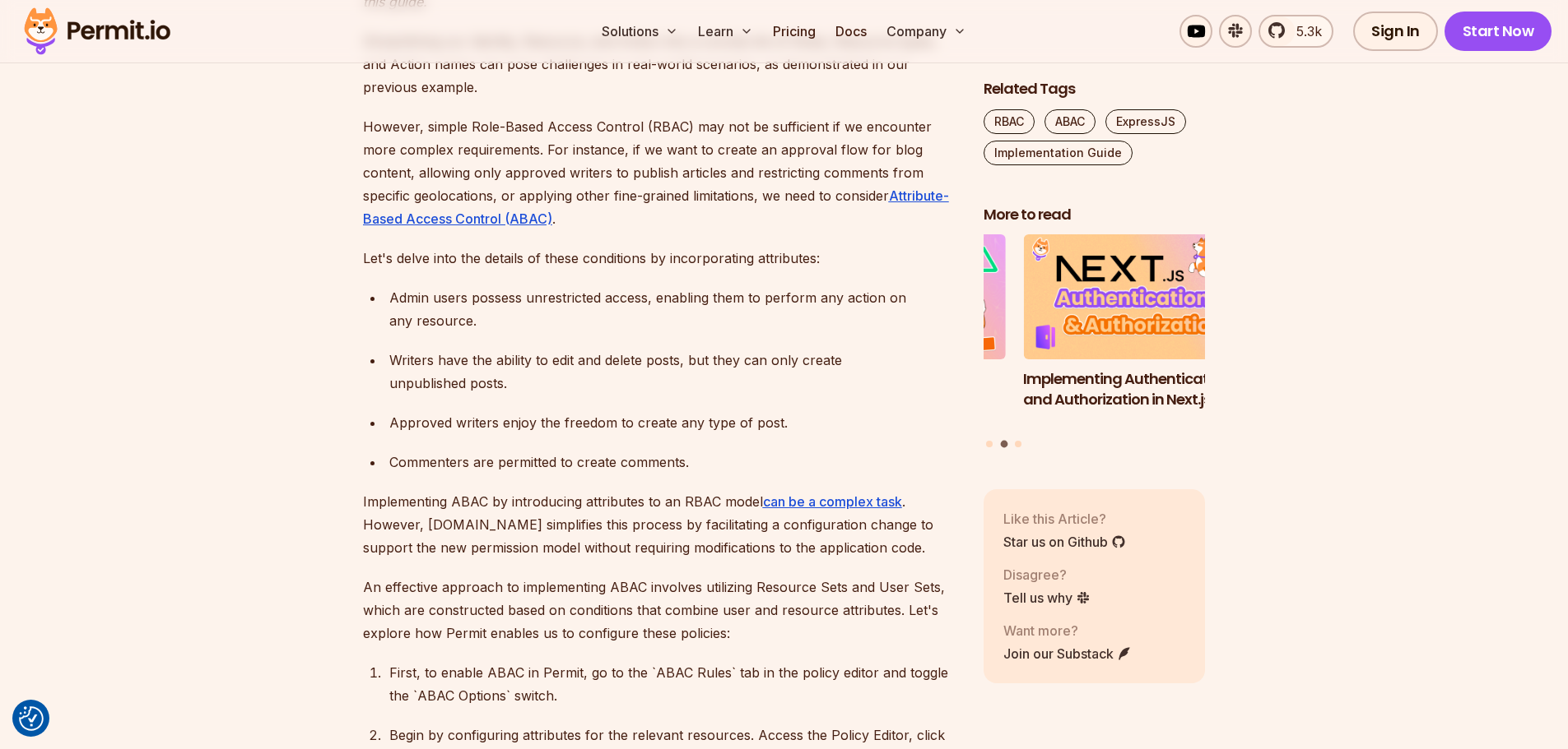
drag, startPoint x: 861, startPoint y: 574, endPoint x: 391, endPoint y: 483, distance: 478.7
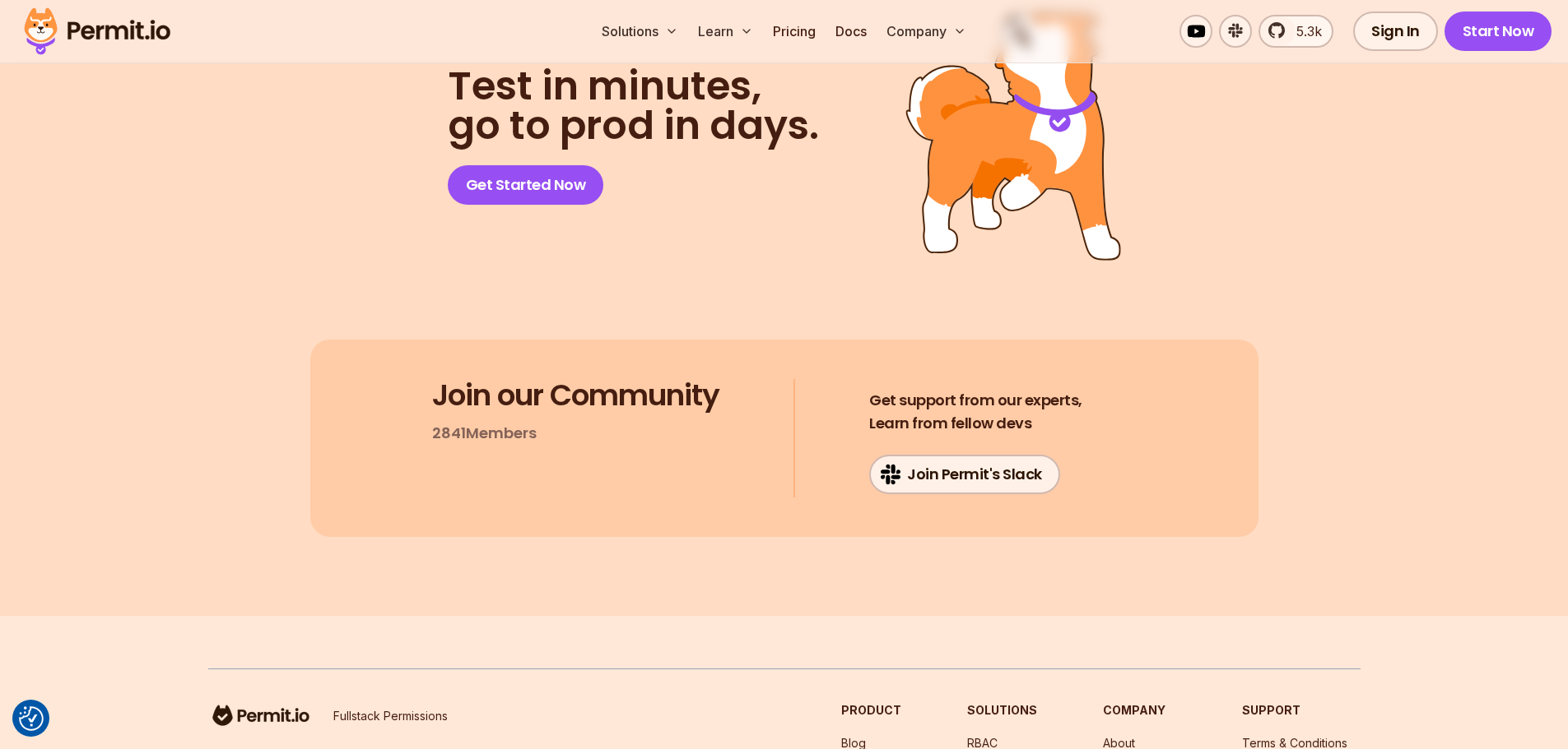
scroll to position [15215, 0]
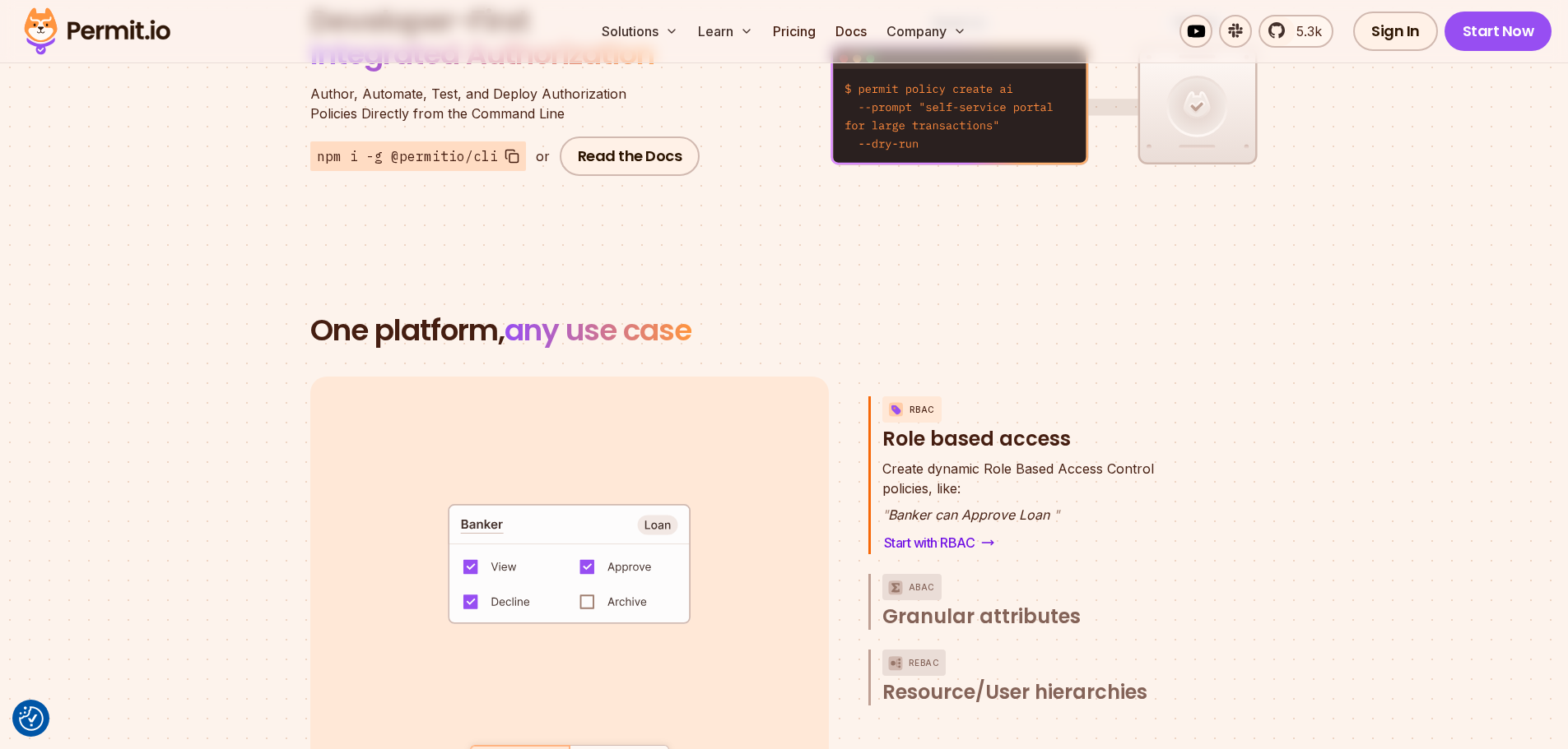
scroll to position [2138, 0]
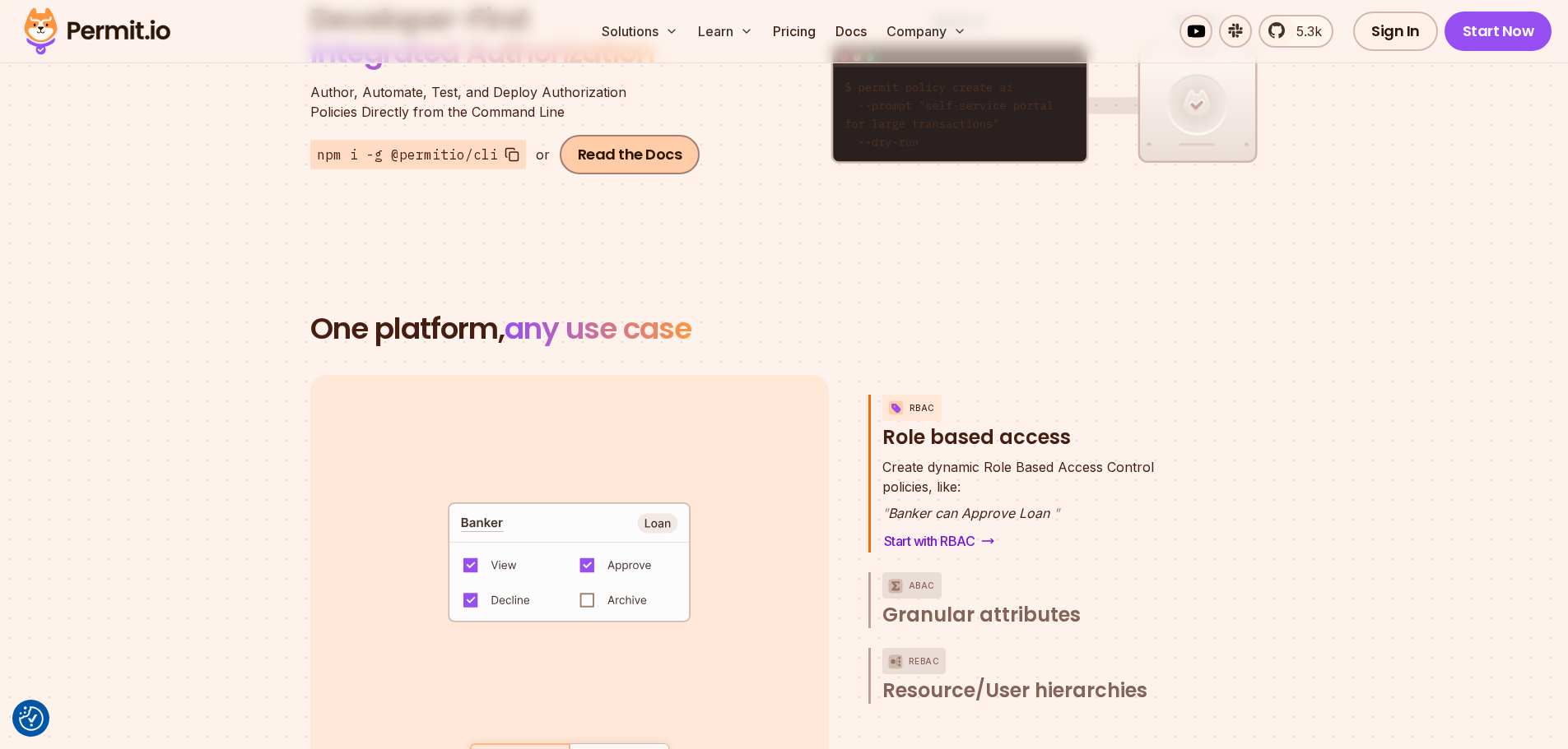
click at [592, 137] on link "Read the Docs" at bounding box center [630, 154] width 141 height 40
